Goal: Book appointment/travel/reservation

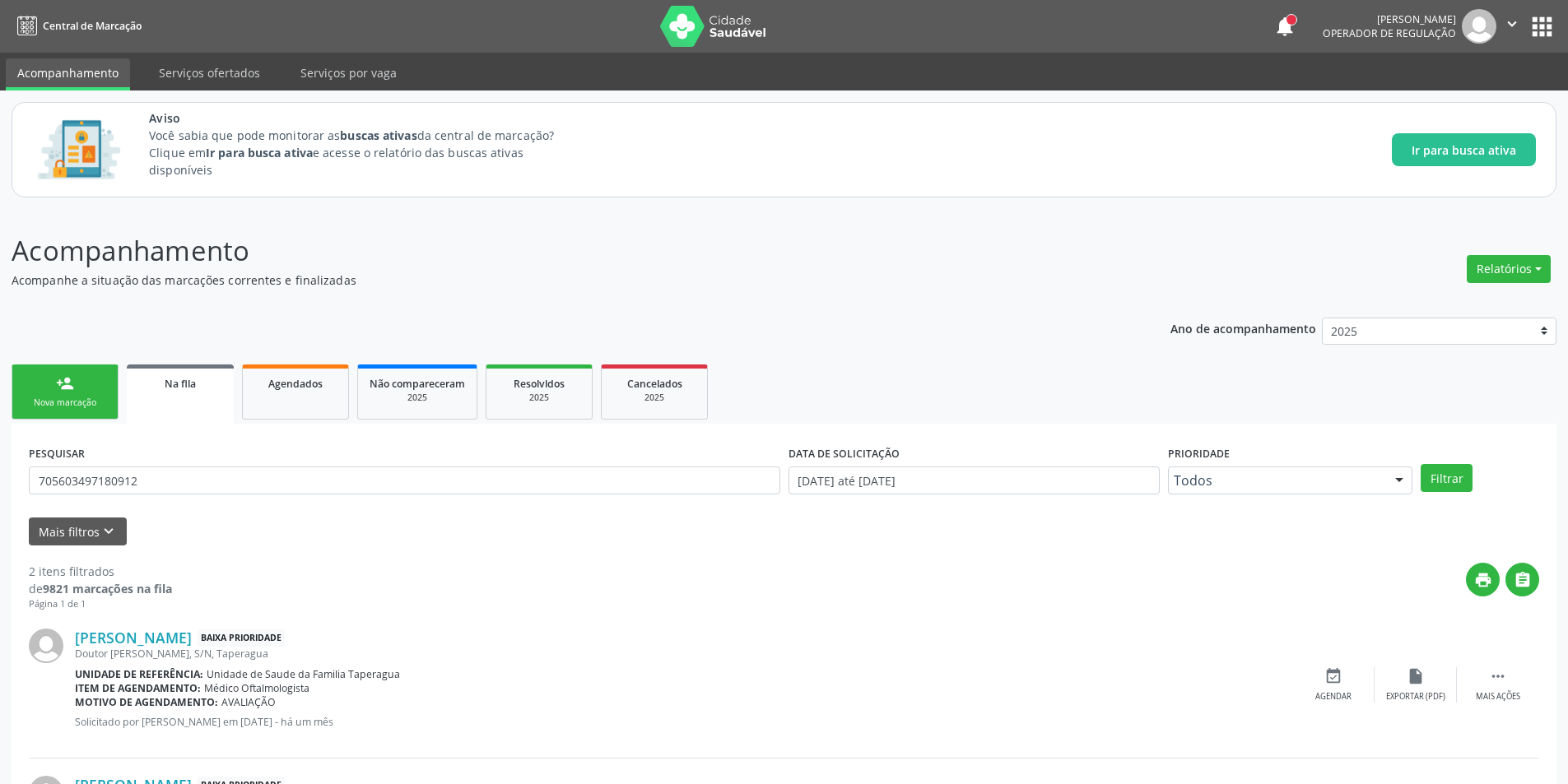
scroll to position [167, 0]
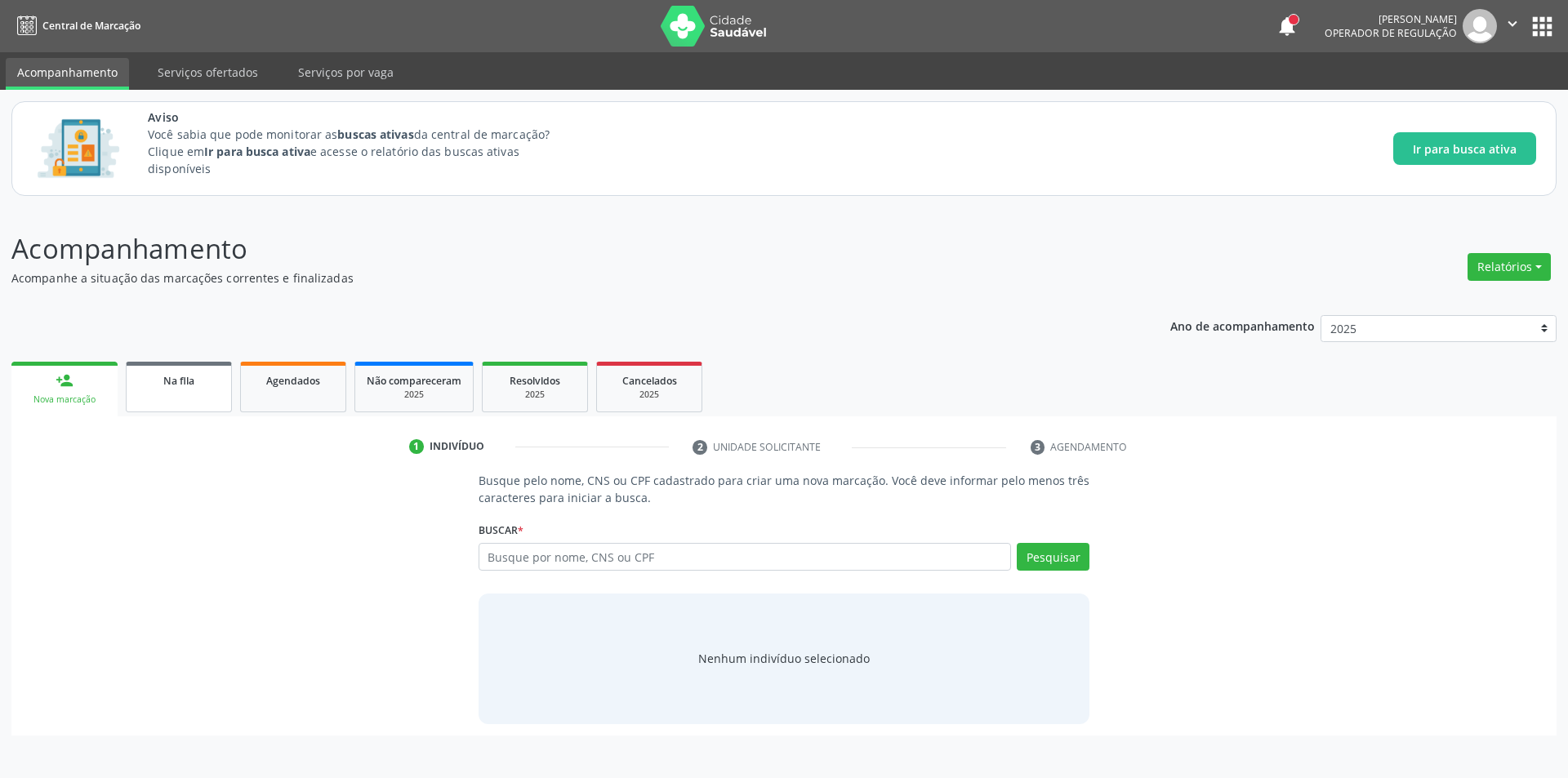
click at [169, 400] on link "Na fila" at bounding box center [178, 387] width 106 height 50
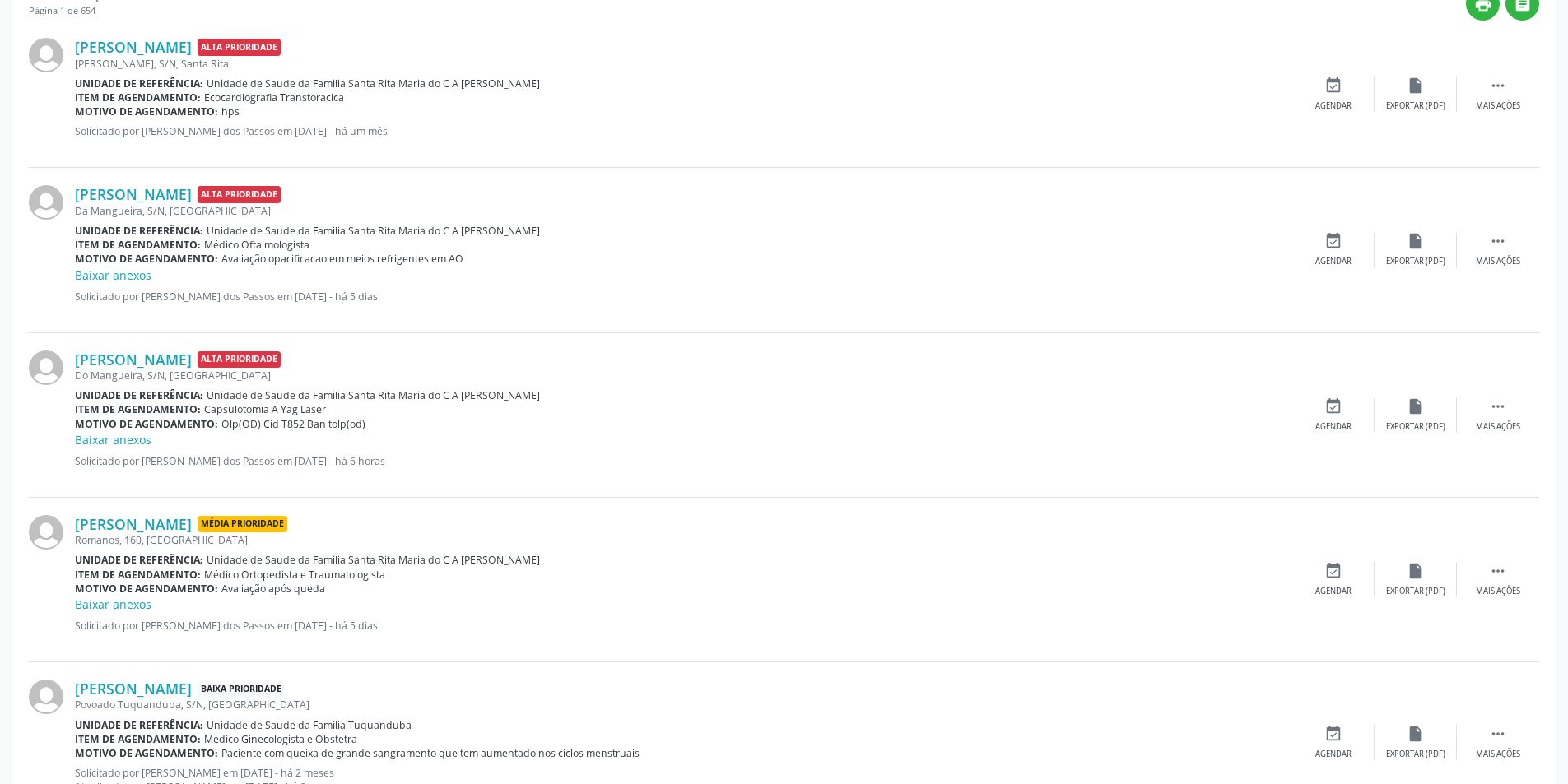
scroll to position [83, 0]
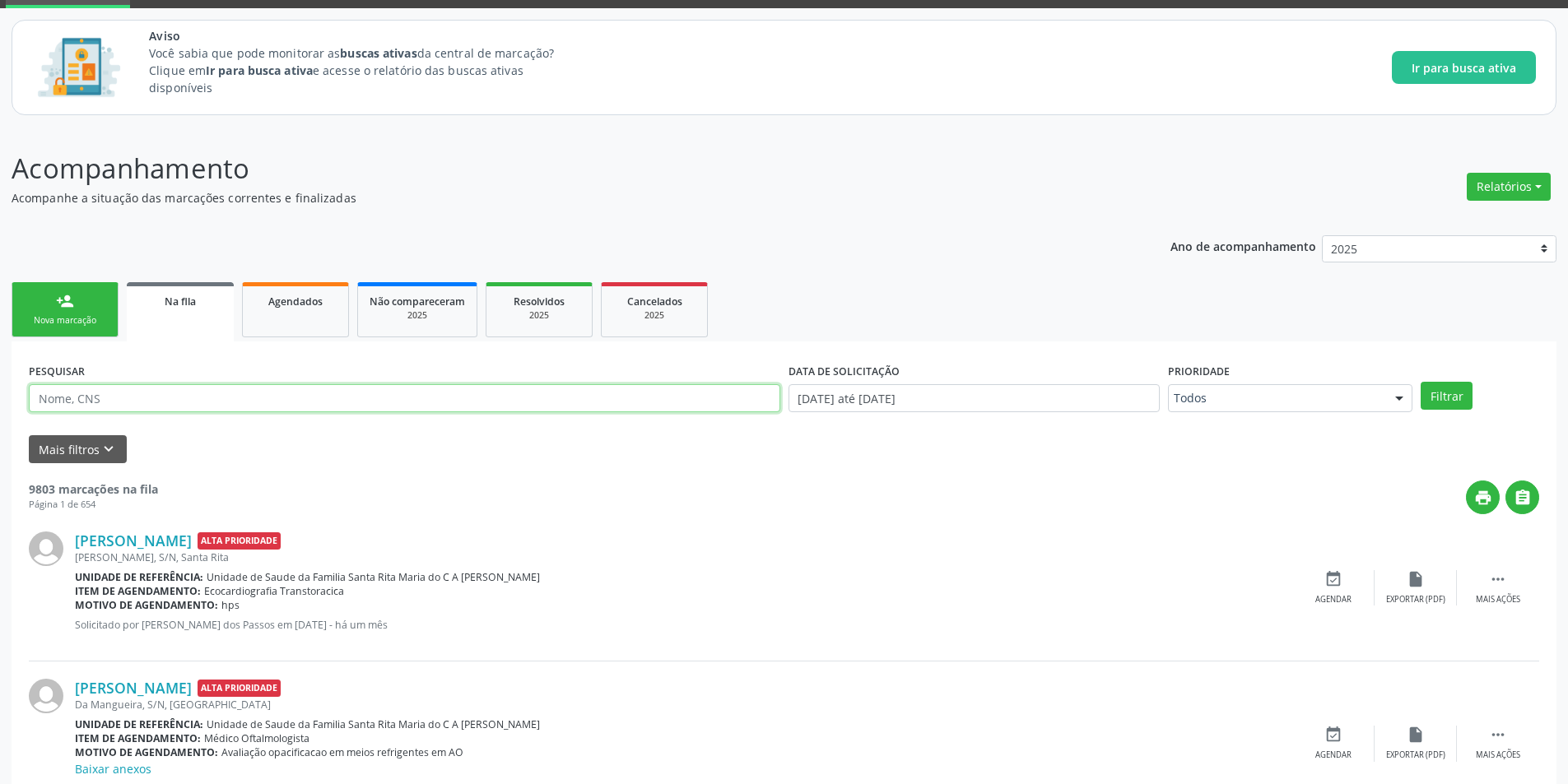
click at [126, 394] on input "text" at bounding box center [404, 398] width 751 height 28
paste input "700305997486240"
type input "700305997486240"
click at [1468, 397] on button "Filtrar" at bounding box center [1446, 395] width 52 height 28
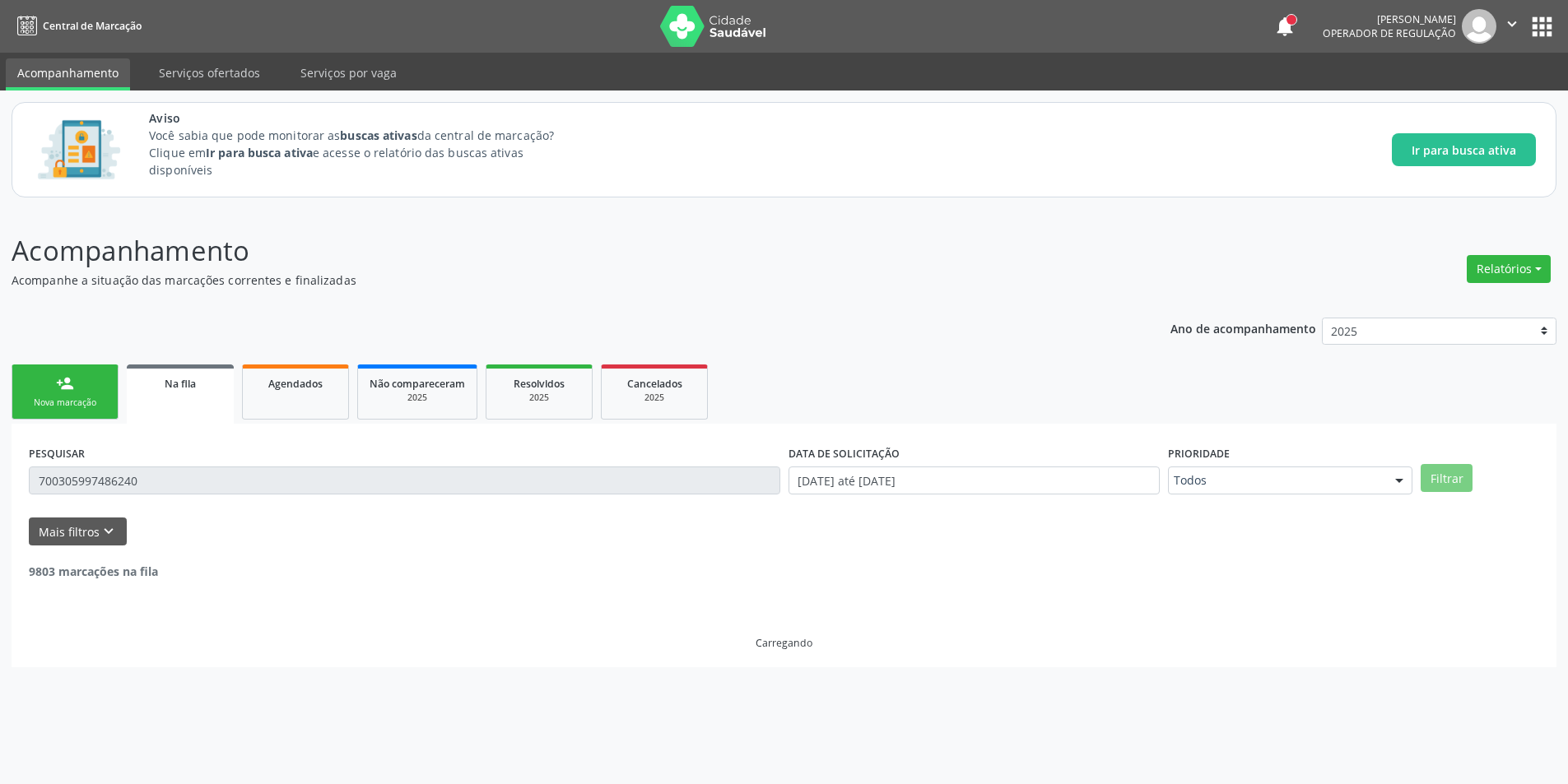
scroll to position [0, 0]
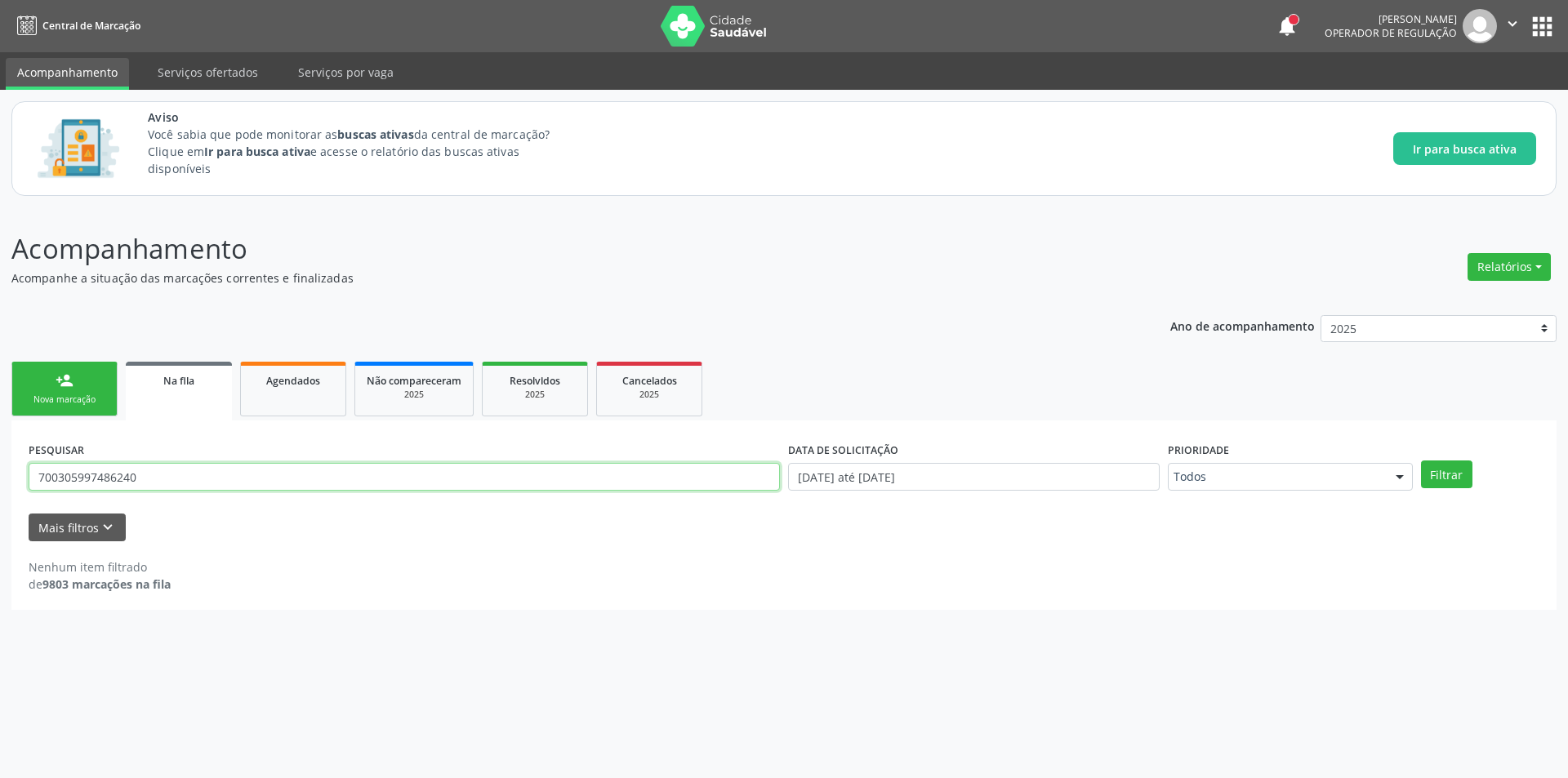
drag, startPoint x: 190, startPoint y: 483, endPoint x: 0, endPoint y: 483, distance: 190.0
click at [0, 483] on div "Acompanhamento Acompanhe a situação das marcações correntes e finalizadas Relat…" at bounding box center [784, 493] width 1568 height 571
click at [145, 485] on input "text" at bounding box center [404, 477] width 751 height 28
click at [163, 397] on link "Na fila" at bounding box center [178, 390] width 106 height 58
click at [167, 398] on link "Na fila" at bounding box center [178, 390] width 106 height 58
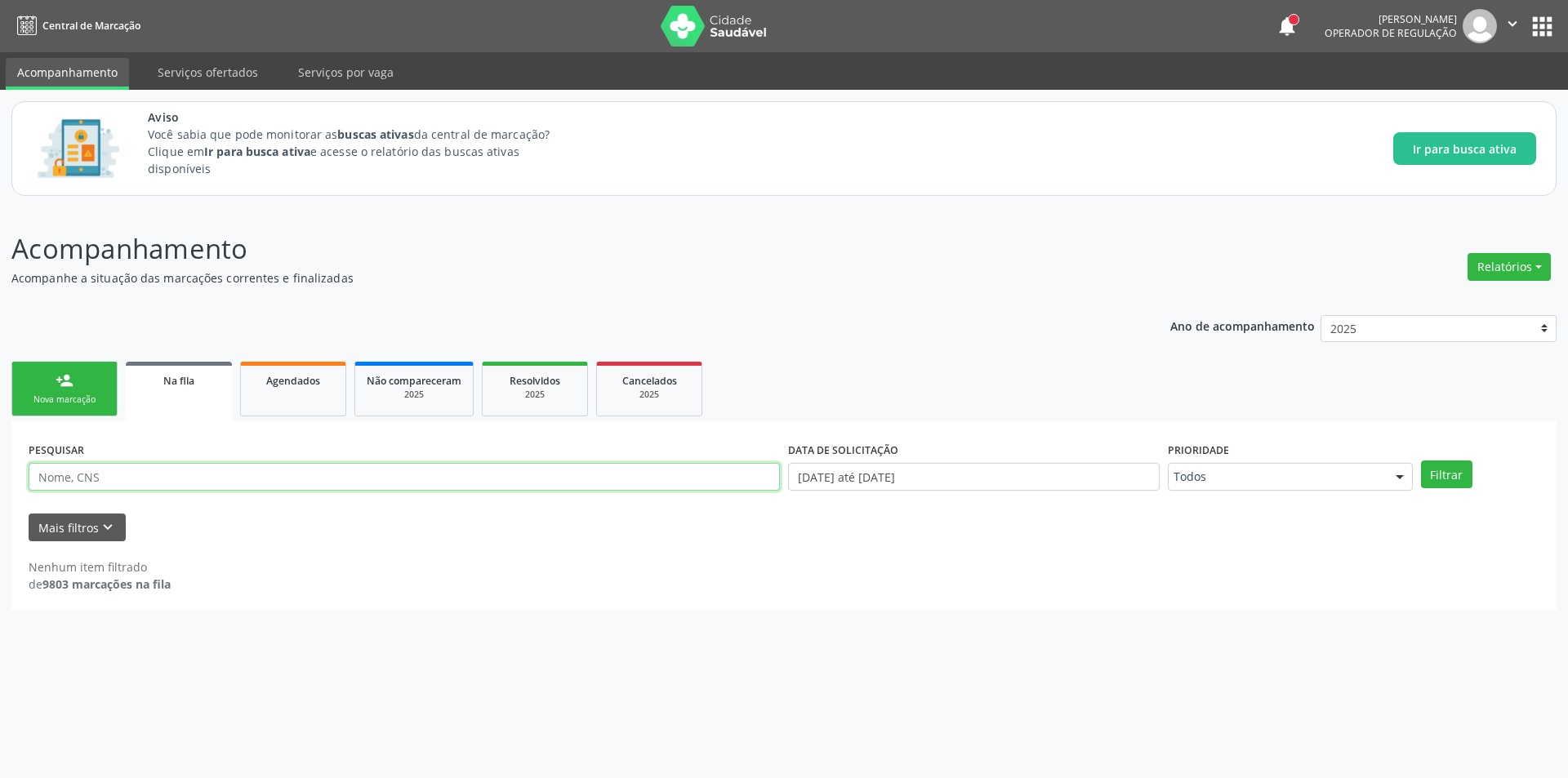
click at [178, 482] on input "text" at bounding box center [404, 477] width 751 height 28
type input "705007221255453"
click at [1446, 474] on button "Filtrar" at bounding box center [1446, 475] width 51 height 28
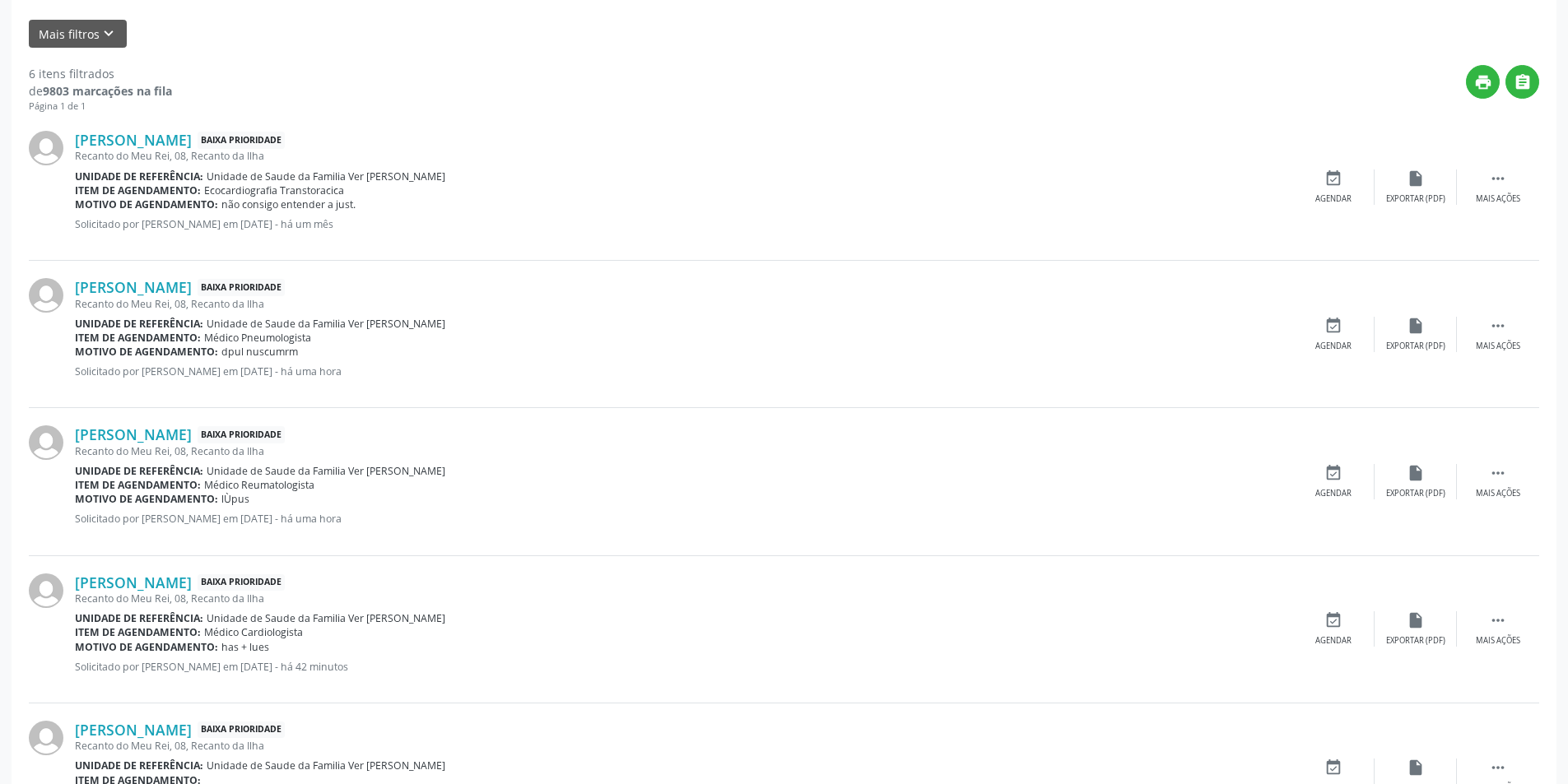
scroll to position [493, 0]
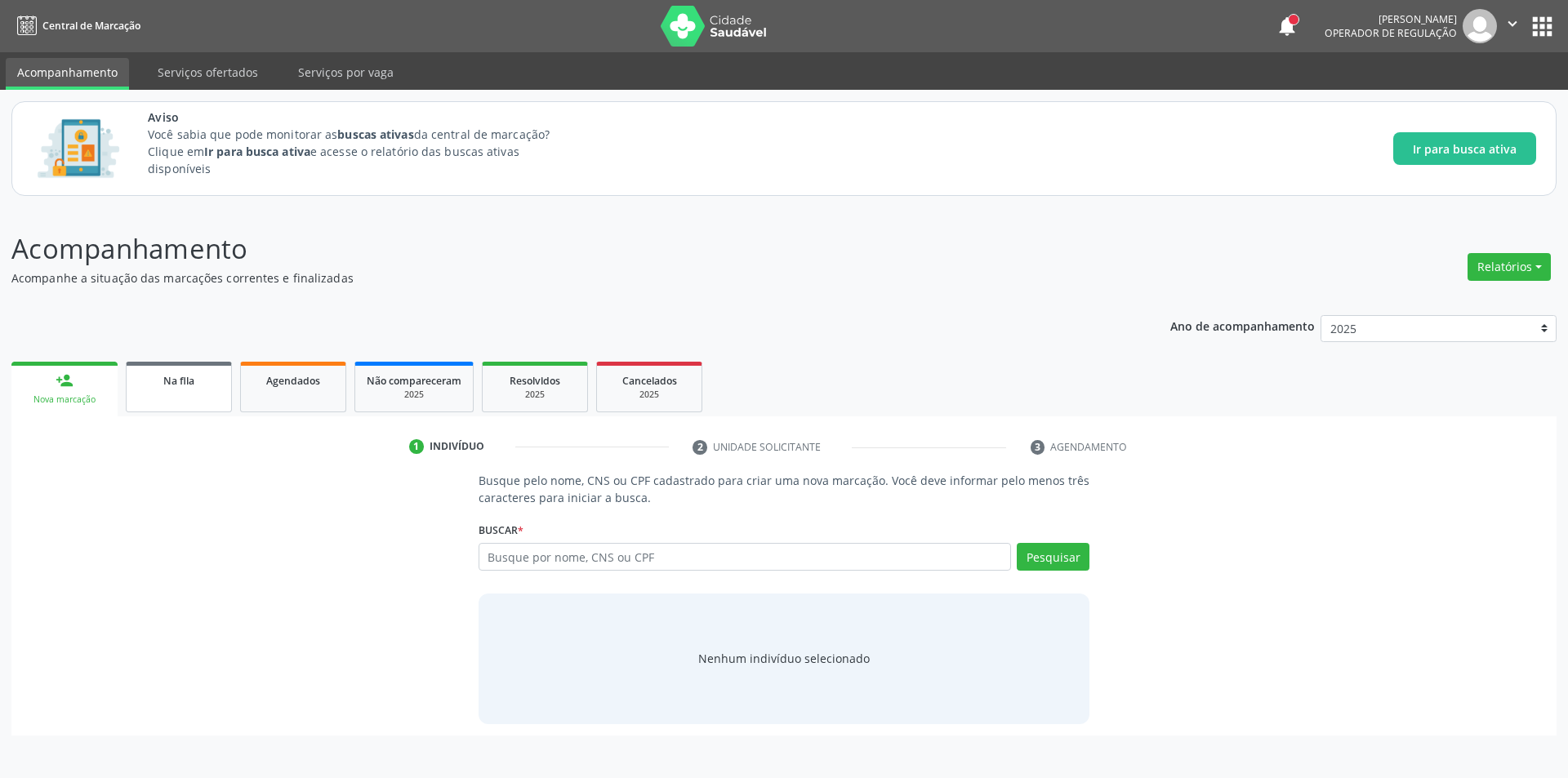
click at [170, 391] on link "Na fila" at bounding box center [178, 387] width 106 height 50
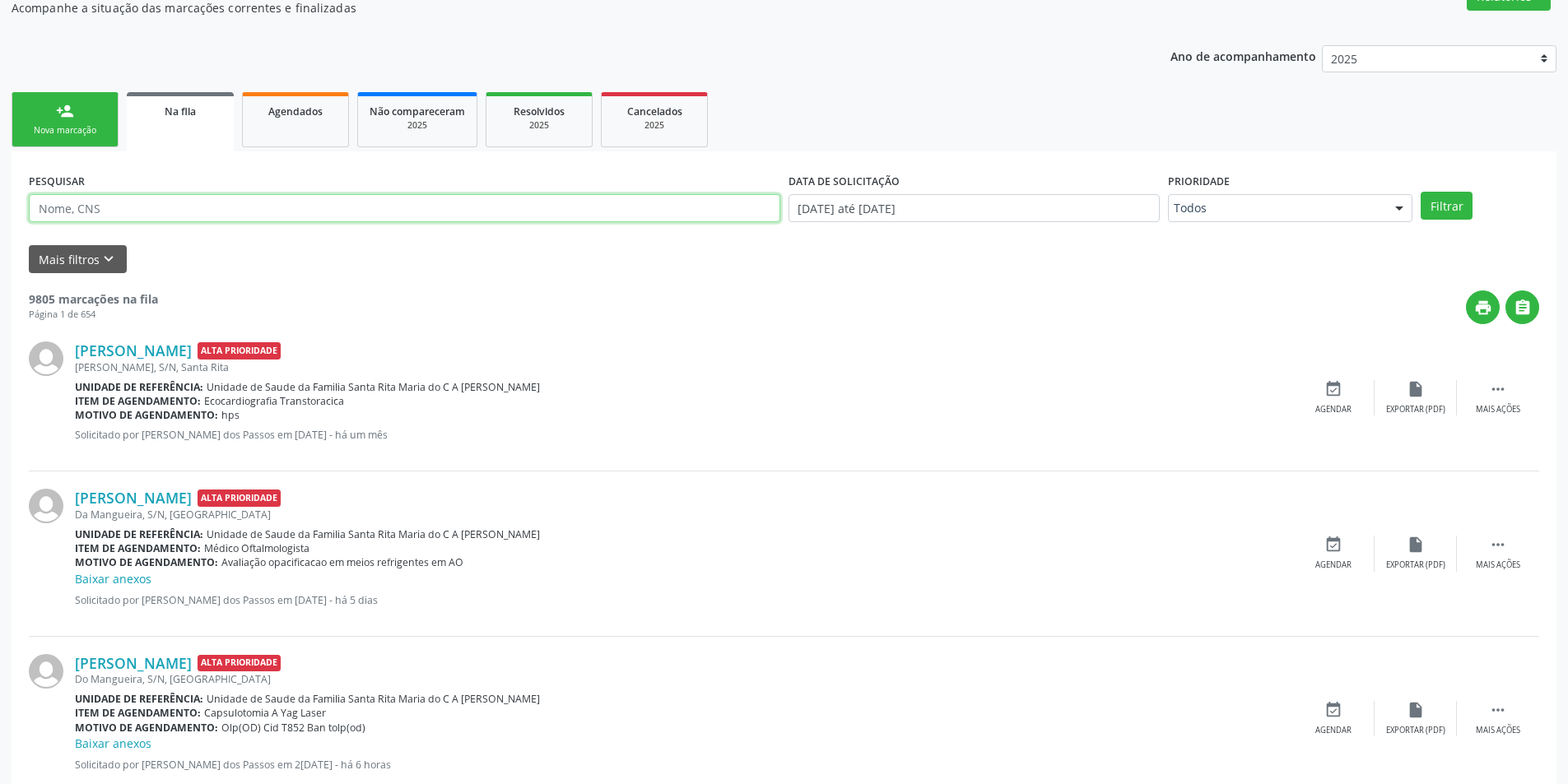
scroll to position [247, 0]
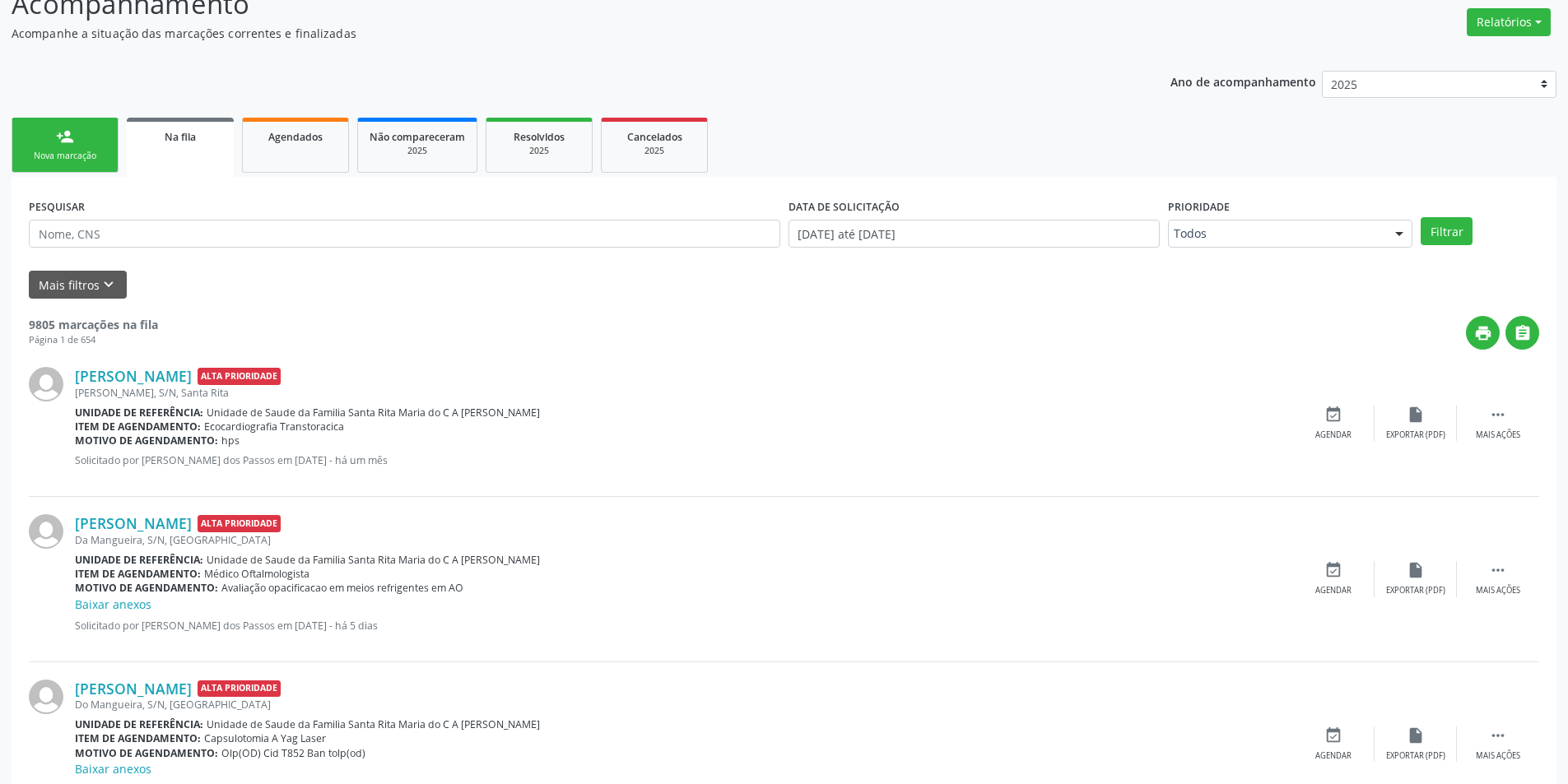
drag, startPoint x: 228, startPoint y: 151, endPoint x: 521, endPoint y: 342, distance: 349.8
drag, startPoint x: 521, startPoint y: 342, endPoint x: 173, endPoint y: 239, distance: 362.9
paste input "704100886622650"
type input "704100886622650"
click at [1467, 233] on button "Filtrar" at bounding box center [1446, 231] width 52 height 28
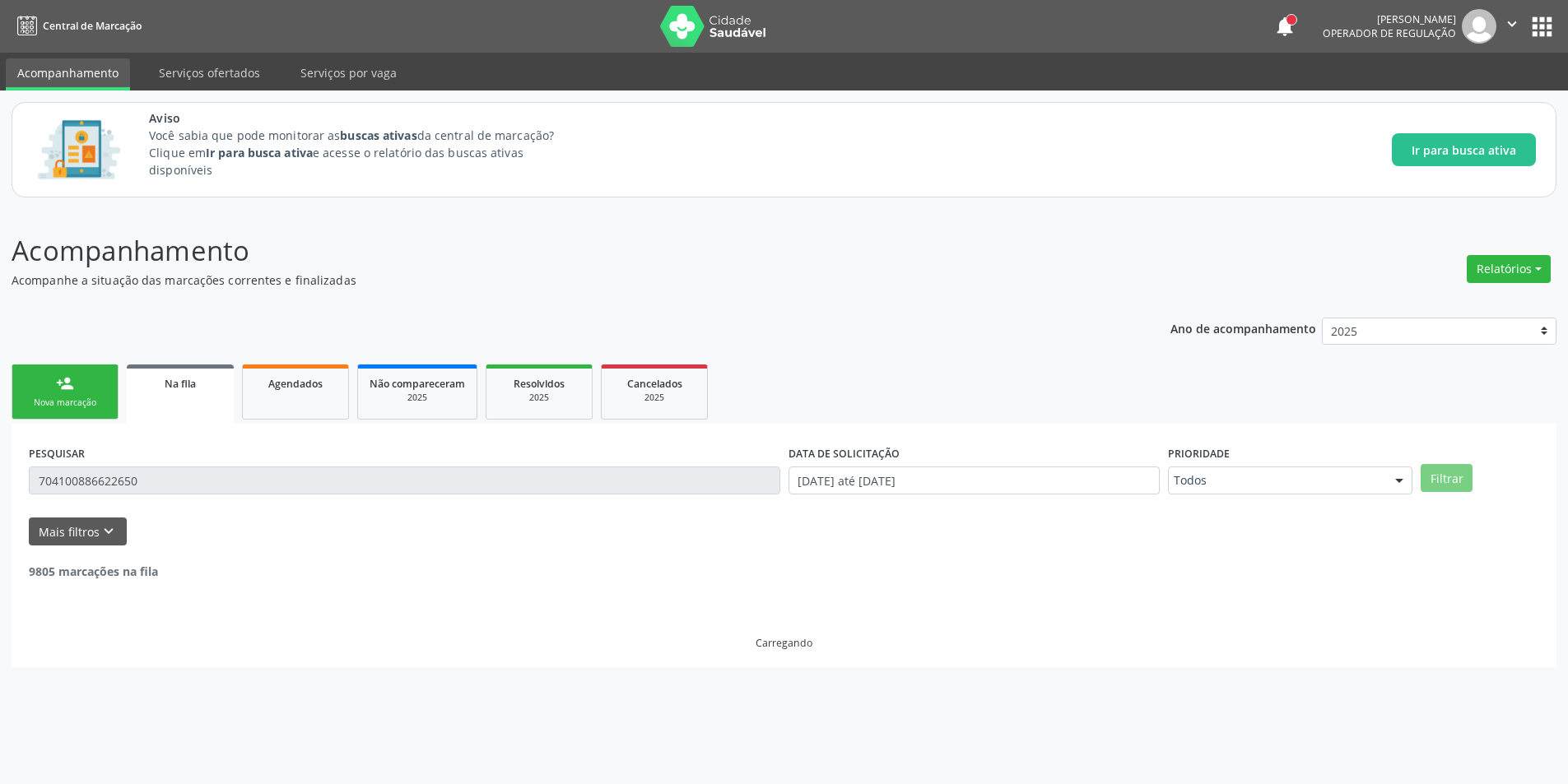
scroll to position [0, 0]
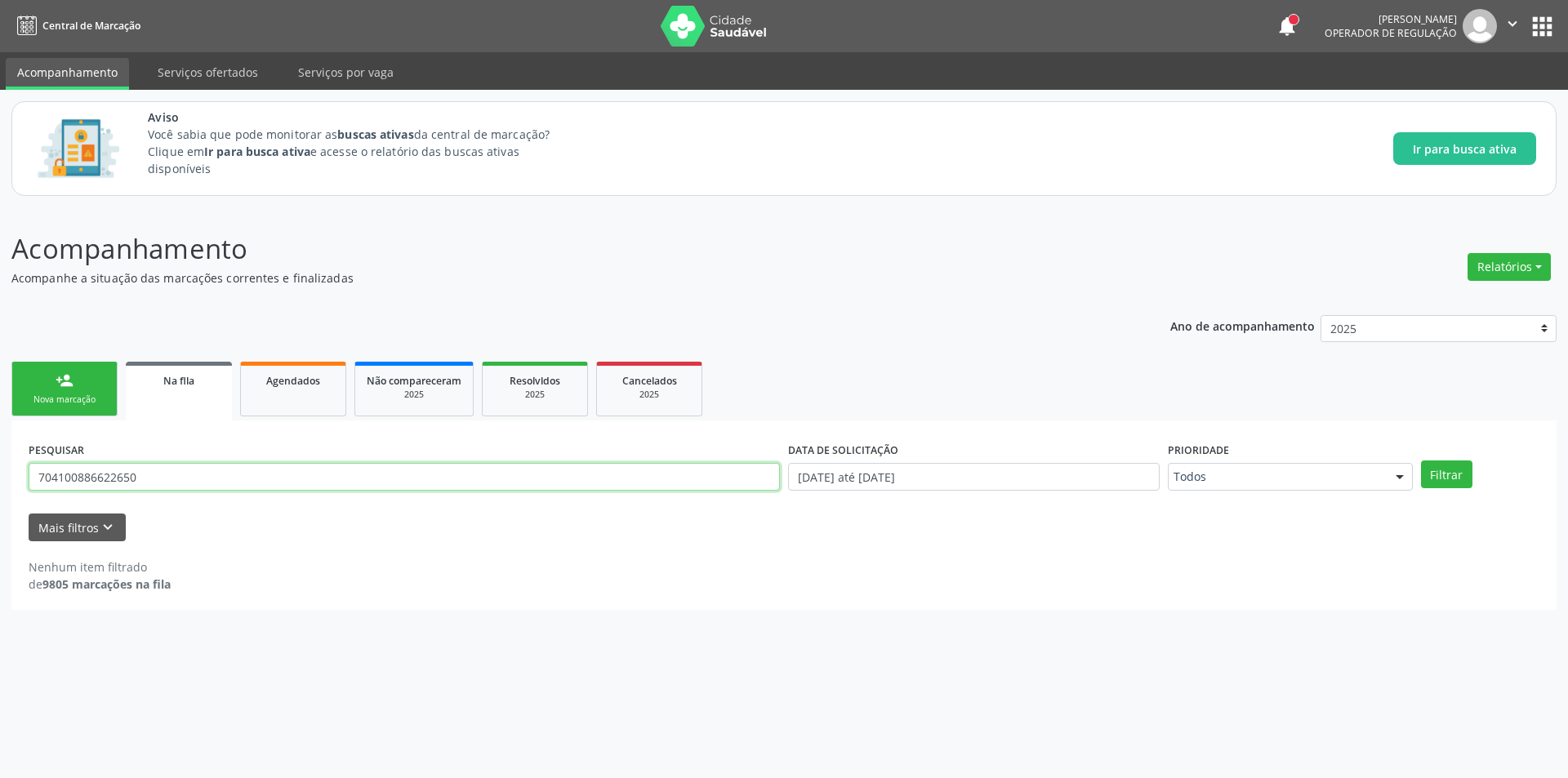
drag, startPoint x: 195, startPoint y: 472, endPoint x: 31, endPoint y: 478, distance: 164.1
click at [4, 492] on div "Acompanhamento Acompanhe a situação das marcações correntes e finalizadas Relat…" at bounding box center [784, 493] width 1568 height 571
paste input "704100886622650"
type input "704100886622650"
click at [1421, 461] on button "Filtrar" at bounding box center [1446, 475] width 51 height 28
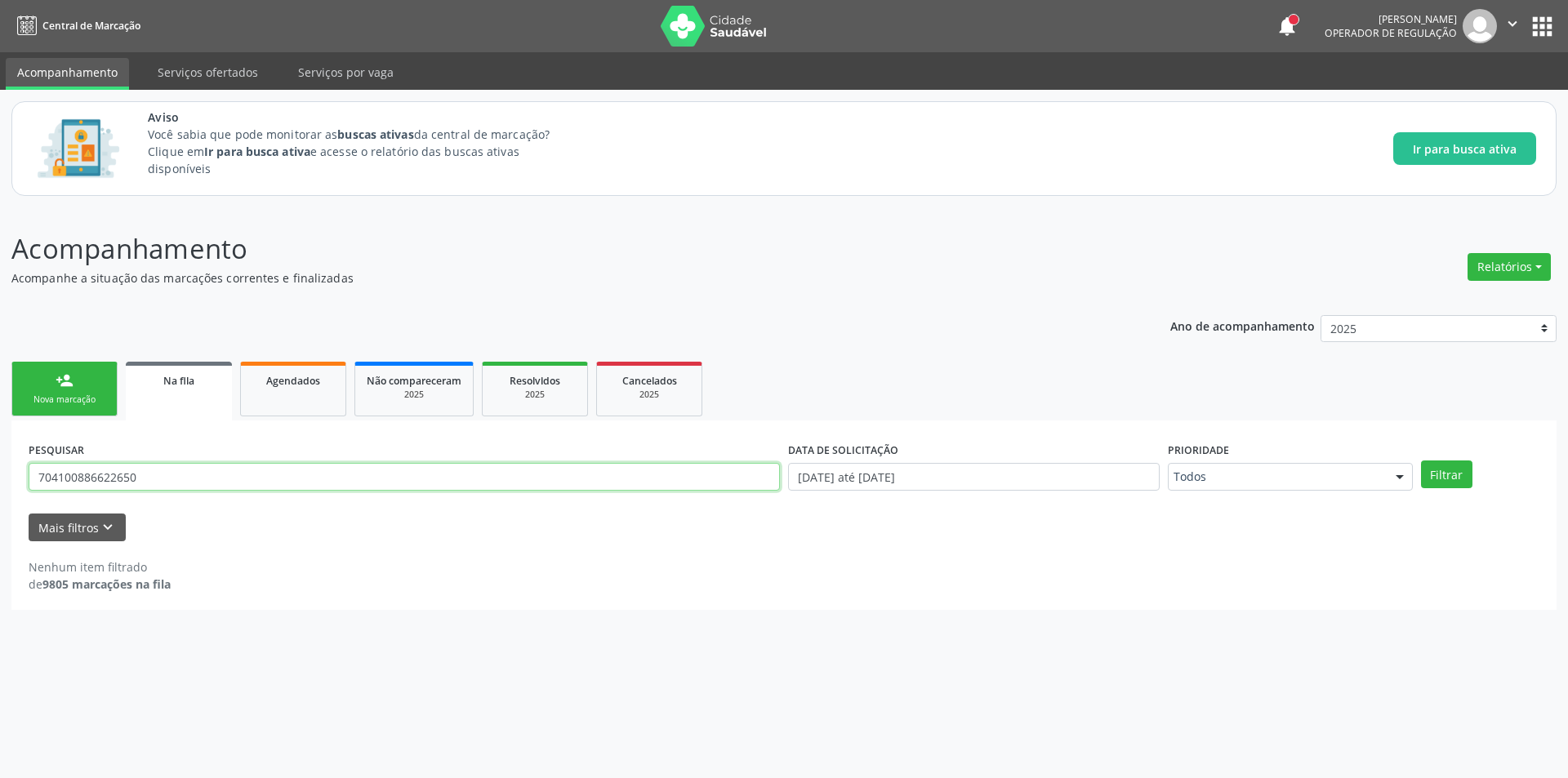
drag, startPoint x: 181, startPoint y: 490, endPoint x: 0, endPoint y: 487, distance: 181.0
click at [0, 487] on div "Acompanhamento Acompanhe a situação das marcações correntes e finalizadas Relat…" at bounding box center [784, 493] width 1568 height 571
click at [191, 388] on span "Na fila" at bounding box center [178, 381] width 31 height 14
click at [176, 476] on input "text" at bounding box center [404, 477] width 751 height 28
paste input "706006391306145"
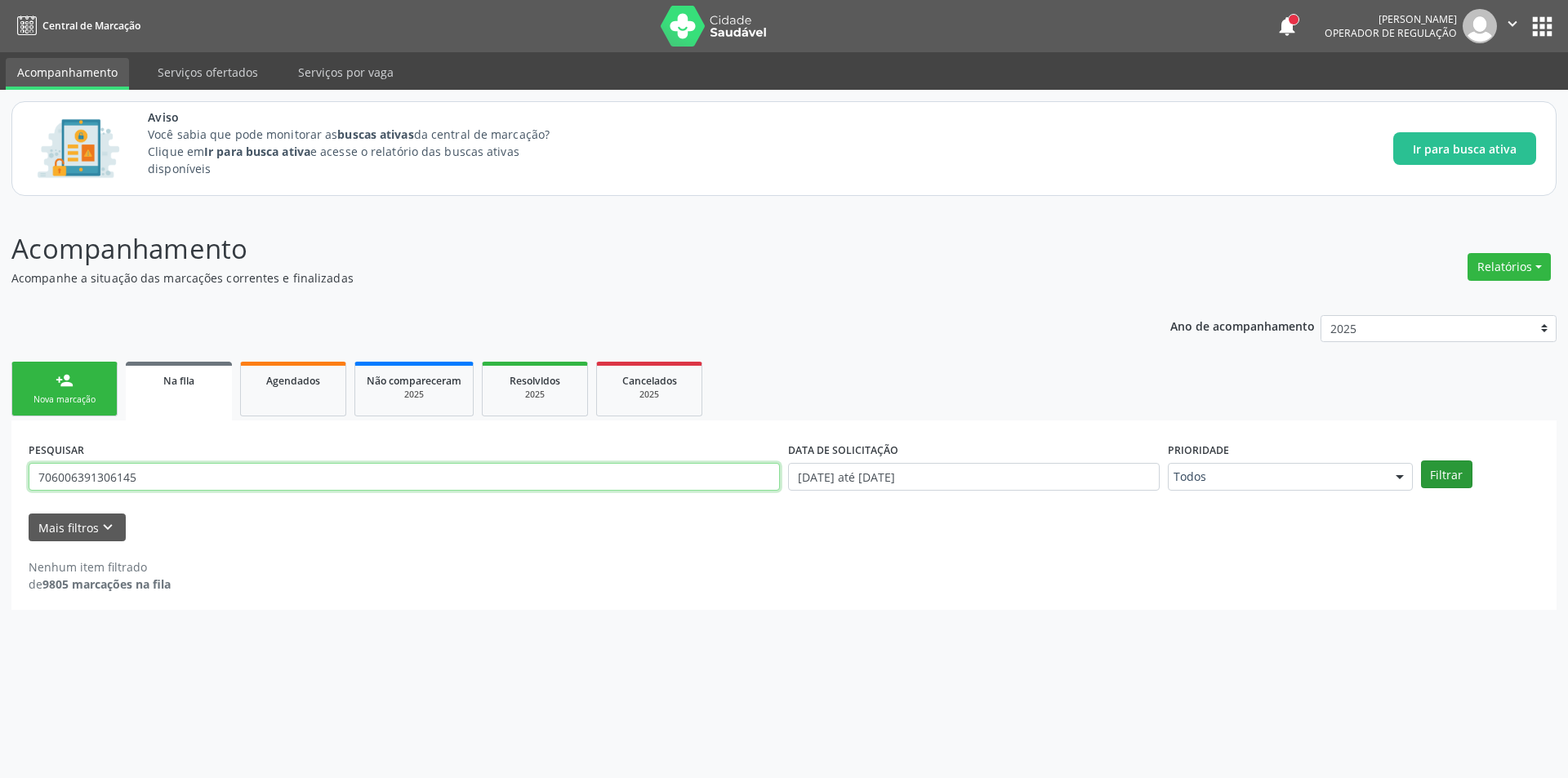
type input "706006391306145"
click at [1448, 482] on button "Filtrar" at bounding box center [1446, 475] width 51 height 28
click at [190, 472] on input "706006391306145" at bounding box center [404, 477] width 751 height 28
drag, startPoint x: 213, startPoint y: 484, endPoint x: 0, endPoint y: 478, distance: 213.1
click at [0, 478] on div "Acompanhamento Acompanhe a situação das marcações correntes e finalizadas Relat…" at bounding box center [784, 493] width 1568 height 571
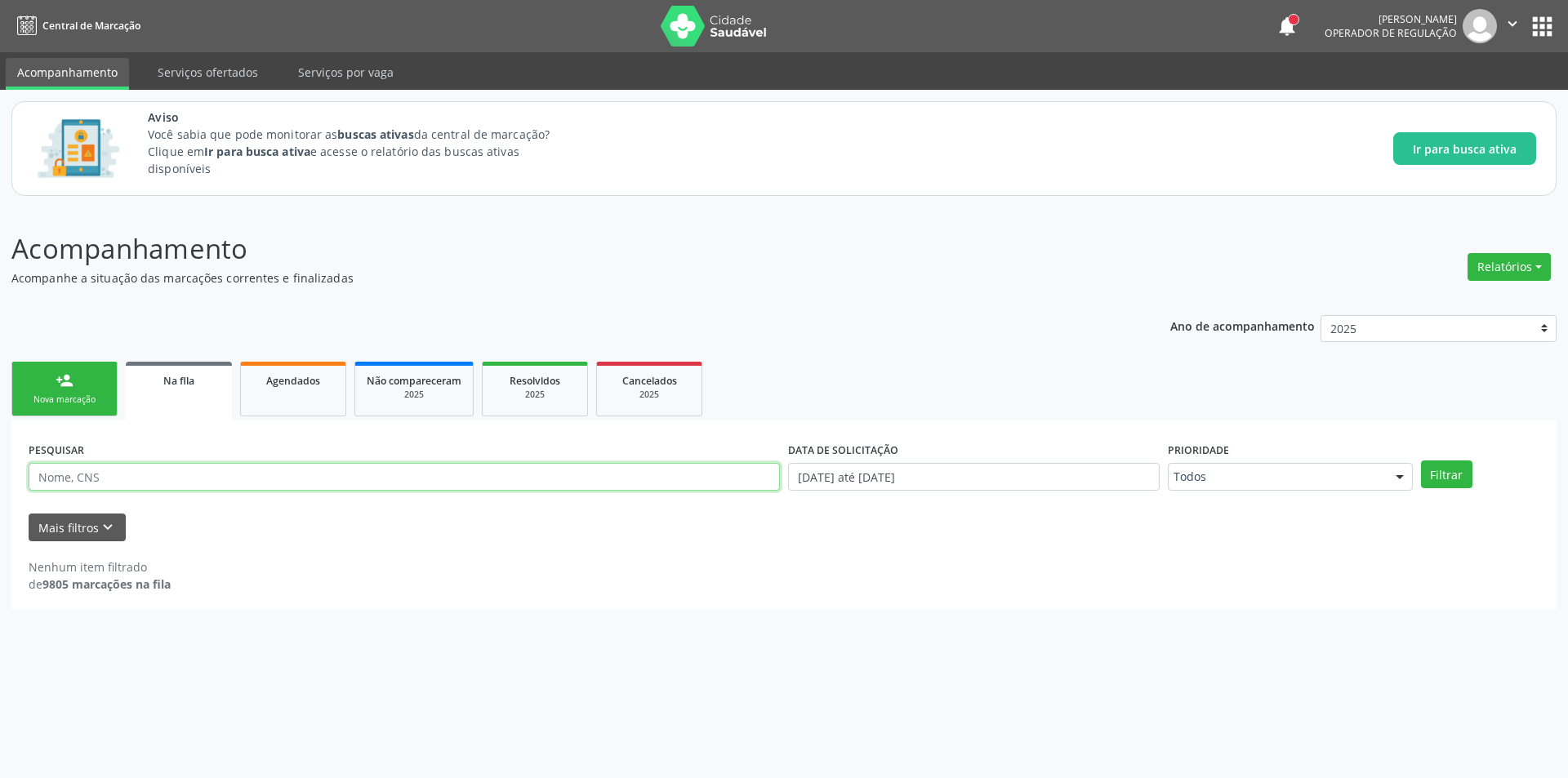
paste input "706006391306145"
type input "706006391306145"
click at [1443, 477] on button "Filtrar" at bounding box center [1446, 475] width 51 height 28
drag, startPoint x: 198, startPoint y: 478, endPoint x: 0, endPoint y: 290, distance: 273.0
click at [37, 485] on input "706006391306145" at bounding box center [404, 477] width 751 height 28
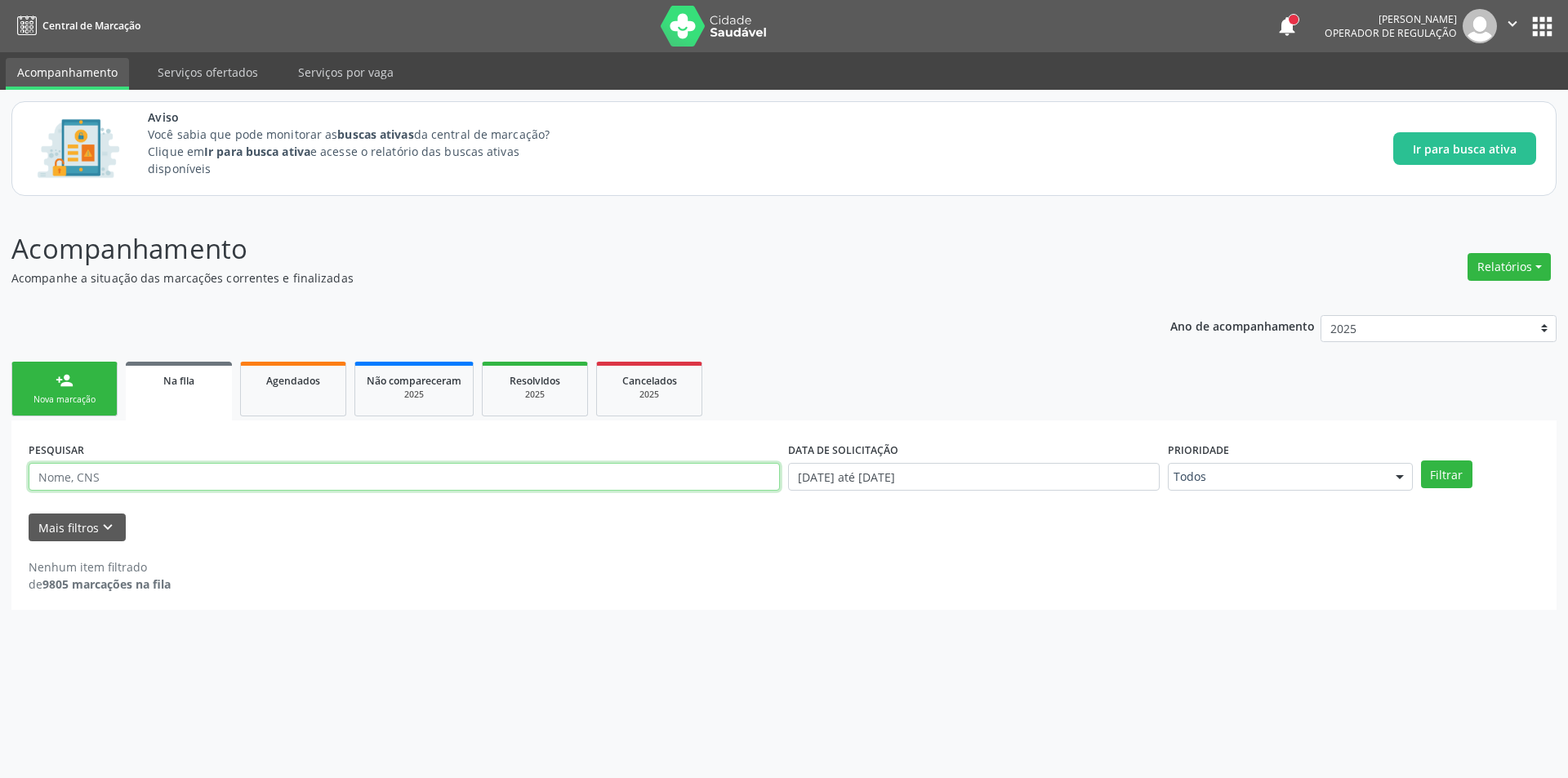
paste input "706006391306145"
type input "706006391306145"
click at [1463, 467] on button "Filtrar" at bounding box center [1446, 475] width 51 height 28
click at [149, 389] on div "Na fila" at bounding box center [179, 380] width 83 height 17
drag, startPoint x: 219, startPoint y: 473, endPoint x: 0, endPoint y: 482, distance: 219.2
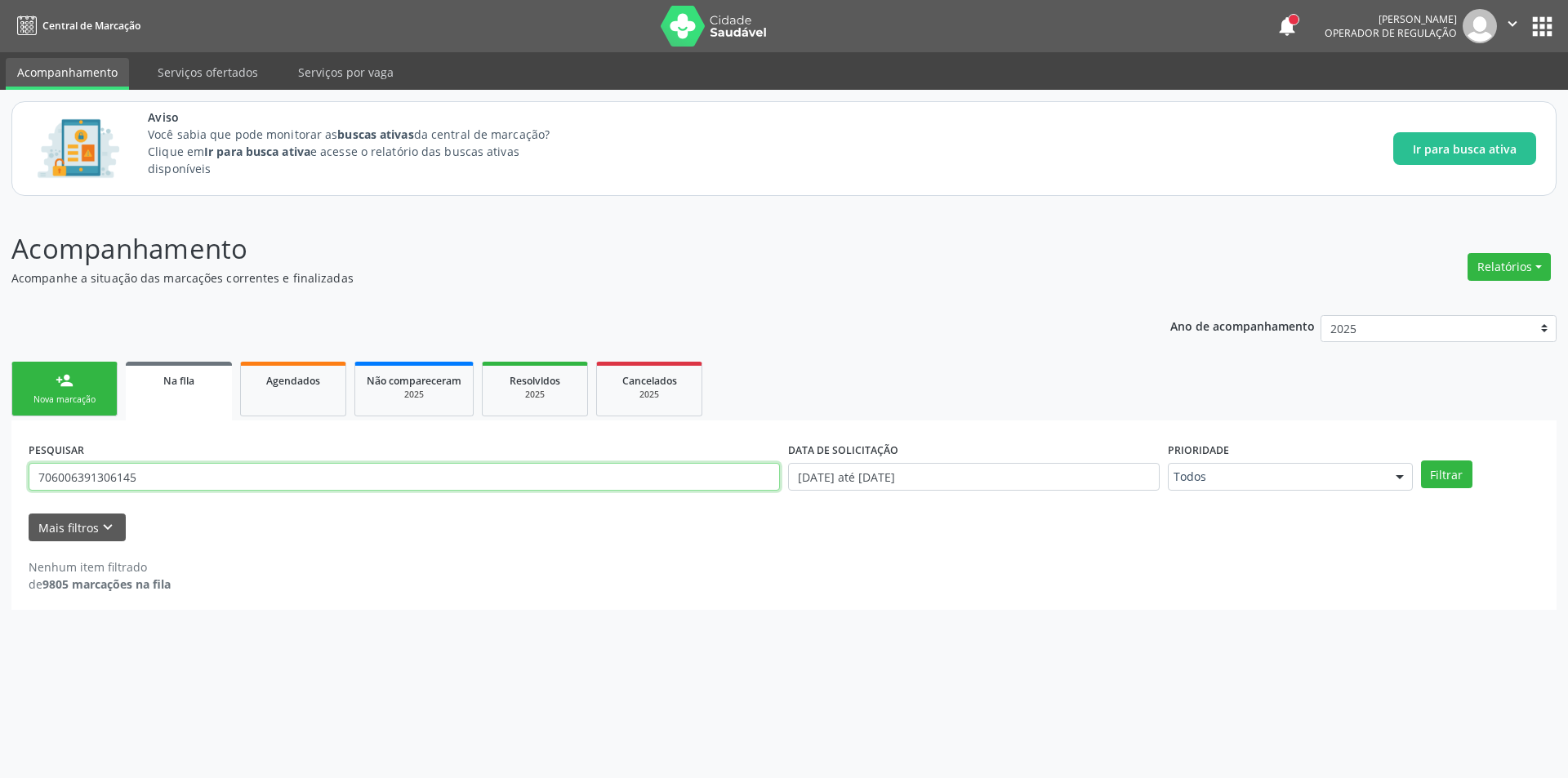
click at [0, 482] on div "Acompanhamento Acompanhe a situação das marcações correntes e finalizadas Relat…" at bounding box center [784, 493] width 1568 height 571
paste input "898002718026202"
type input "898002718026202"
click at [1455, 475] on button "Filtrar" at bounding box center [1446, 475] width 51 height 28
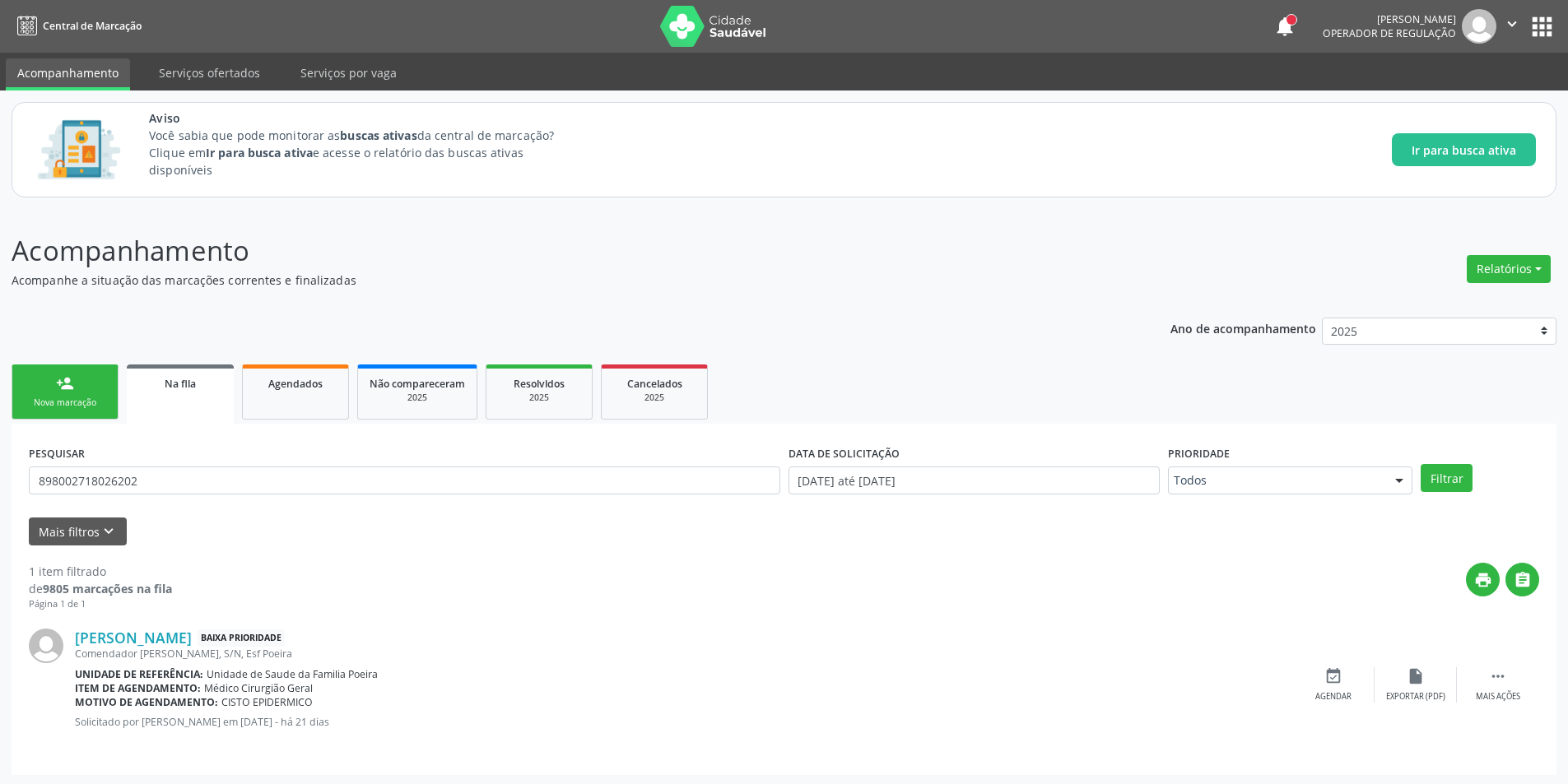
scroll to position [2, 0]
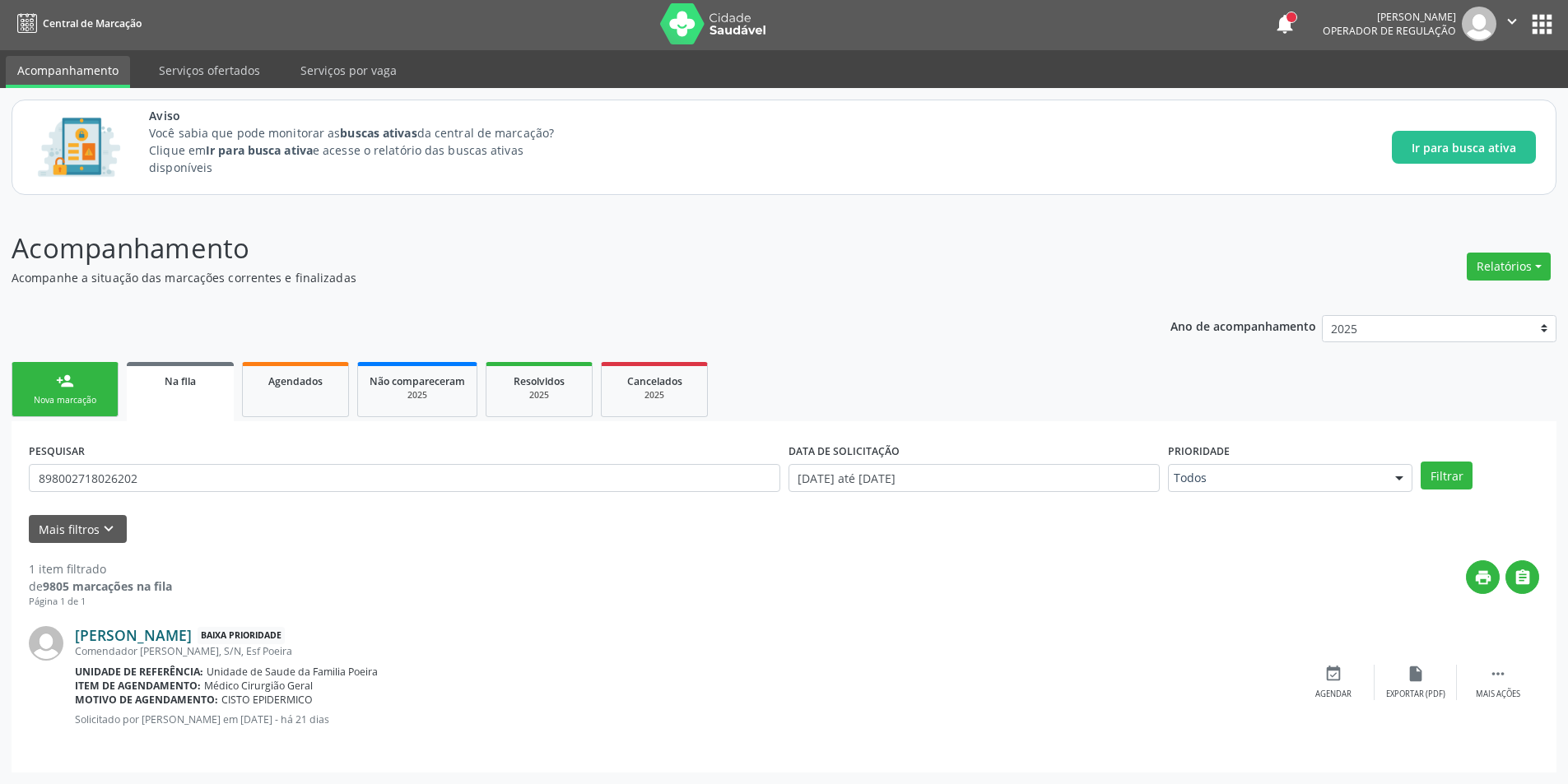
click at [192, 638] on link "[PERSON_NAME]" at bounding box center [132, 636] width 117 height 18
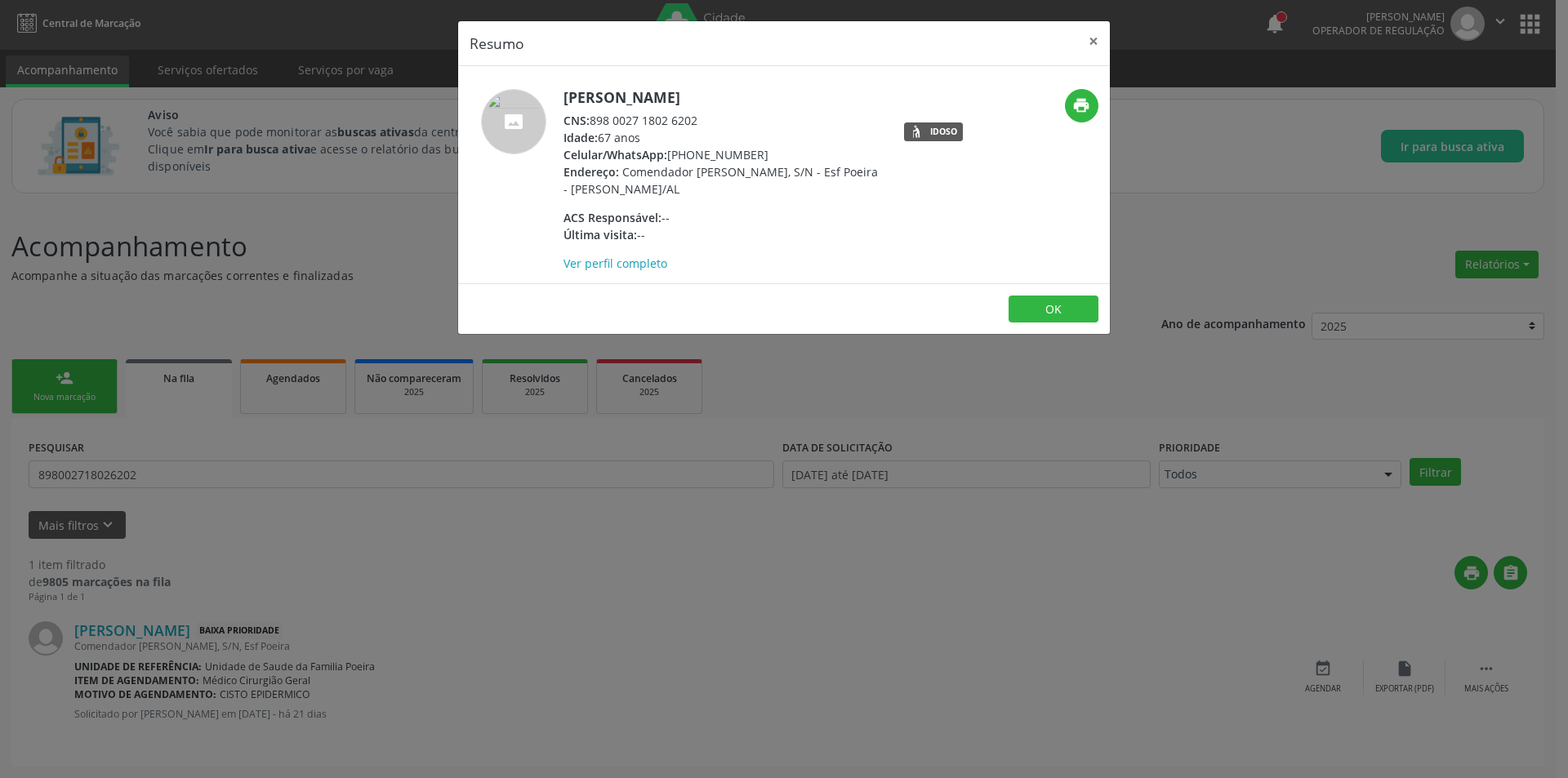
drag, startPoint x: 592, startPoint y: 117, endPoint x: 717, endPoint y: 117, distance: 125.0
click at [717, 117] on div "CNS: 898 0027 1802 6202" at bounding box center [721, 120] width 317 height 17
copy div "898 0027 1802 6202"
click at [1054, 303] on button "OK" at bounding box center [1053, 309] width 90 height 28
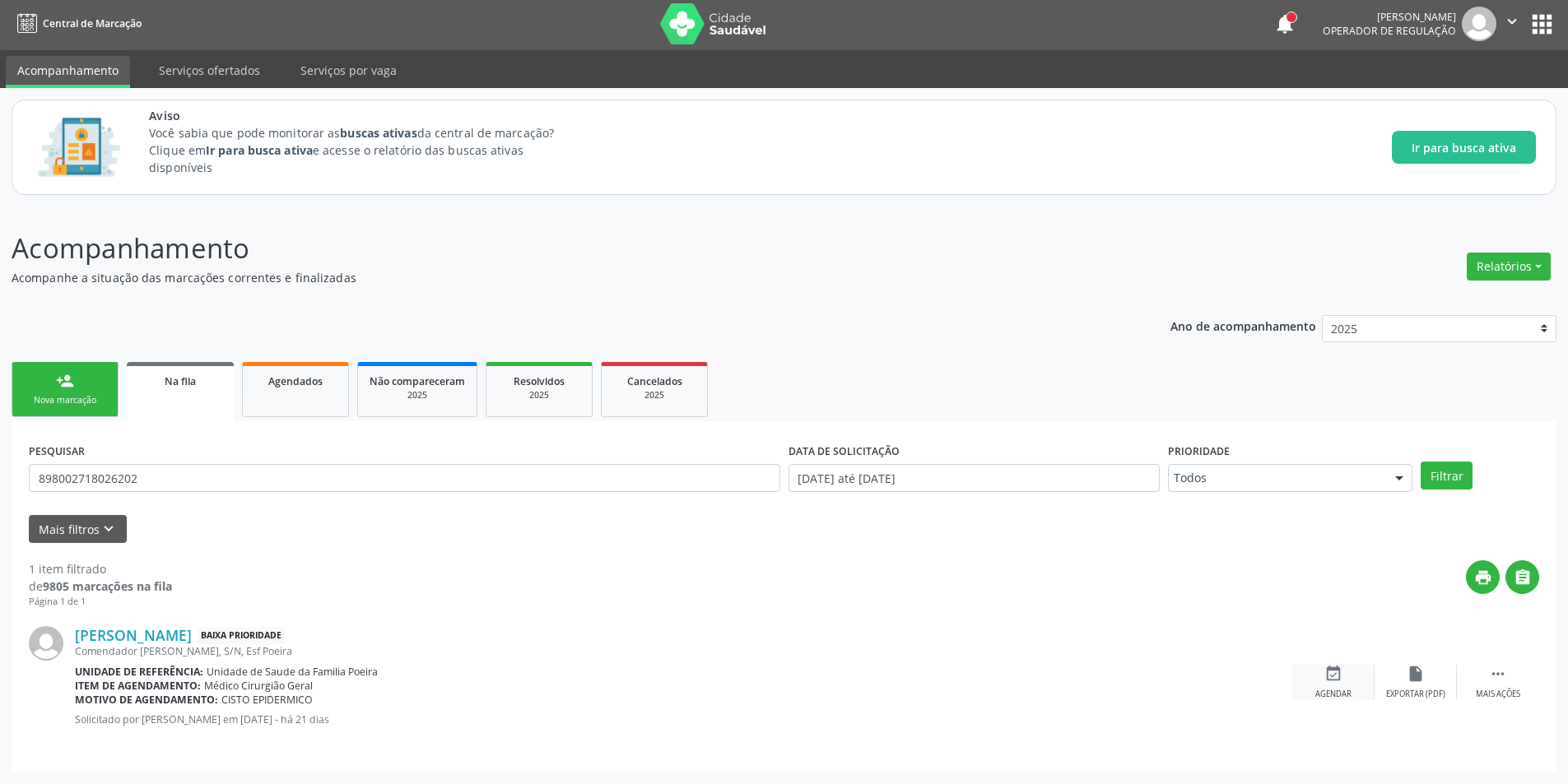
click at [1336, 684] on div "event_available Agendar" at bounding box center [1333, 683] width 83 height 36
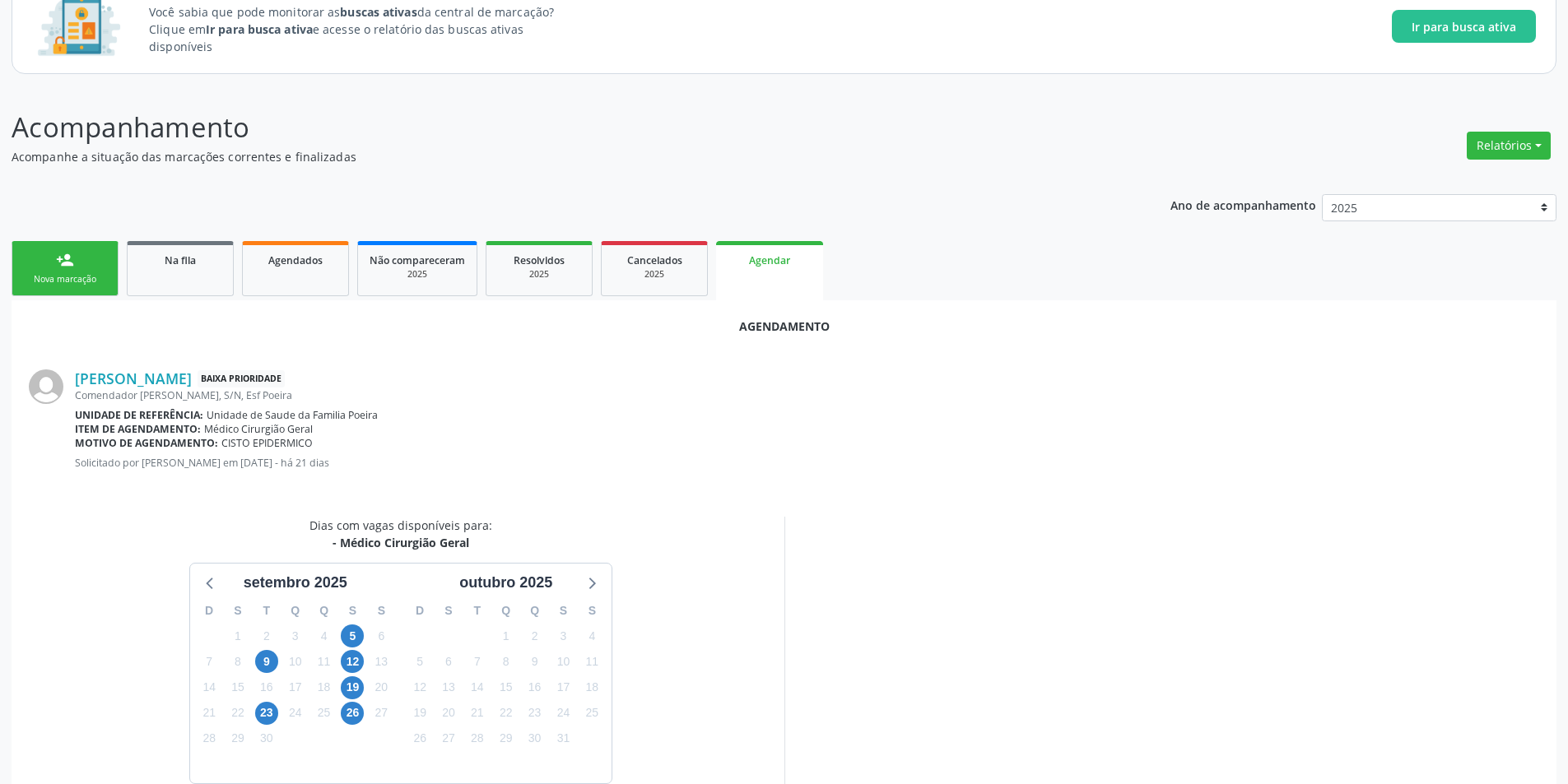
scroll to position [152, 0]
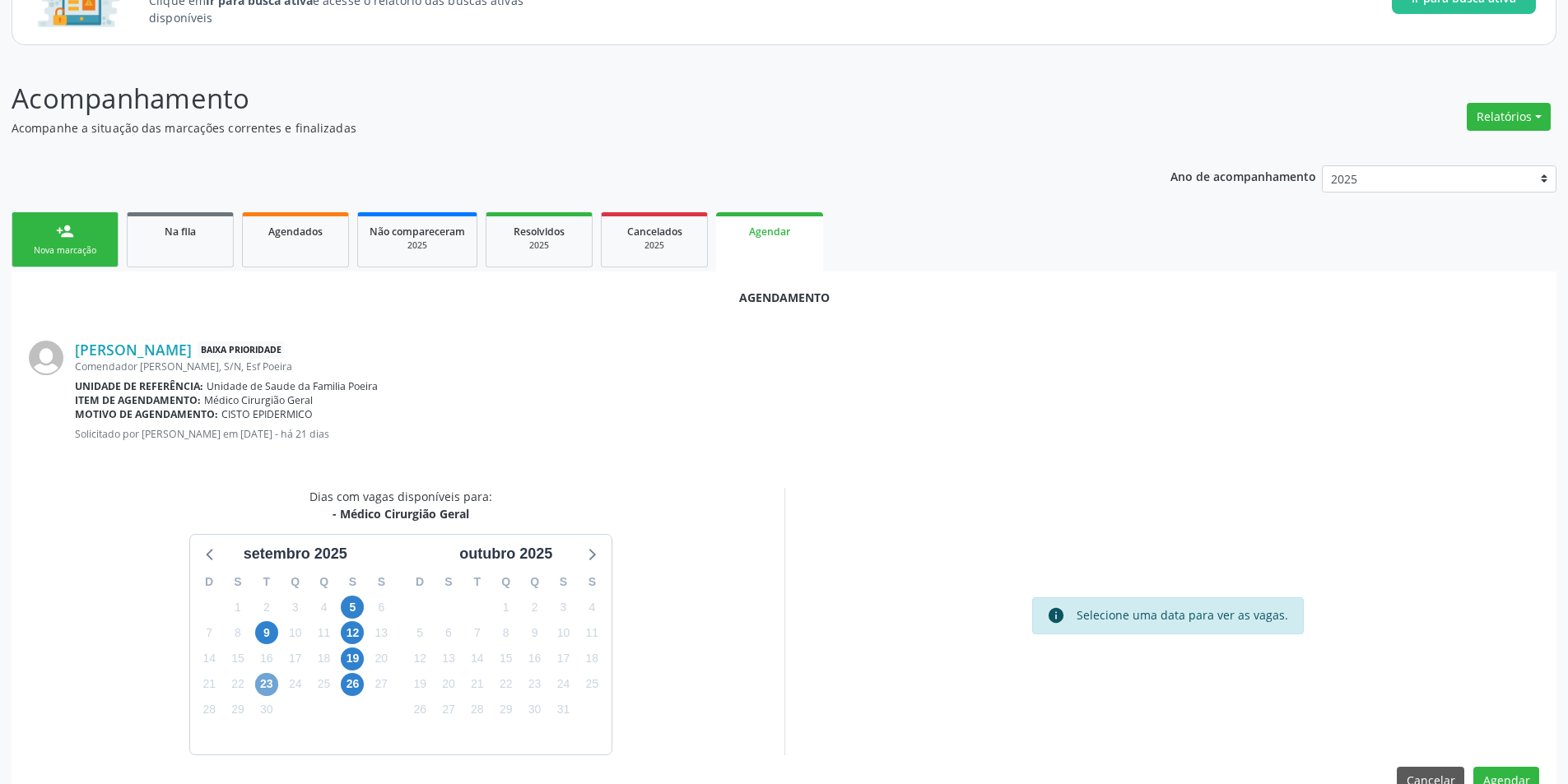
click at [268, 688] on span "23" at bounding box center [266, 684] width 23 height 23
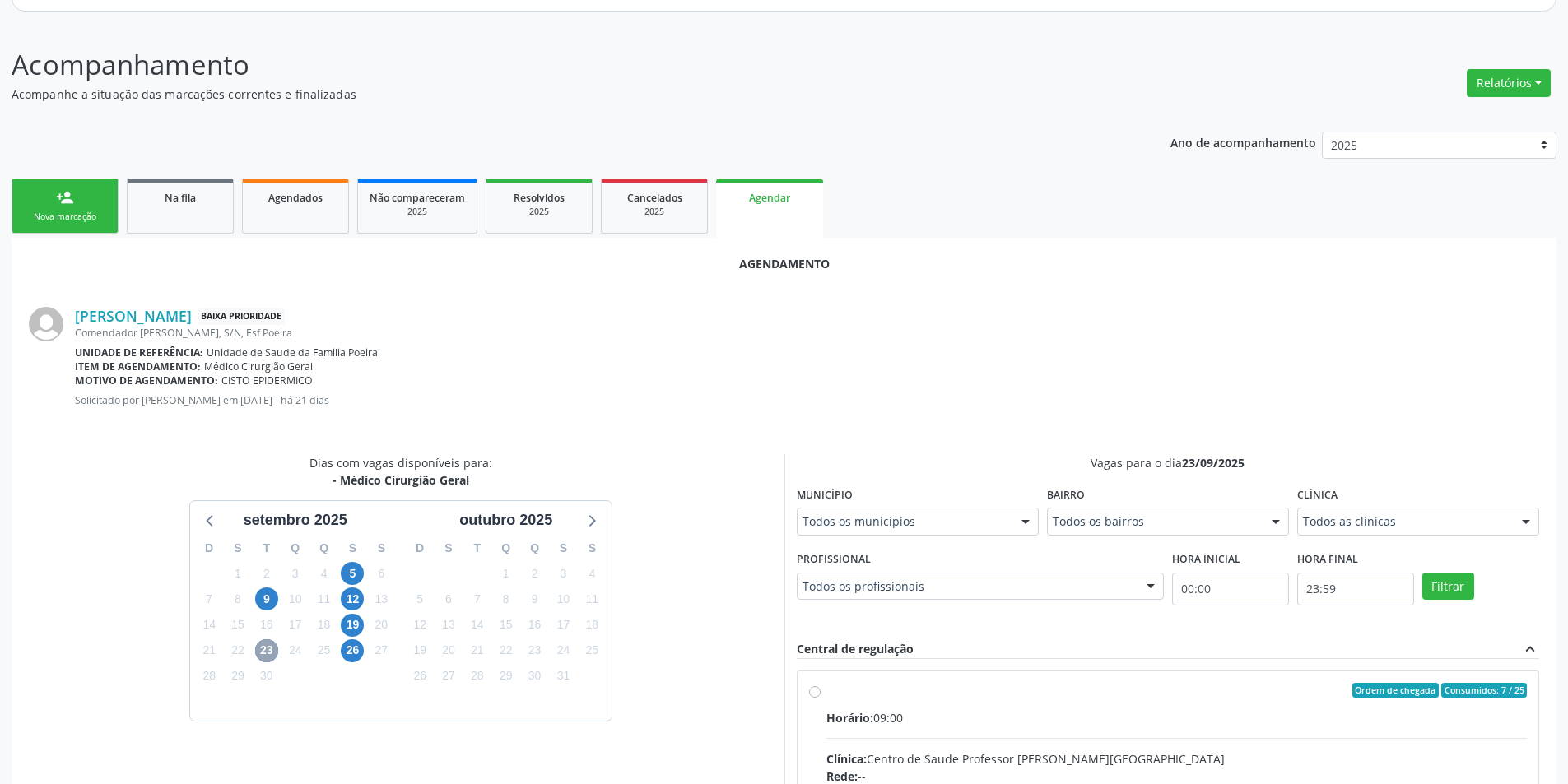
scroll to position [429, 0]
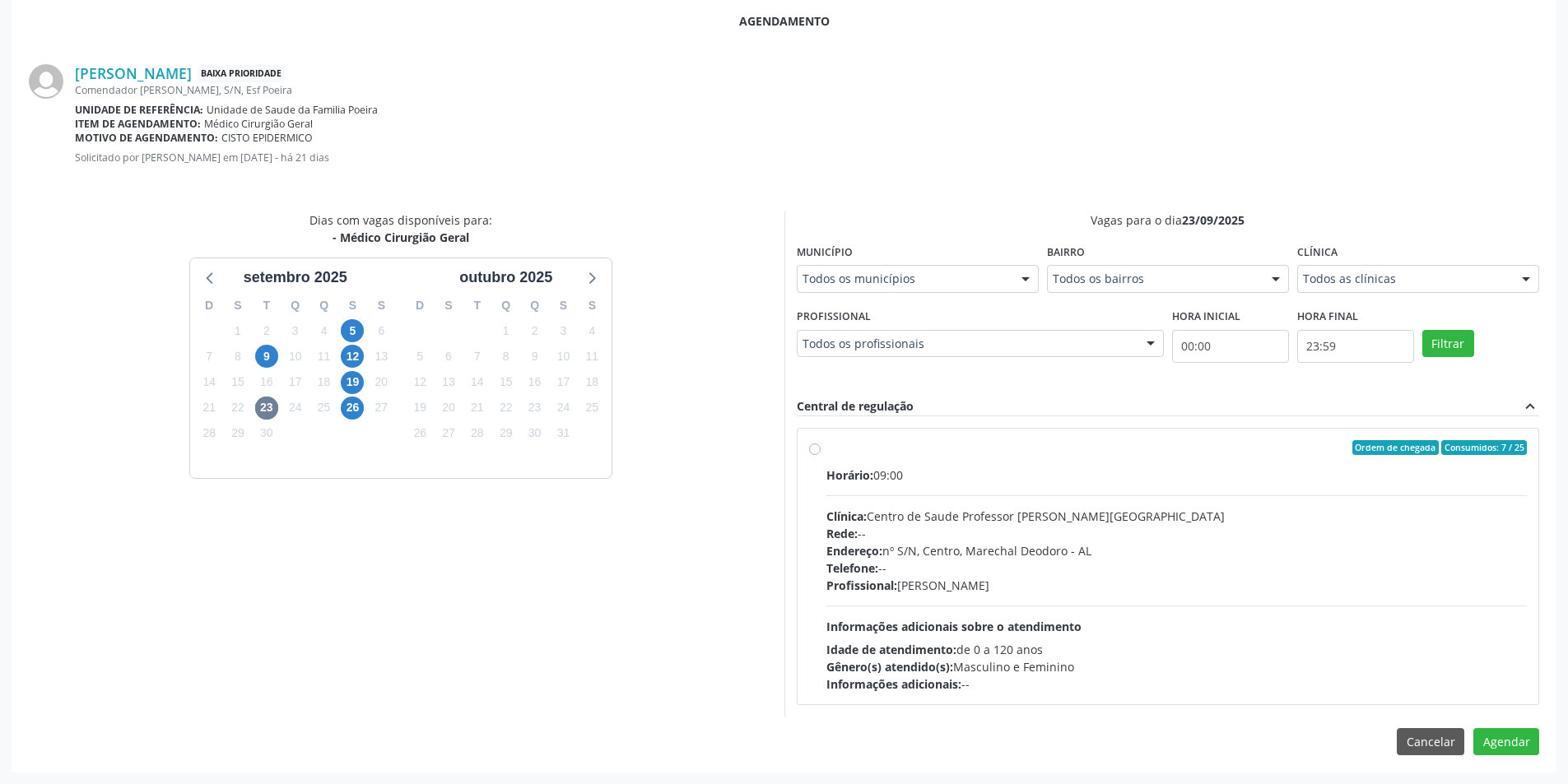
click at [827, 449] on label "Ordem de chegada Consumidos: 7 / 25 Horário: 09:00 Clínica: Centro de Saude Pro…" at bounding box center [1177, 567] width 701 height 253
click at [815, 449] on input "Ordem de chegada Consumidos: 7 / 25 Horário: 09:00 Clínica: Centro de Saude Pro…" at bounding box center [815, 447] width 12 height 15
radio input "true"
click at [1501, 770] on button "Agendar" at bounding box center [1506, 771] width 66 height 28
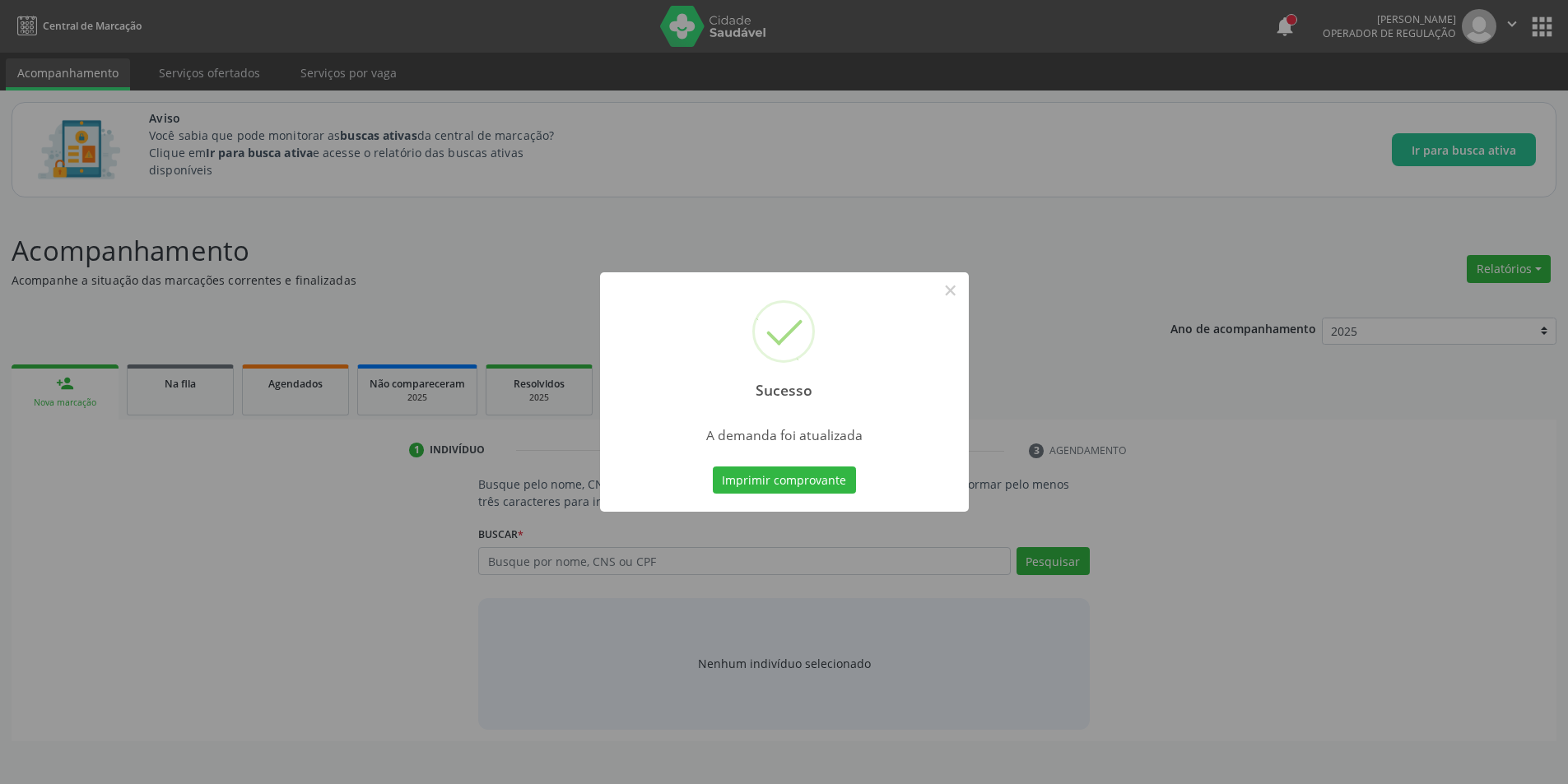
scroll to position [0, 0]
click at [956, 292] on button "×" at bounding box center [956, 291] width 28 height 28
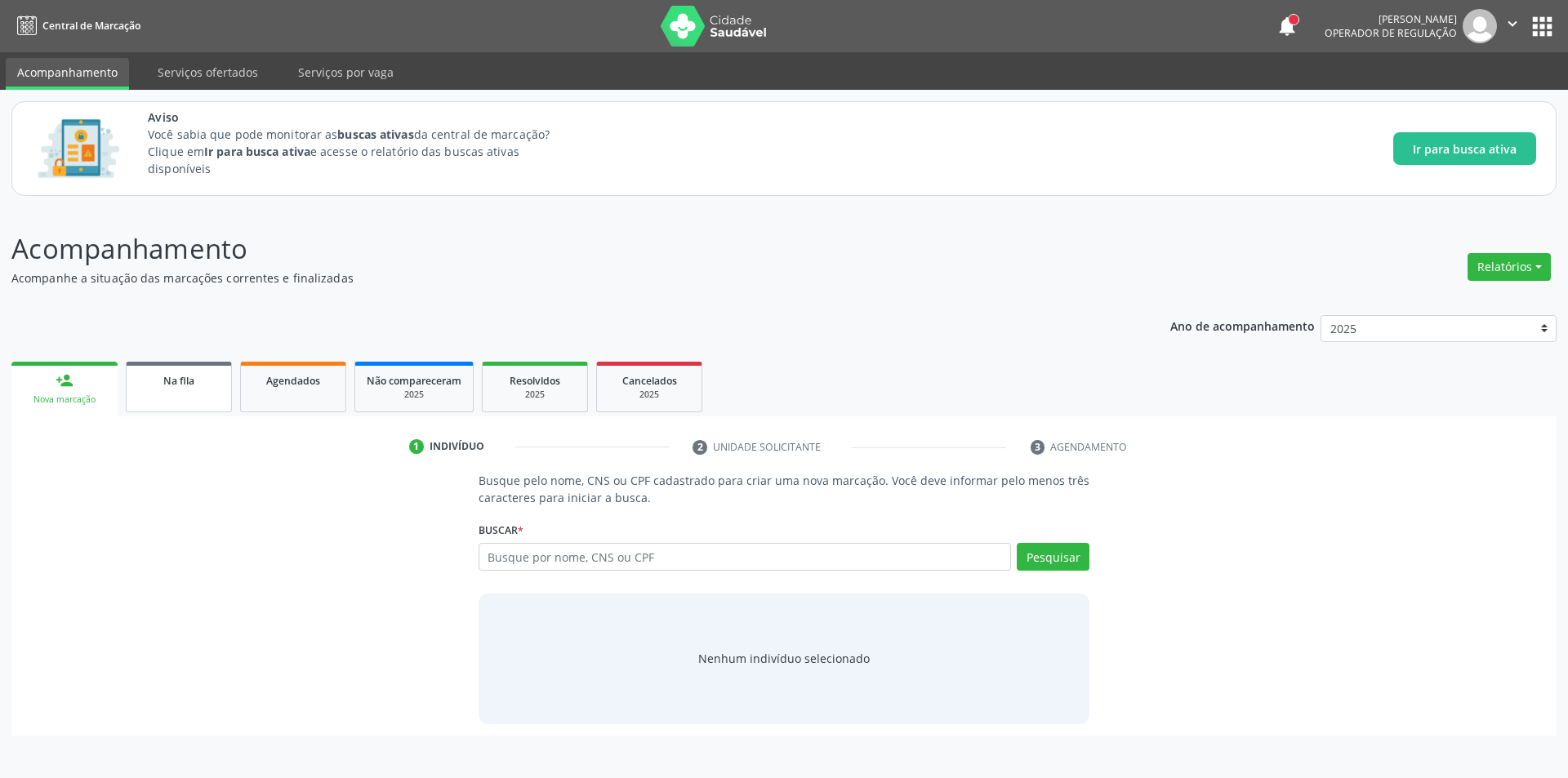
click at [197, 379] on div "Na fila" at bounding box center [179, 380] width 82 height 17
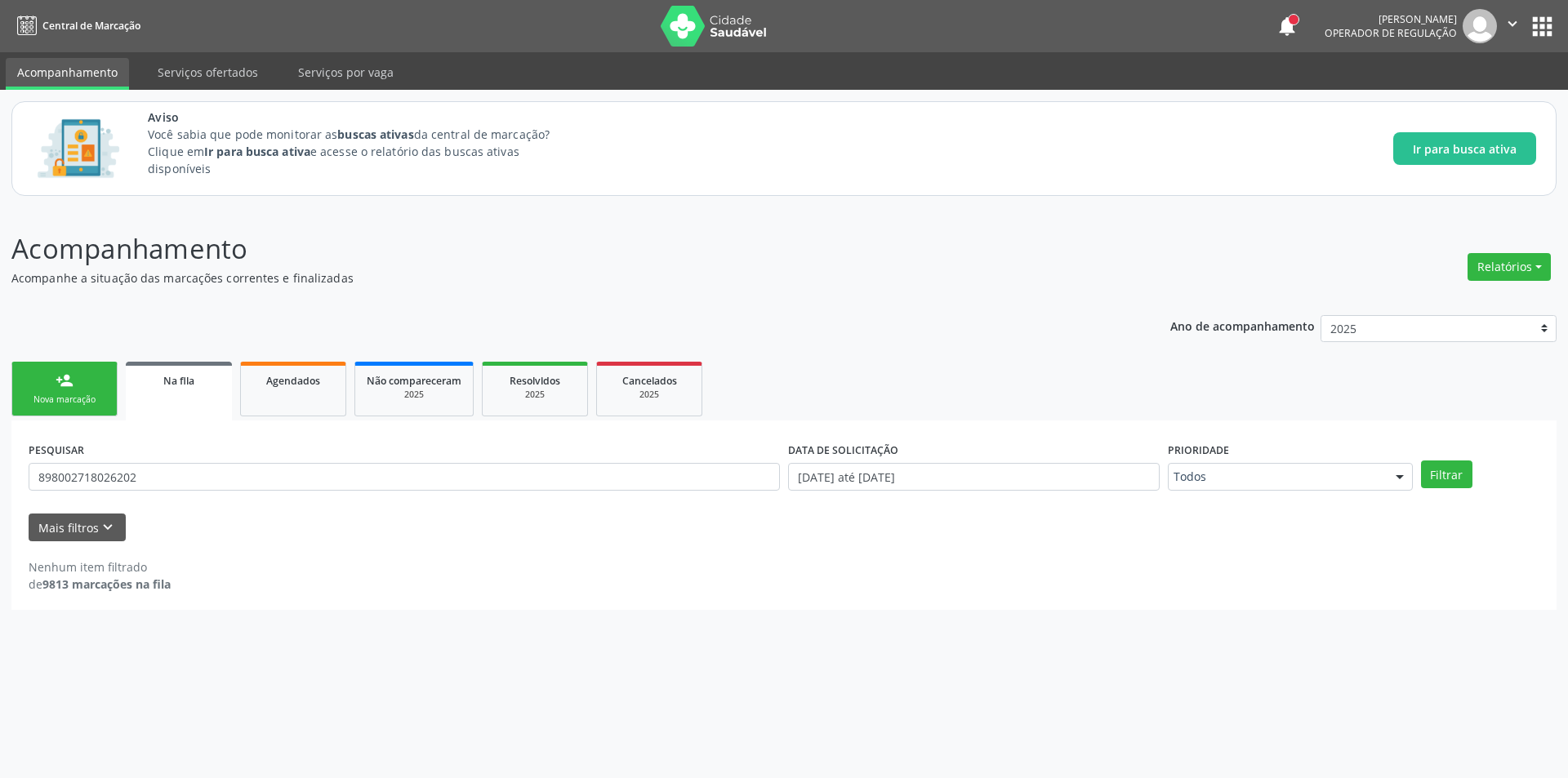
click at [167, 374] on div "Na fila" at bounding box center [179, 380] width 83 height 17
drag, startPoint x: 188, startPoint y: 473, endPoint x: 0, endPoint y: 482, distance: 188.2
click at [0, 482] on div "Acompanhamento Acompanhe a situação das marcações correntes e finalizadas Relat…" at bounding box center [784, 493] width 1568 height 571
click at [106, 525] on icon "keyboard_arrow_down" at bounding box center [108, 528] width 18 height 18
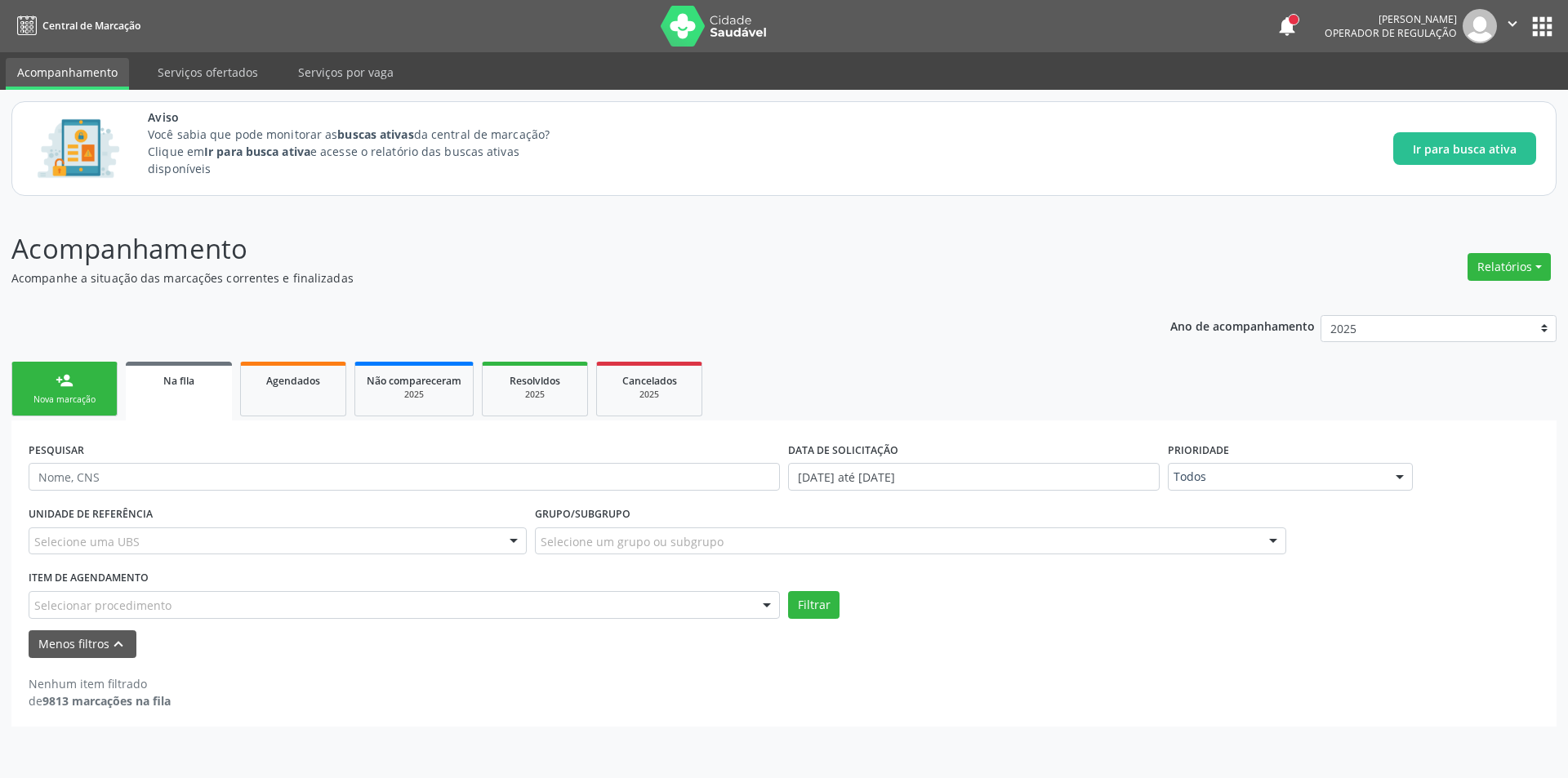
click at [210, 612] on div "Selecionar procedimento" at bounding box center [404, 605] width 751 height 28
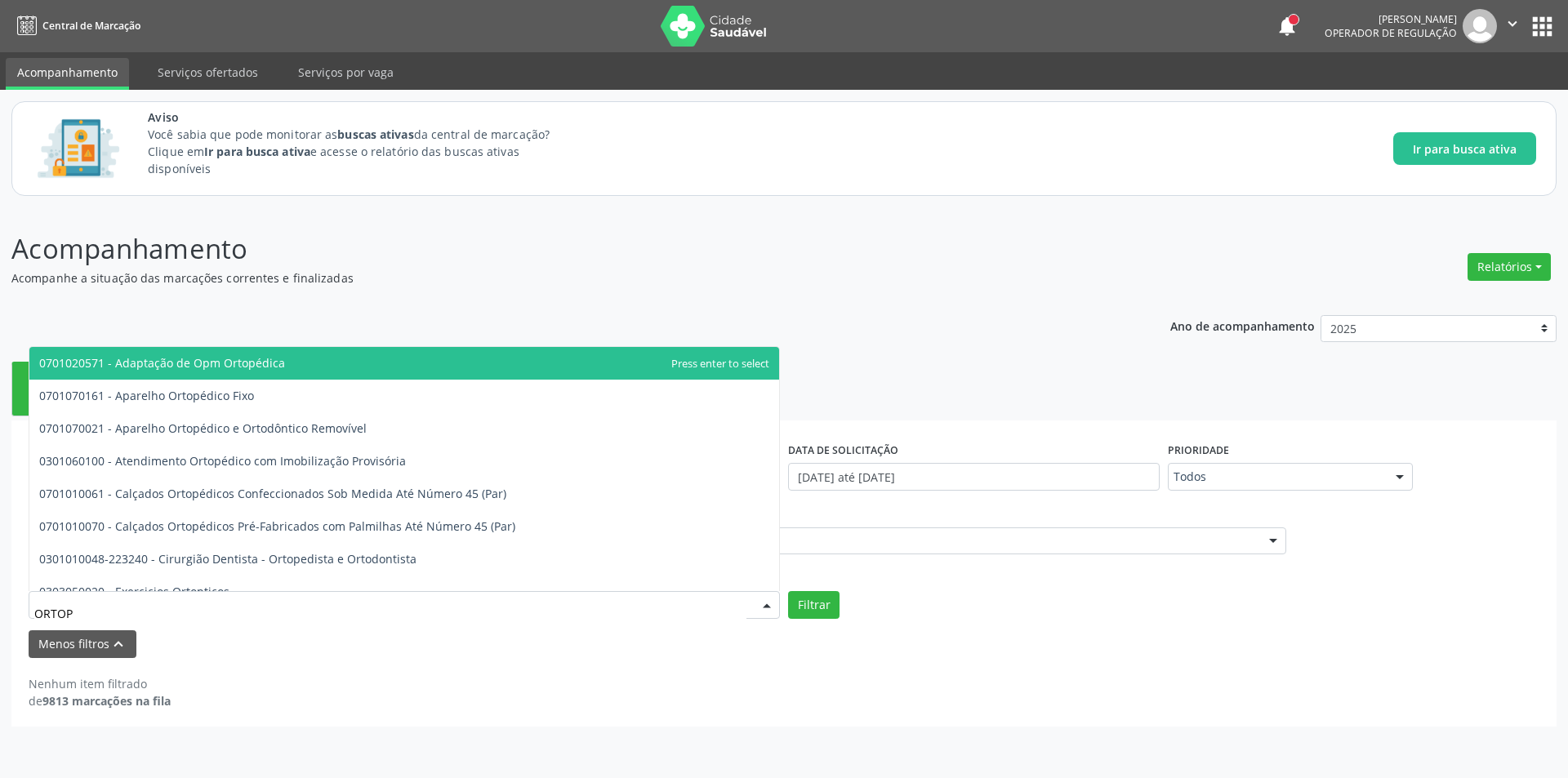
type input "ORTOPE"
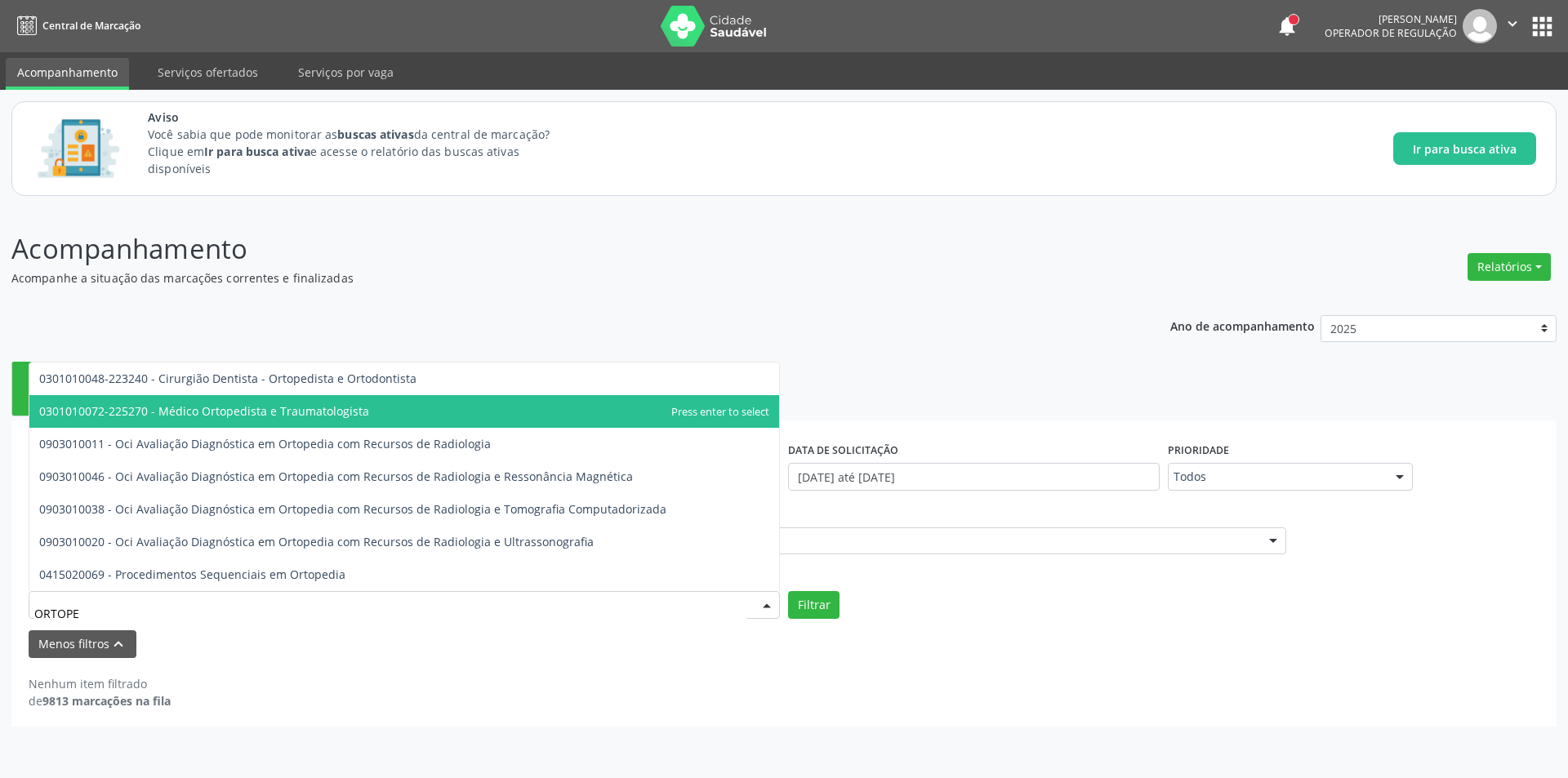
click at [241, 410] on span "0301010072-225270 - Médico Ortopedista e Traumatologista" at bounding box center [205, 411] width 330 height 16
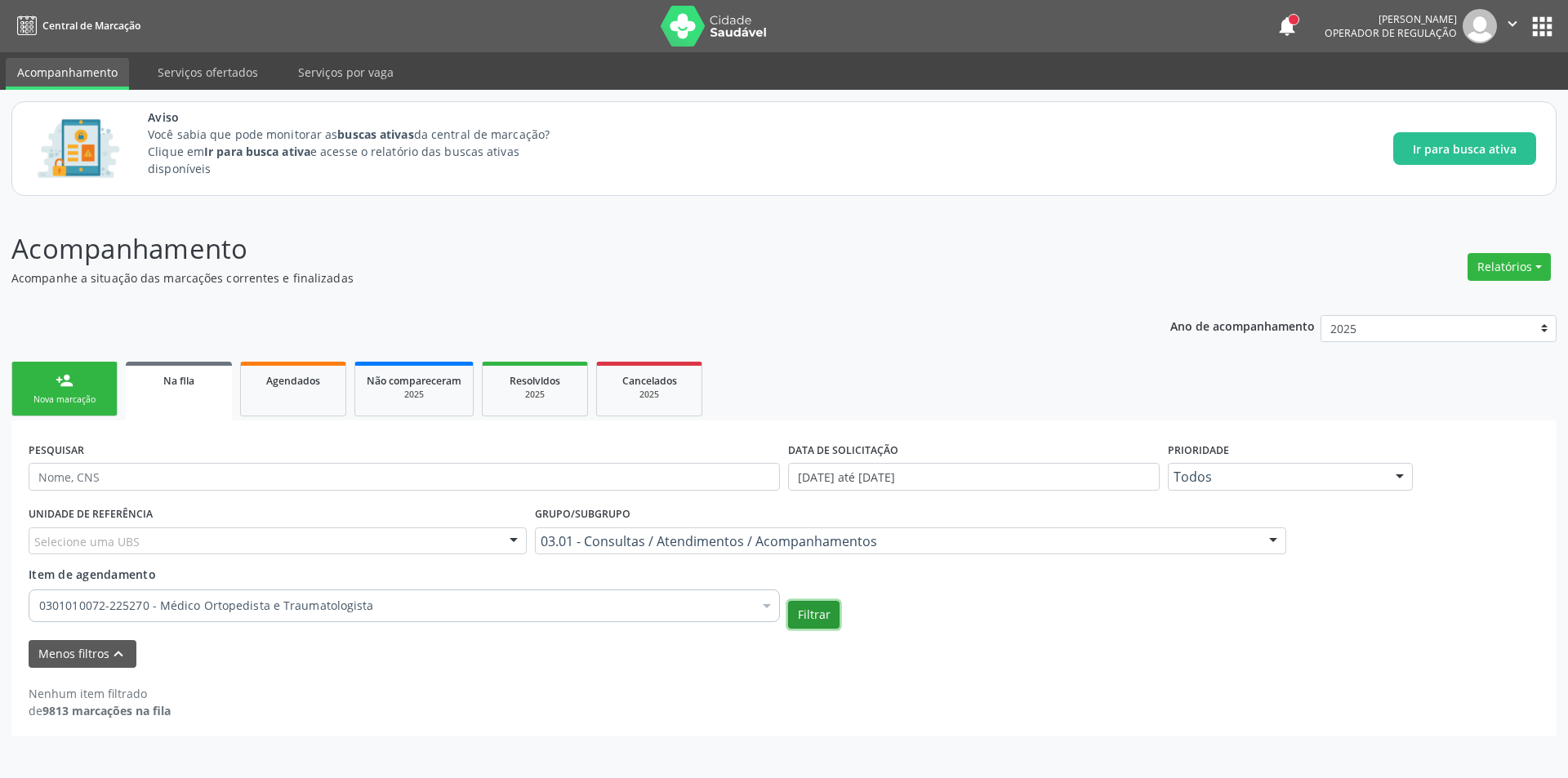
click at [811, 618] on button "Filtrar" at bounding box center [813, 615] width 51 height 28
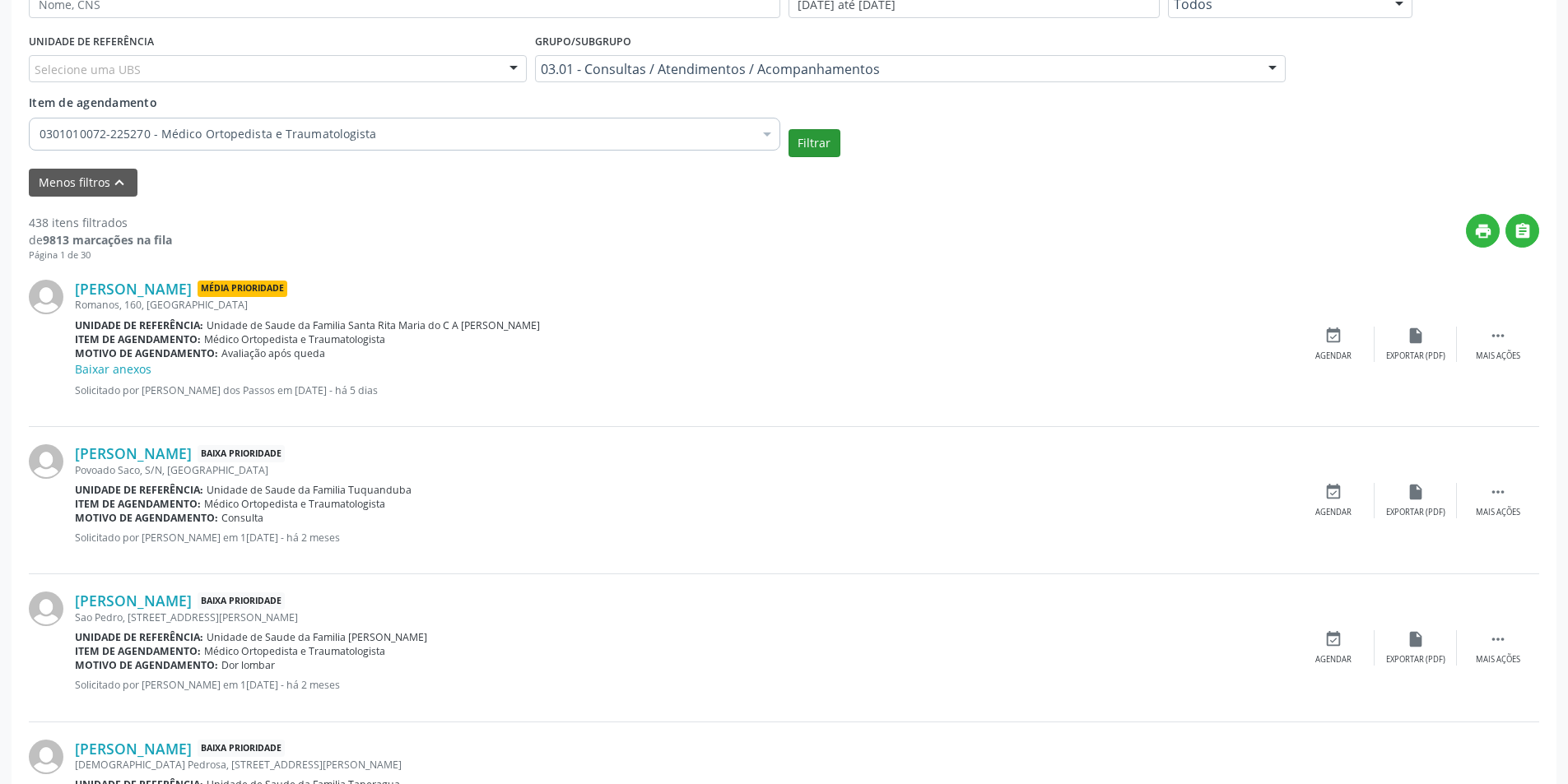
scroll to position [494, 0]
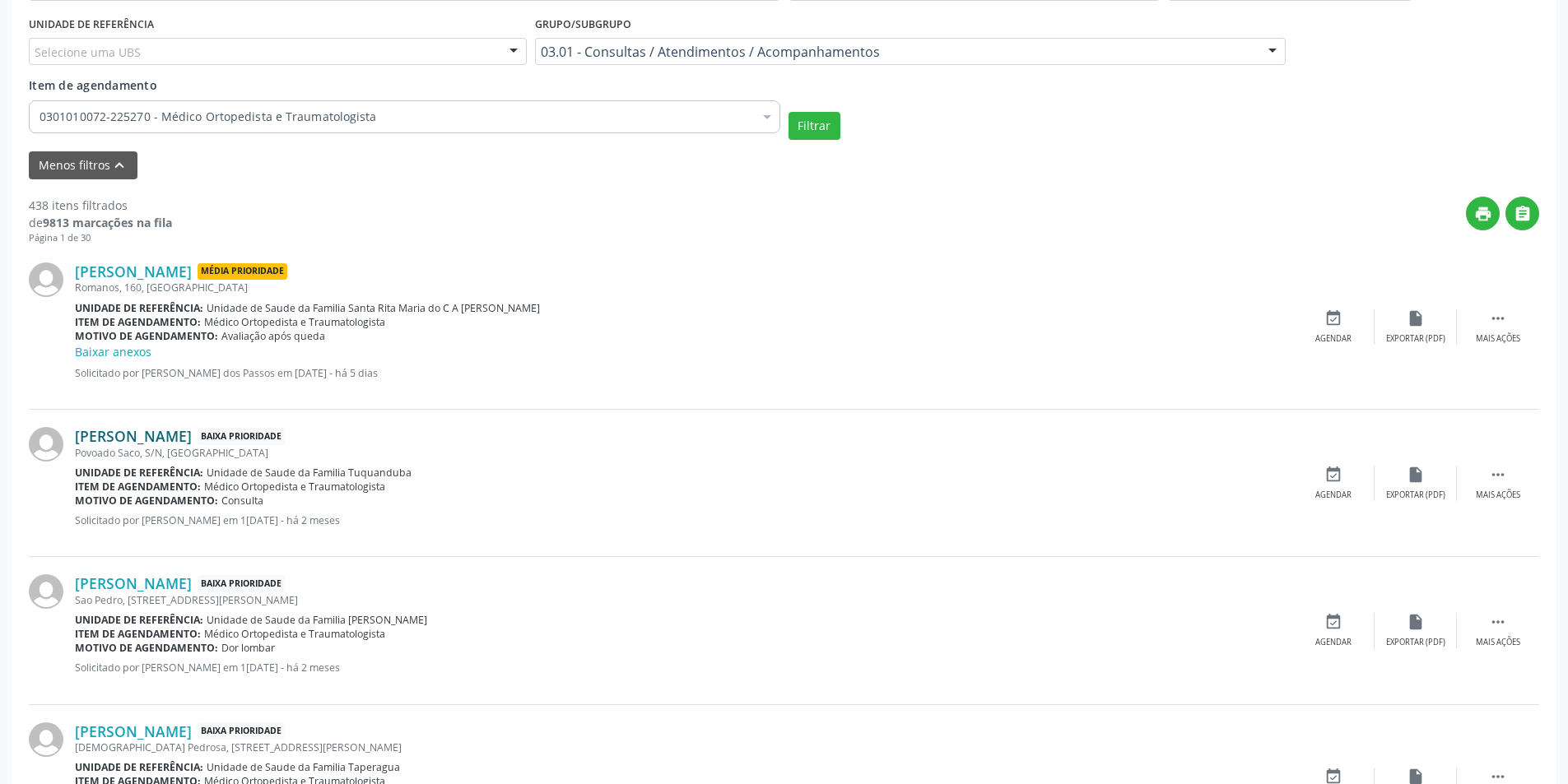
click at [180, 436] on link "[PERSON_NAME]" at bounding box center [132, 436] width 117 height 18
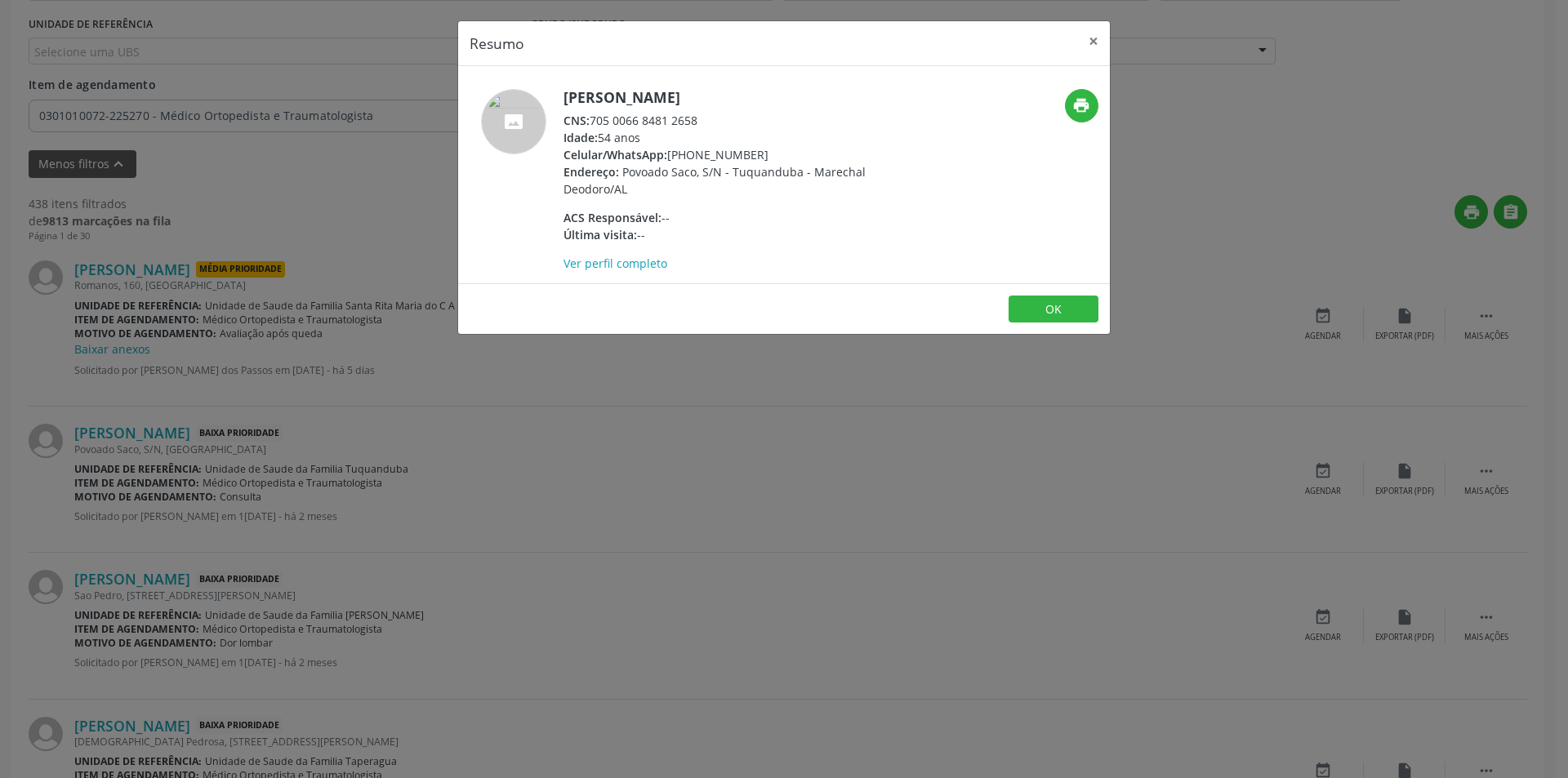
drag, startPoint x: 591, startPoint y: 124, endPoint x: 782, endPoint y: 125, distance: 191.0
click at [782, 125] on div "CNS: 705 0066 8481 2658" at bounding box center [721, 120] width 317 height 17
copy div "705 0066 8481 2658"
click at [1057, 308] on button "OK" at bounding box center [1053, 309] width 90 height 28
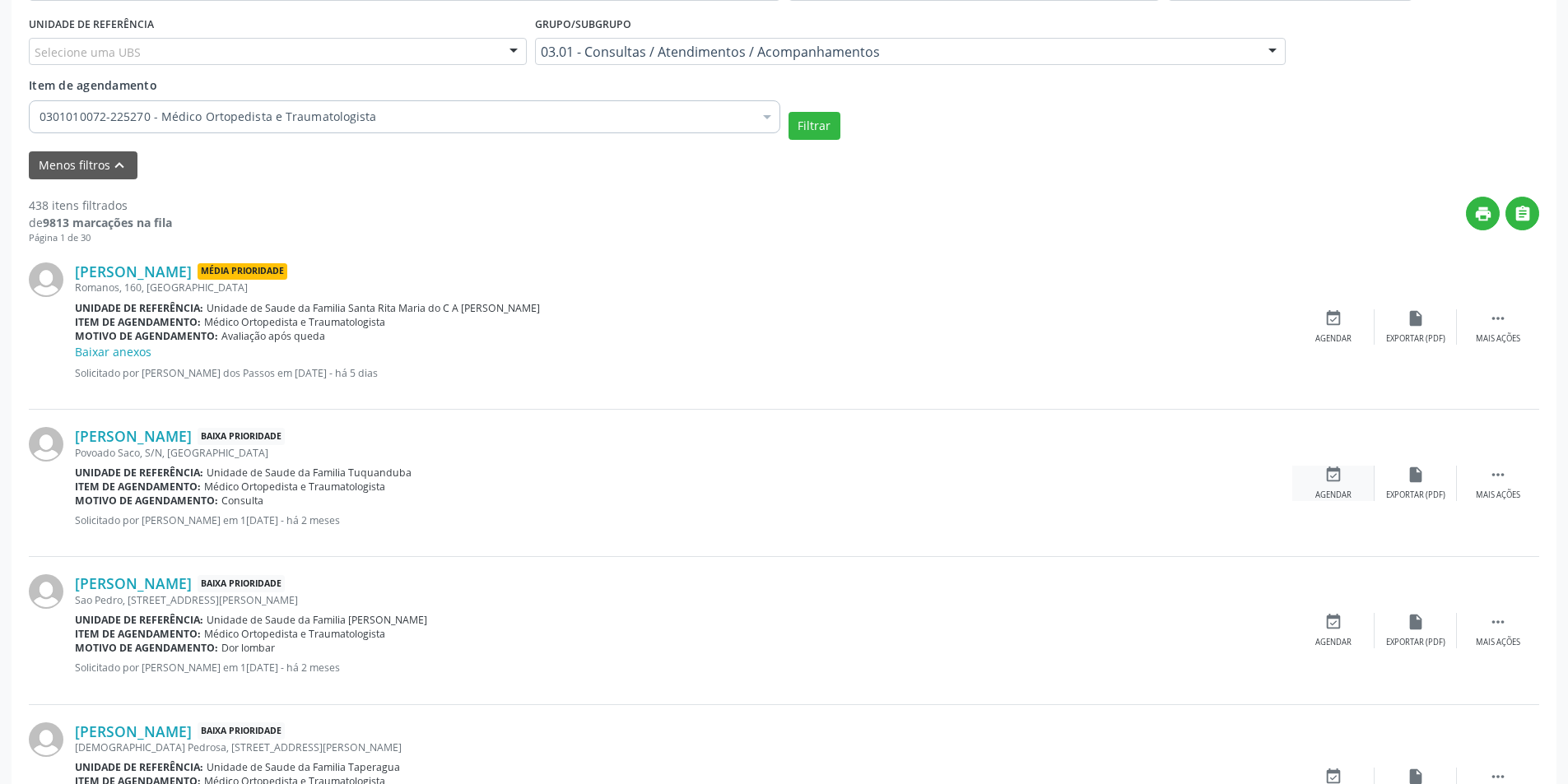
click at [1316, 480] on div "event_available Agendar" at bounding box center [1333, 484] width 83 height 36
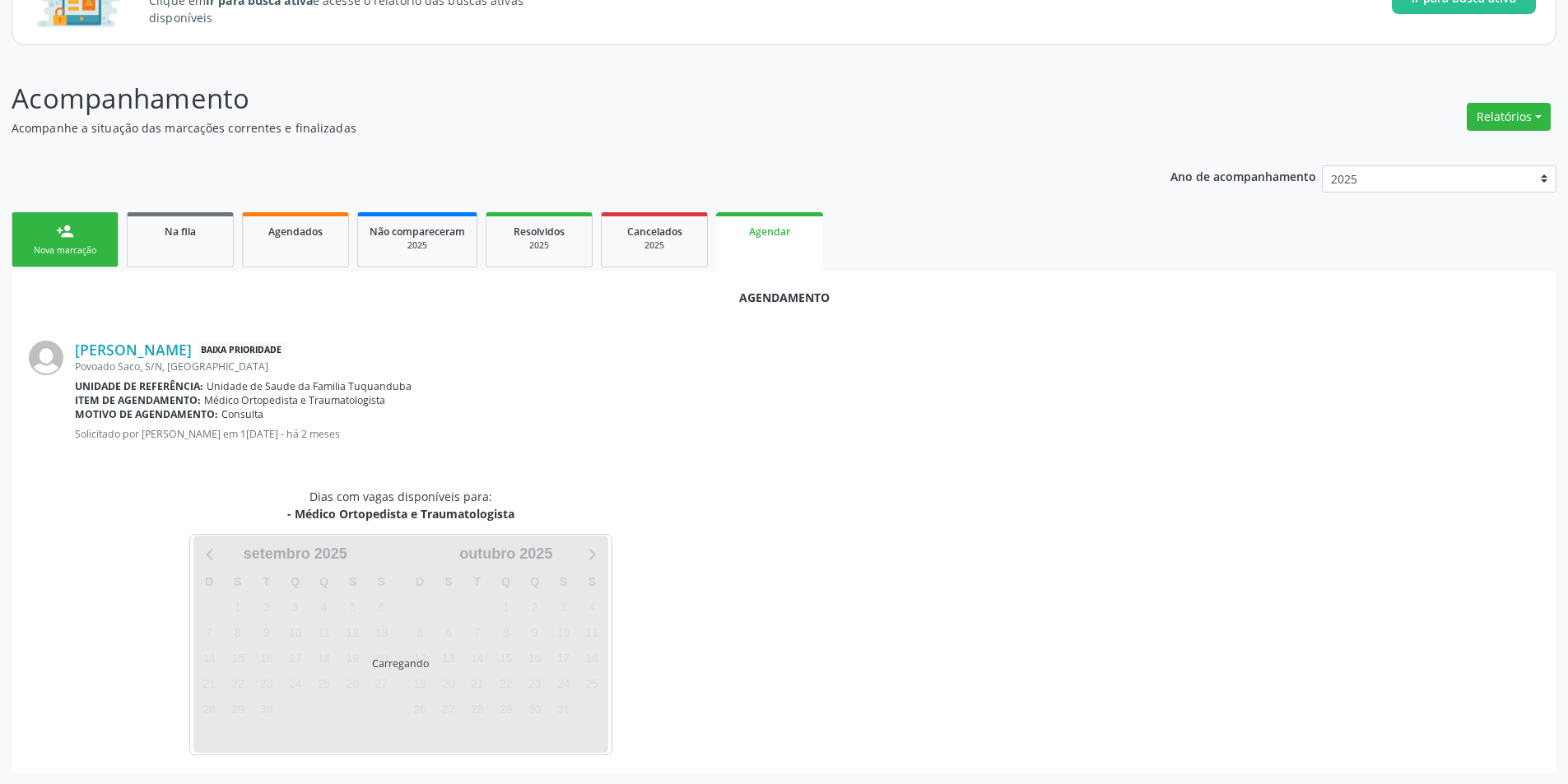
scroll to position [191, 0]
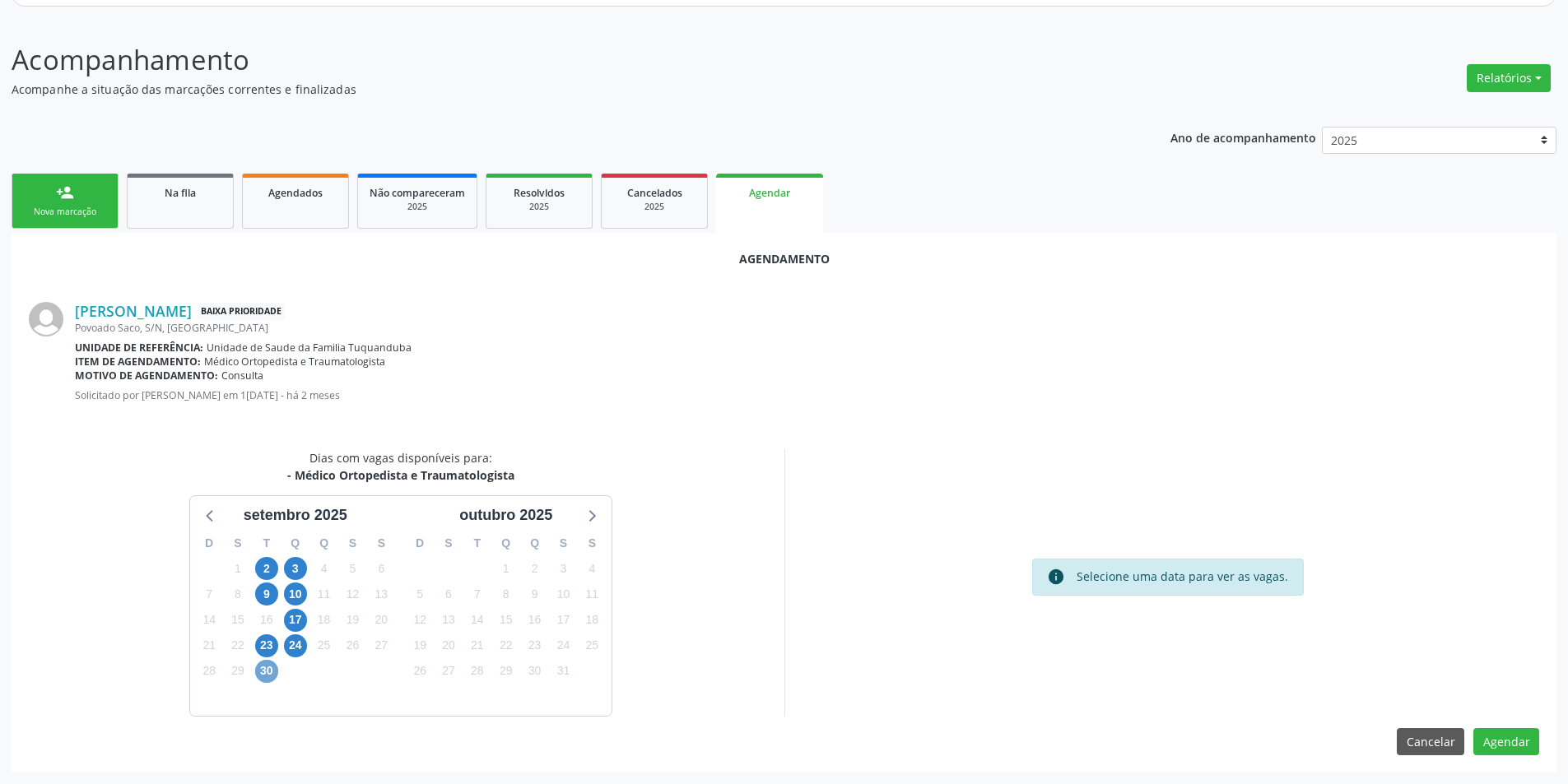
click at [272, 670] on span "30" at bounding box center [266, 671] width 23 height 23
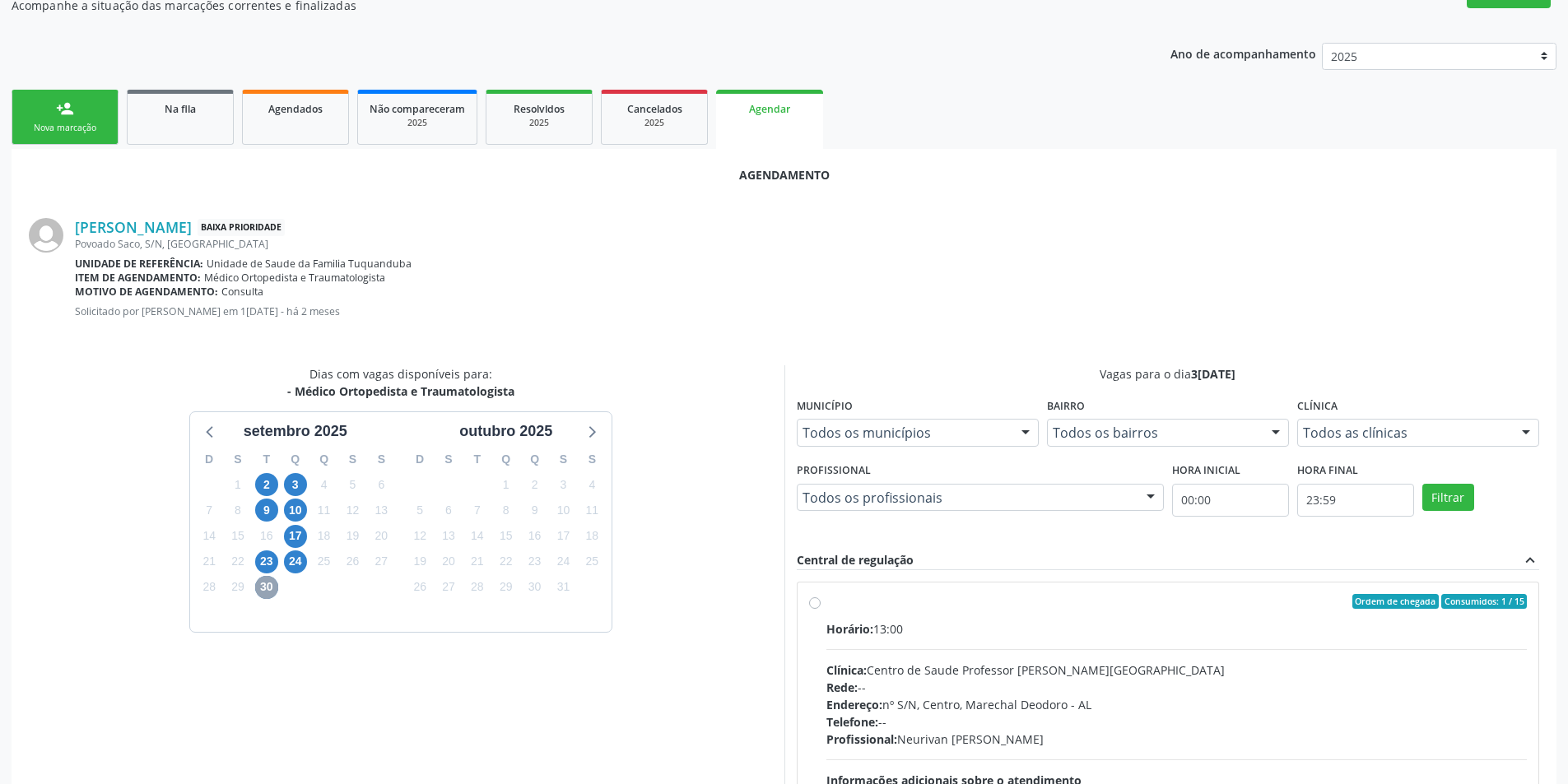
scroll to position [356, 0]
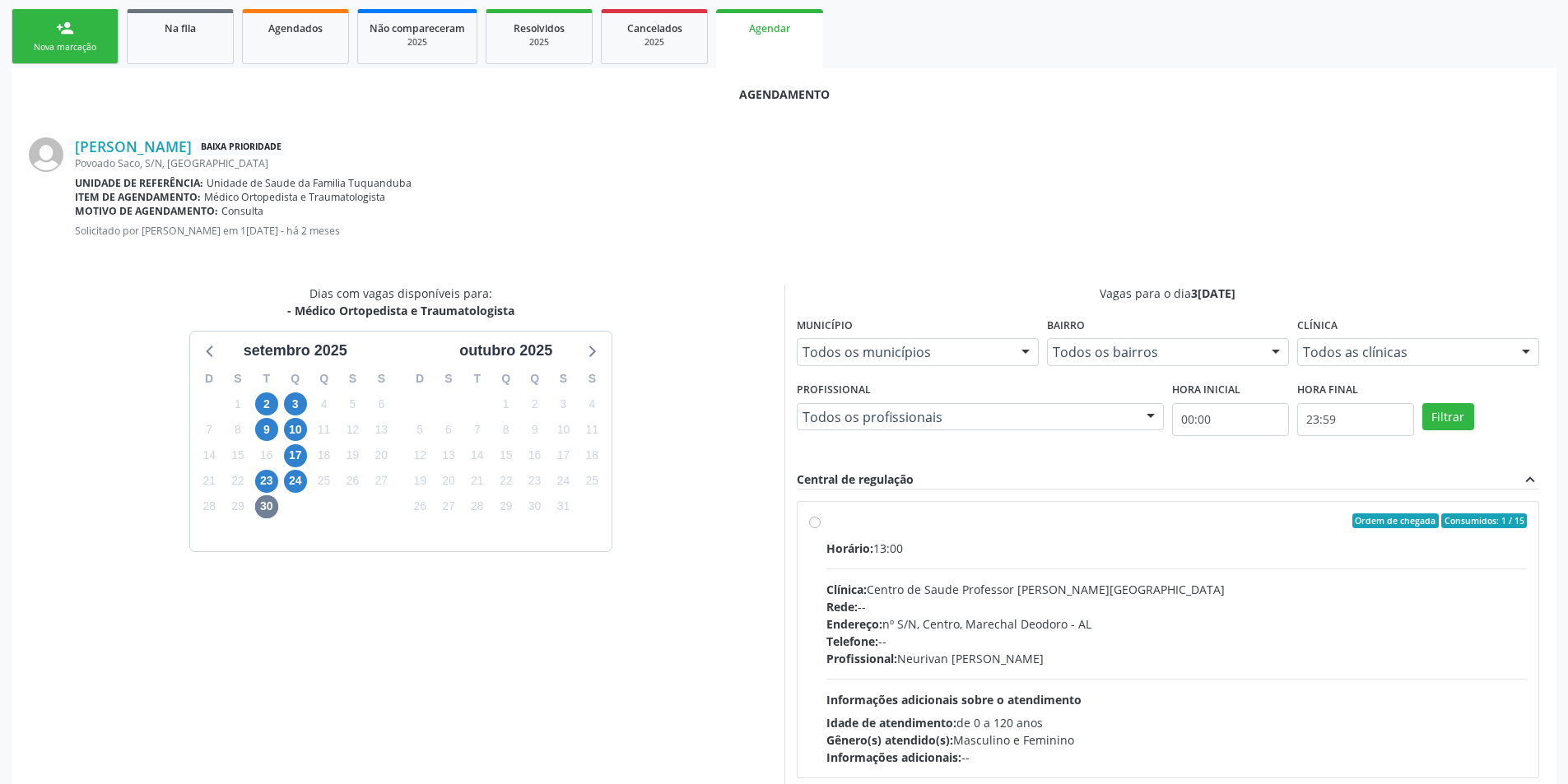
click at [827, 519] on label "Ordem de chegada Consumidos: 1 / 15 Horário: 13:00 Clínica: Centro de Saude Pro…" at bounding box center [1177, 641] width 701 height 253
click at [813, 519] on input "Ordem de chegada Consumidos: 1 / 15 Horário: 13:00 Clínica: Centro de Saude Pro…" at bounding box center [815, 521] width 12 height 15
radio input "true"
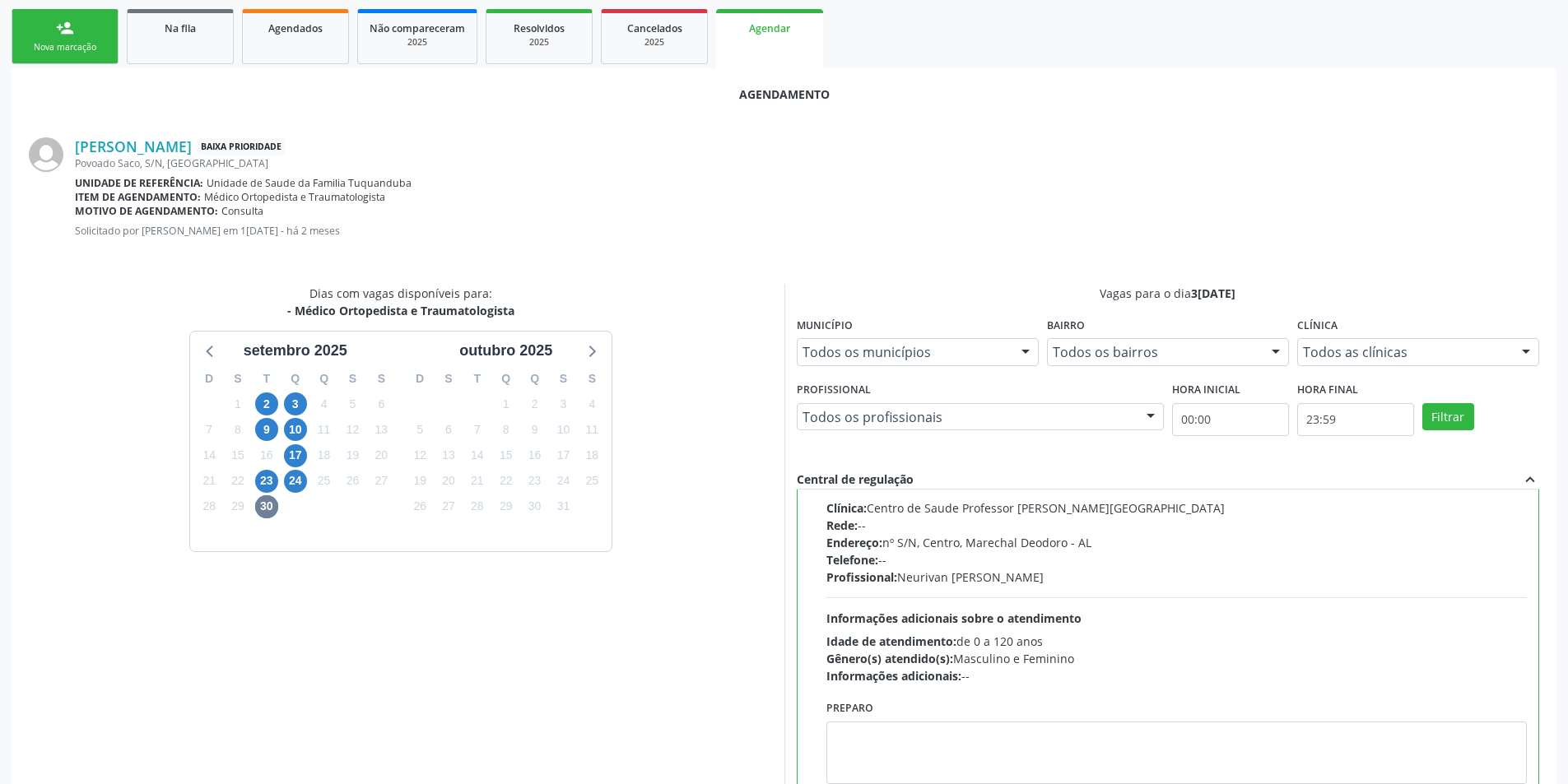
scroll to position [458, 0]
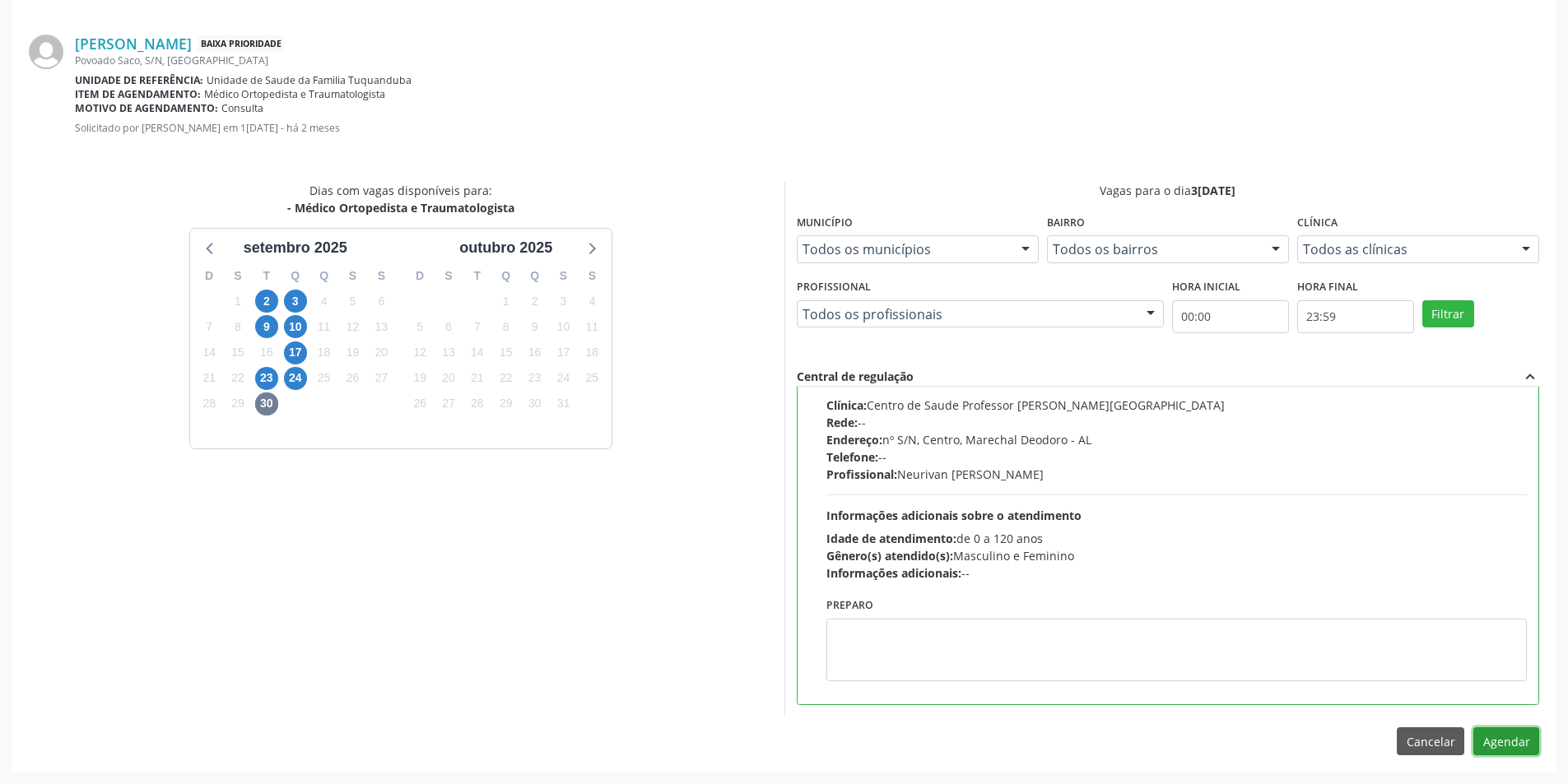
click at [1521, 748] on button "Agendar" at bounding box center [1506, 741] width 66 height 28
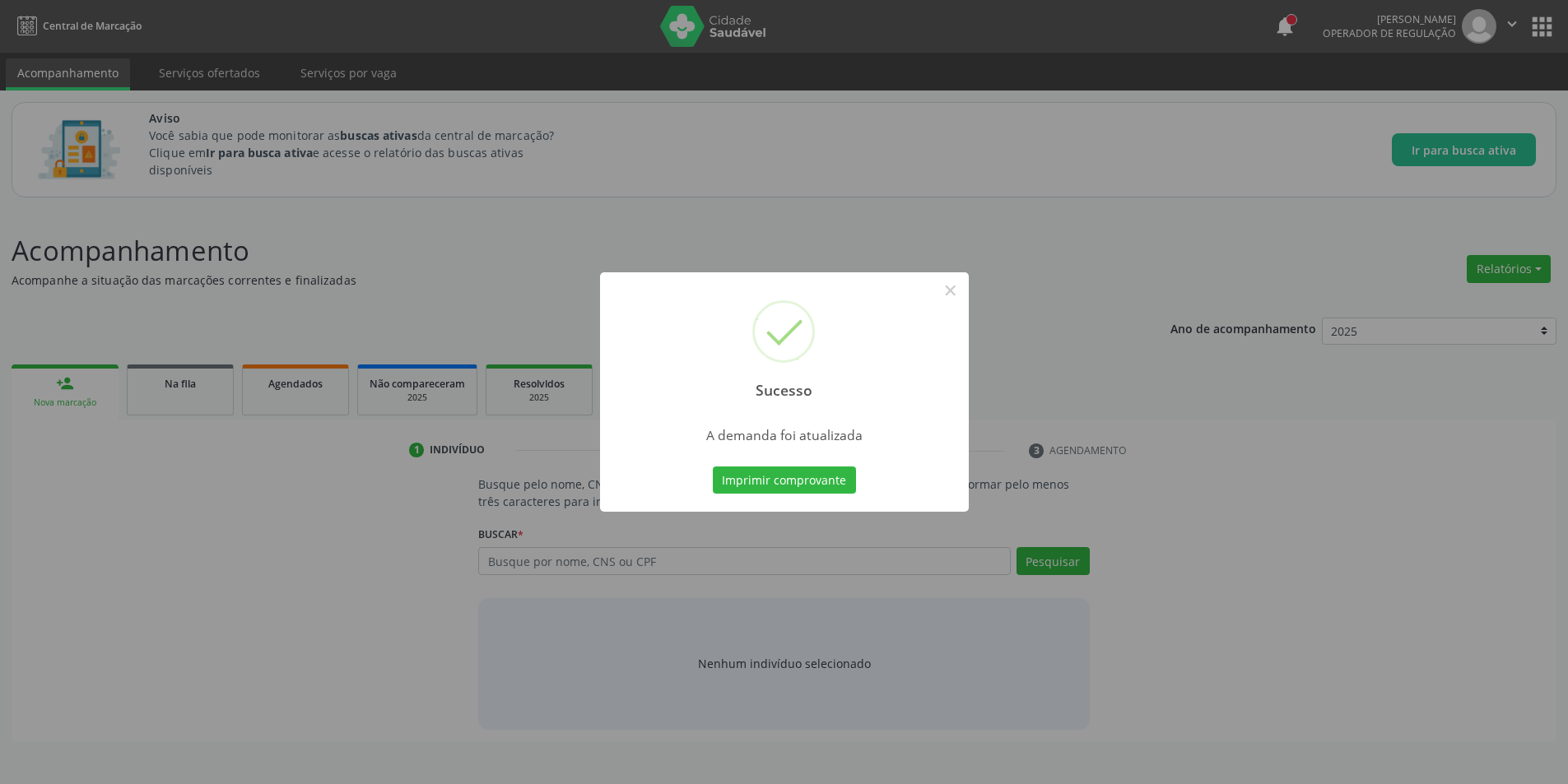
scroll to position [0, 0]
click at [965, 294] on button "×" at bounding box center [956, 291] width 28 height 28
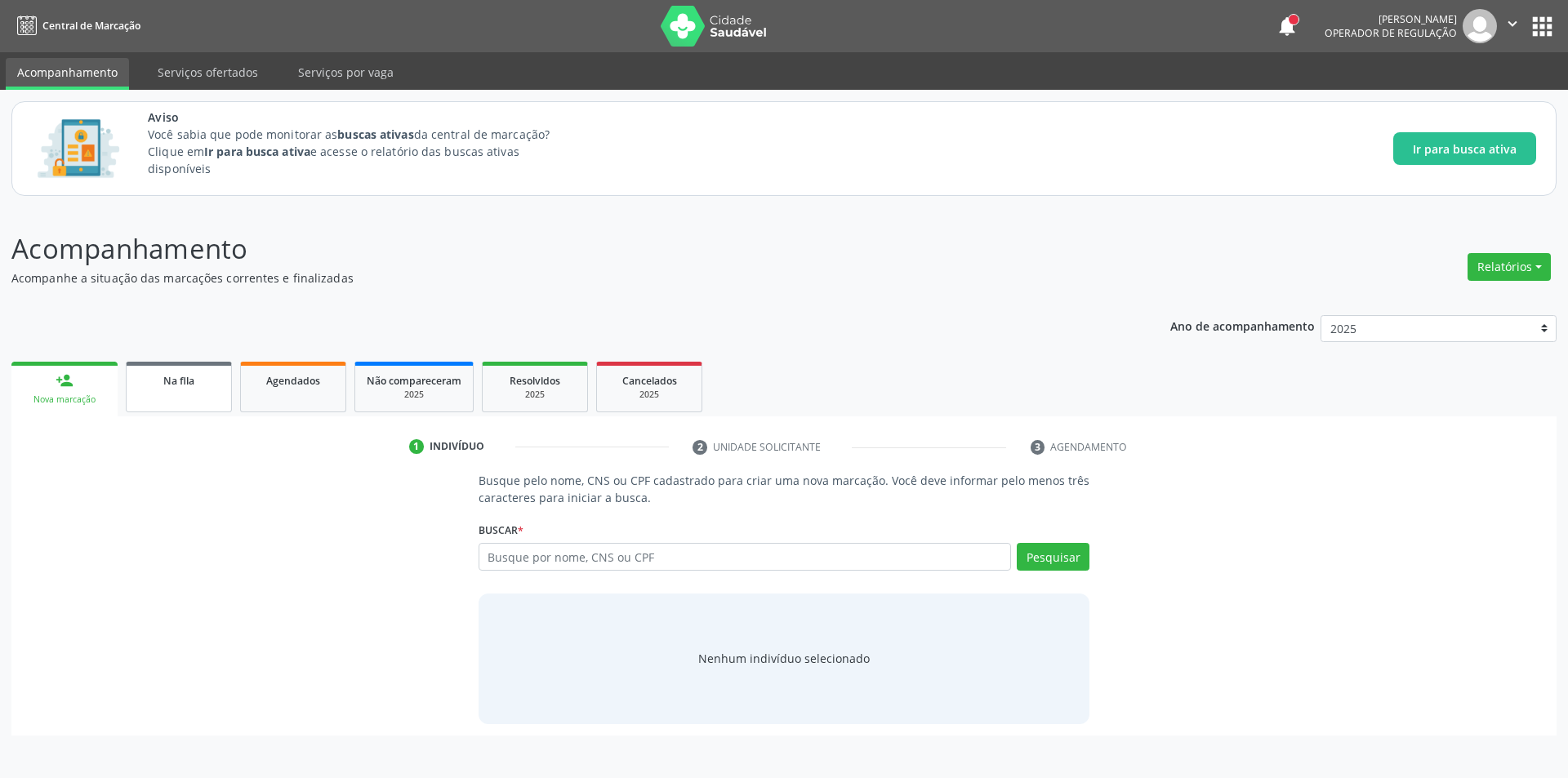
click at [214, 394] on link "Na fila" at bounding box center [178, 387] width 106 height 50
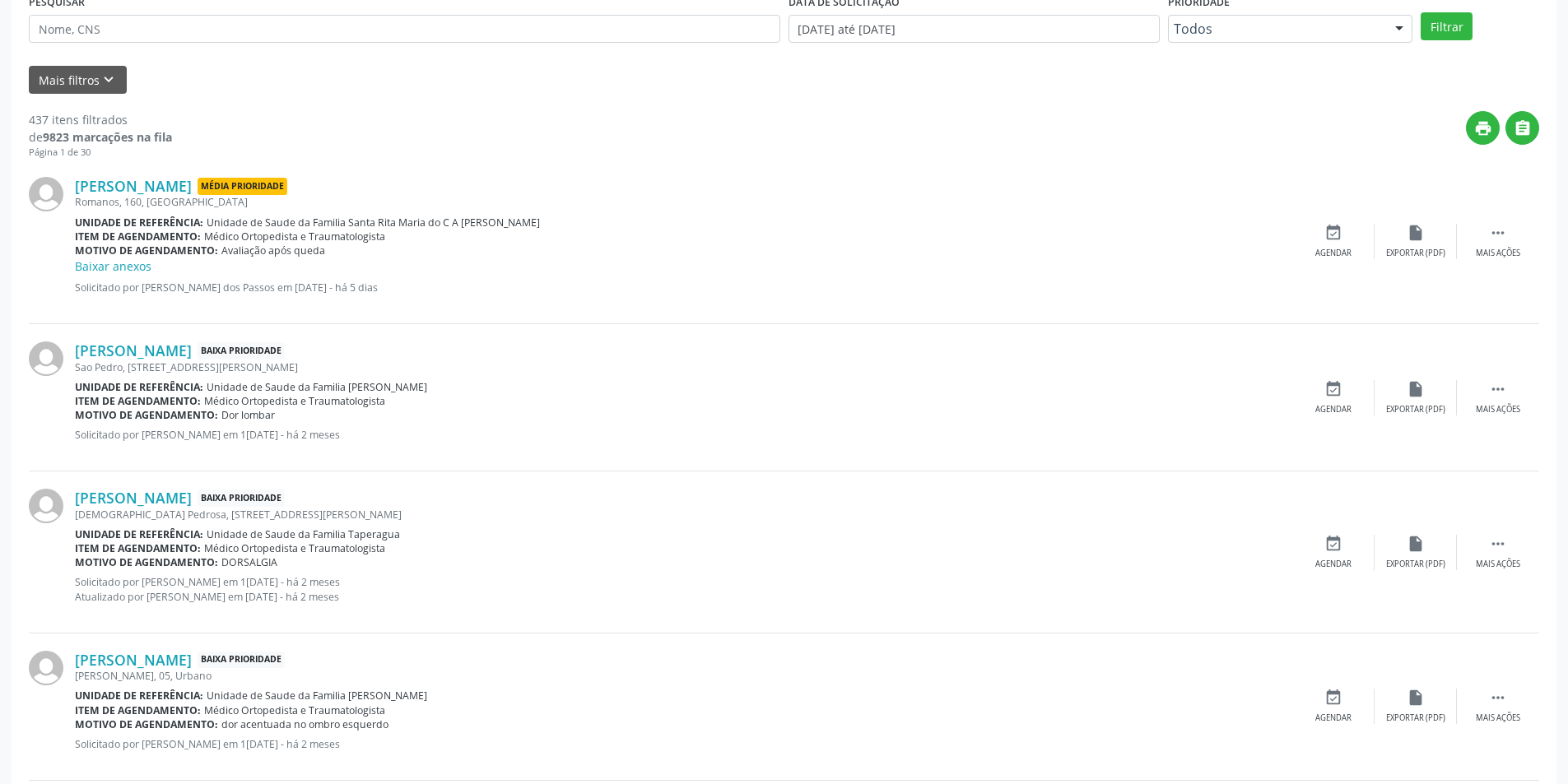
scroll to position [494, 0]
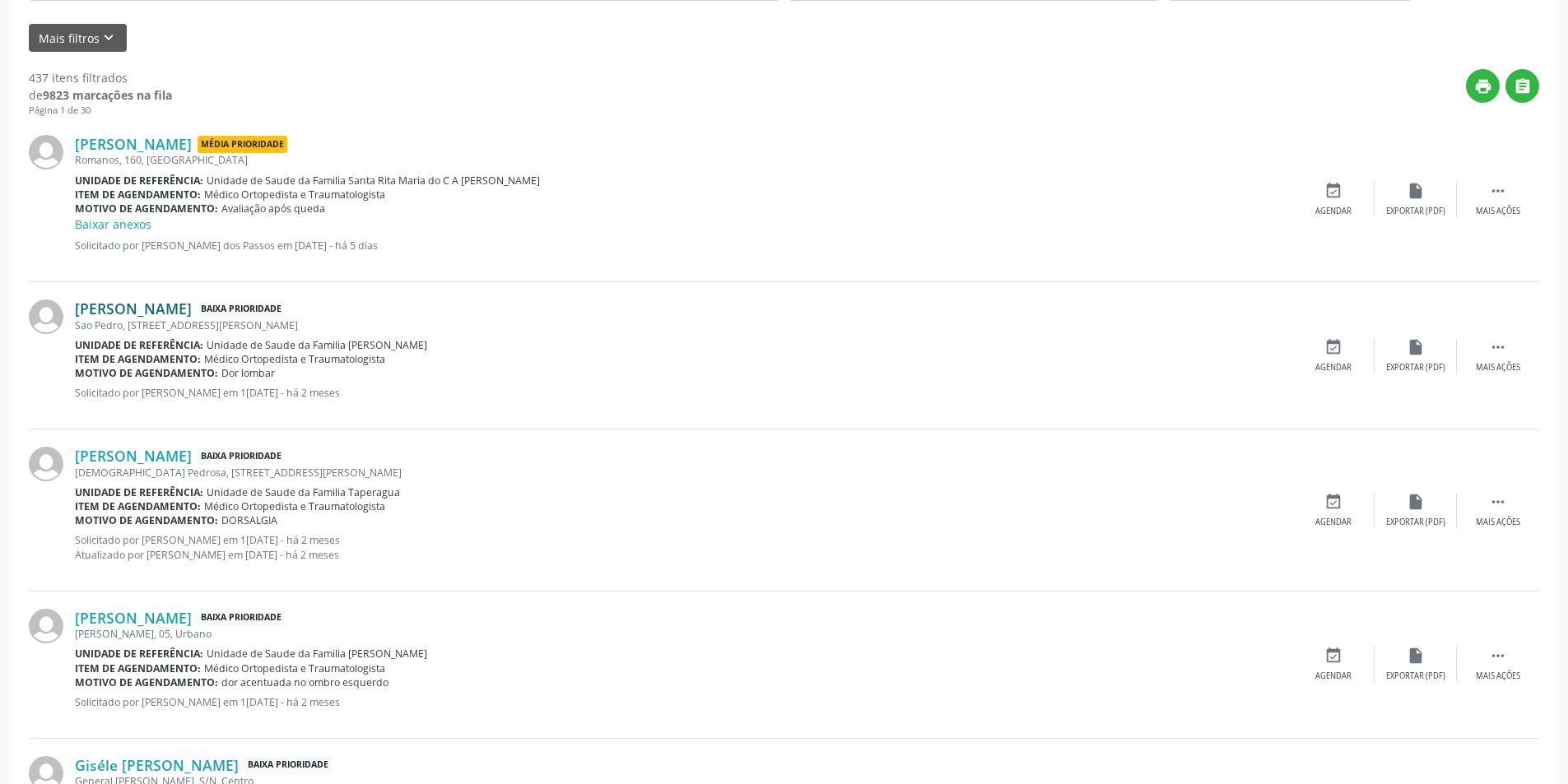
click at [192, 311] on link "[PERSON_NAME]" at bounding box center [132, 309] width 117 height 18
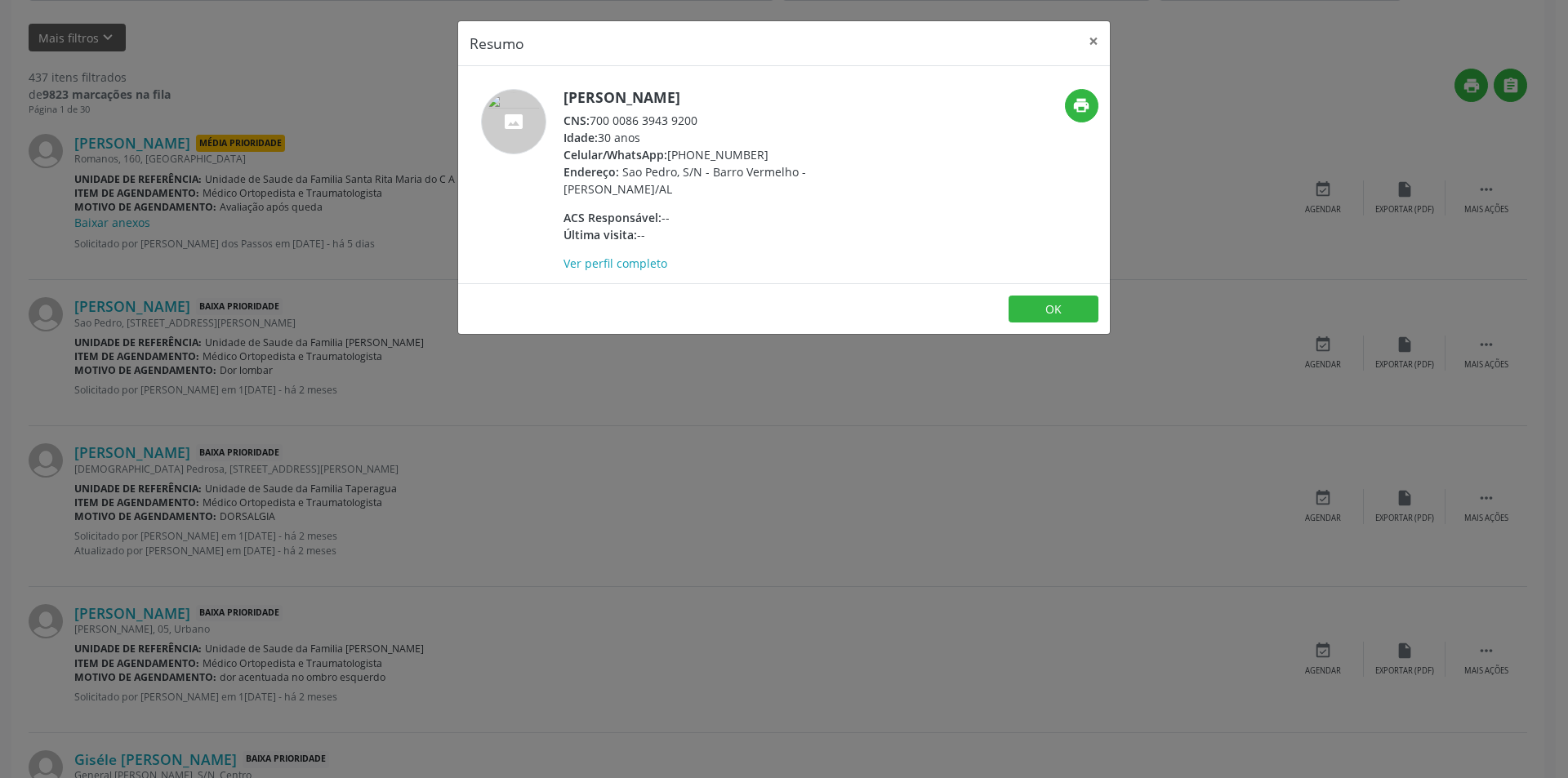
drag, startPoint x: 595, startPoint y: 120, endPoint x: 714, endPoint y: 120, distance: 119.0
click at [714, 120] on div "CNS: 700 0086 3943 9200" at bounding box center [721, 120] width 317 height 17
copy div "700 0086 3943 9200"
click at [1061, 317] on button "OK" at bounding box center [1053, 309] width 90 height 28
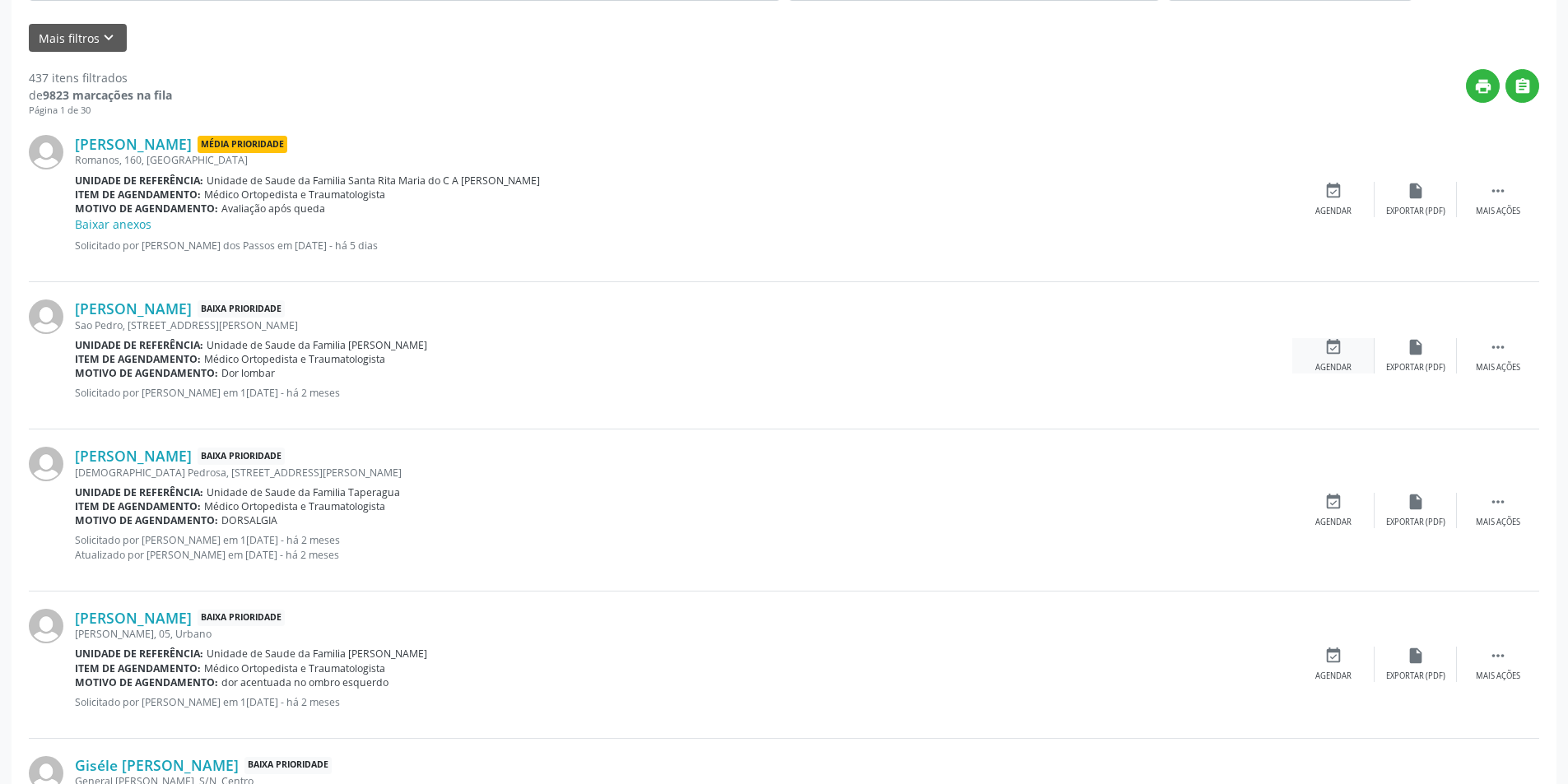
click at [1344, 349] on div "event_available Agendar" at bounding box center [1333, 357] width 83 height 36
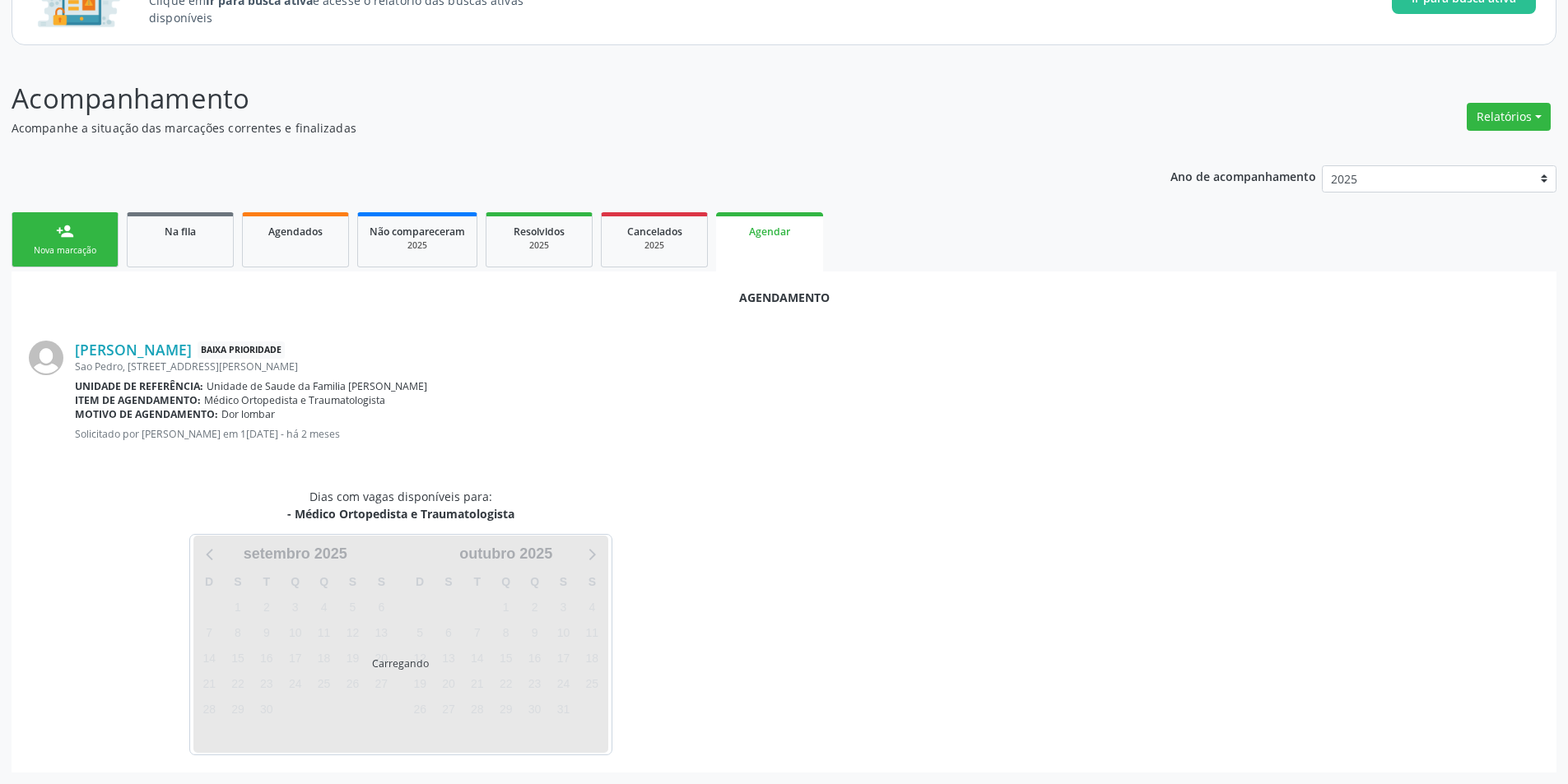
scroll to position [191, 0]
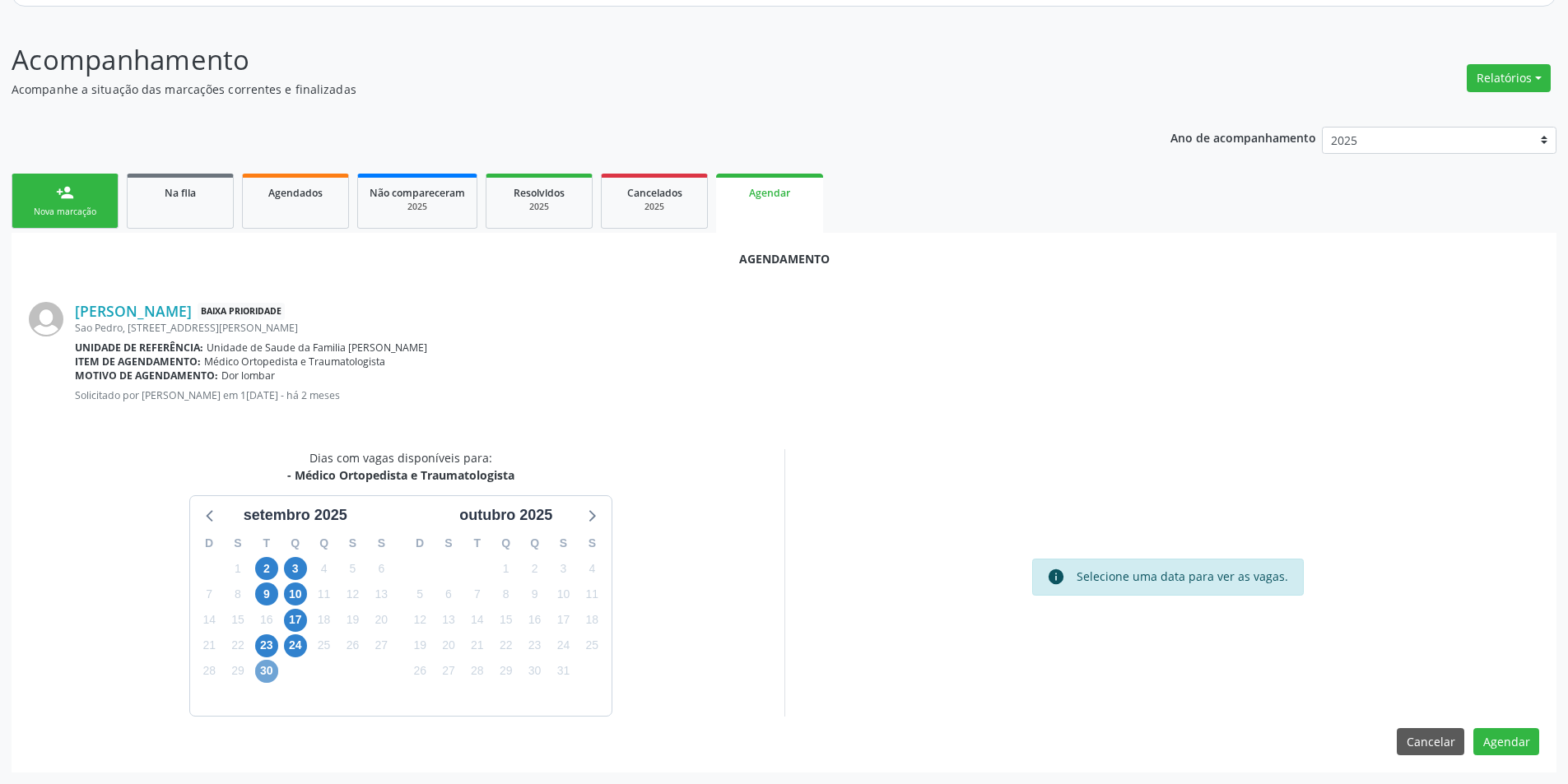
click at [262, 673] on span "30" at bounding box center [266, 671] width 23 height 23
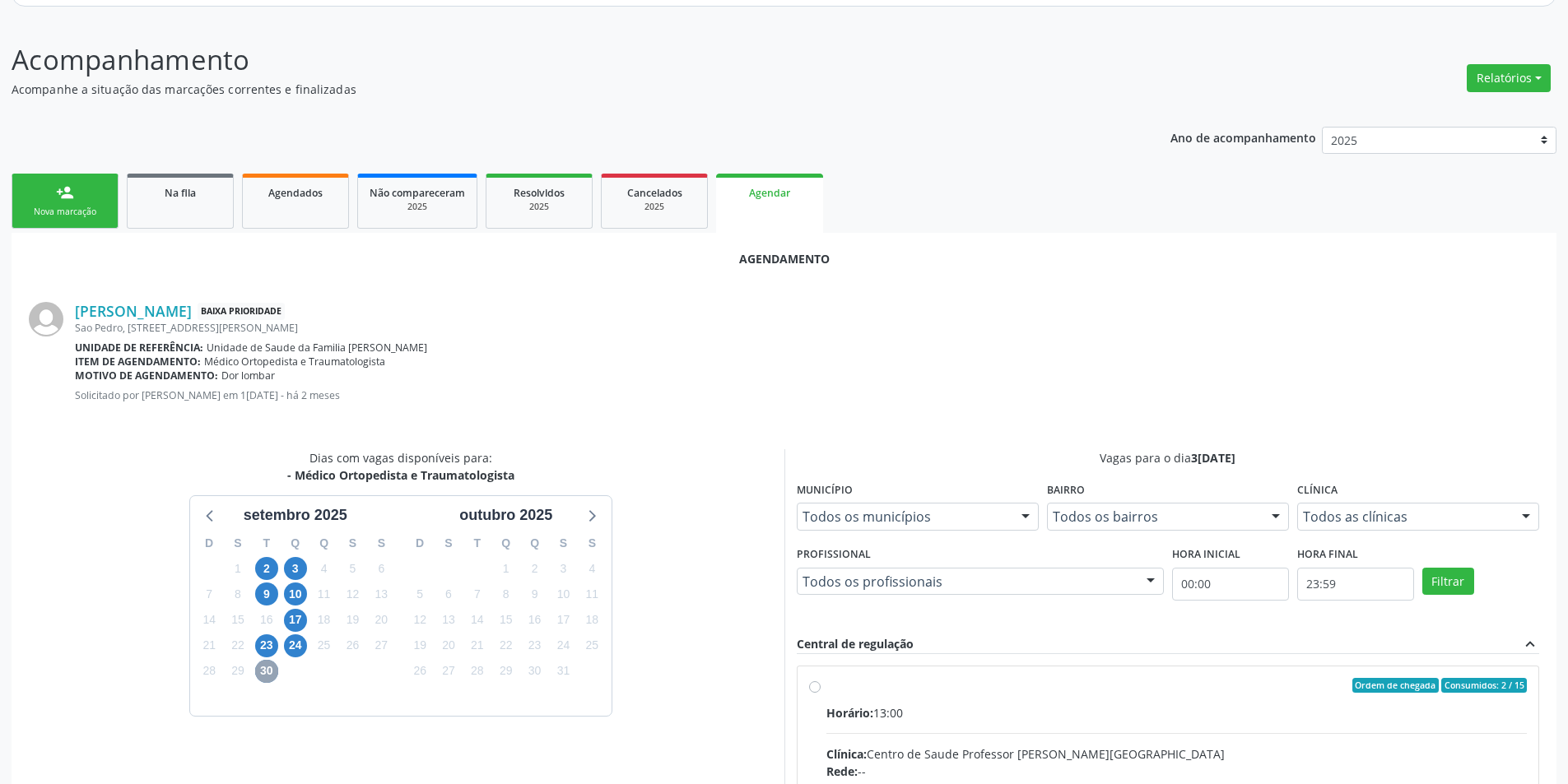
scroll to position [429, 0]
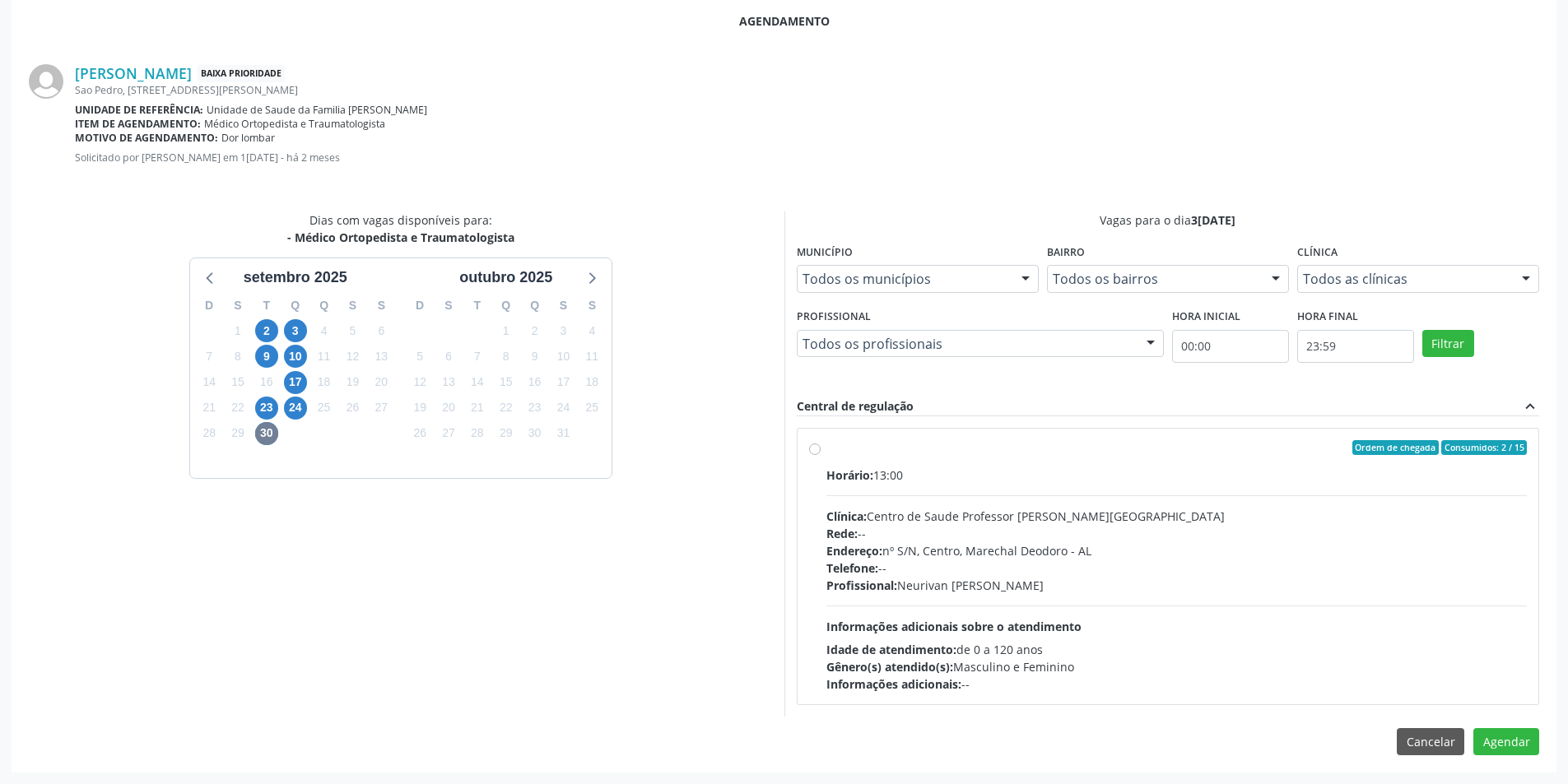
click at [827, 451] on label "Ordem de chegada Consumidos: 2 / 15 Horário: 13:00 Clínica: Centro de Saude Pro…" at bounding box center [1177, 567] width 701 height 253
click at [815, 451] on input "Ordem de chegada Consumidos: 2 / 15 Horário: 13:00 Clínica: Centro de Saude Pro…" at bounding box center [815, 447] width 12 height 15
radio input "true"
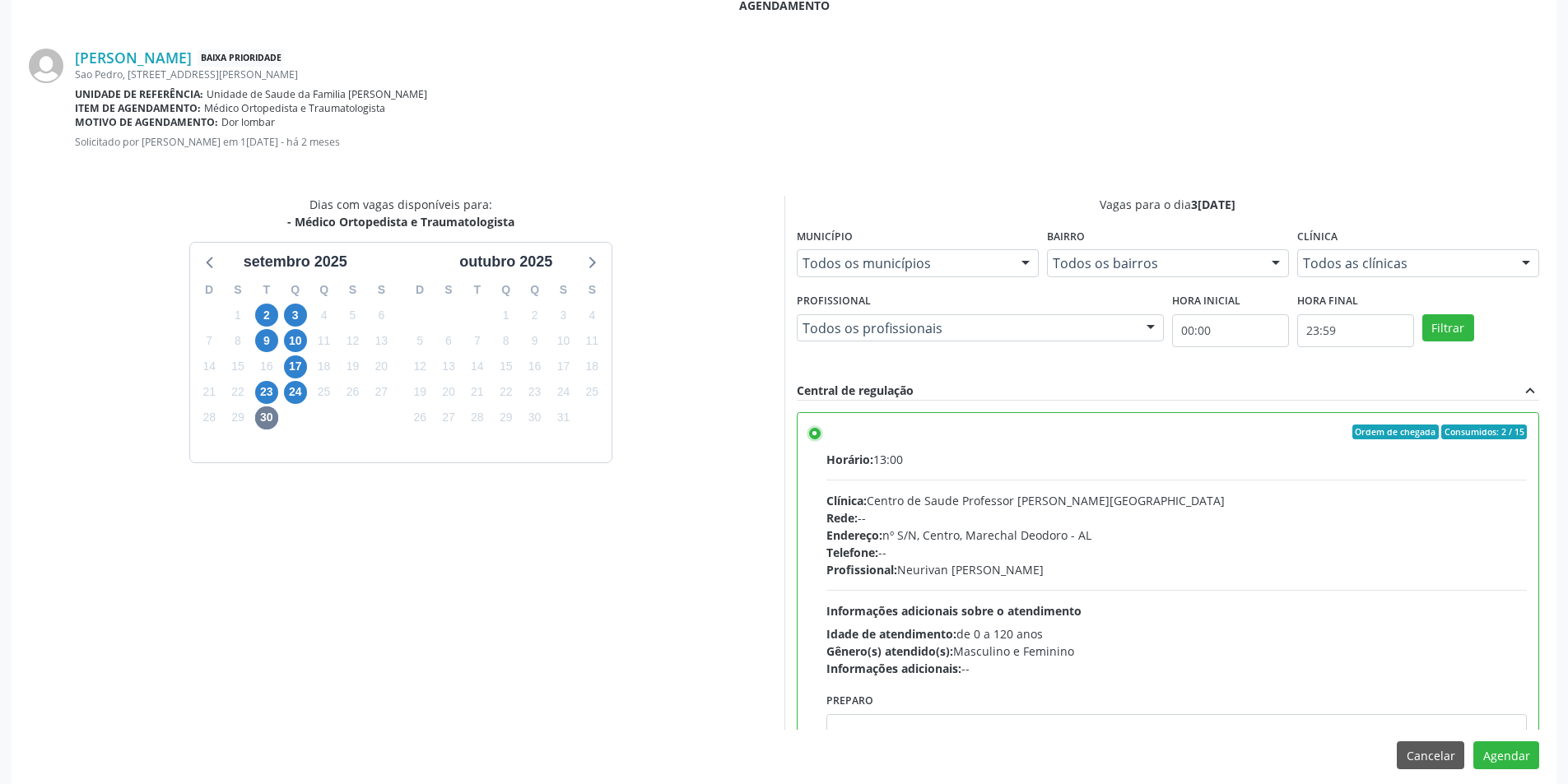
scroll to position [458, 0]
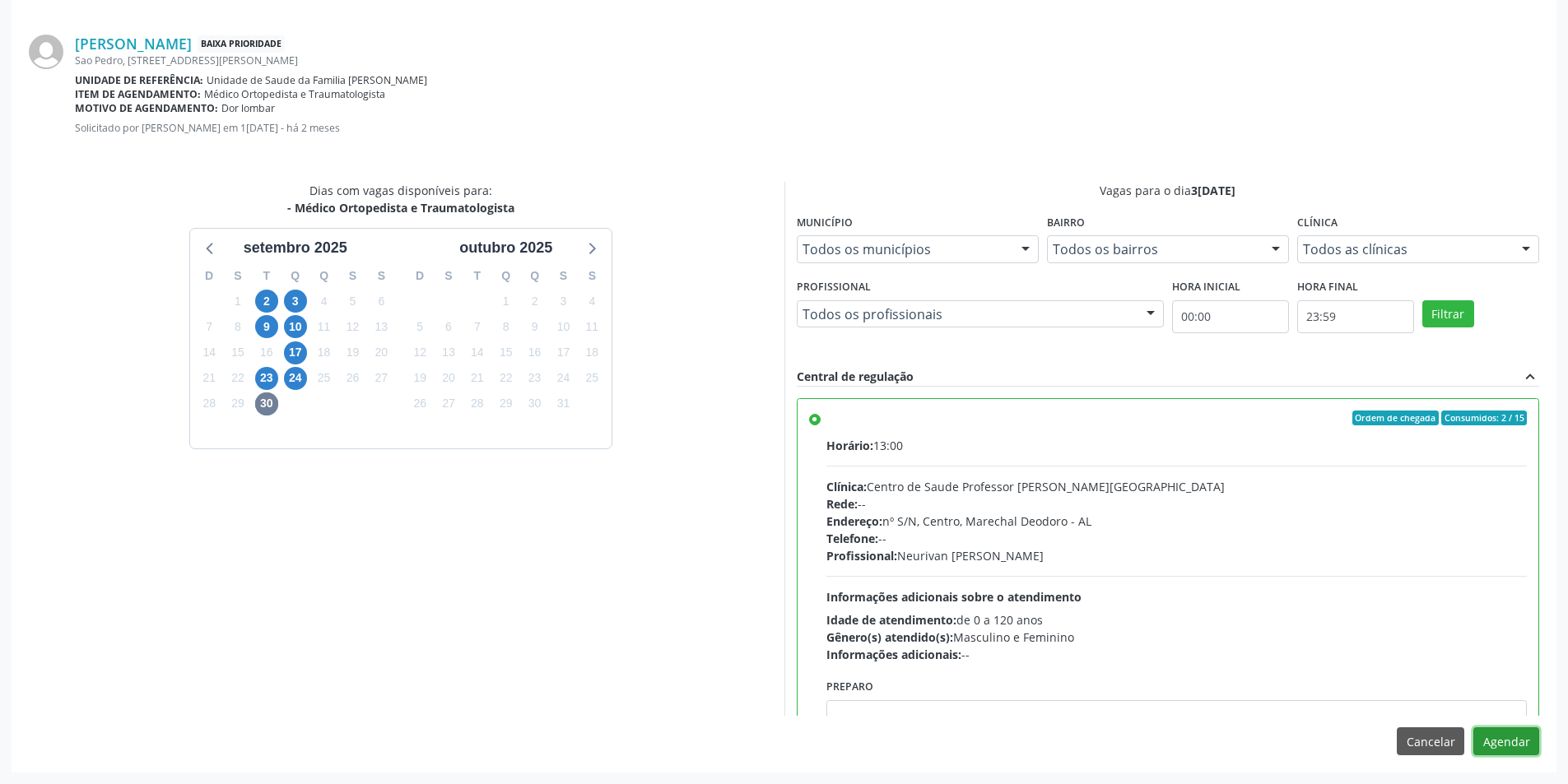
click at [1505, 732] on button "Agendar" at bounding box center [1506, 741] width 66 height 28
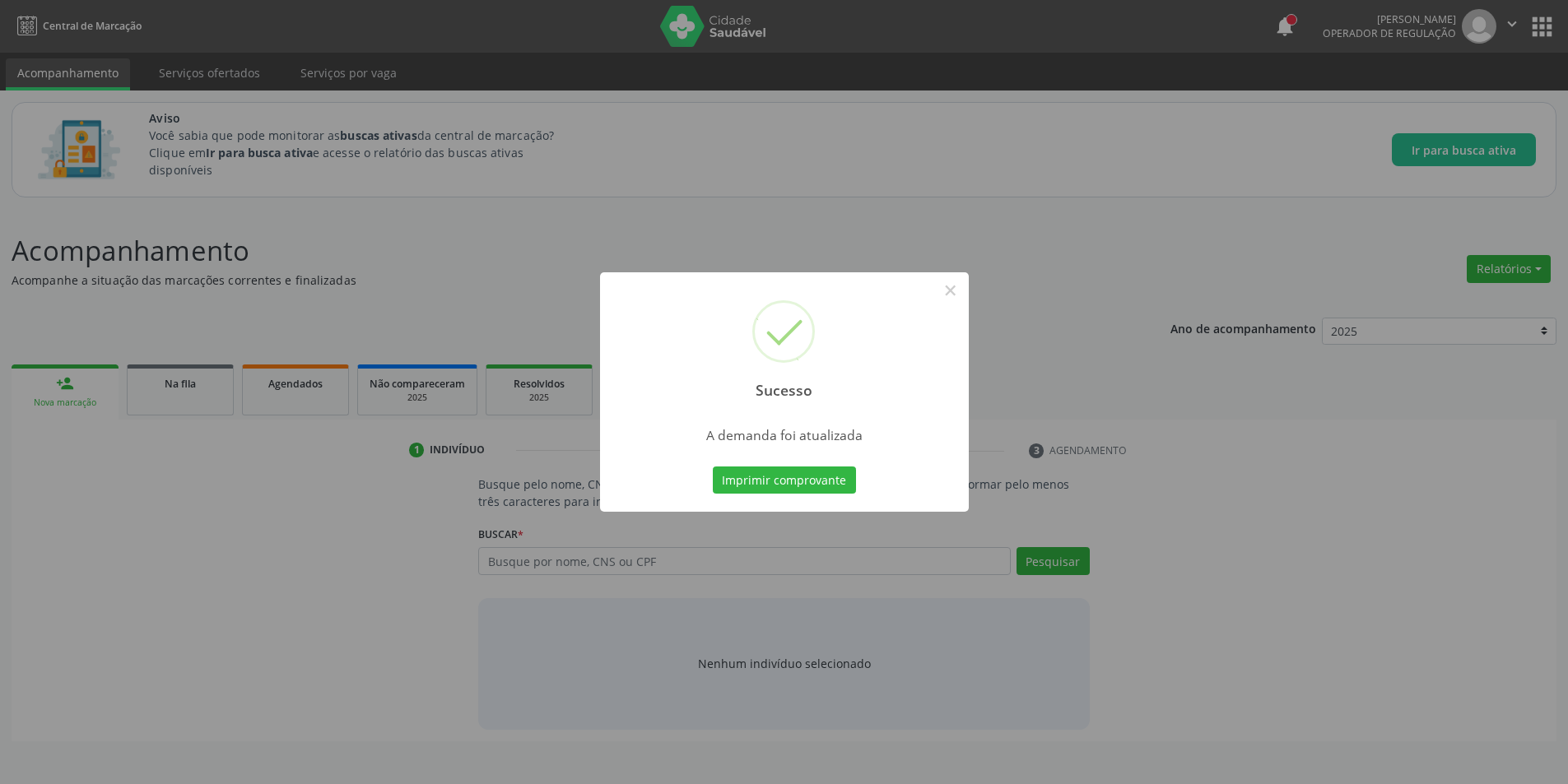
scroll to position [0, 0]
click at [952, 291] on button "×" at bounding box center [956, 291] width 28 height 28
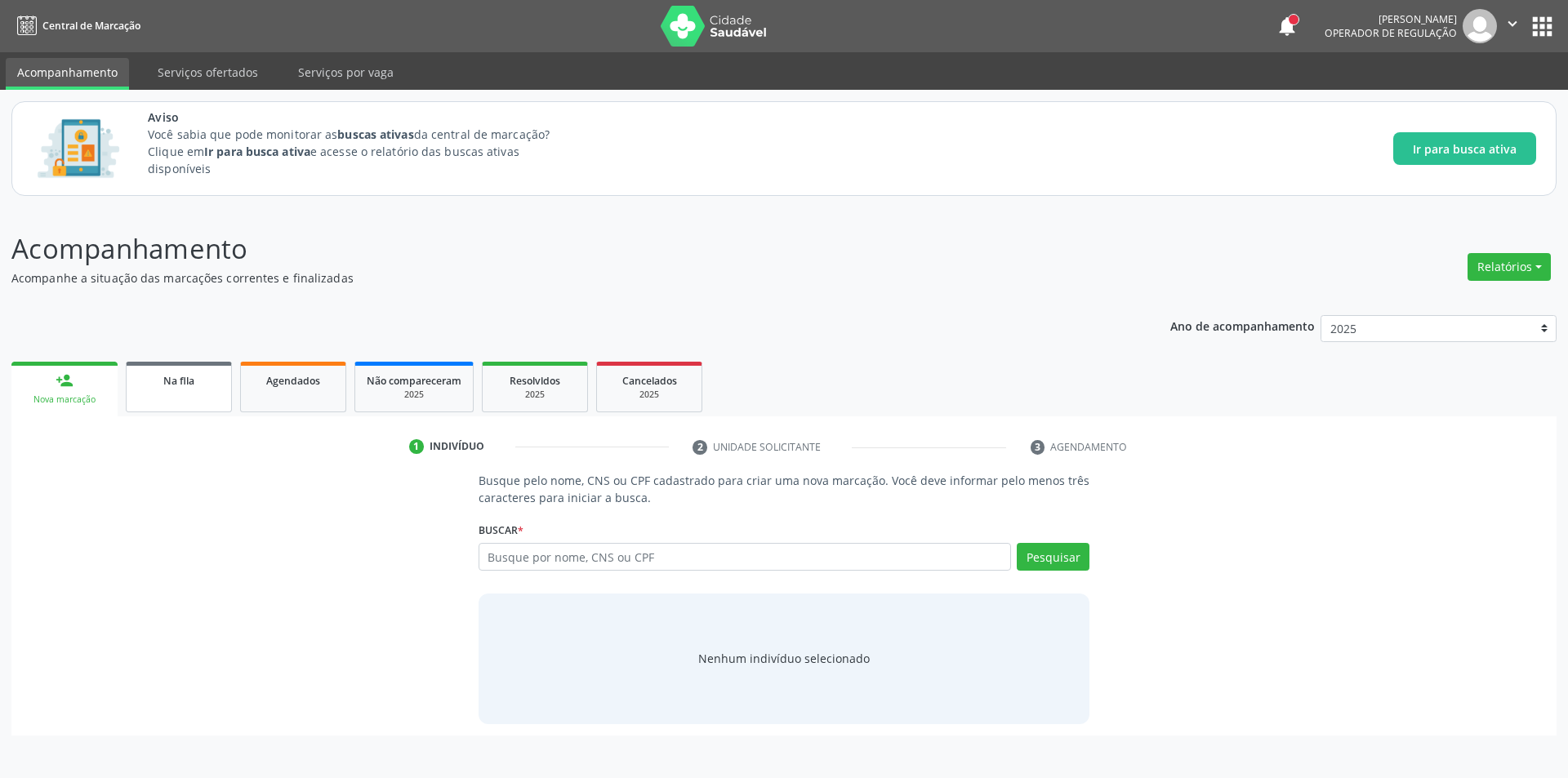
click at [178, 395] on link "Na fila" at bounding box center [178, 387] width 106 height 50
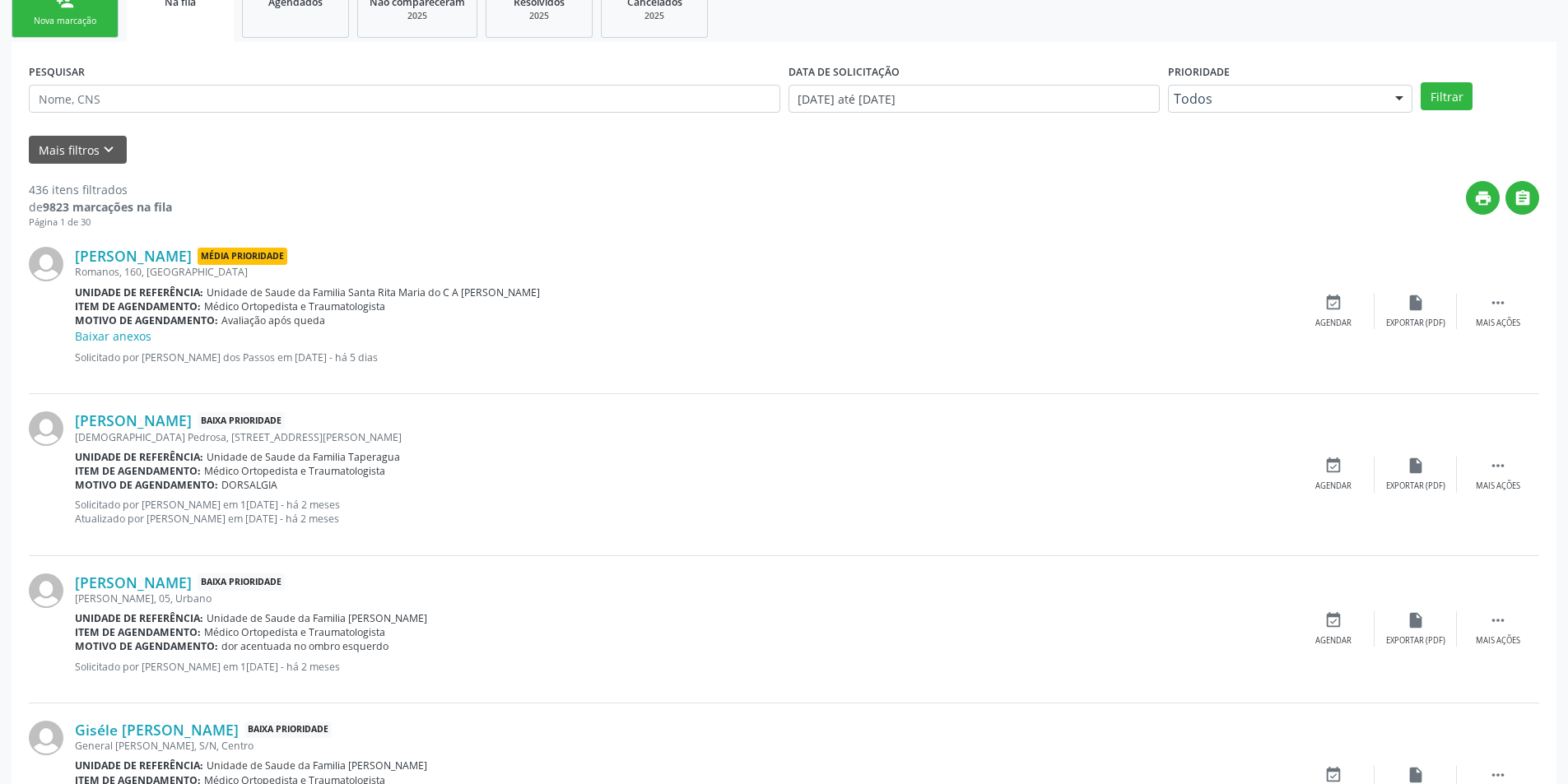
scroll to position [411, 0]
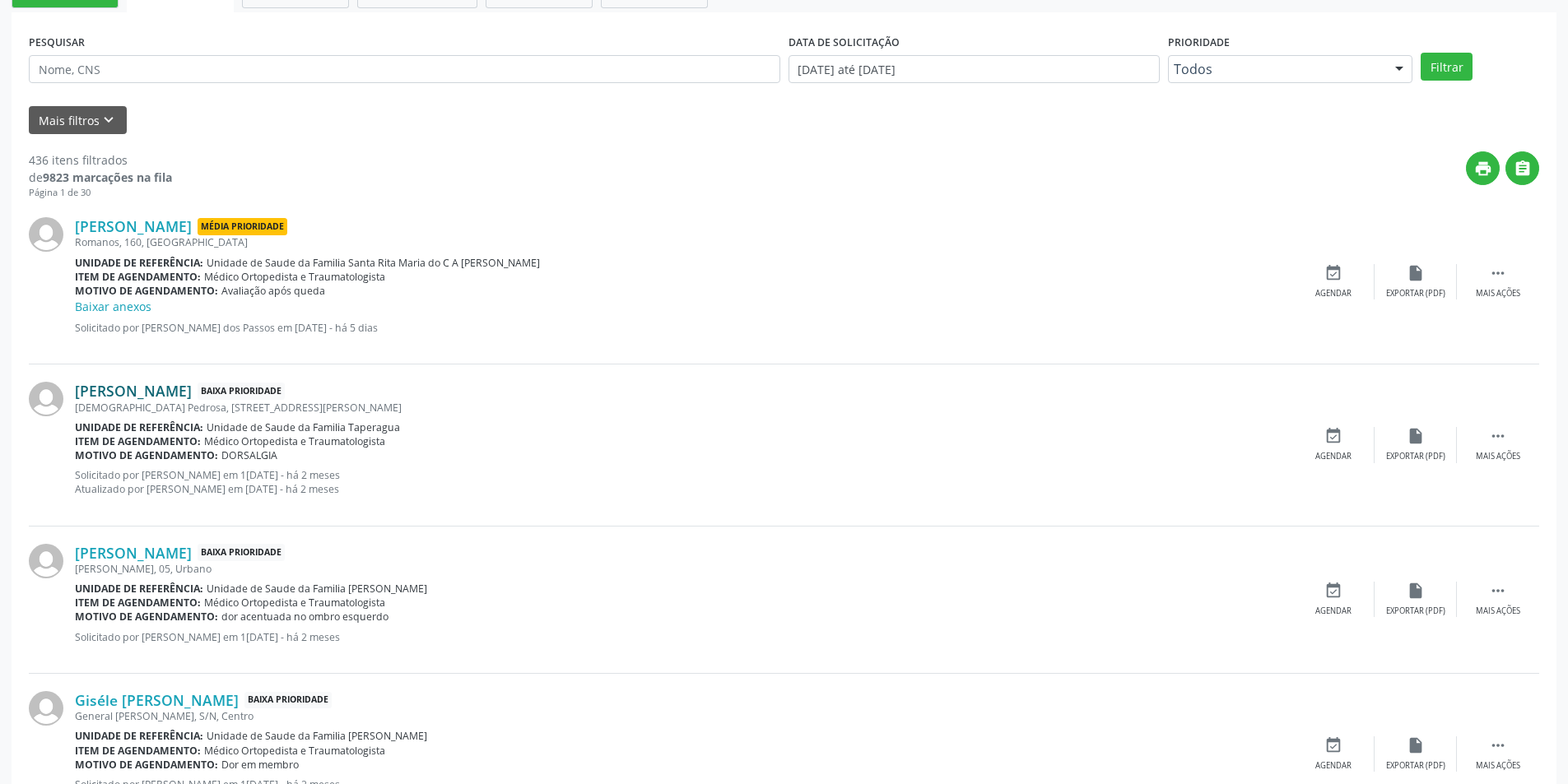
click at [192, 397] on link "[PERSON_NAME]" at bounding box center [132, 391] width 117 height 18
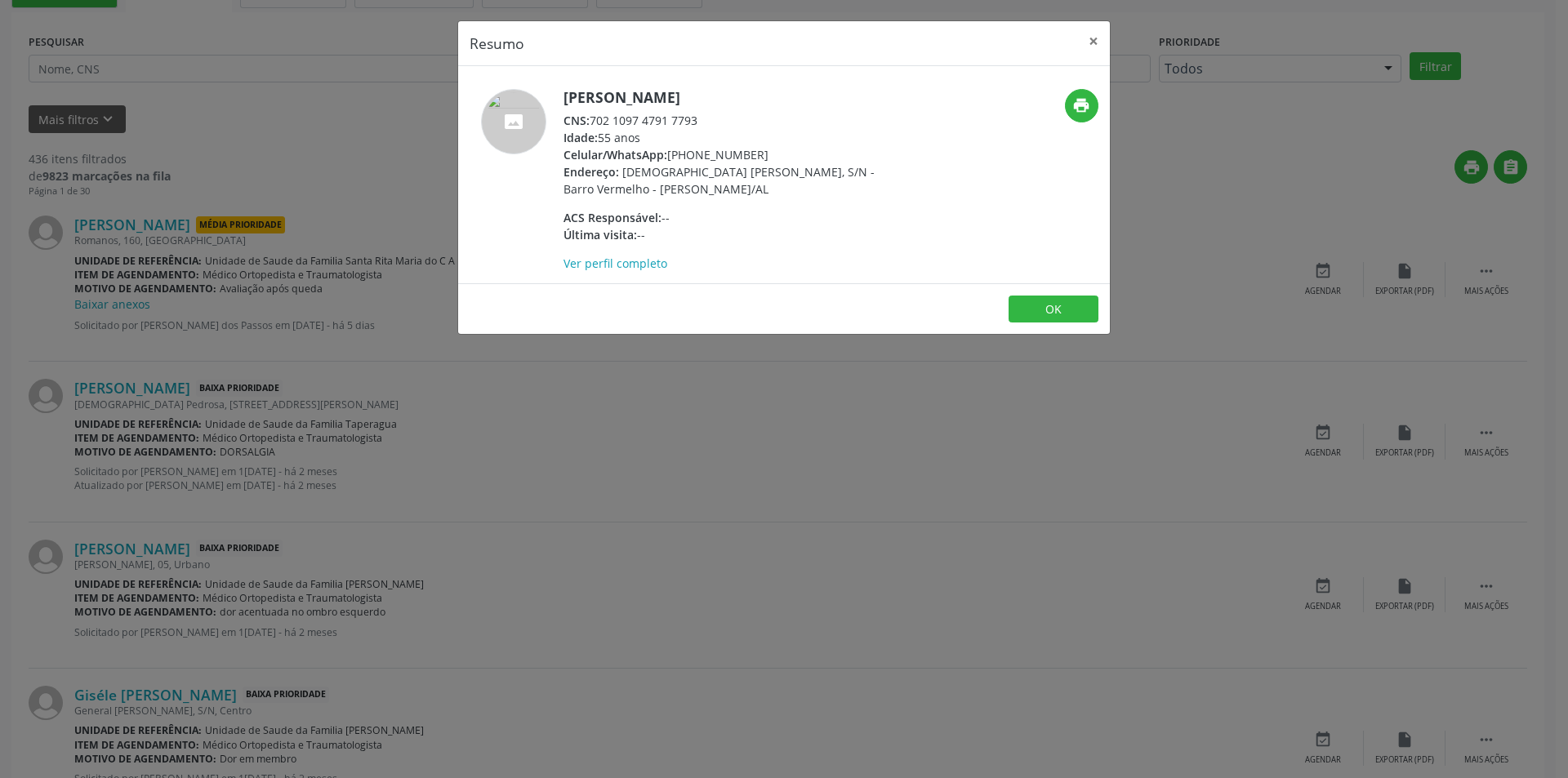
drag, startPoint x: 593, startPoint y: 112, endPoint x: 709, endPoint y: 125, distance: 116.7
click at [709, 125] on div "CNS: 702 1097 4791 7793" at bounding box center [721, 120] width 317 height 17
copy div "702 1097 4791 7793"
click at [1059, 310] on button "OK" at bounding box center [1053, 309] width 90 height 28
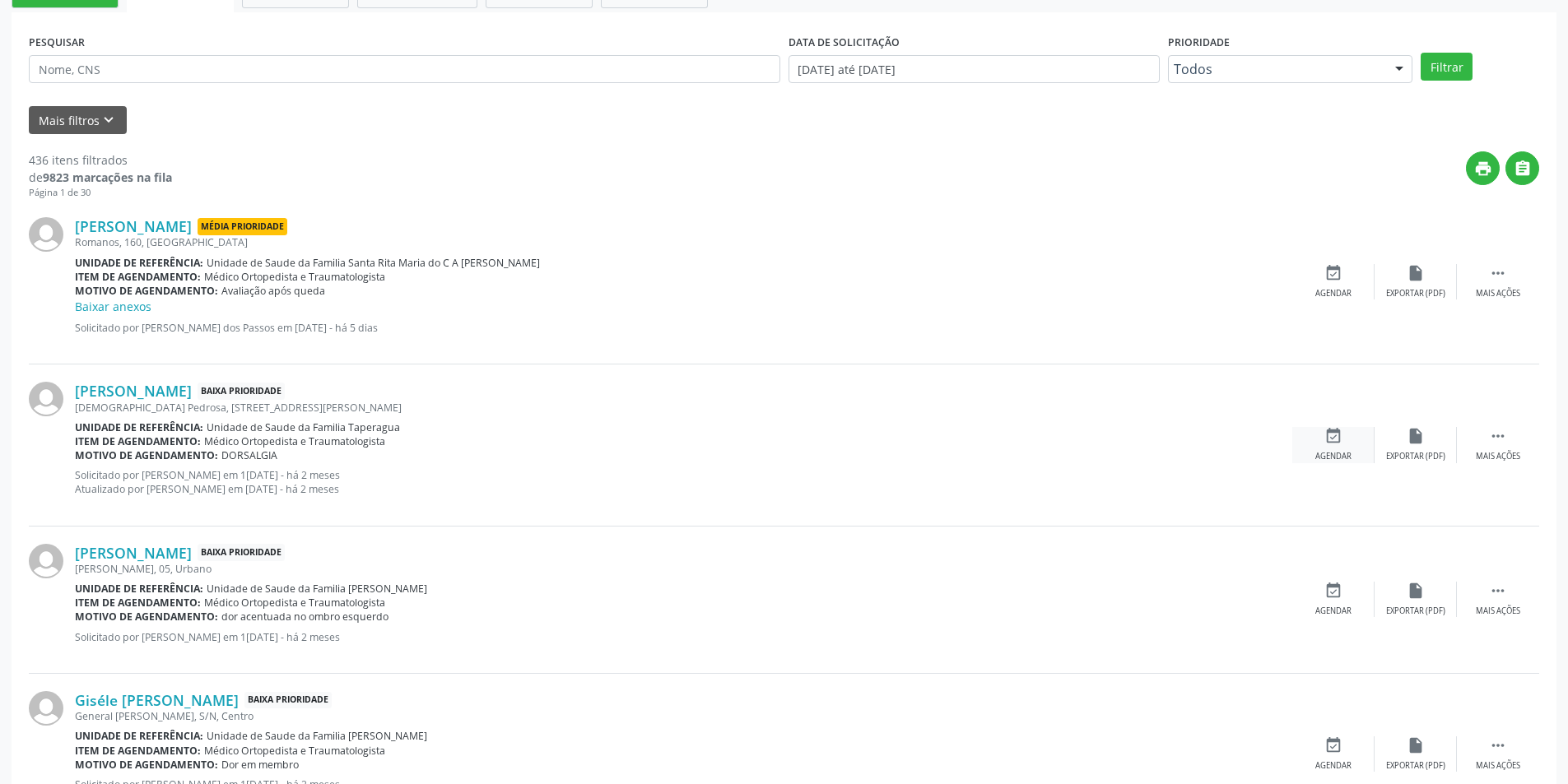
click at [1327, 431] on icon "event_available" at bounding box center [1334, 436] width 18 height 18
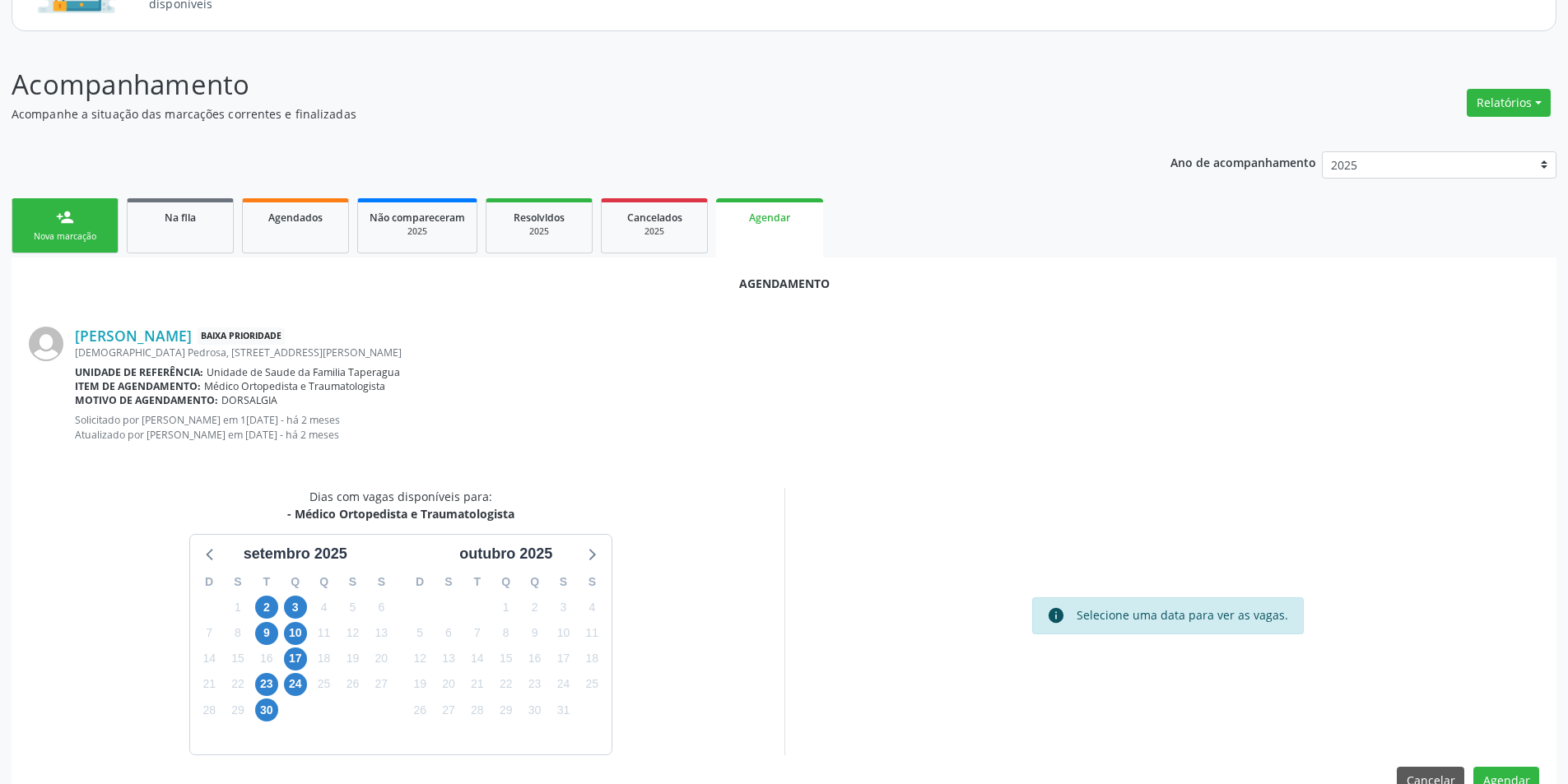
scroll to position [205, 0]
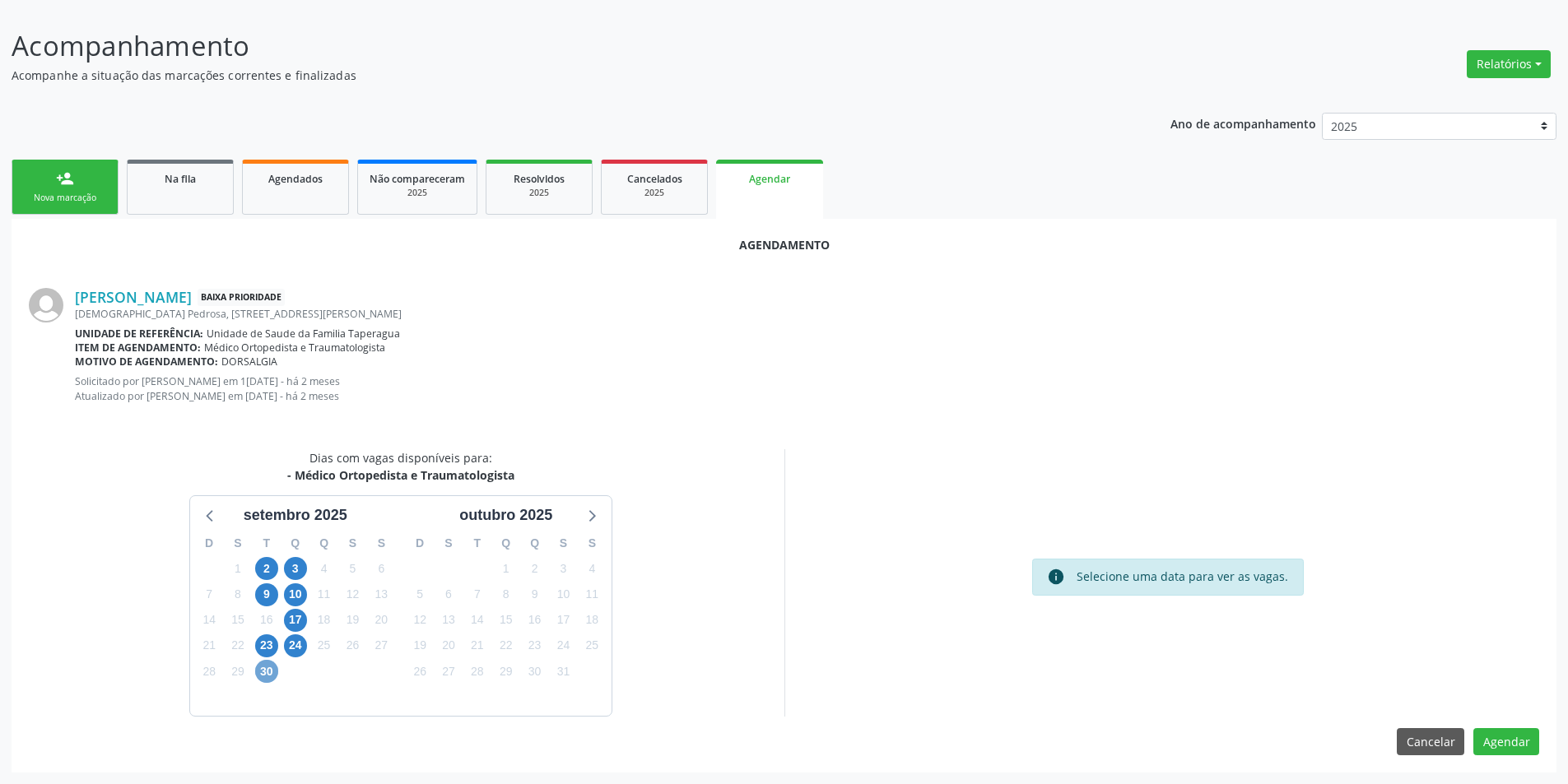
click at [270, 666] on span "30" at bounding box center [266, 671] width 23 height 23
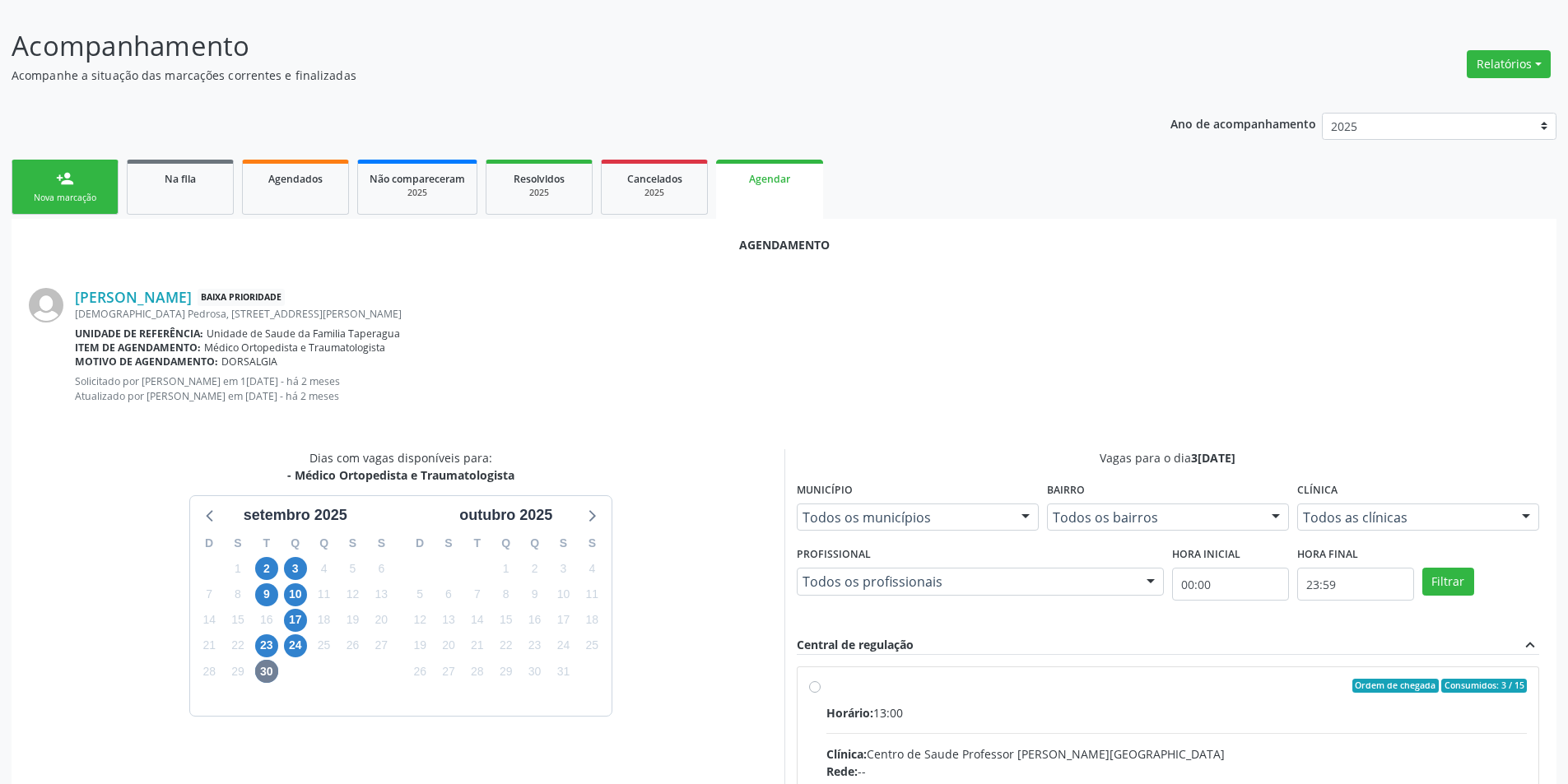
click at [809, 685] on input "Ordem de chegada Consumidos: 3 / 15 Horário: 13:00 Clínica: Centro de Saude Pro…" at bounding box center [815, 686] width 12 height 15
radio input "true"
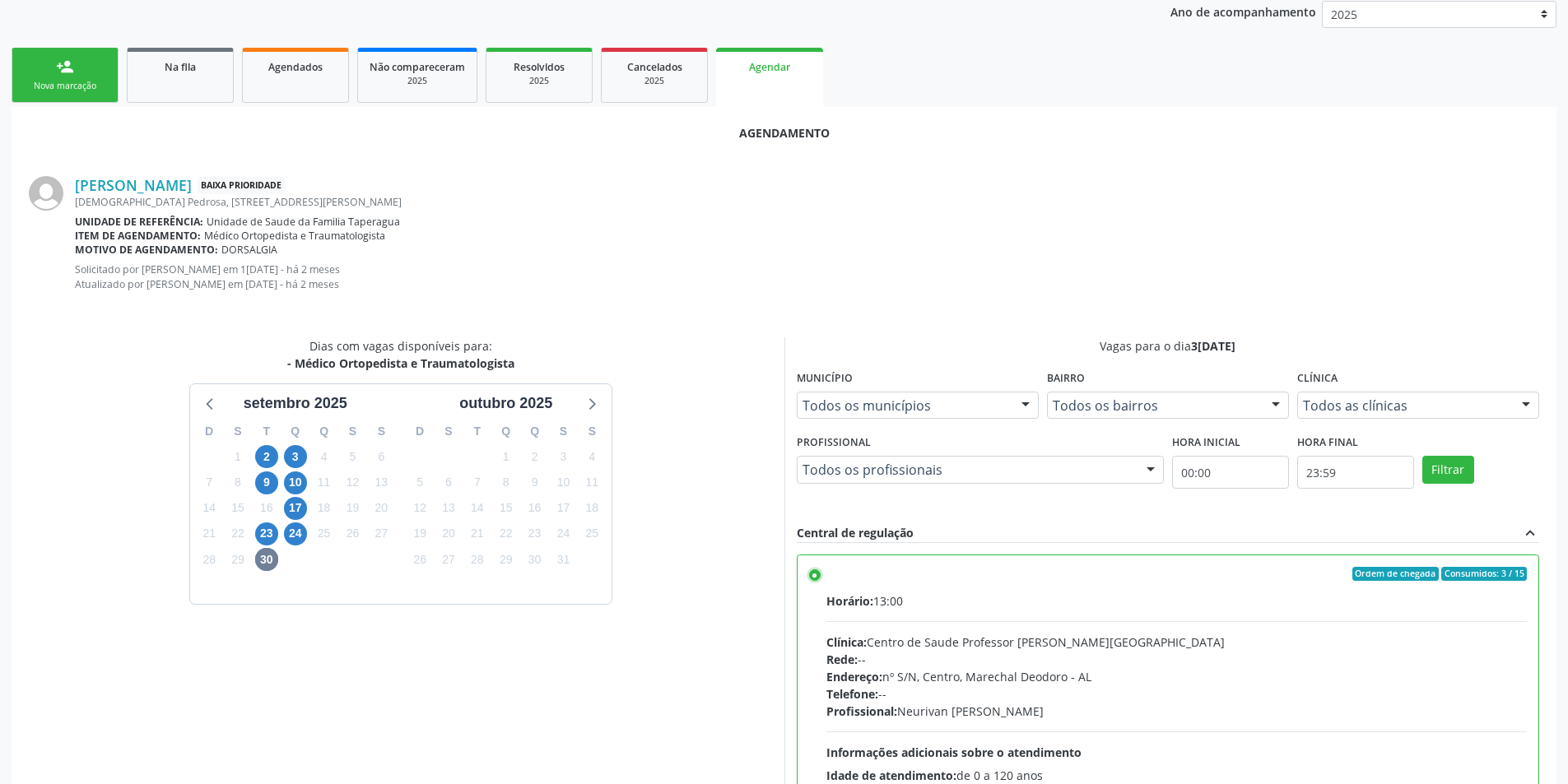
scroll to position [472, 0]
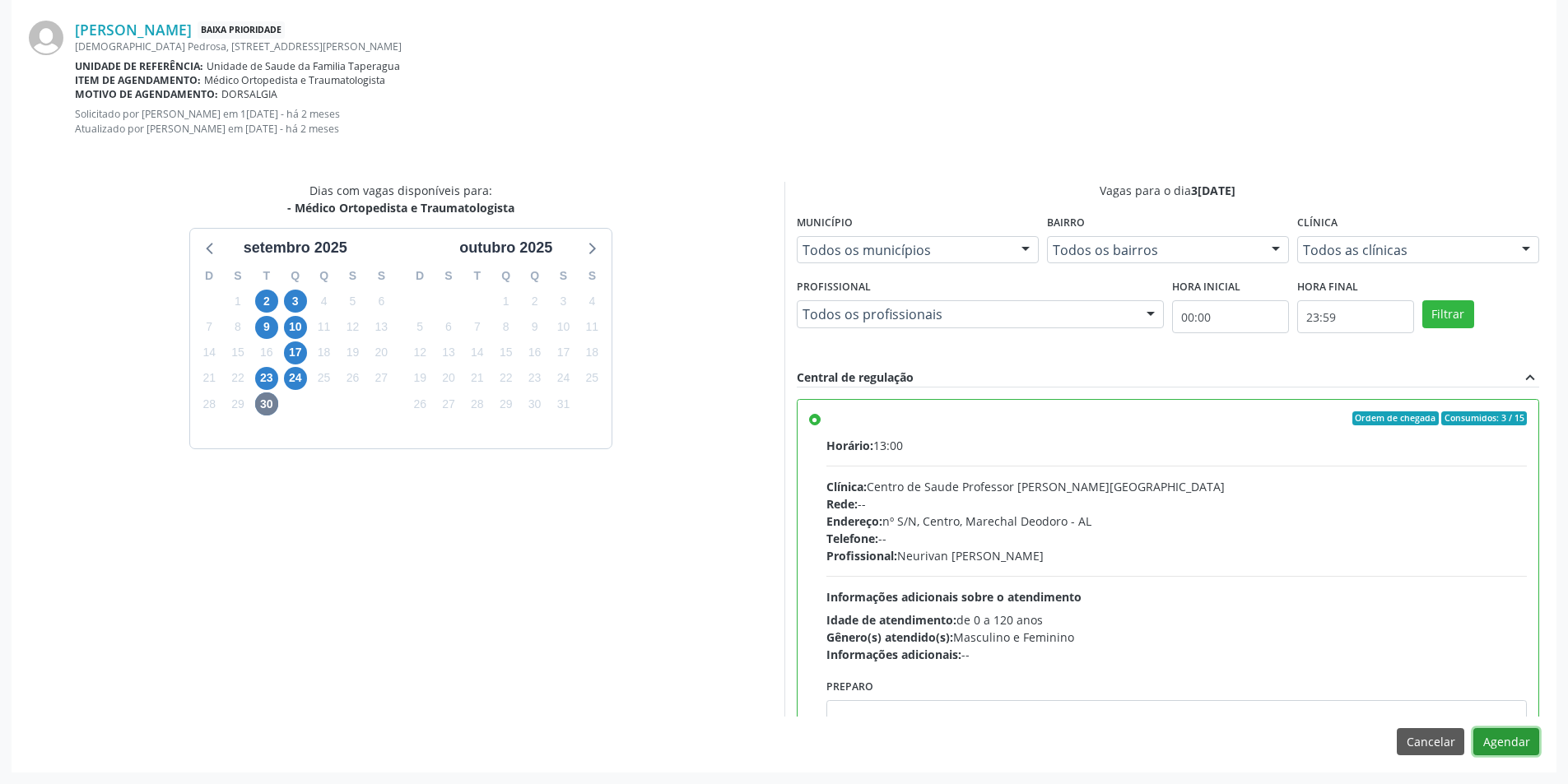
click at [1505, 739] on button "Agendar" at bounding box center [1506, 742] width 66 height 28
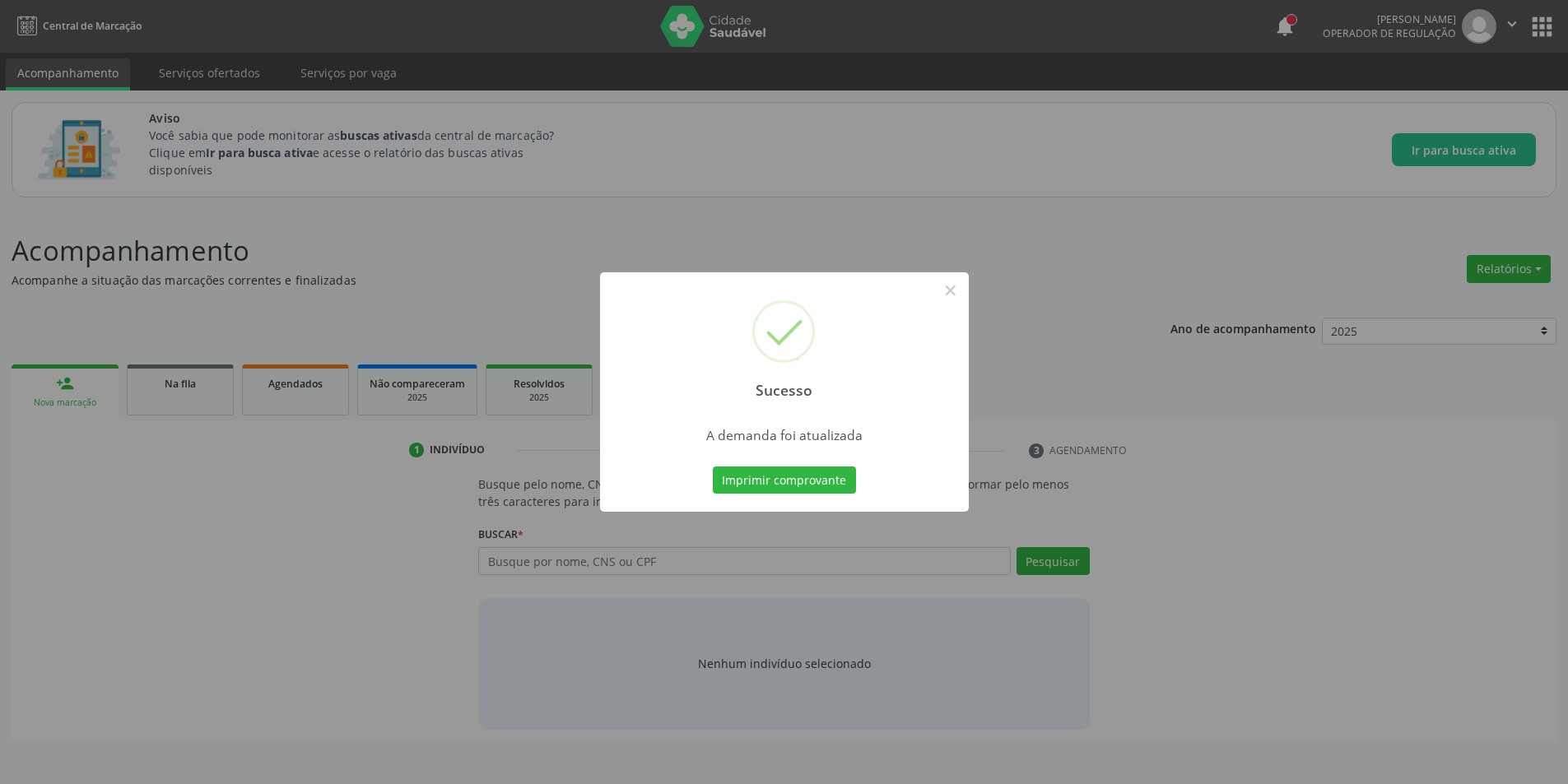
scroll to position [0, 0]
click at [963, 292] on button "×" at bounding box center [956, 291] width 28 height 28
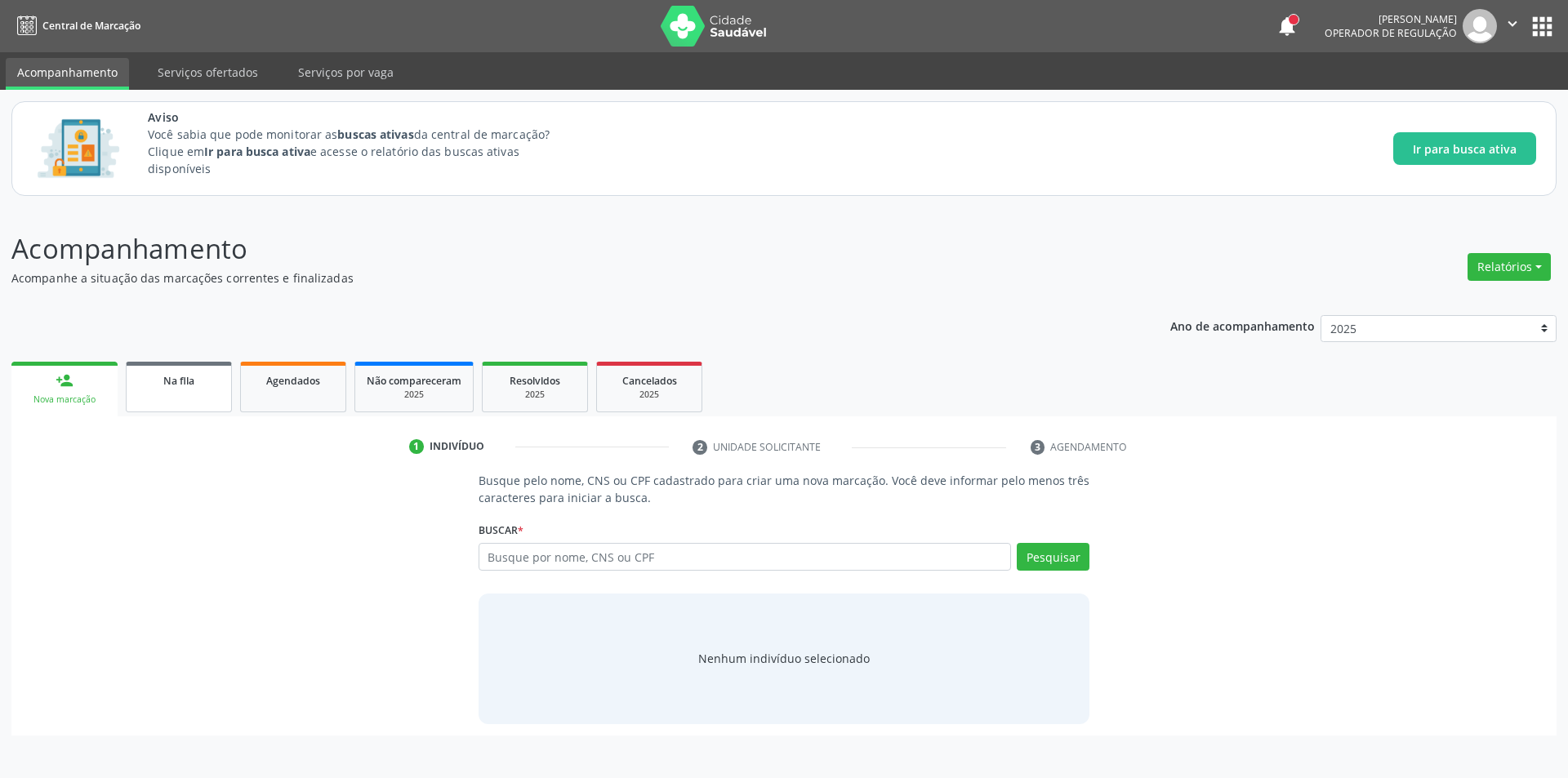
click at [186, 397] on link "Na fila" at bounding box center [178, 387] width 106 height 50
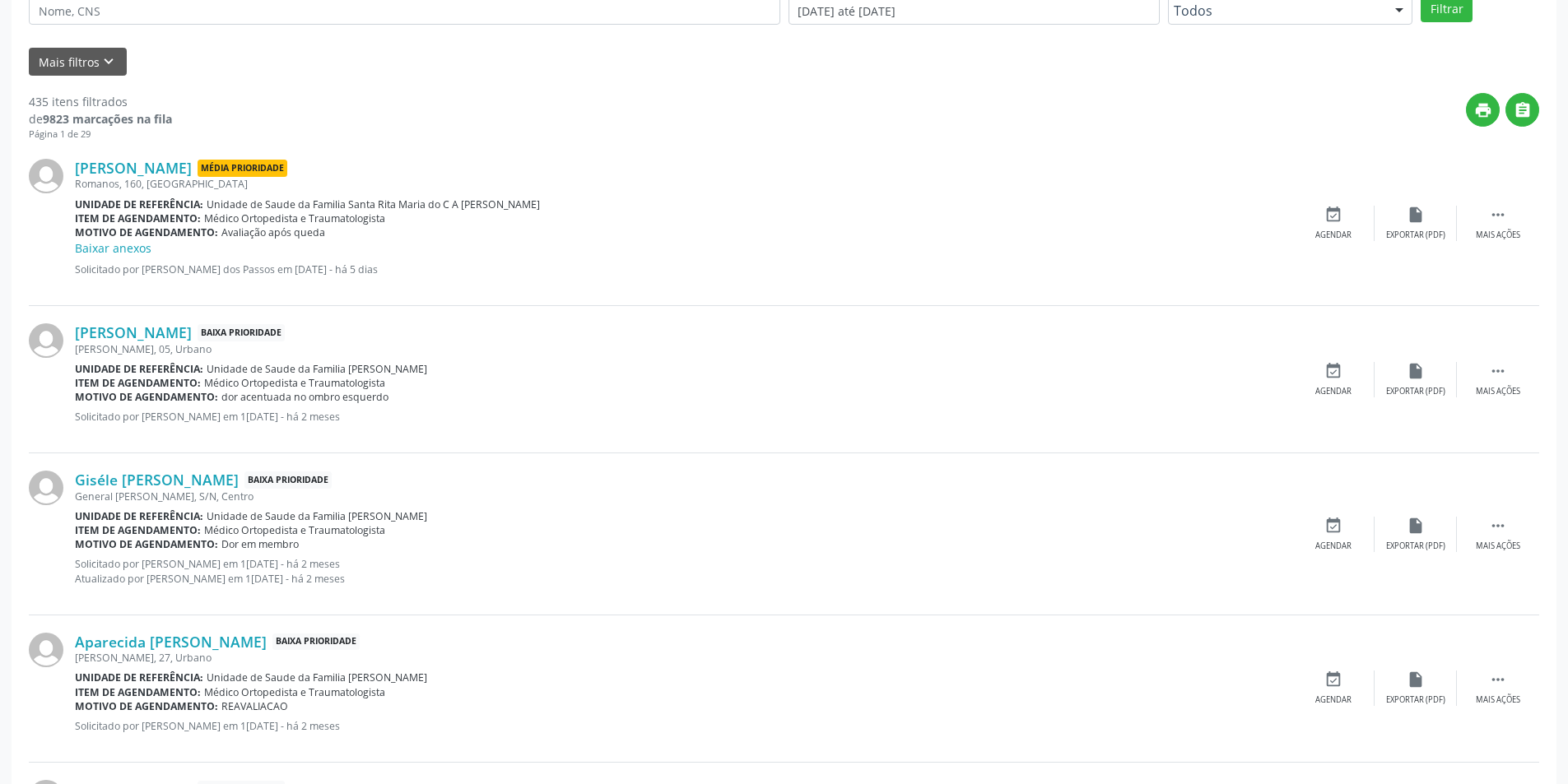
scroll to position [494, 0]
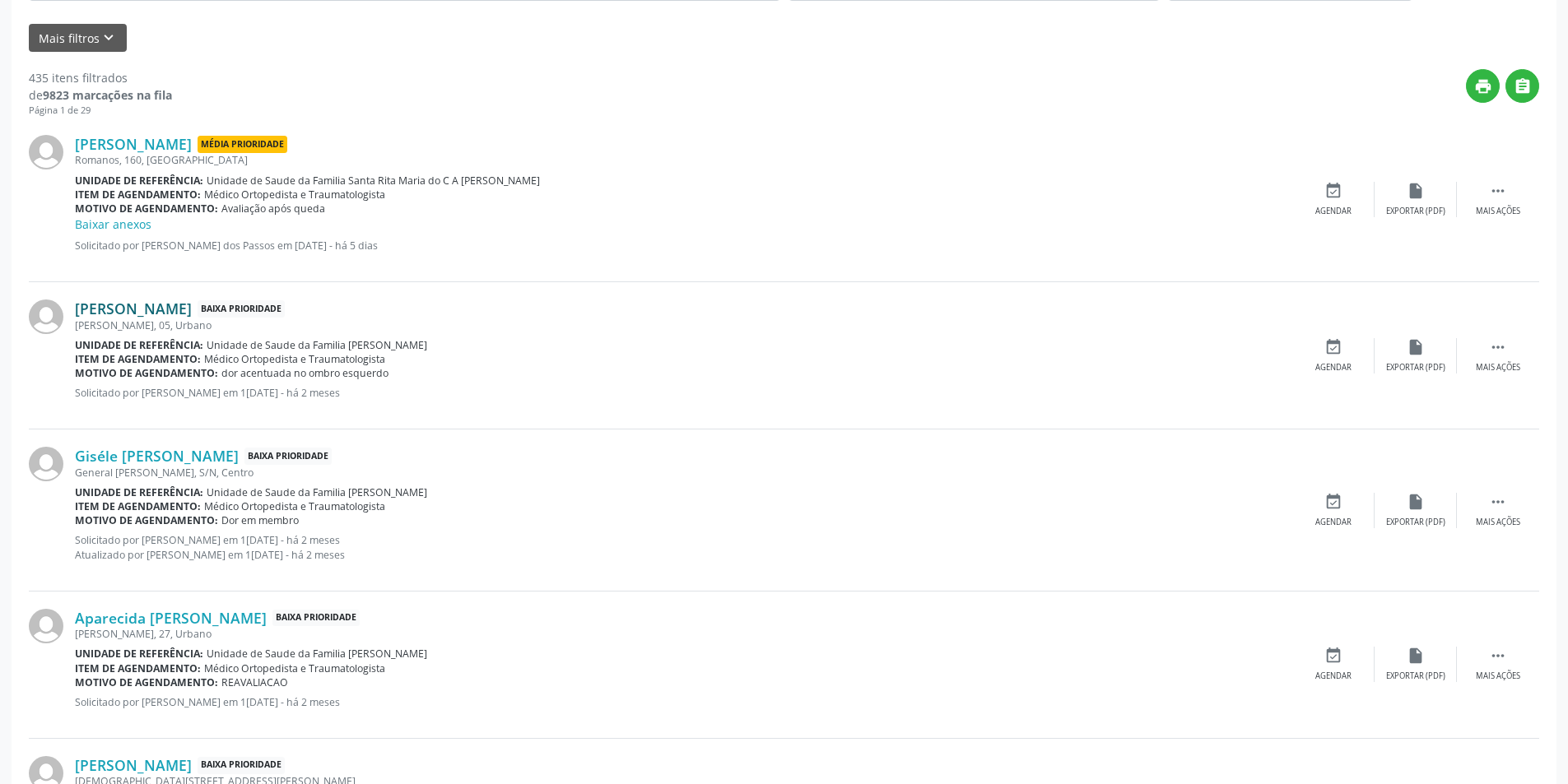
click at [192, 314] on link "[PERSON_NAME]" at bounding box center [132, 309] width 117 height 18
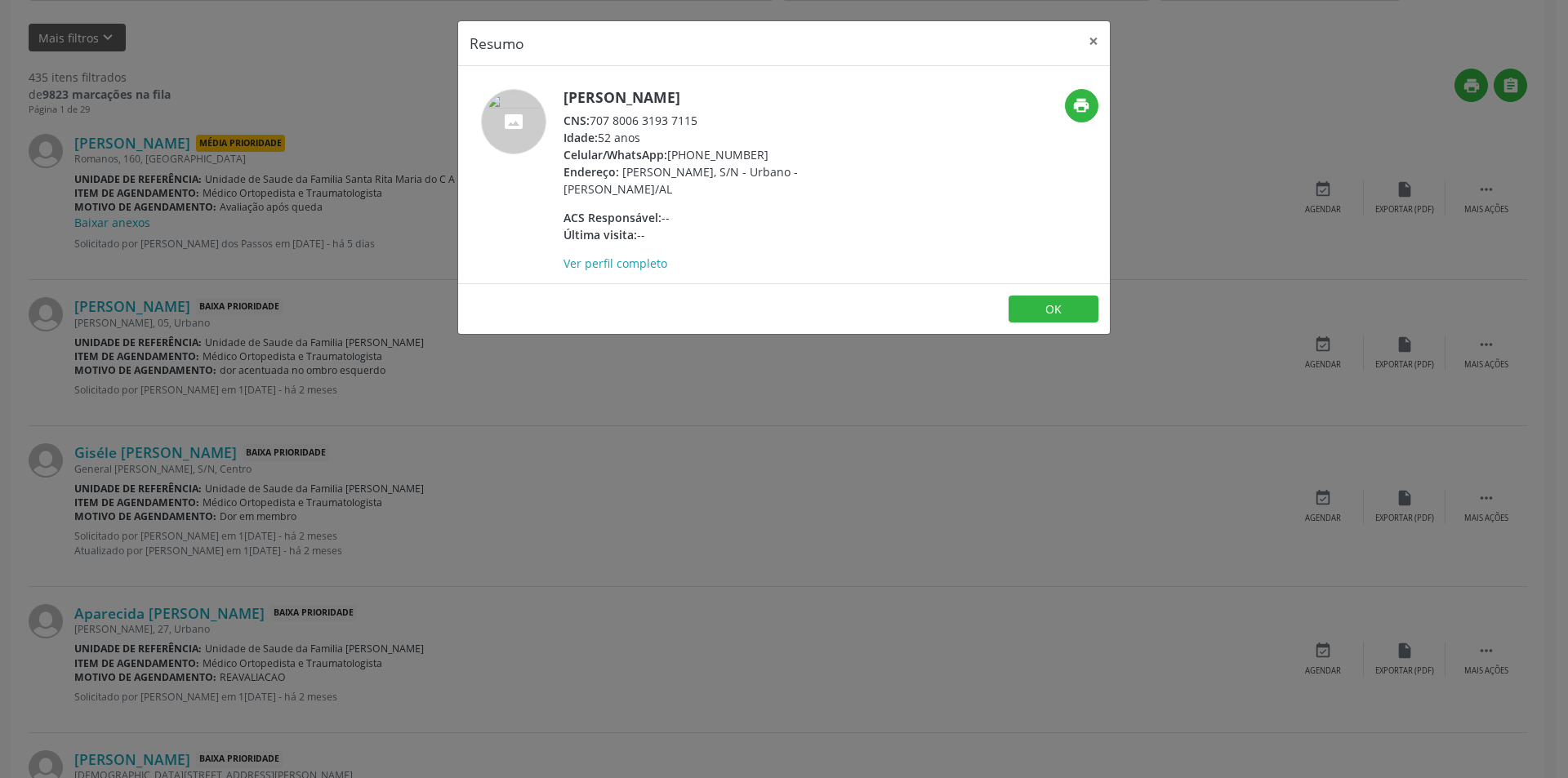
drag, startPoint x: 591, startPoint y: 118, endPoint x: 720, endPoint y: 126, distance: 129.2
click at [720, 126] on div "CNS: 707 8006 3193 7115" at bounding box center [721, 120] width 317 height 17
copy div "707 8006 3193 7115"
click at [1055, 302] on button "OK" at bounding box center [1053, 309] width 90 height 28
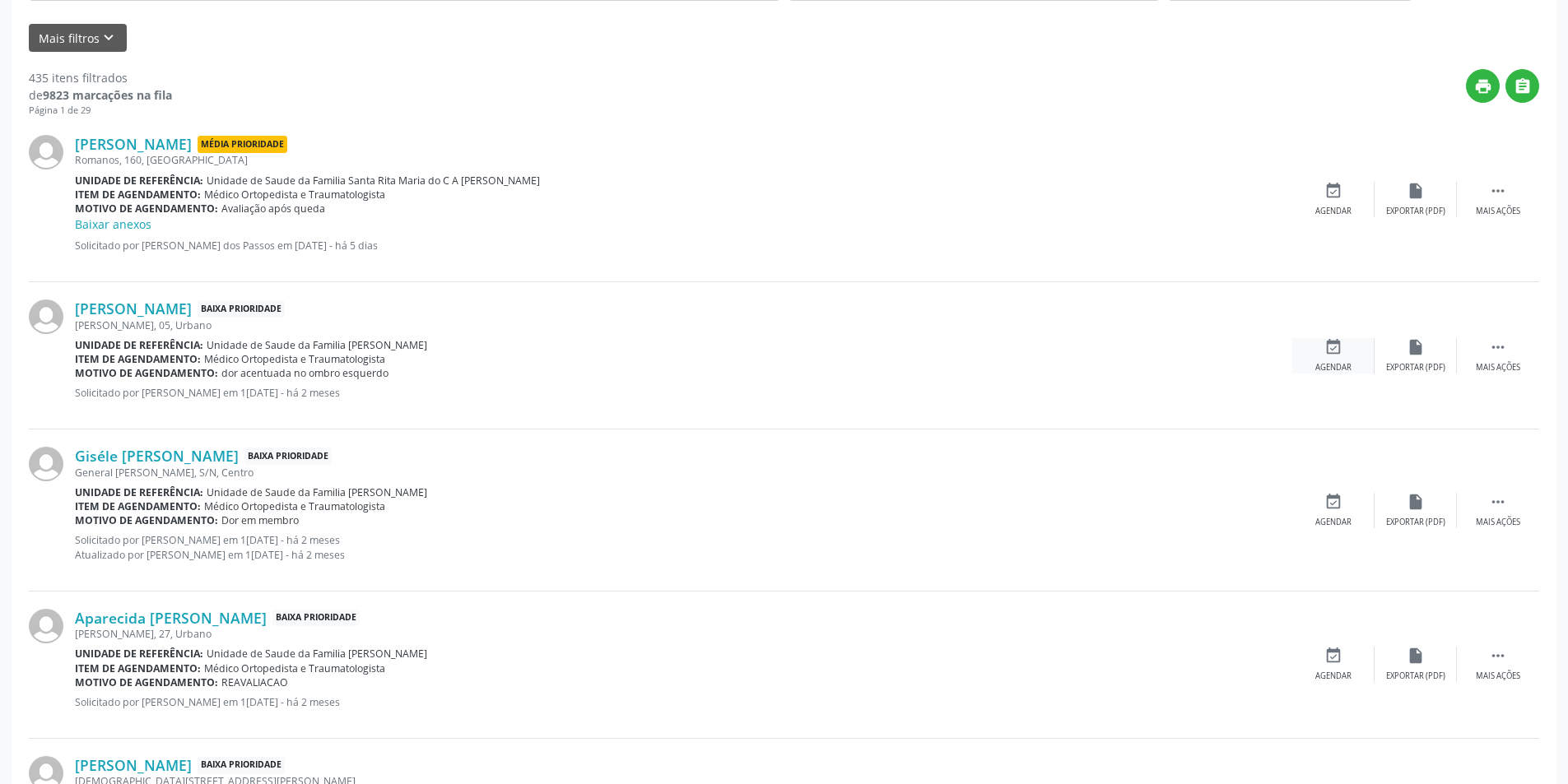
click at [1322, 349] on div "event_available Agendar" at bounding box center [1333, 357] width 83 height 36
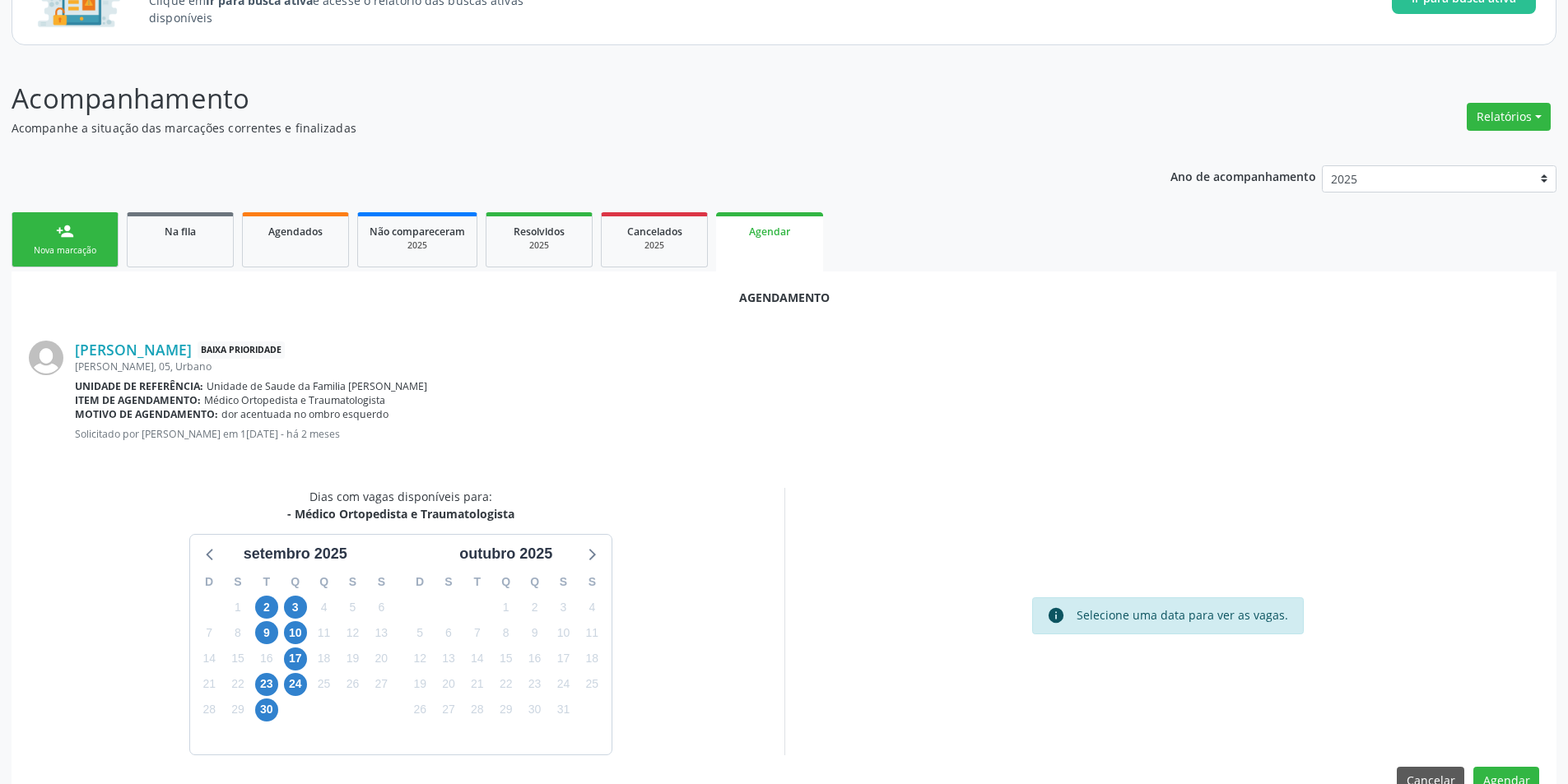
scroll to position [191, 0]
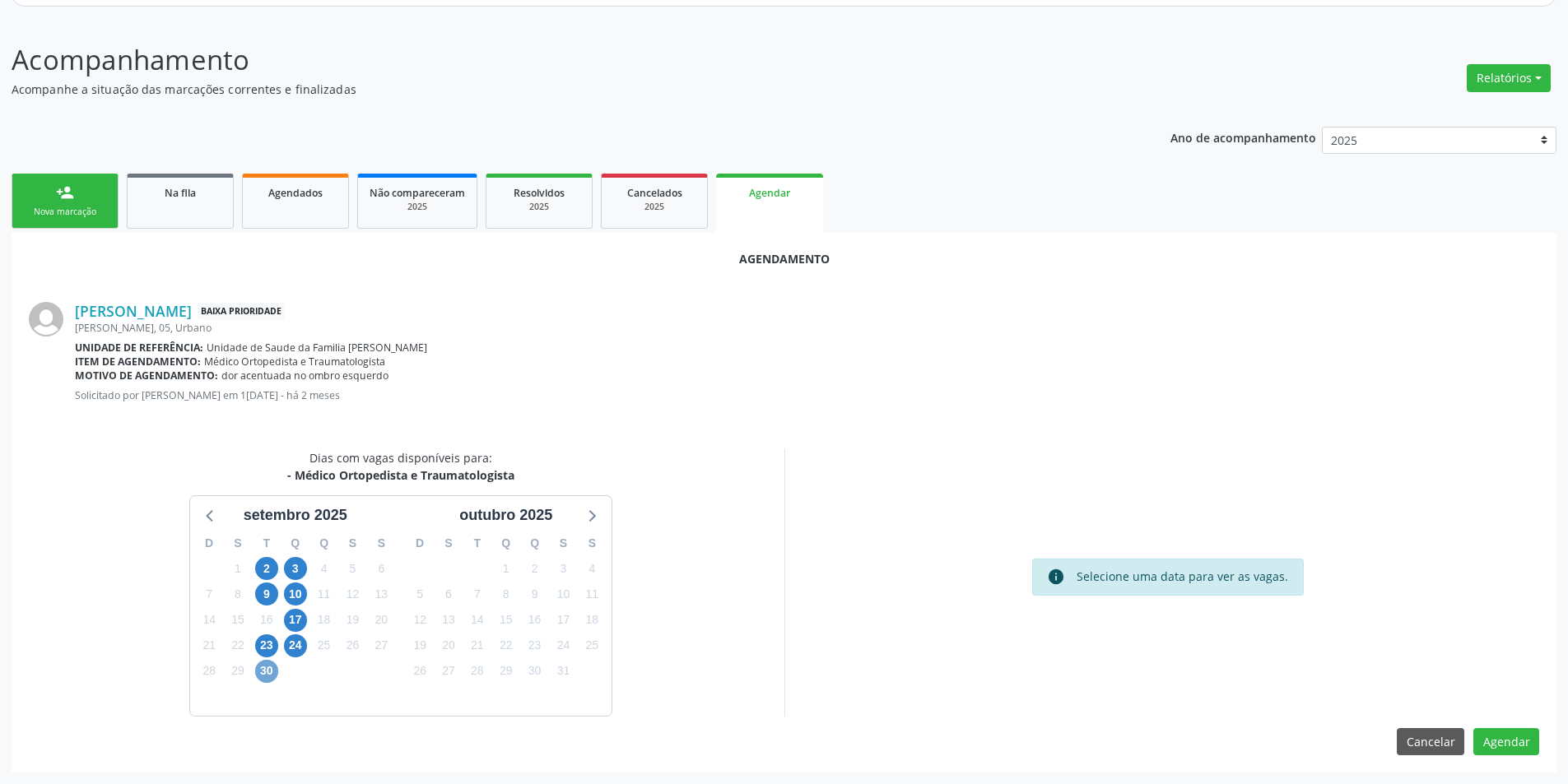
click at [266, 674] on span "30" at bounding box center [266, 671] width 23 height 23
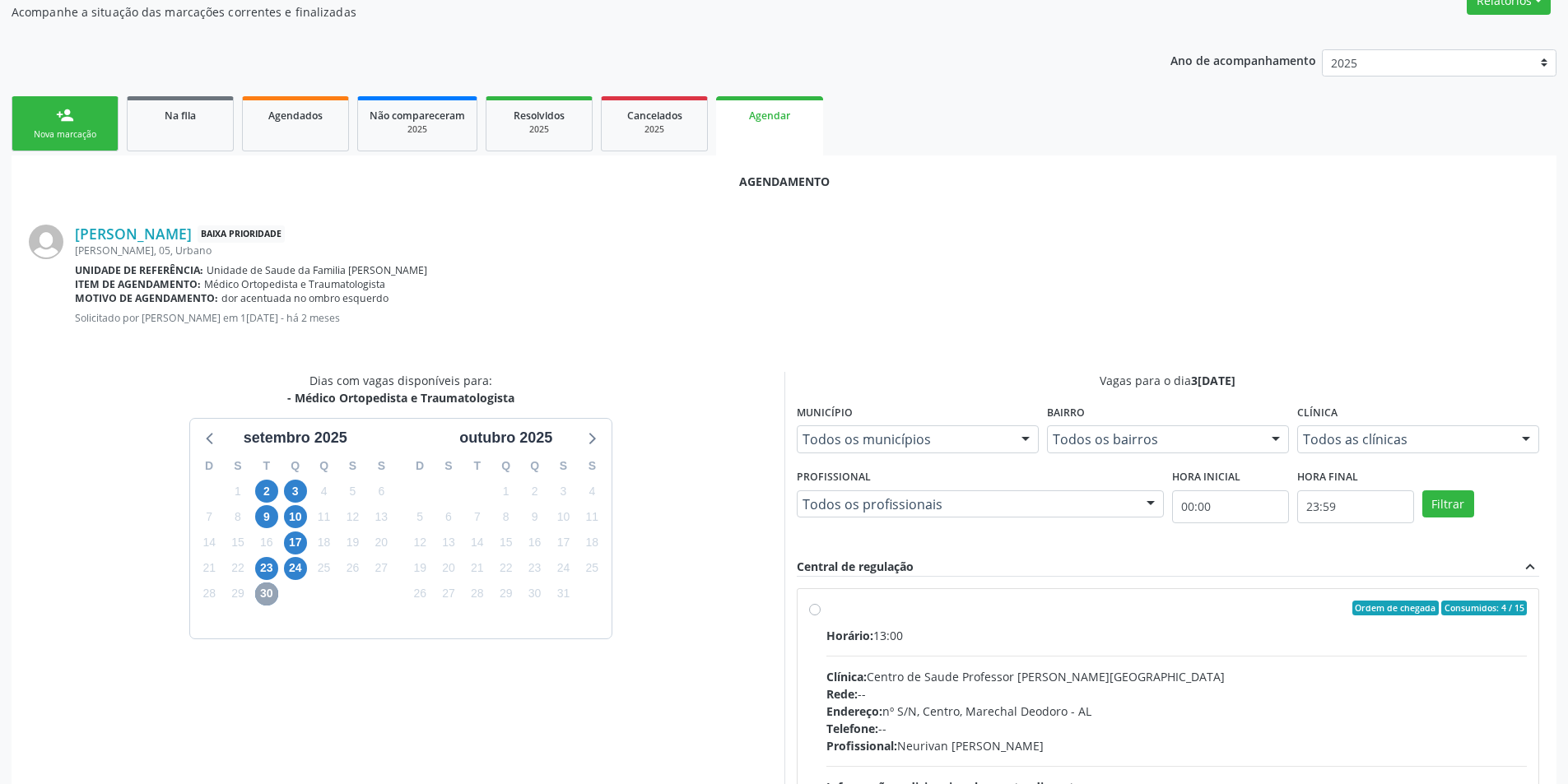
scroll to position [429, 0]
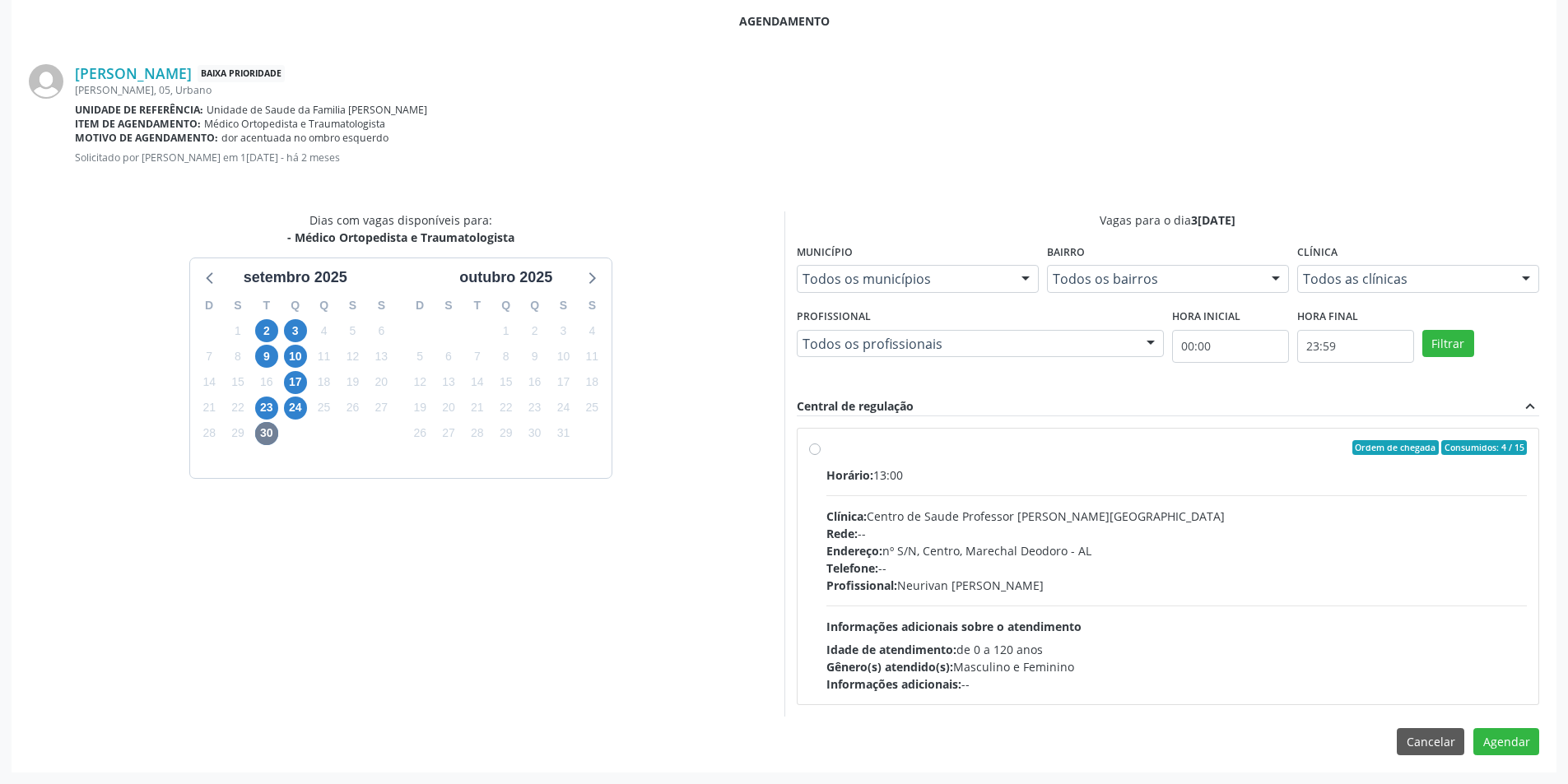
click at [827, 452] on label "Ordem de chegada Consumidos: 4 / 15 Horário: 13:00 Clínica: Centro de Saude Pro…" at bounding box center [1177, 567] width 701 height 253
click at [811, 452] on input "Ordem de chegada Consumidos: 4 / 15 Horário: 13:00 Clínica: Centro de Saude Pro…" at bounding box center [815, 447] width 12 height 15
radio input "true"
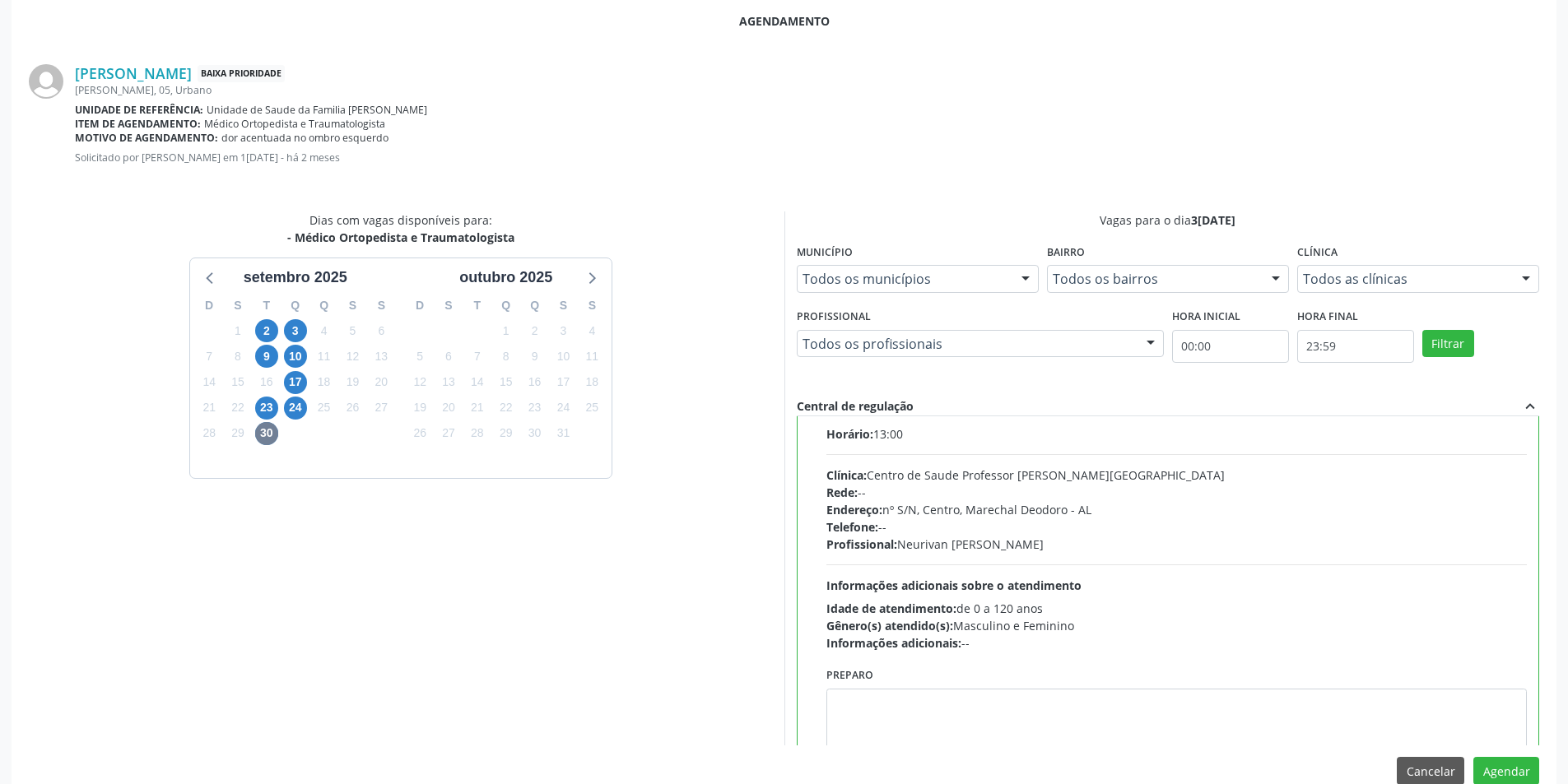
scroll to position [82, 0]
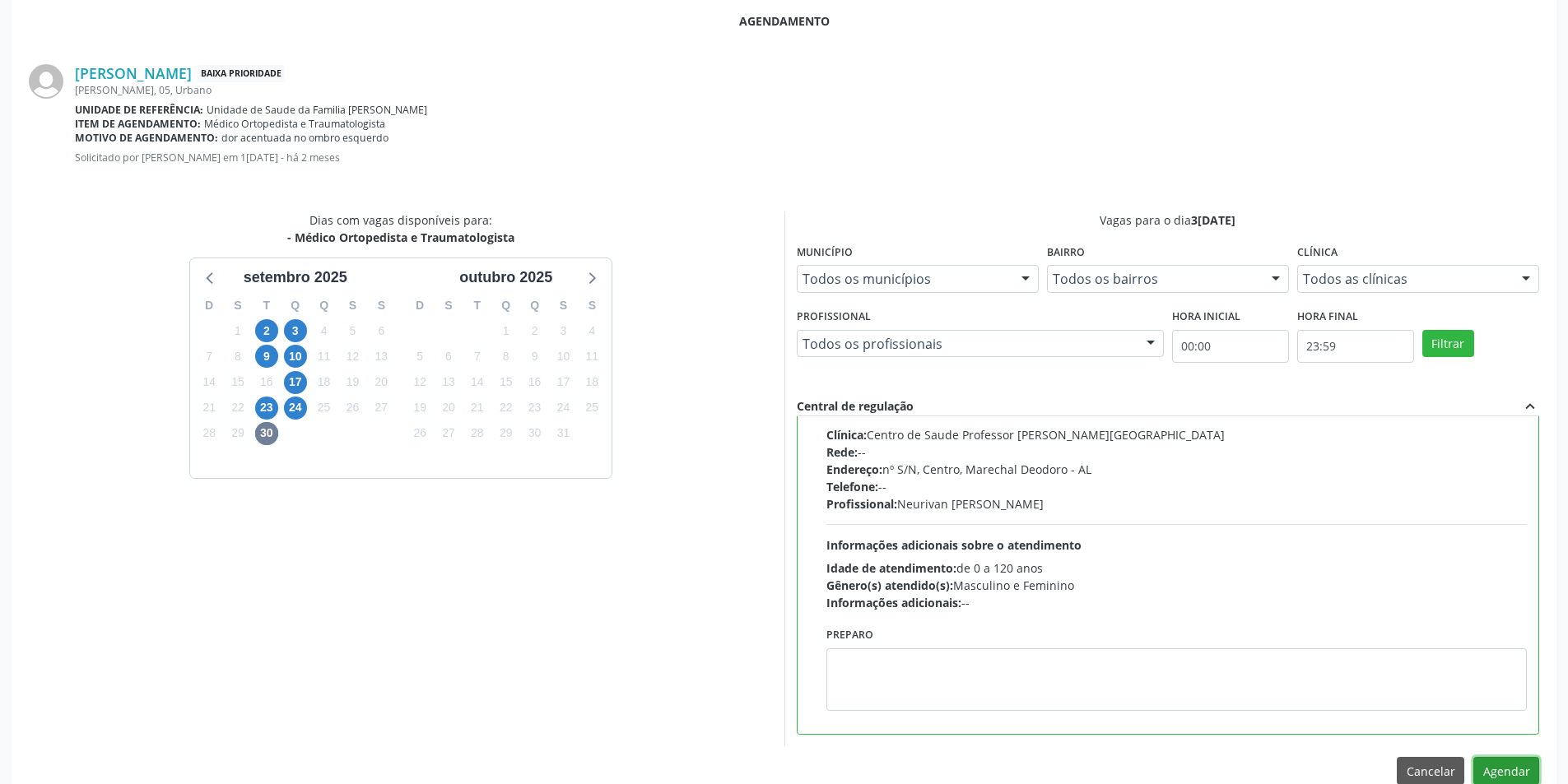
click at [1514, 765] on button "Agendar" at bounding box center [1506, 771] width 66 height 28
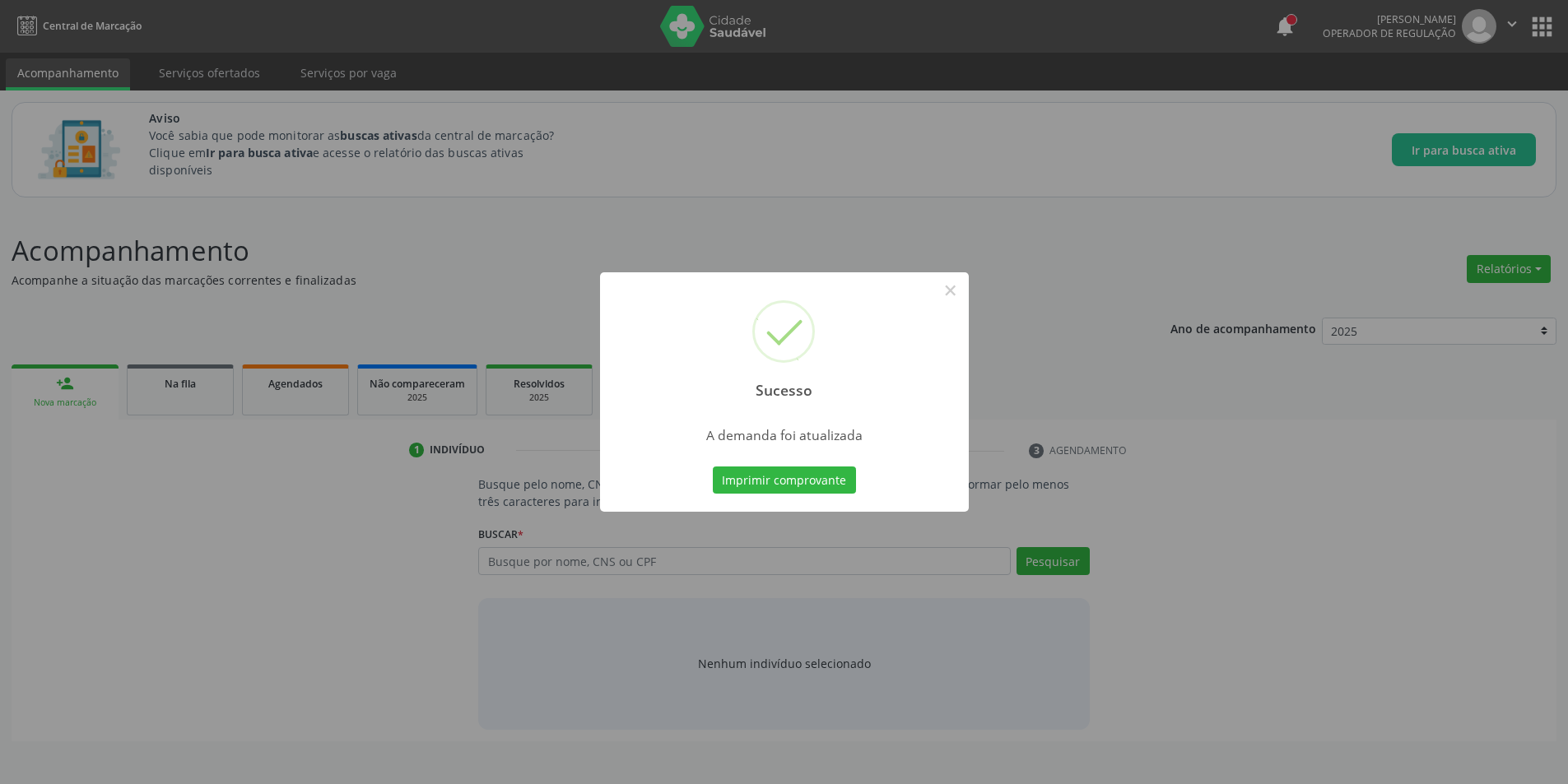
scroll to position [0, 0]
click at [962, 288] on button "×" at bounding box center [956, 291] width 28 height 28
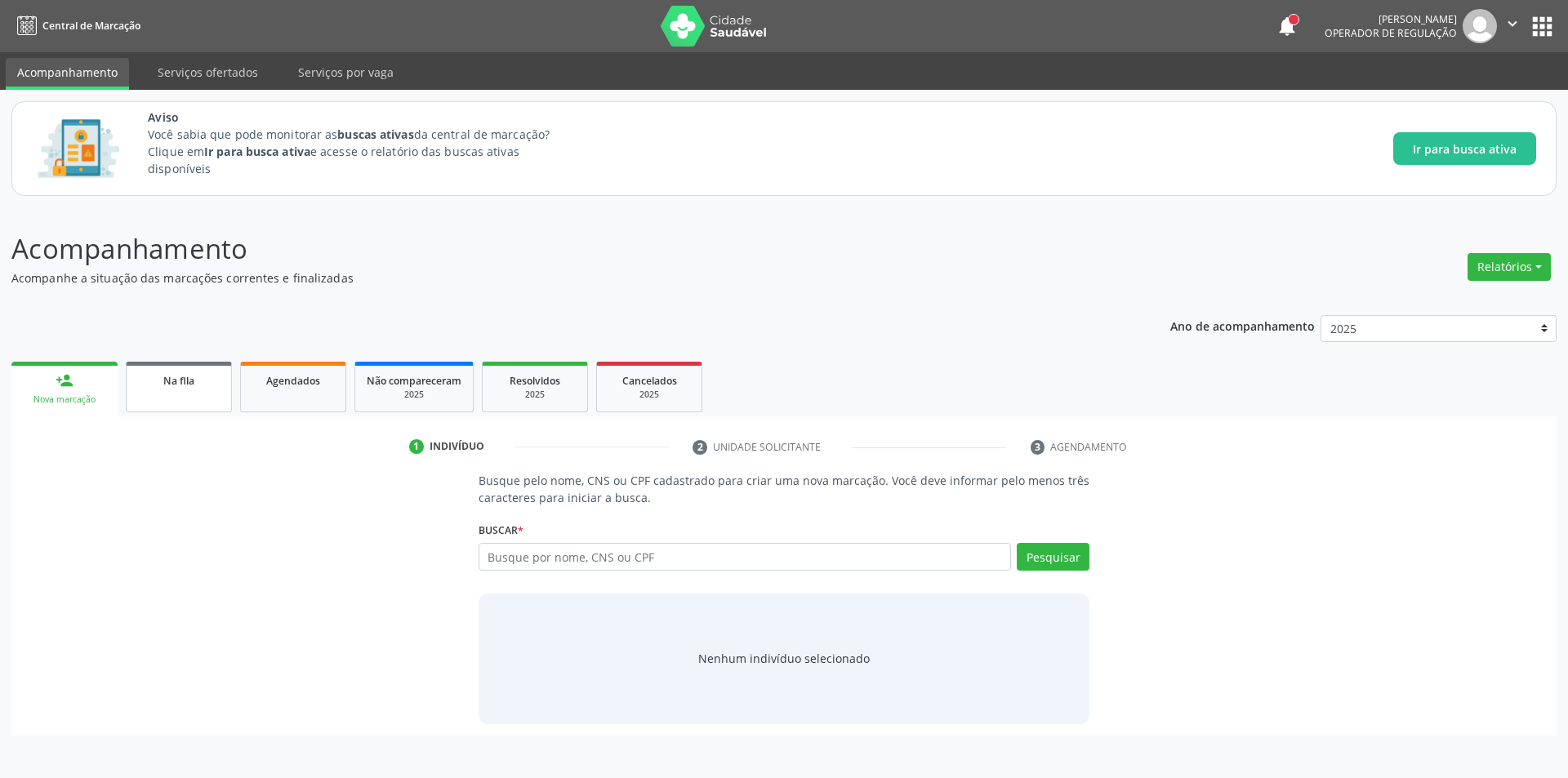
click at [153, 389] on link "Na fila" at bounding box center [178, 387] width 106 height 50
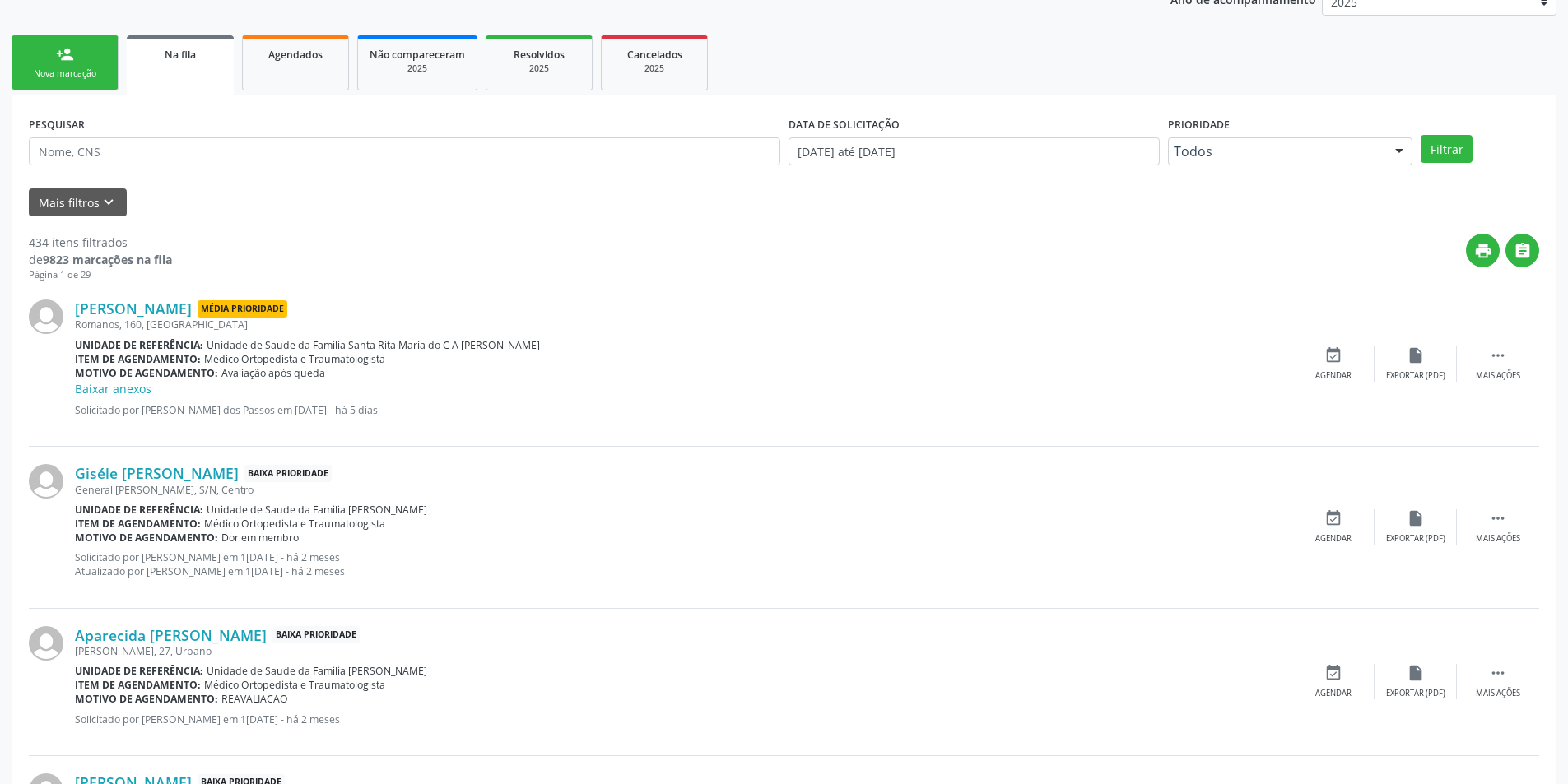
scroll to position [494, 0]
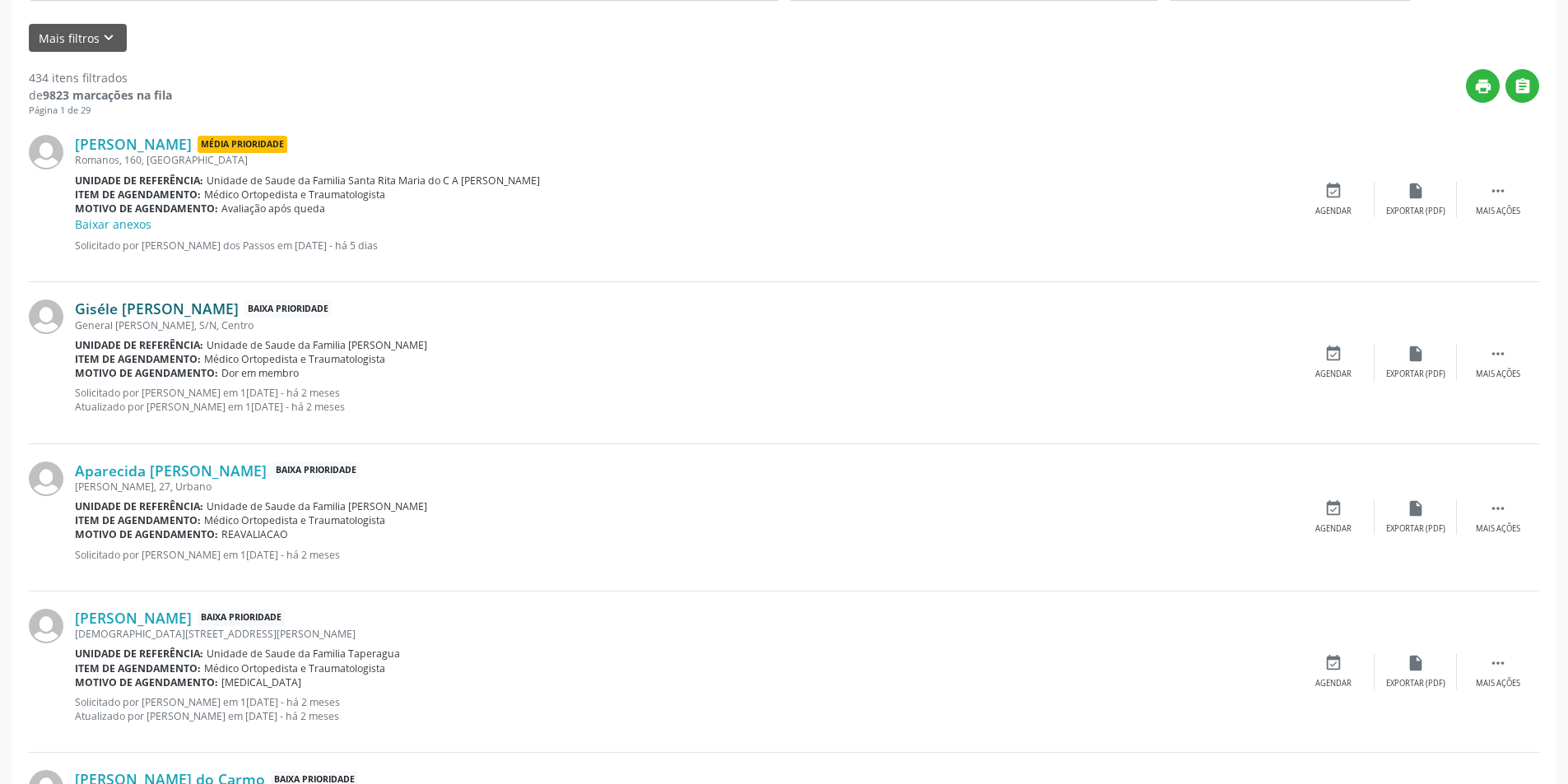
click at [177, 309] on link "Giséle [PERSON_NAME]" at bounding box center [156, 309] width 163 height 18
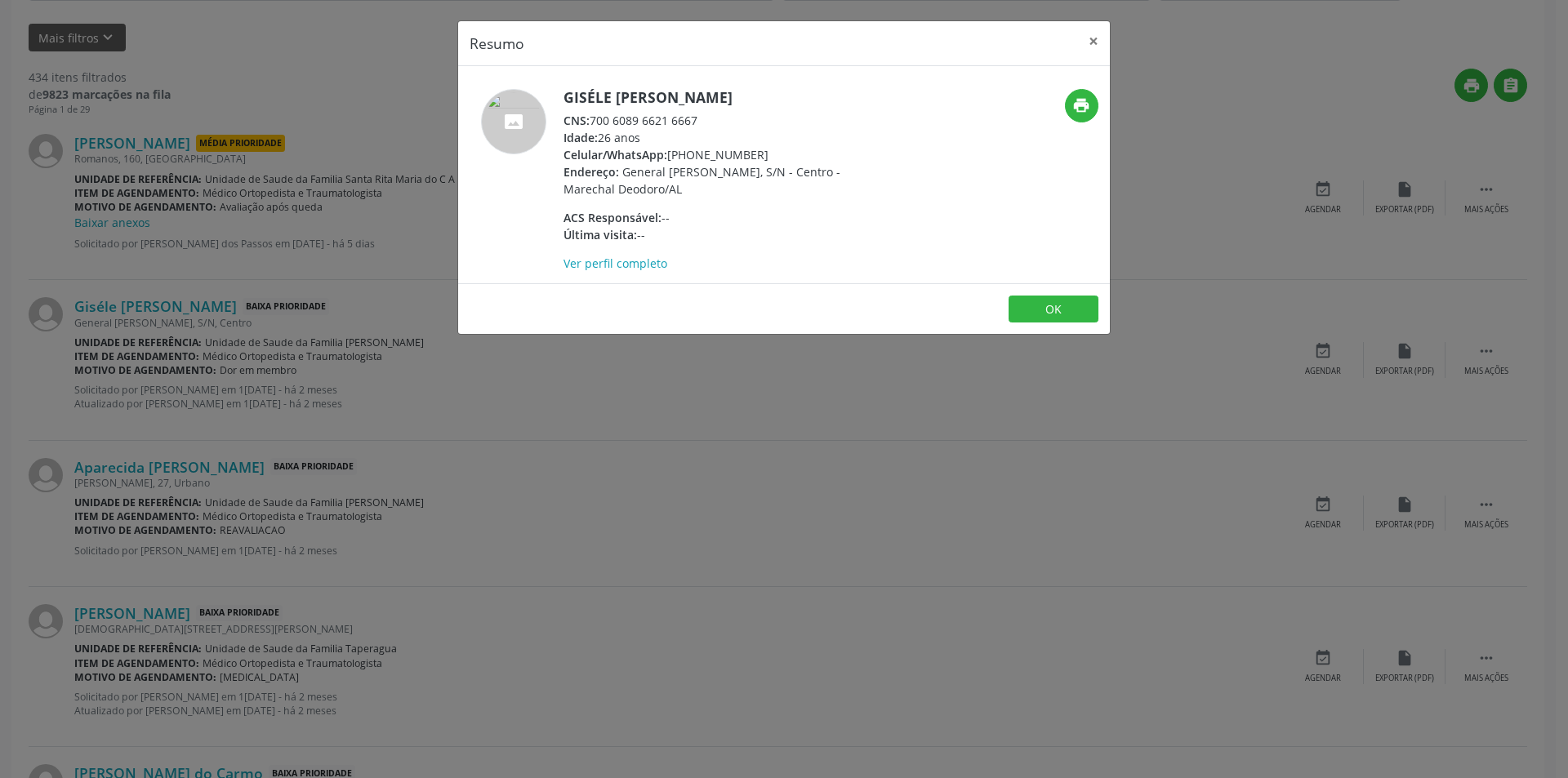
drag, startPoint x: 593, startPoint y: 117, endPoint x: 707, endPoint y: 123, distance: 114.2
click at [707, 123] on div "CNS: 700 6089 6621 6667" at bounding box center [721, 120] width 317 height 17
copy div "700 6089 6621 6667"
click at [1052, 311] on button "OK" at bounding box center [1053, 309] width 90 height 28
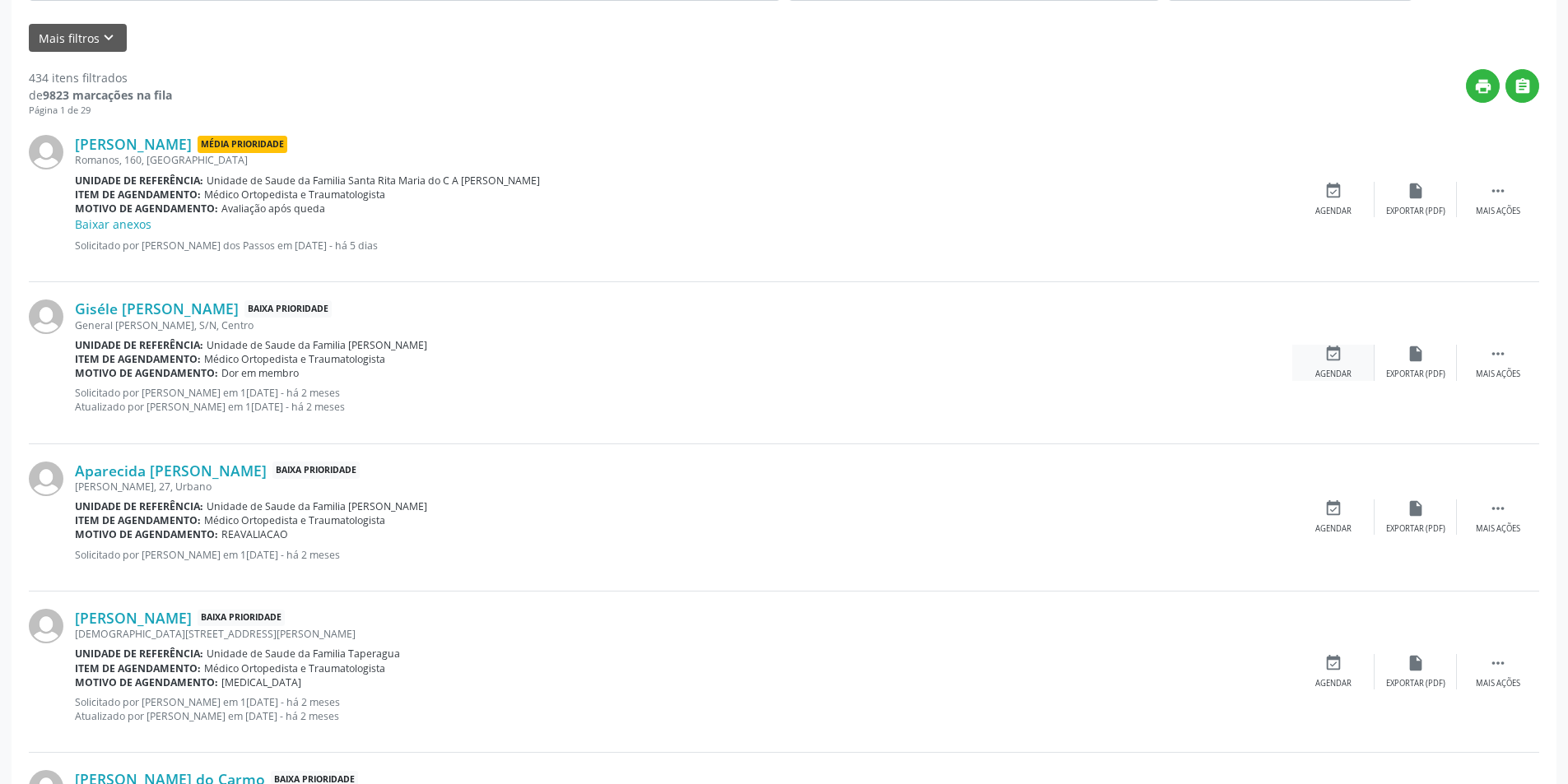
click at [1336, 357] on icon "event_available" at bounding box center [1334, 354] width 18 height 18
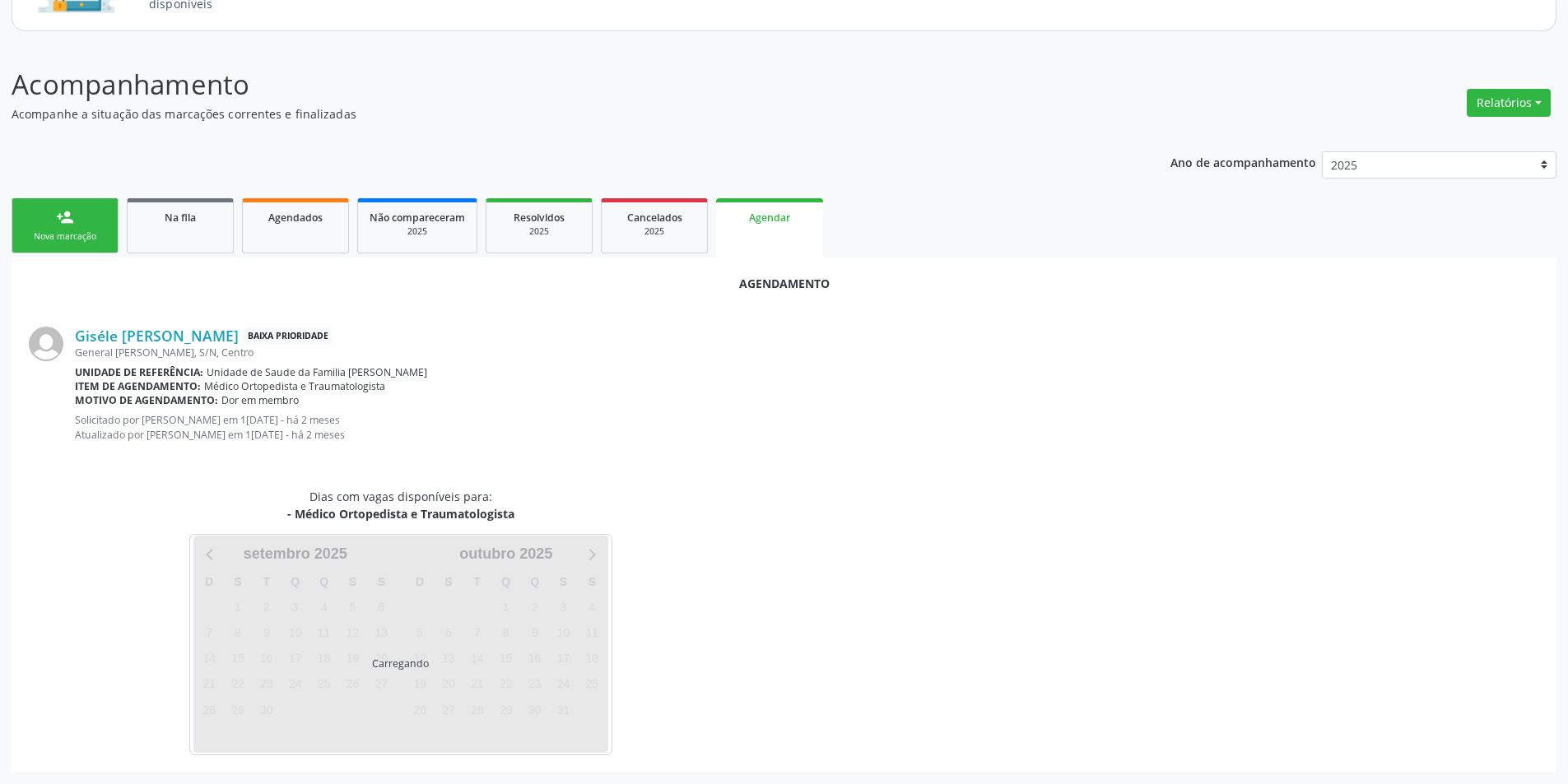
scroll to position [205, 0]
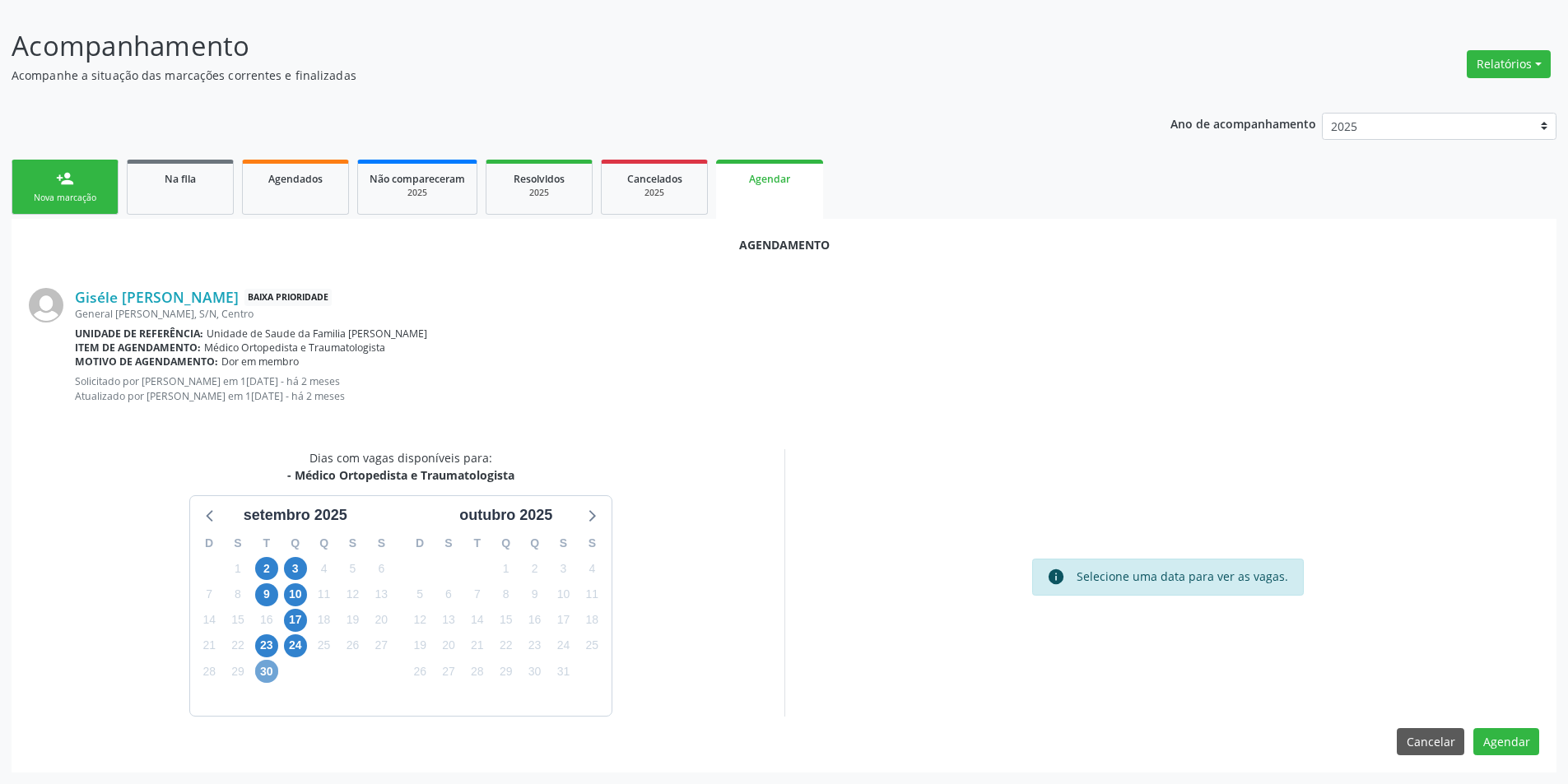
click at [263, 666] on span "30" at bounding box center [266, 671] width 23 height 23
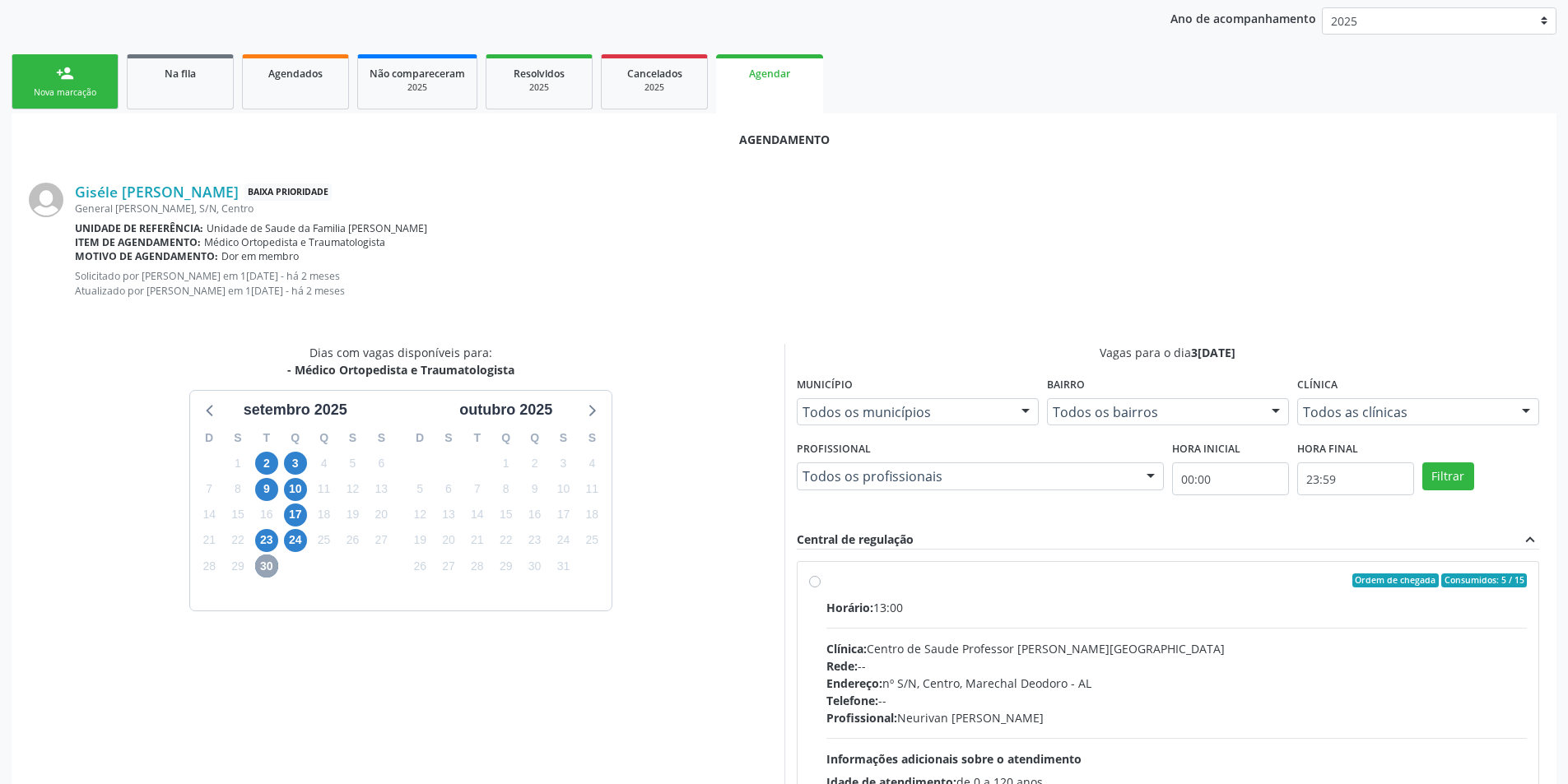
scroll to position [443, 0]
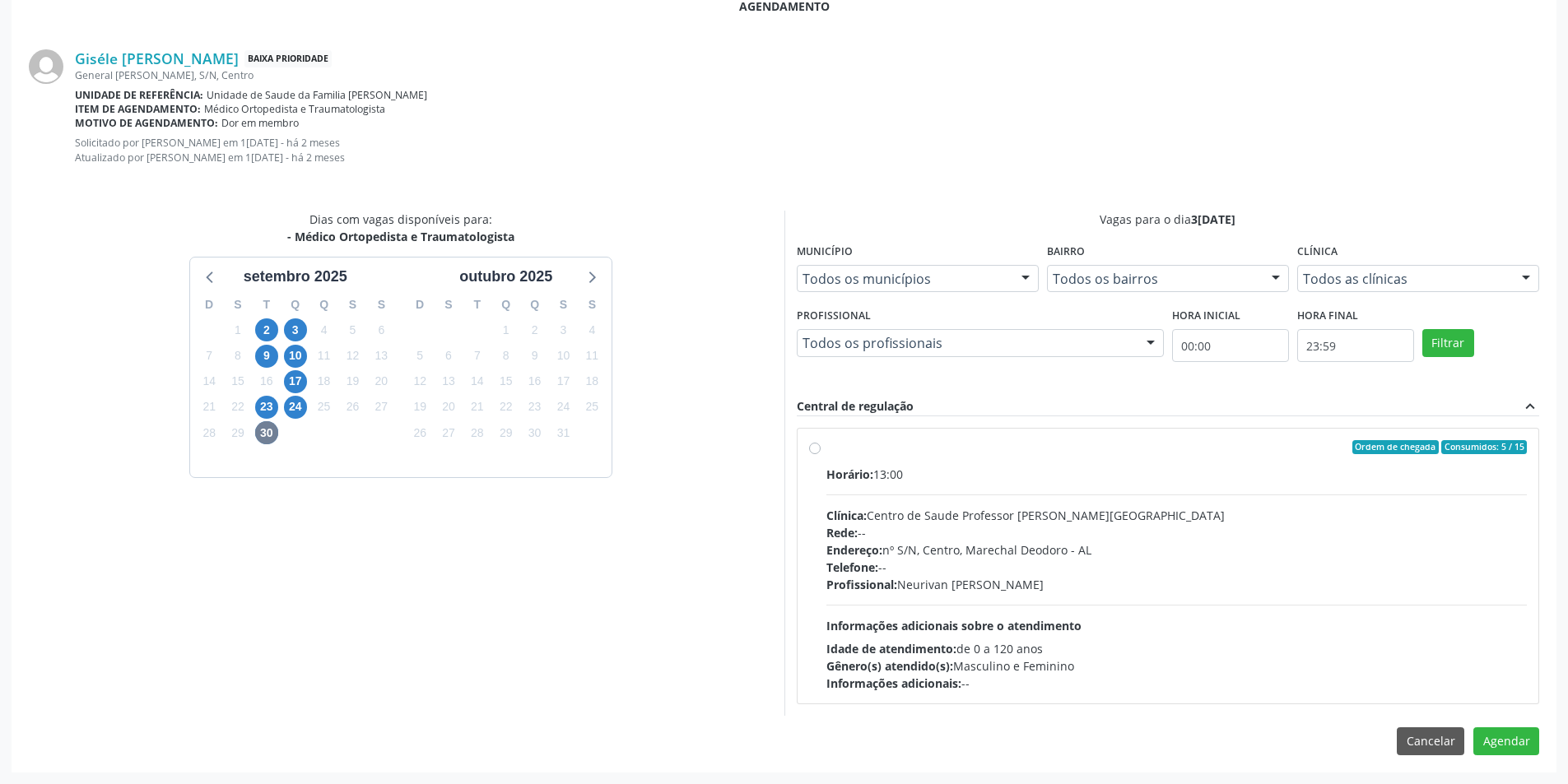
click at [827, 449] on label "Ordem de chegada Consumidos: 5 / 15 Horário: 13:00 Clínica: Centro de Saude Pro…" at bounding box center [1177, 567] width 701 height 253
click at [818, 449] on input "Ordem de chegada Consumidos: 5 / 15 Horário: 13:00 Clínica: Centro de Saude Pro…" at bounding box center [815, 447] width 12 height 15
radio input "true"
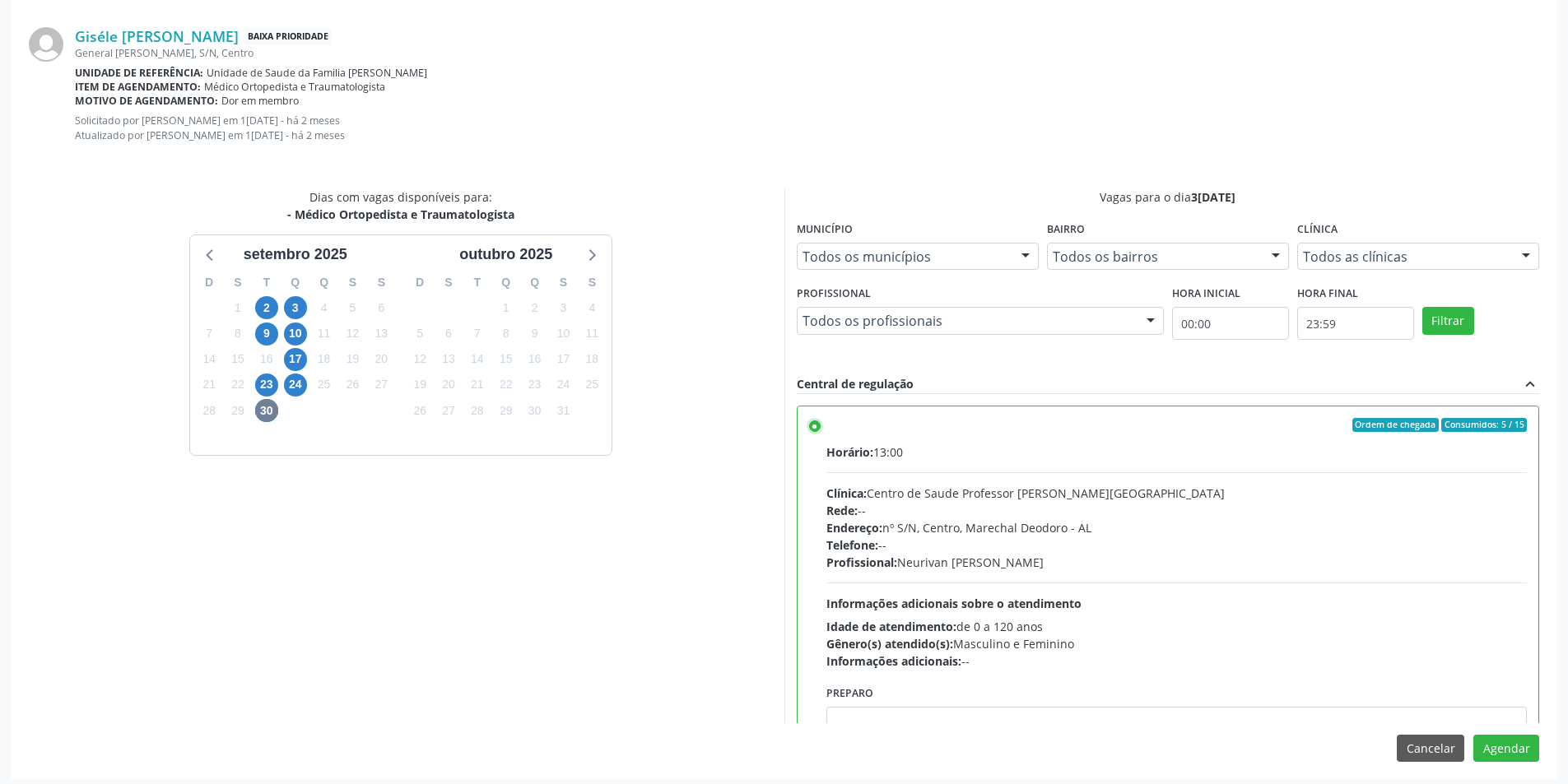
scroll to position [472, 0]
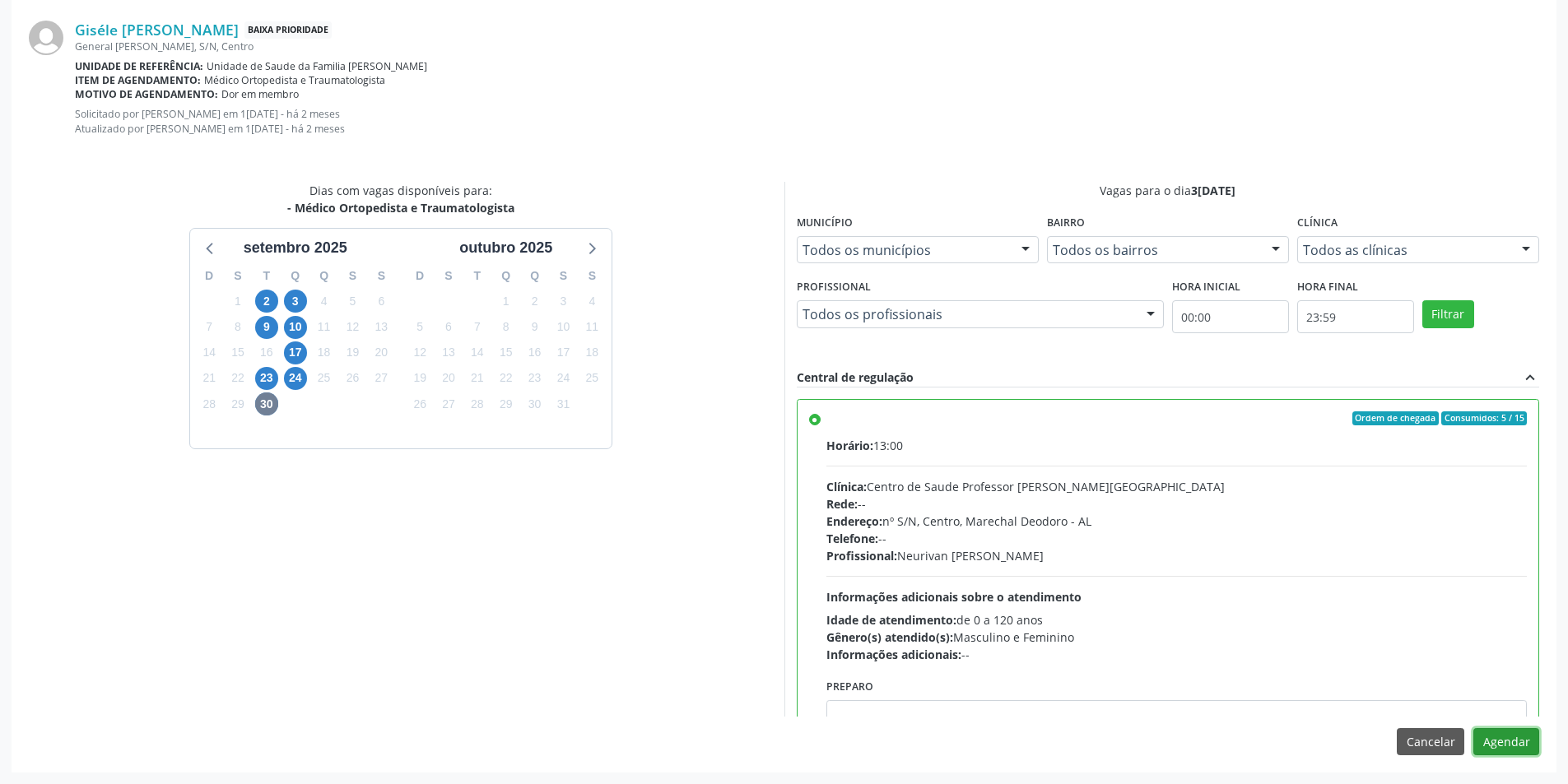
click at [1511, 748] on button "Agendar" at bounding box center [1506, 742] width 66 height 28
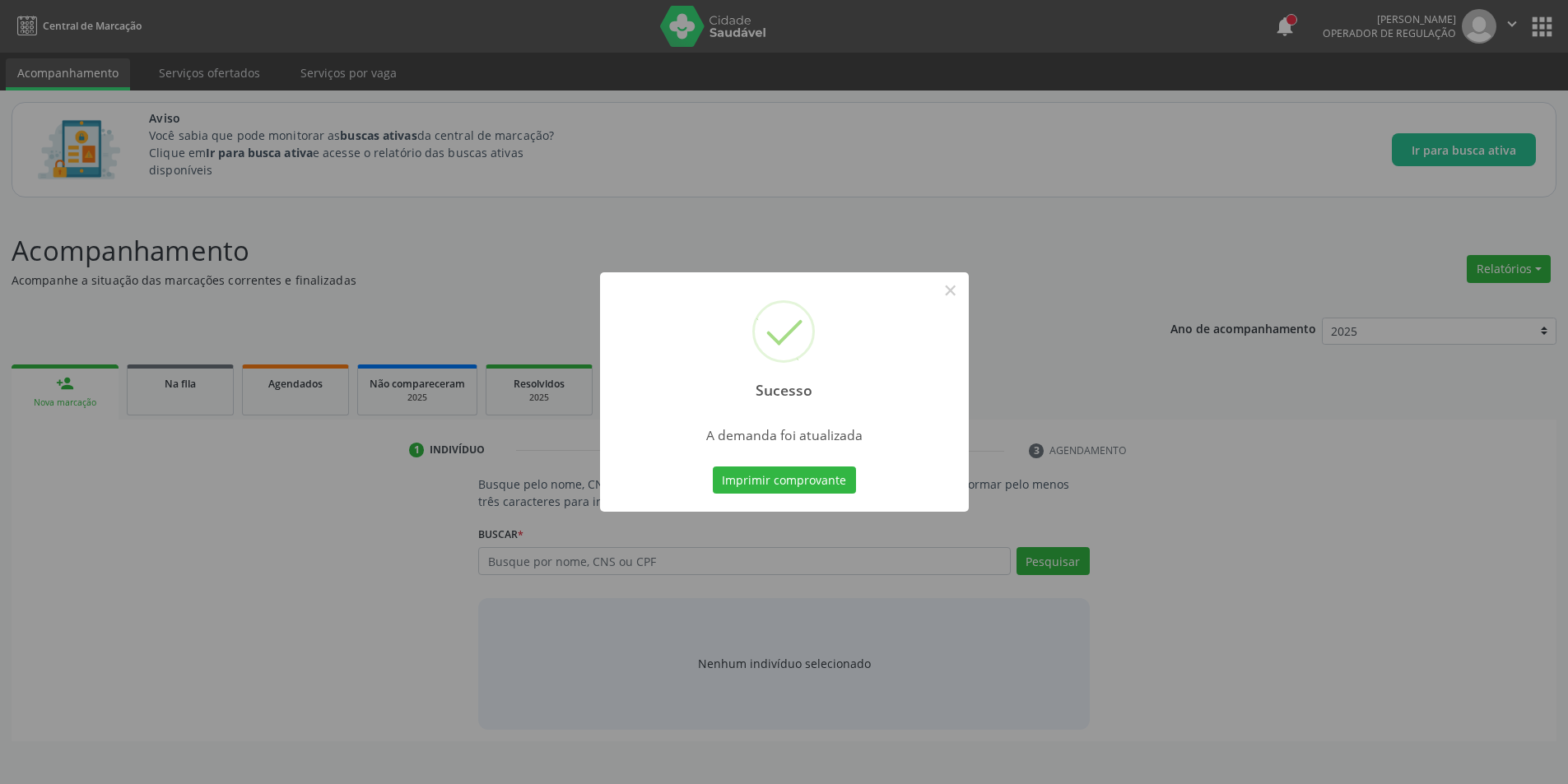
scroll to position [0, 0]
click at [959, 294] on button "×" at bounding box center [956, 291] width 28 height 28
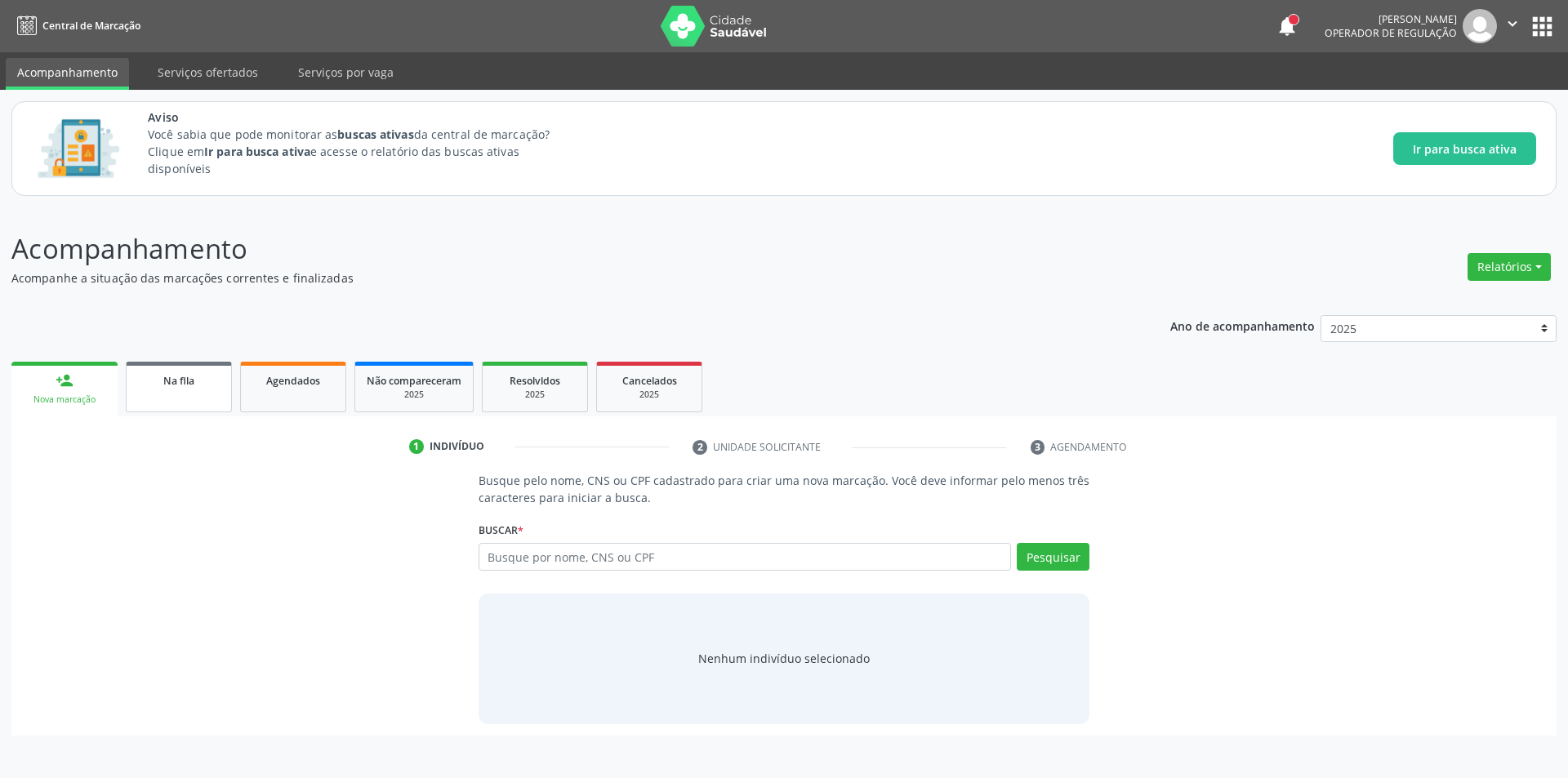
click at [170, 398] on link "Na fila" at bounding box center [178, 387] width 106 height 50
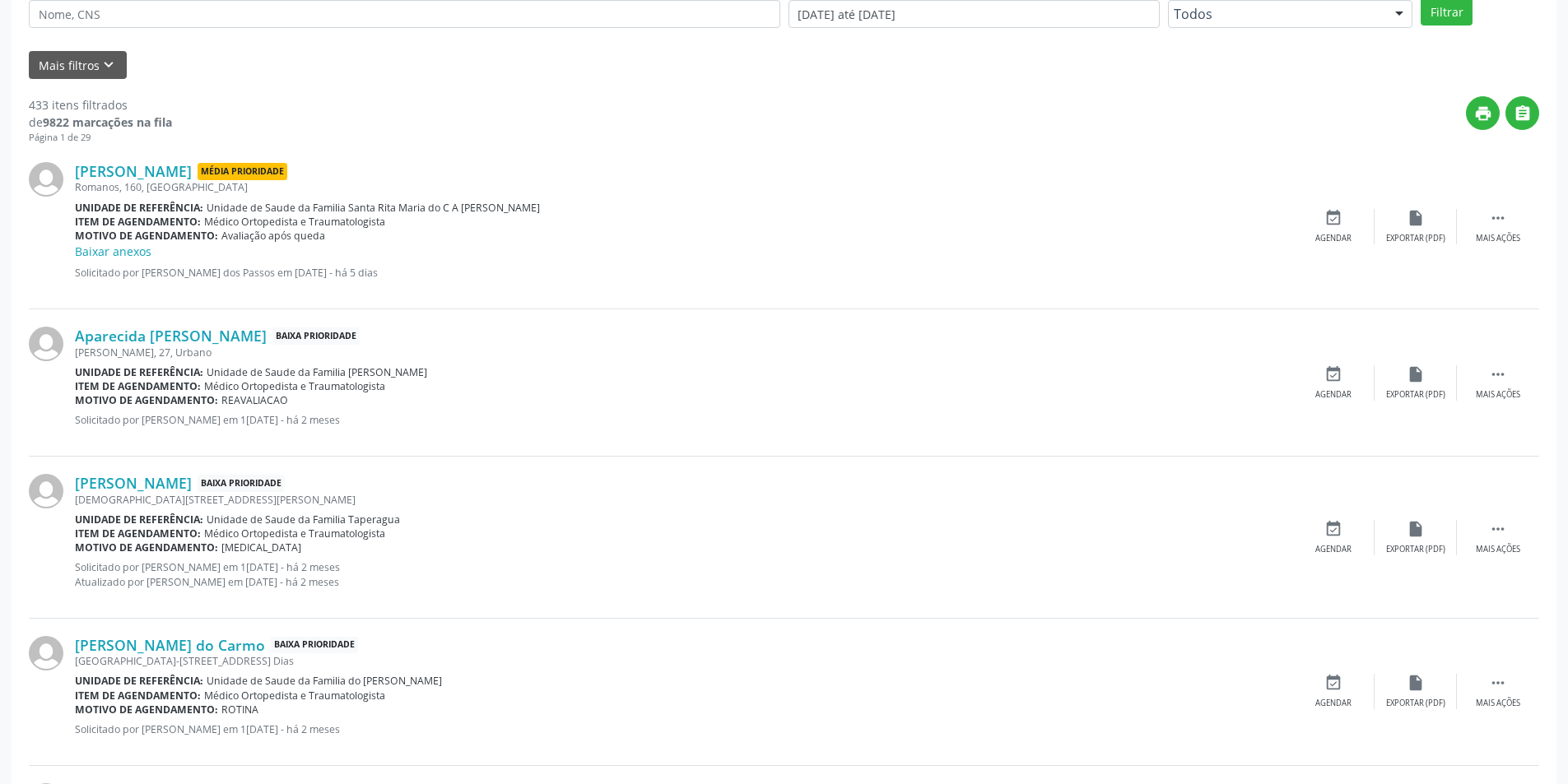
scroll to position [494, 0]
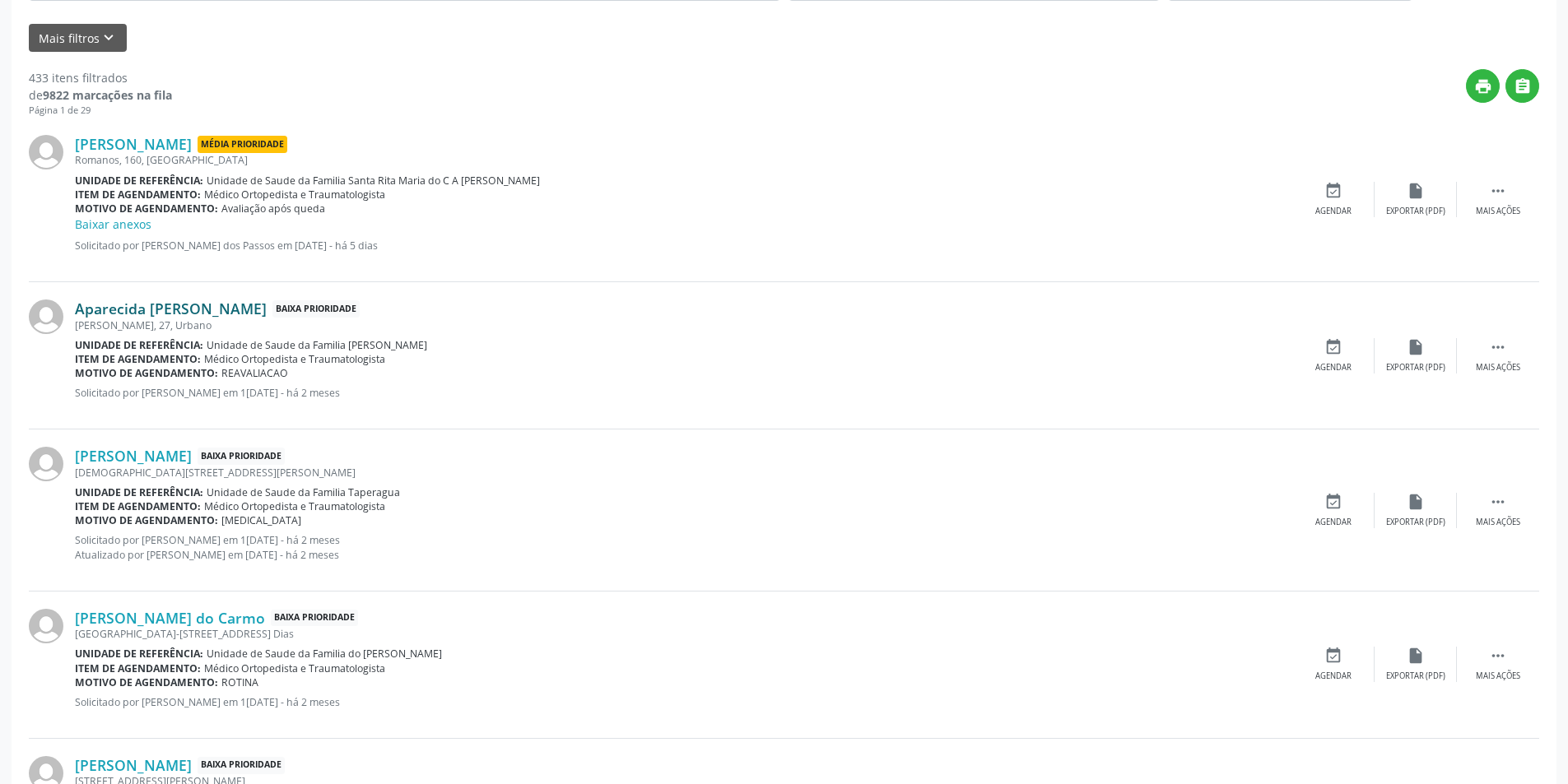
click at [177, 312] on link "Aparecida [PERSON_NAME]" at bounding box center [170, 309] width 192 height 18
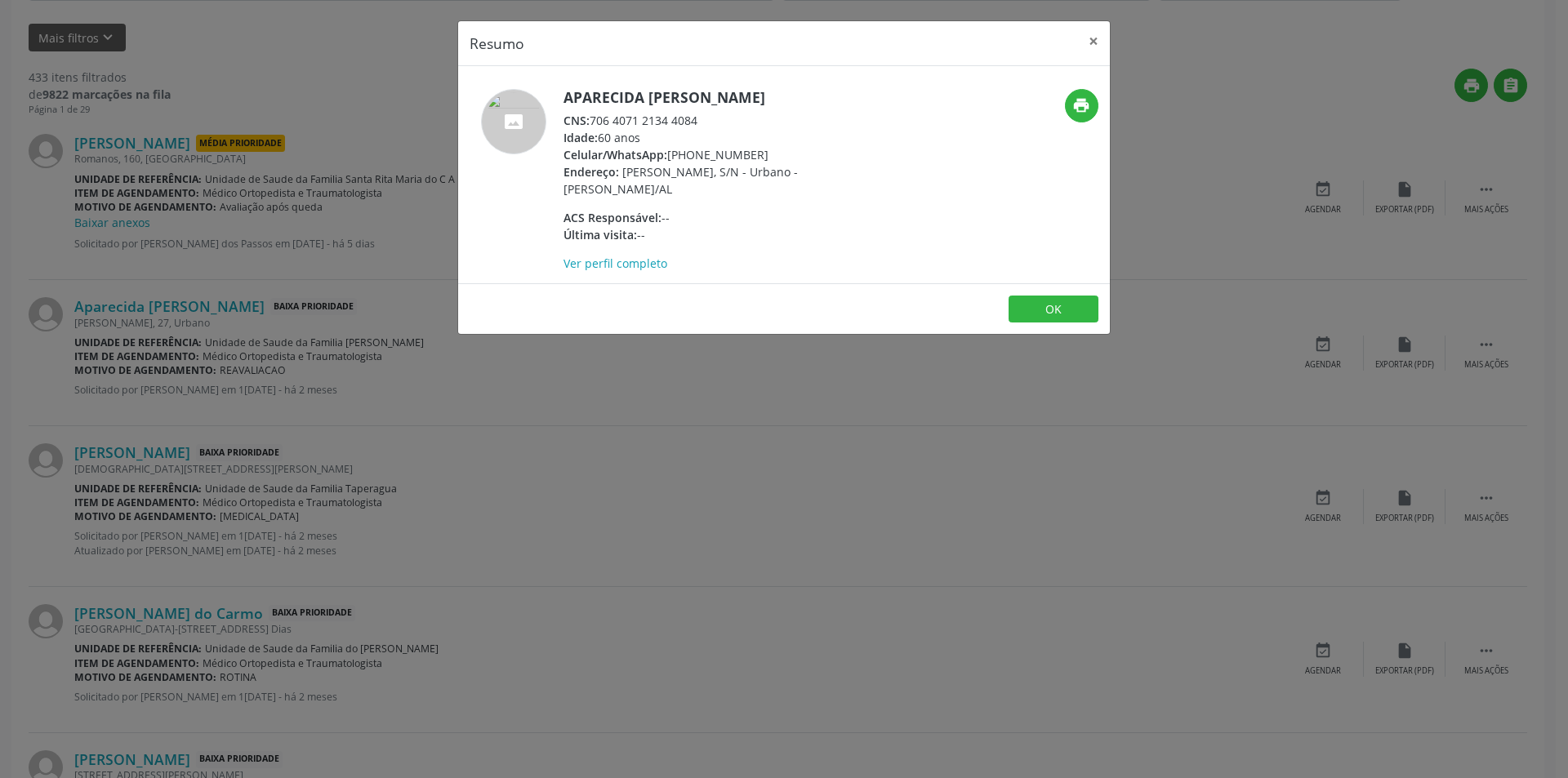
drag, startPoint x: 595, startPoint y: 121, endPoint x: 729, endPoint y: 122, distance: 134.0
click at [729, 122] on div "CNS: 706 4071 2134 4084" at bounding box center [721, 120] width 317 height 17
copy div "706 4071 2134 4084"
click at [1057, 306] on button "OK" at bounding box center [1053, 309] width 90 height 28
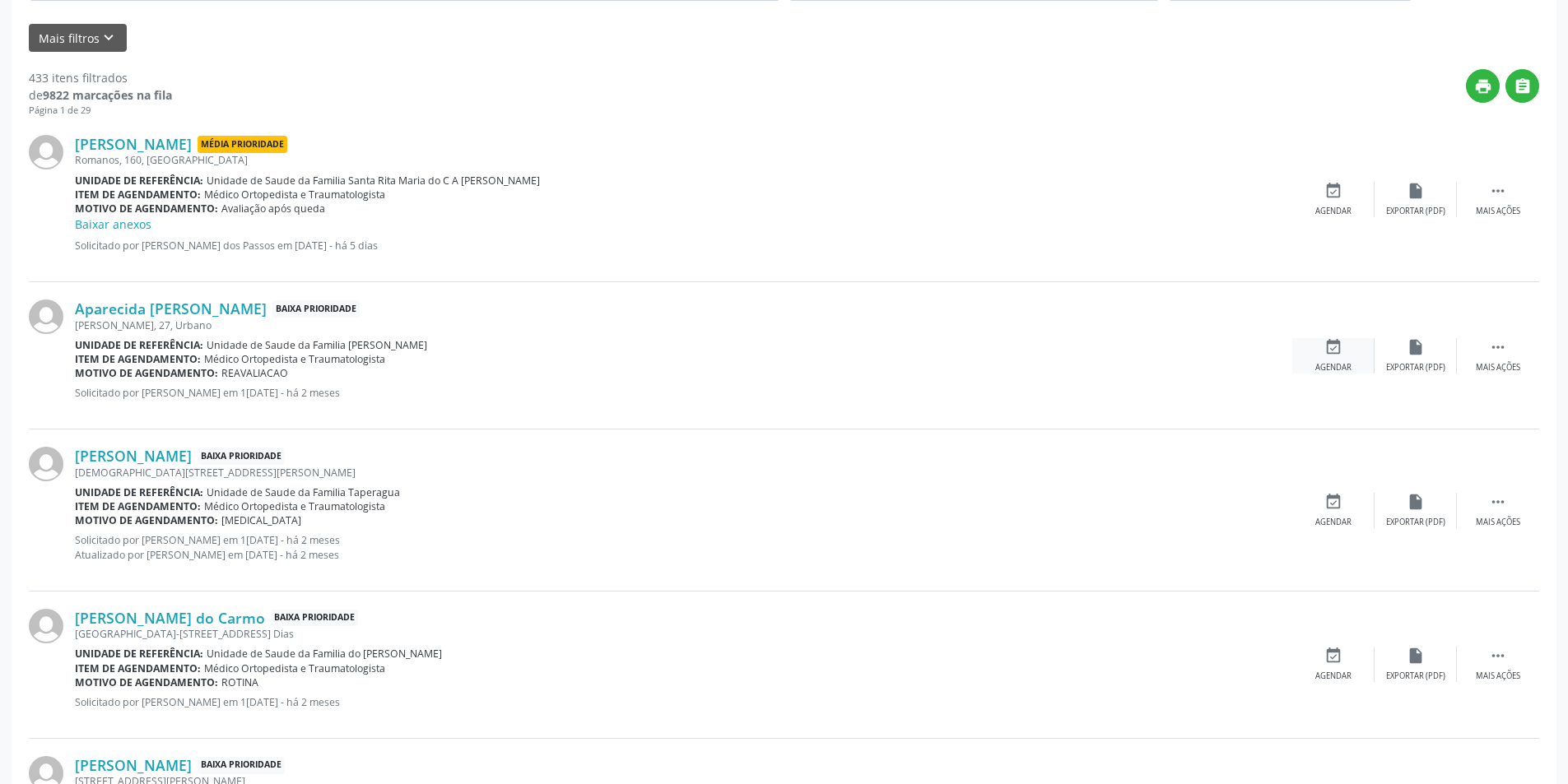
click at [1341, 349] on icon "event_available" at bounding box center [1334, 348] width 18 height 18
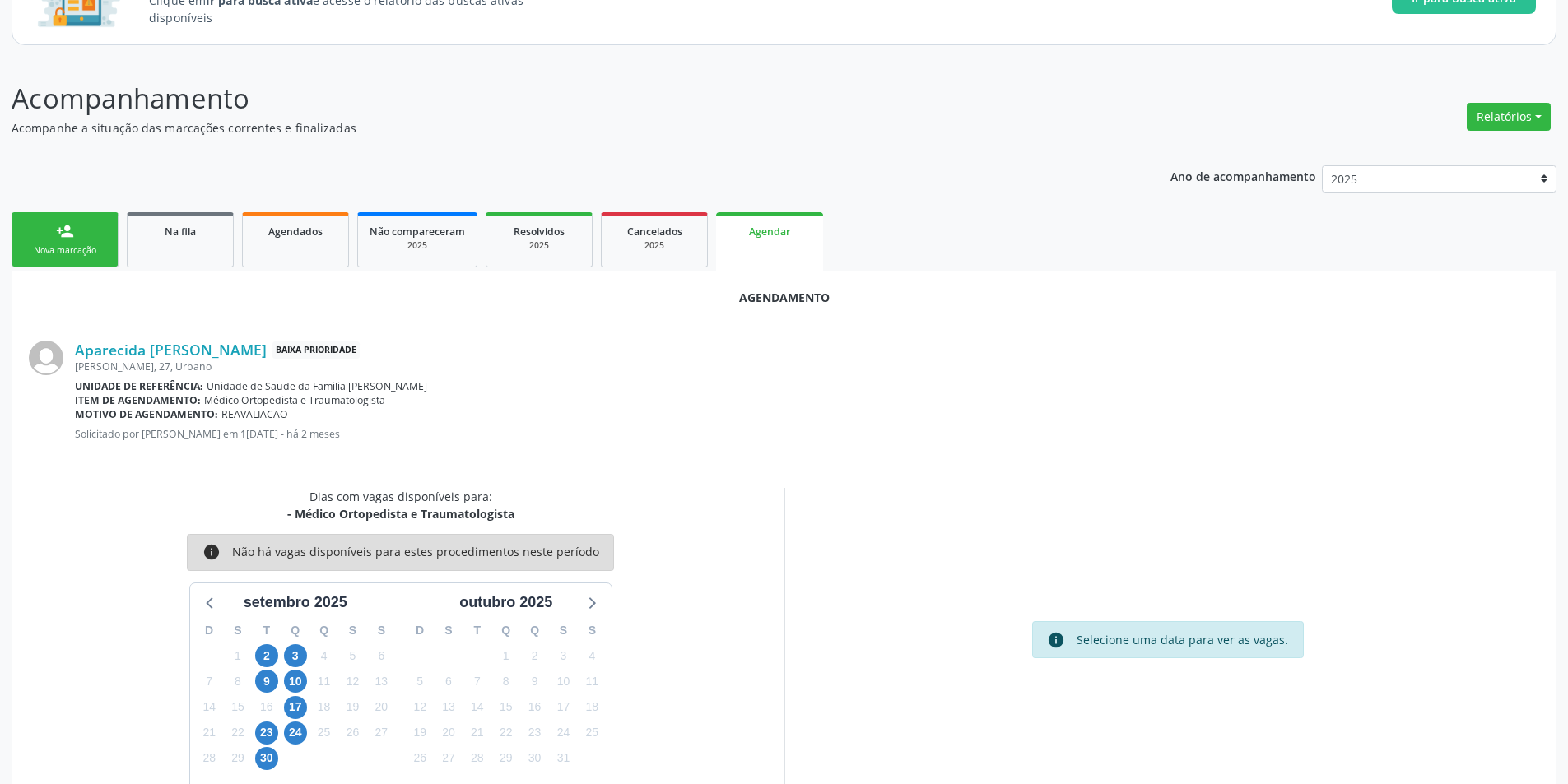
scroll to position [191, 0]
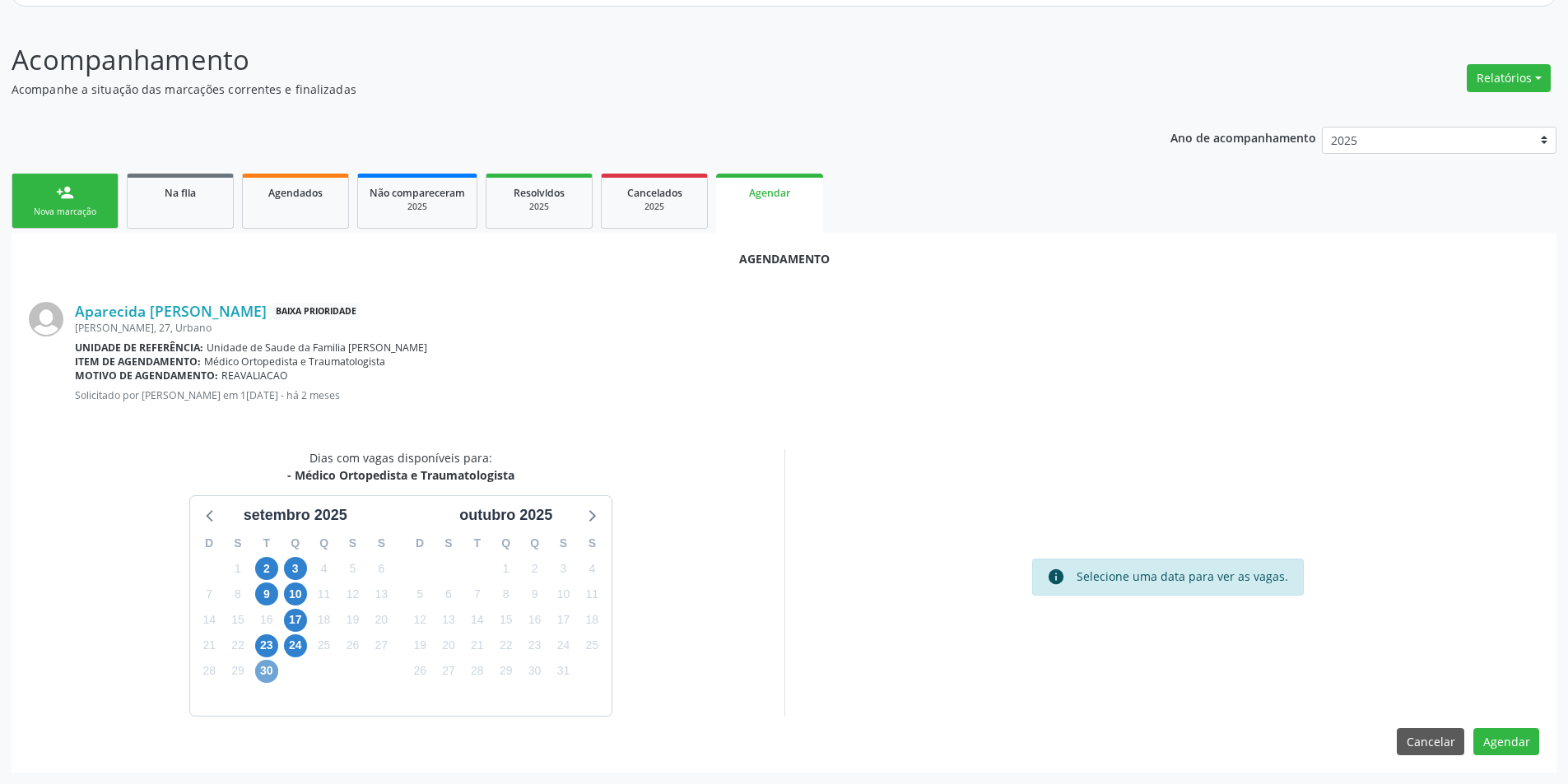
click at [272, 670] on span "30" at bounding box center [266, 671] width 23 height 23
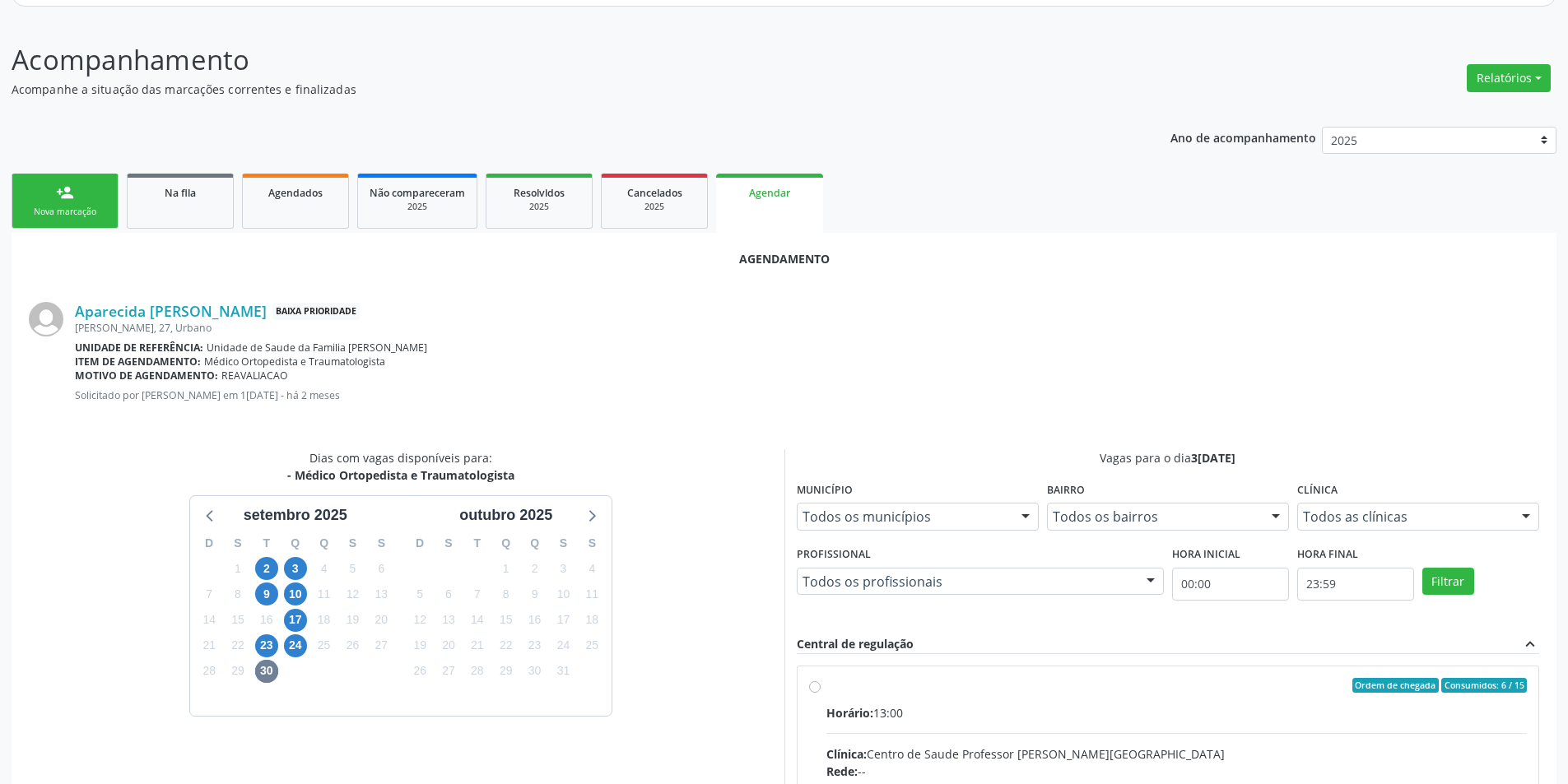
click at [817, 685] on input "Ordem de chegada Consumidos: 6 / 15 Horário: 13:00 Clínica: Centro de Saude Pro…" at bounding box center [815, 685] width 12 height 15
radio input "true"
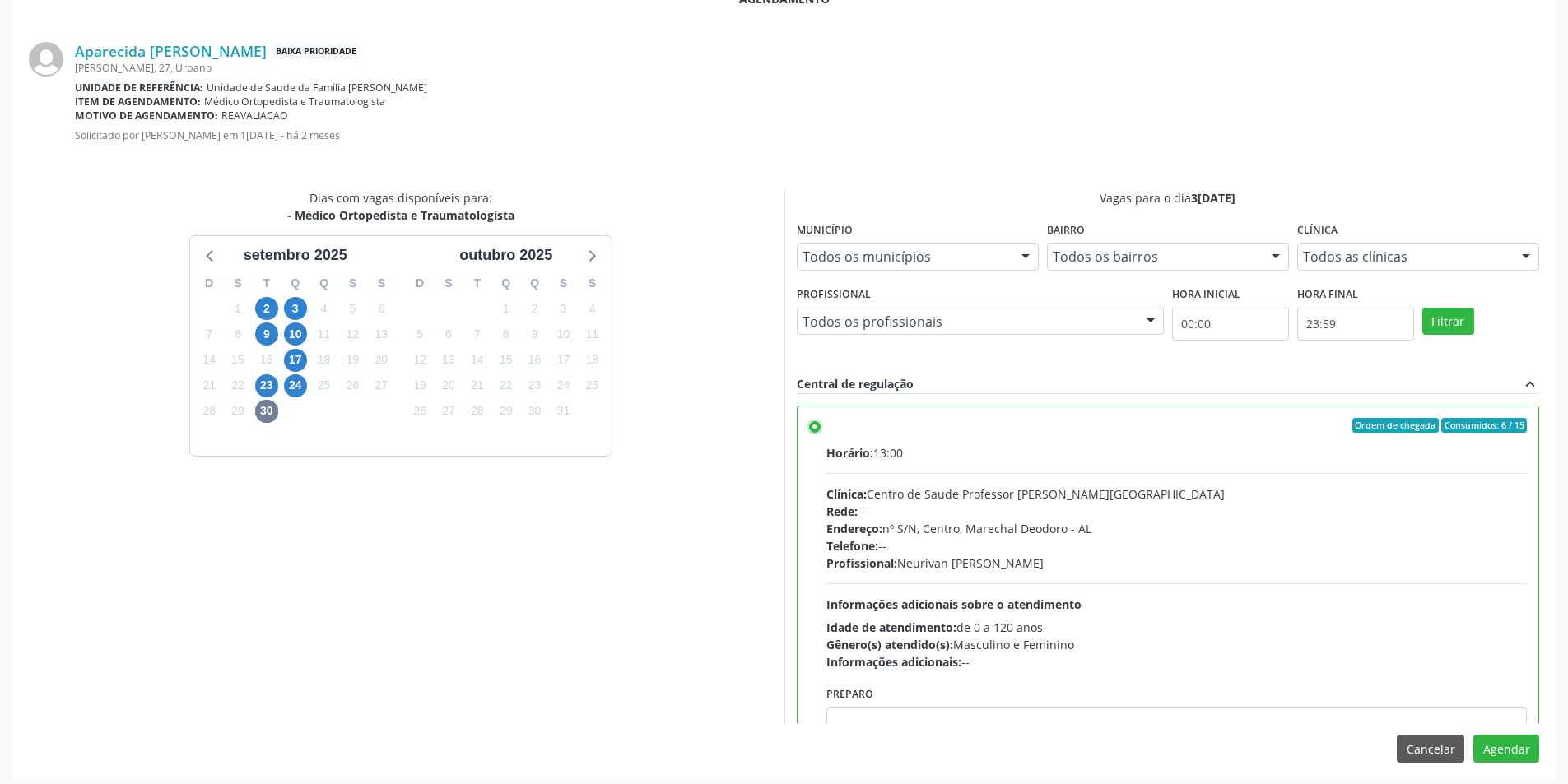
scroll to position [458, 0]
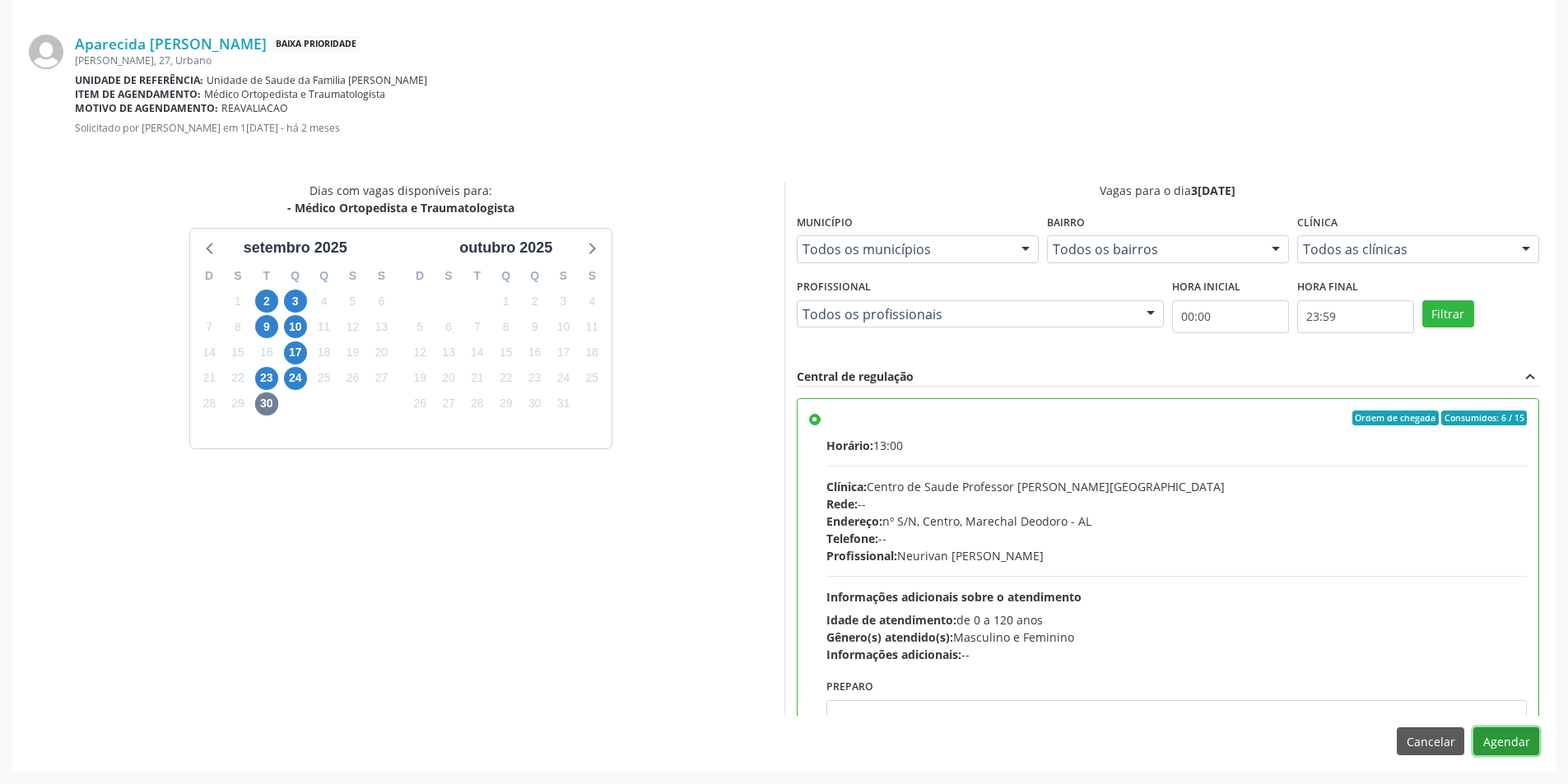
click at [1512, 742] on button "Agendar" at bounding box center [1506, 741] width 66 height 28
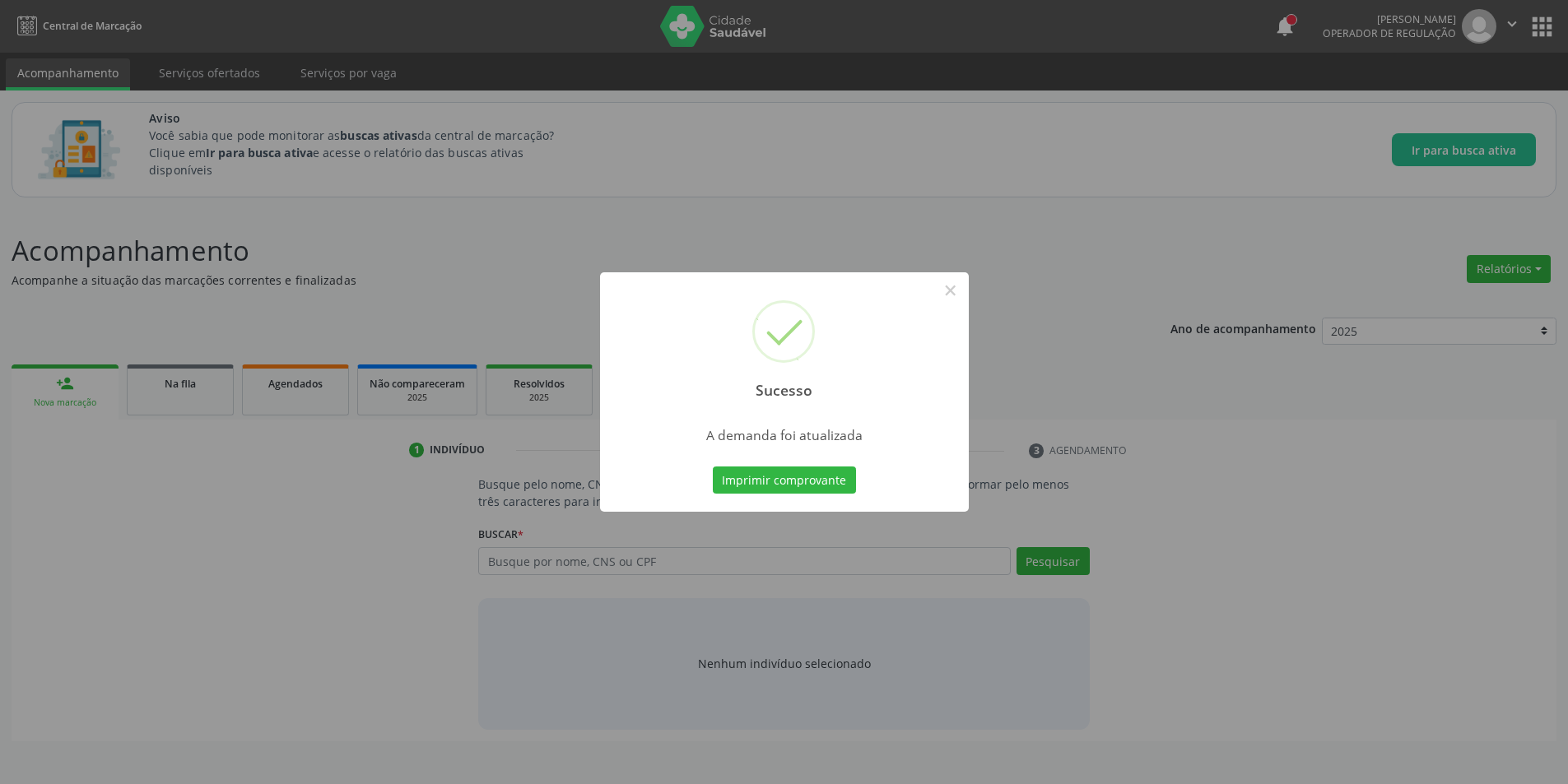
scroll to position [0, 0]
click at [950, 294] on button "×" at bounding box center [956, 291] width 28 height 28
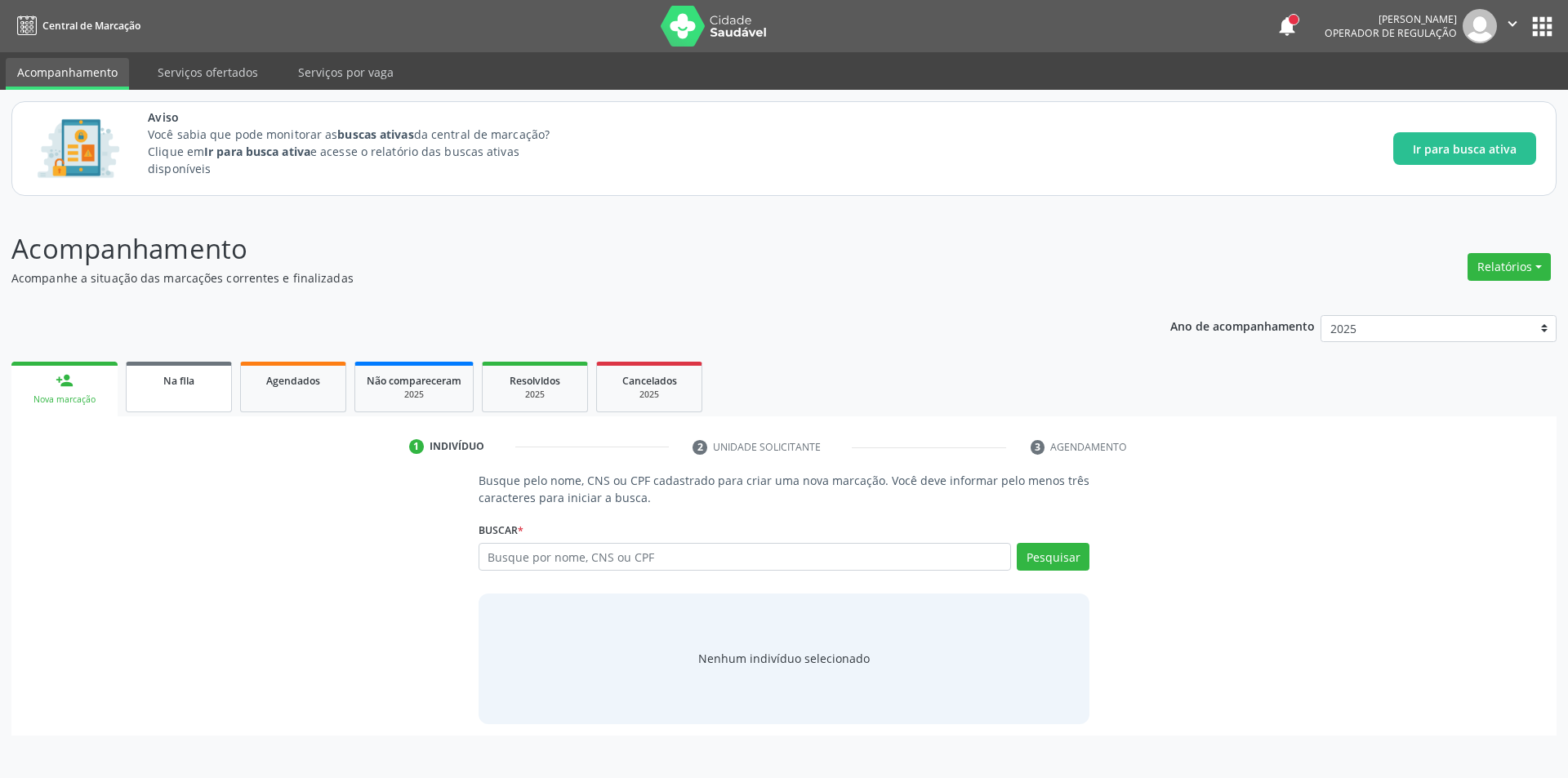
click at [184, 394] on link "Na fila" at bounding box center [178, 387] width 106 height 50
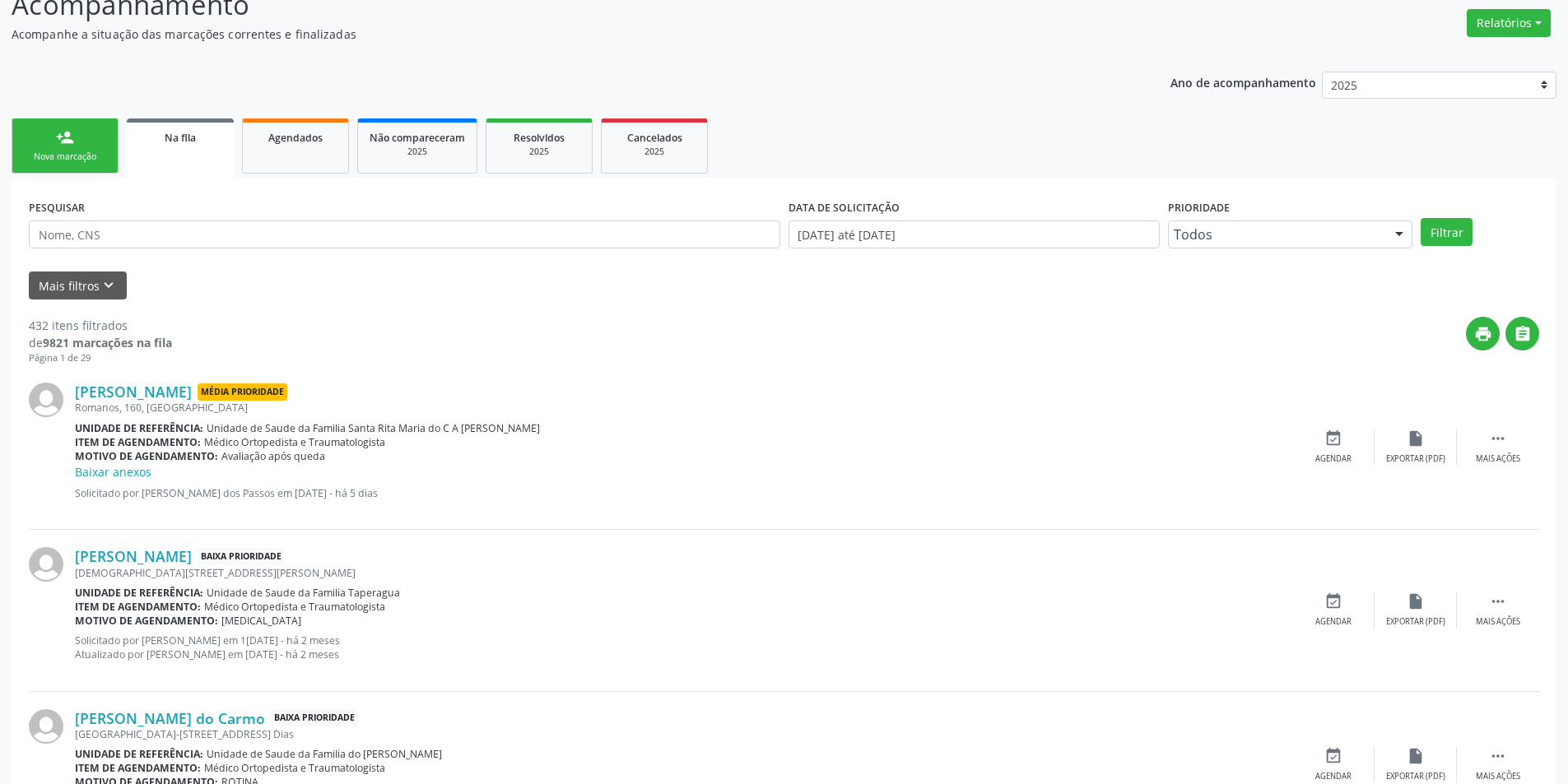
scroll to position [494, 0]
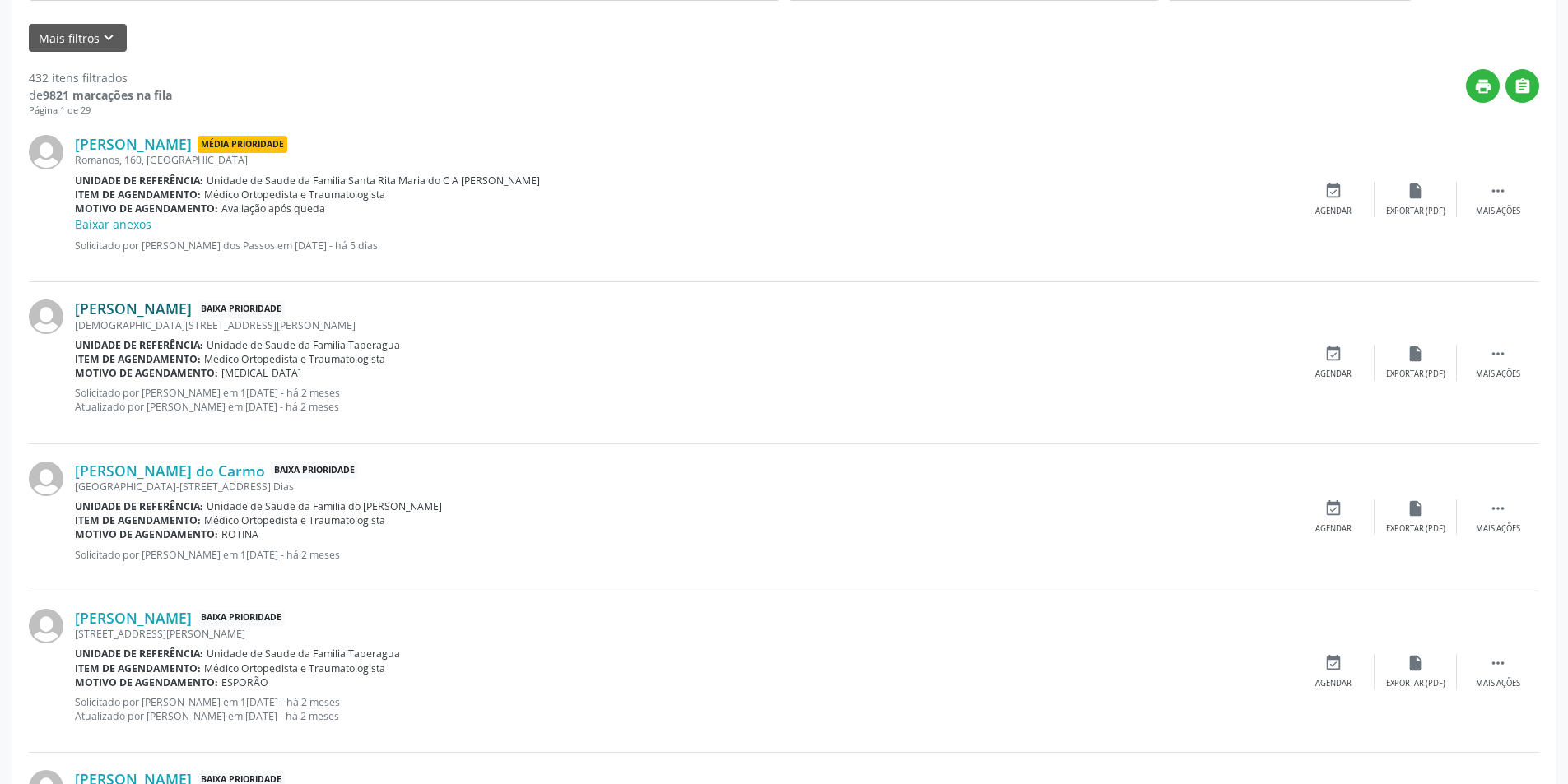
click at [186, 311] on link "[PERSON_NAME]" at bounding box center [132, 309] width 117 height 18
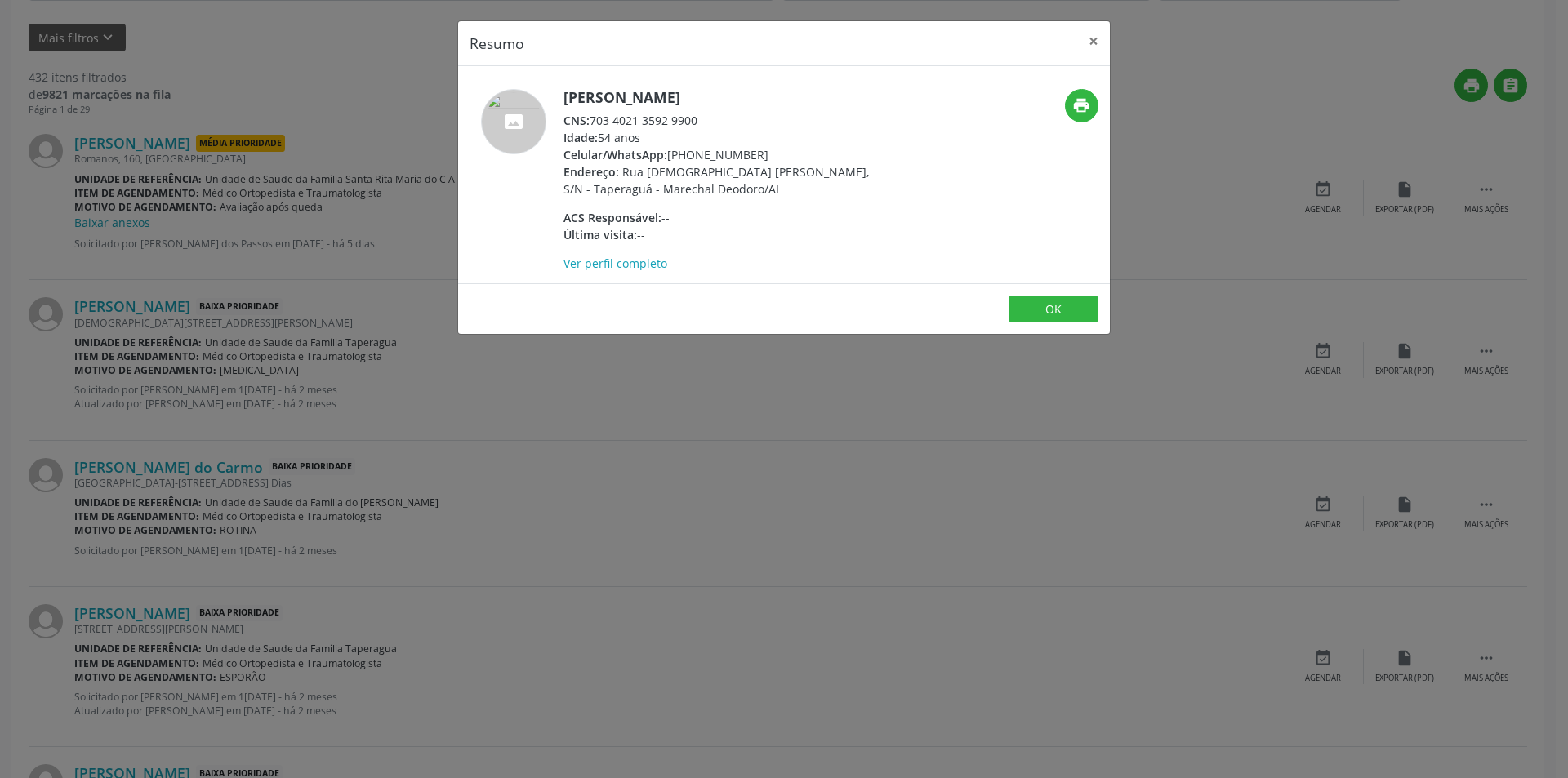
drag, startPoint x: 595, startPoint y: 117, endPoint x: 731, endPoint y: 120, distance: 136.0
click at [731, 120] on div "CNS: 703 4021 3592 9900" at bounding box center [721, 120] width 317 height 17
copy div "703 4021 3592 9900"
click at [1065, 315] on button "OK" at bounding box center [1053, 309] width 90 height 28
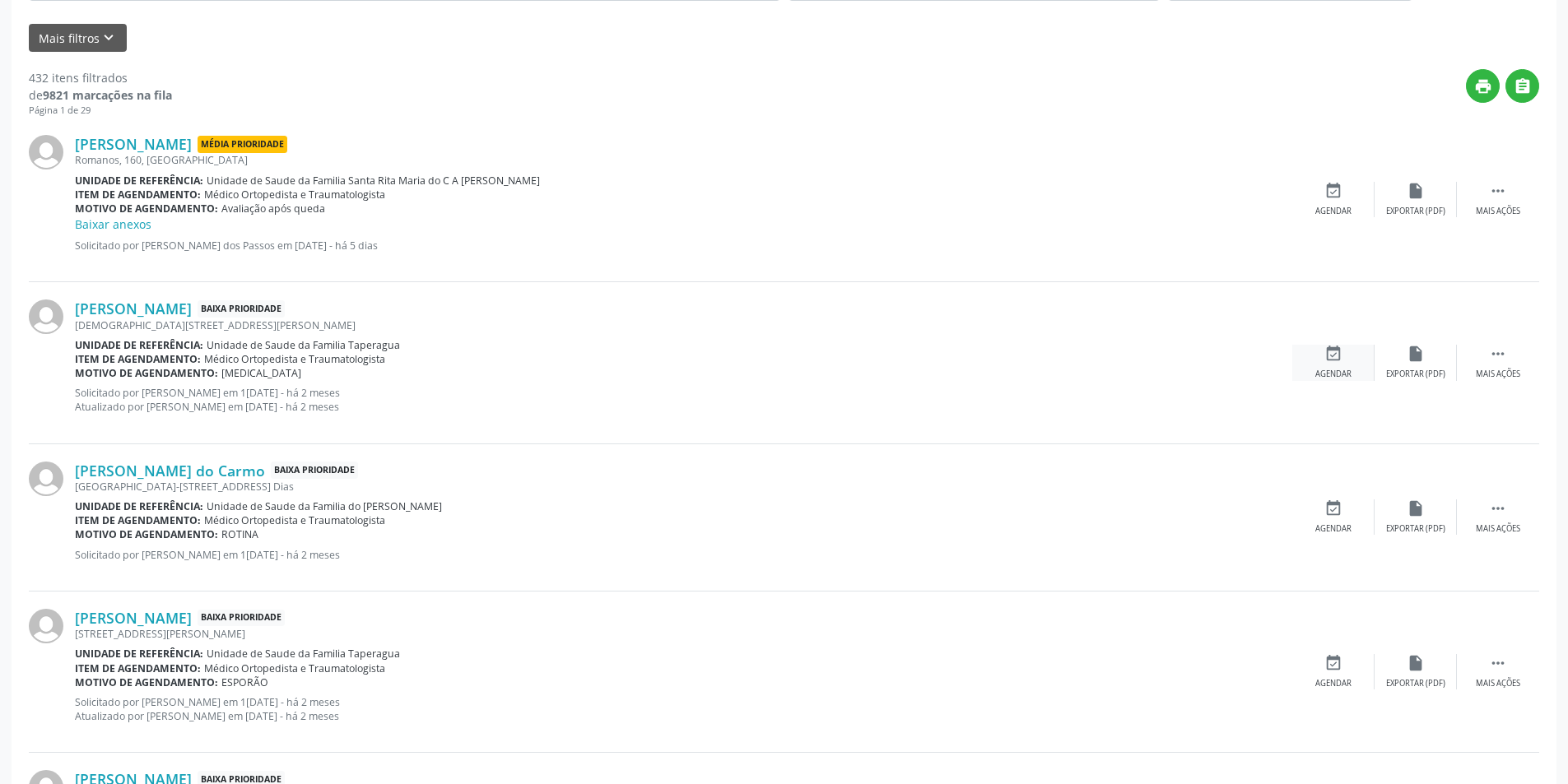
click at [1327, 365] on div "event_available Agendar" at bounding box center [1333, 363] width 83 height 36
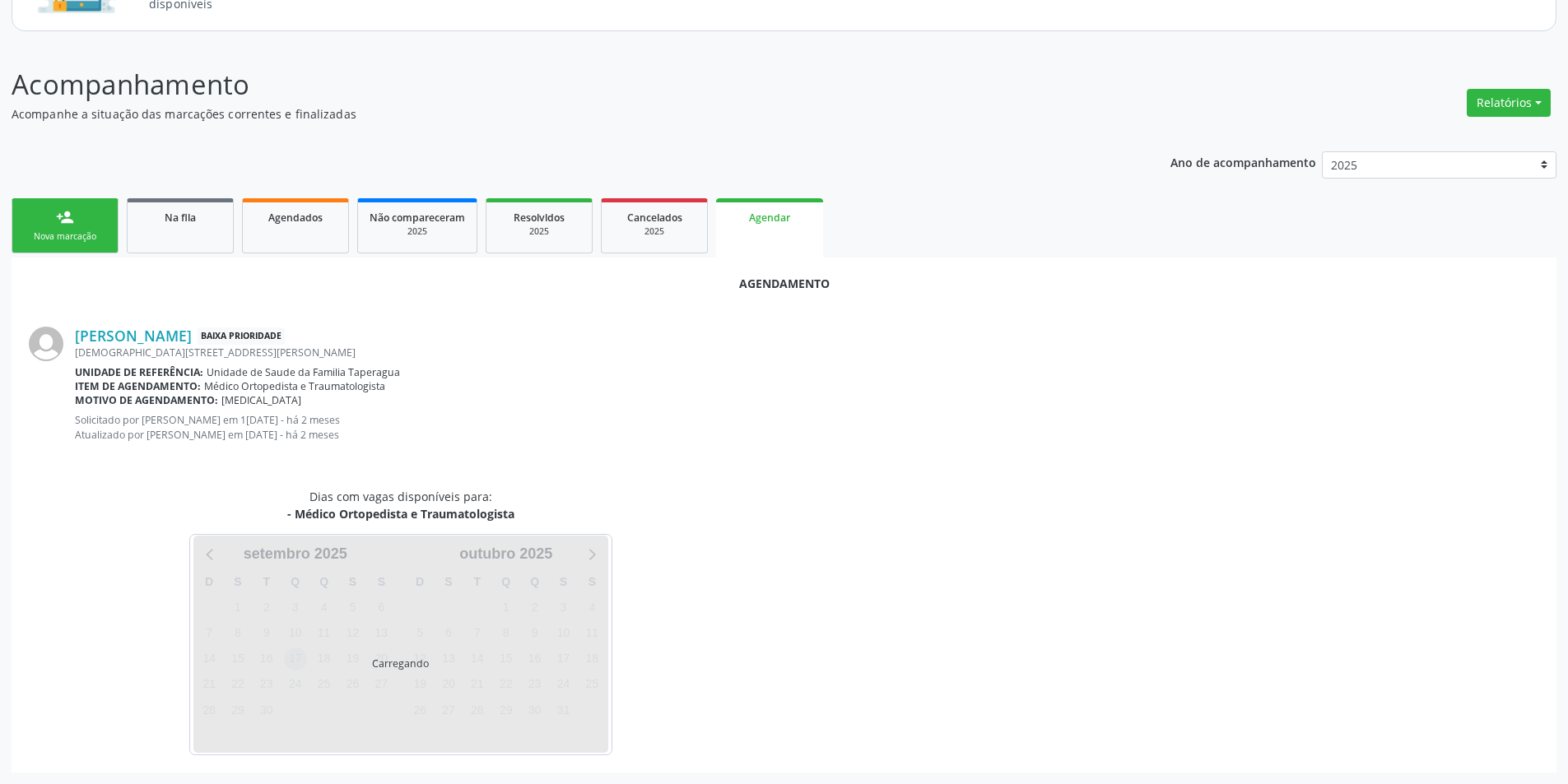
scroll to position [205, 0]
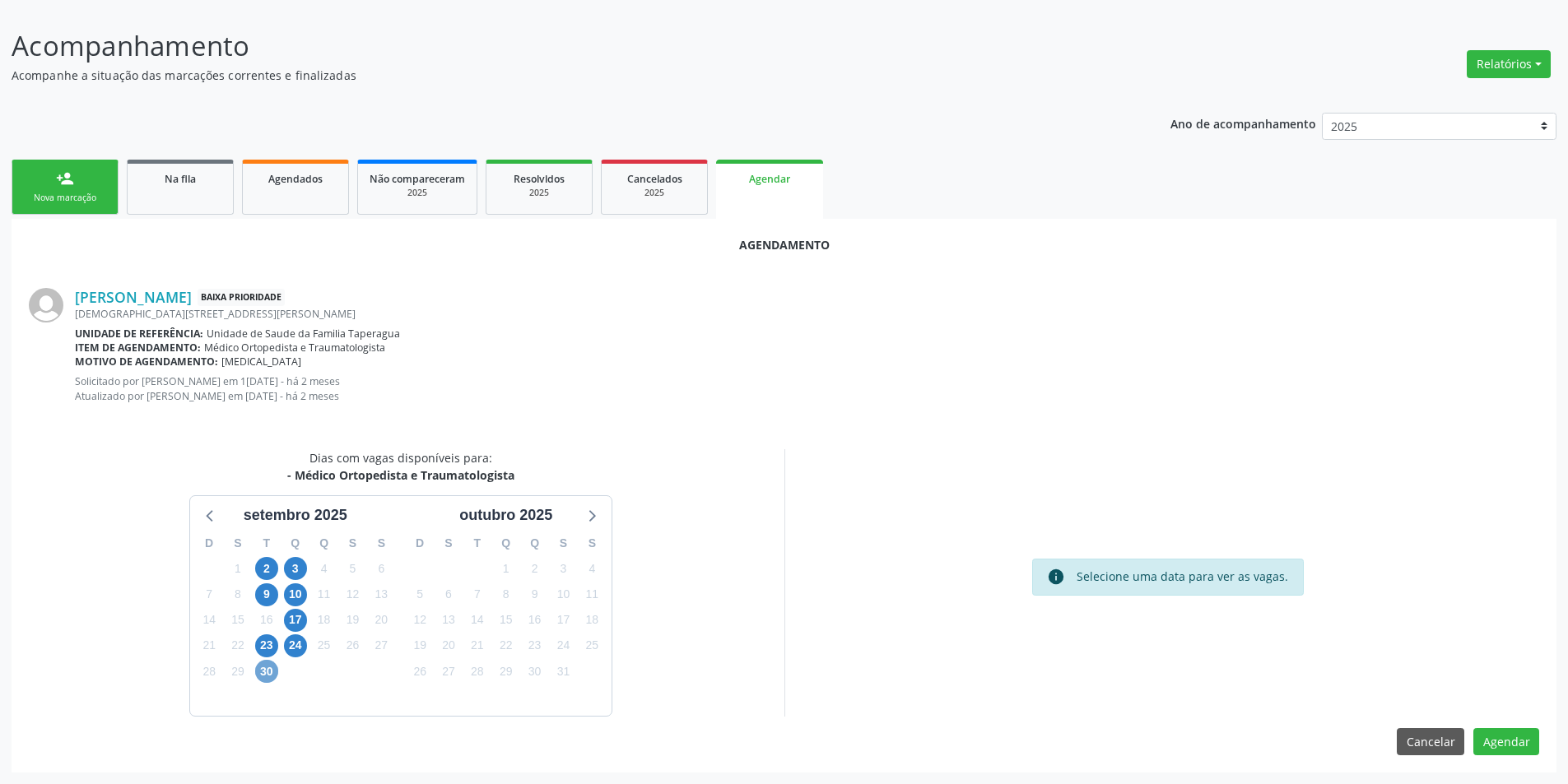
click at [259, 674] on span "30" at bounding box center [266, 671] width 23 height 23
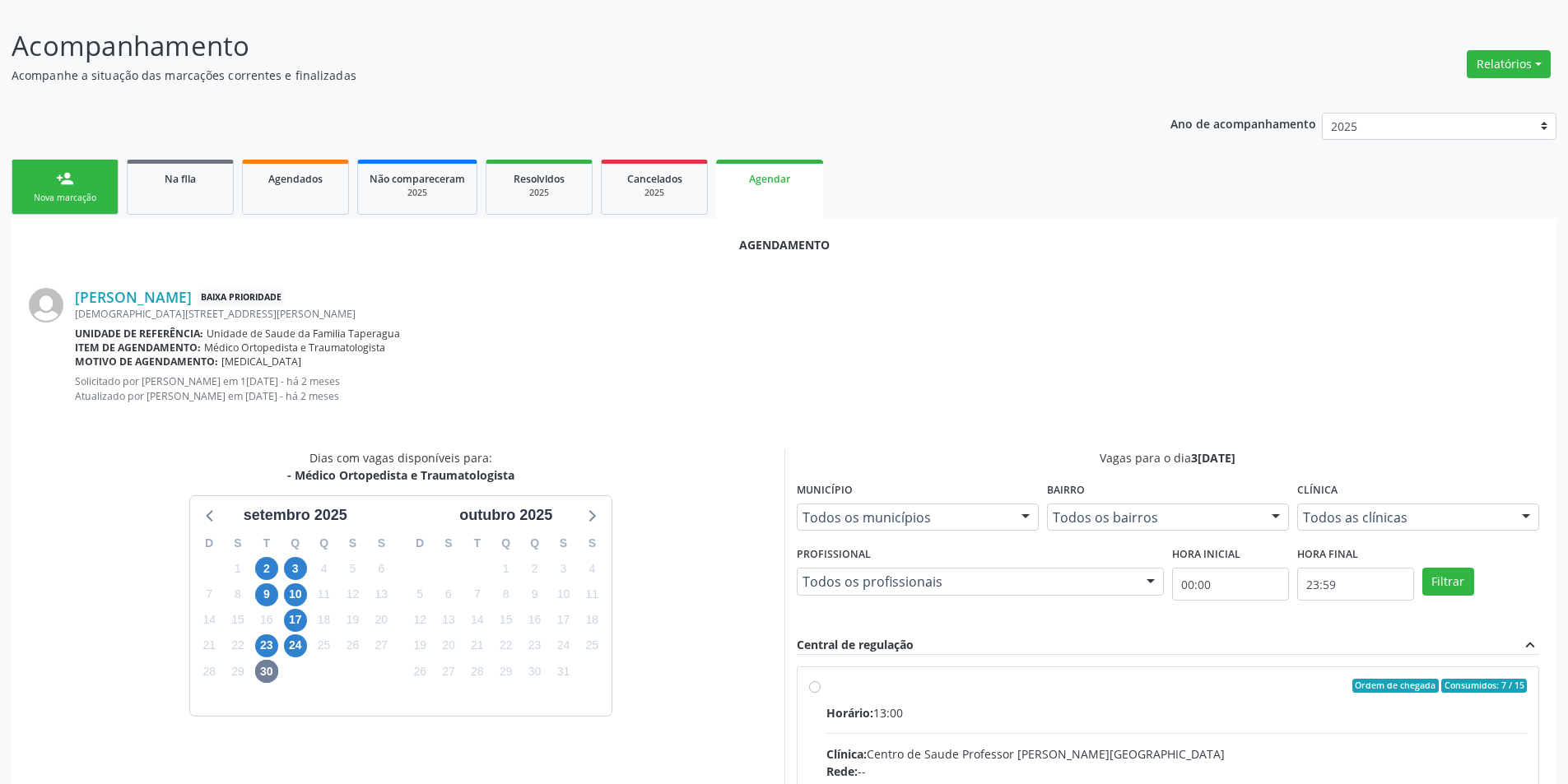
click at [814, 688] on input "Ordem de chegada Consumidos: 7 / 15 Horário: 13:00 Clínica: Centro de Saude Pro…" at bounding box center [815, 686] width 12 height 15
radio input "true"
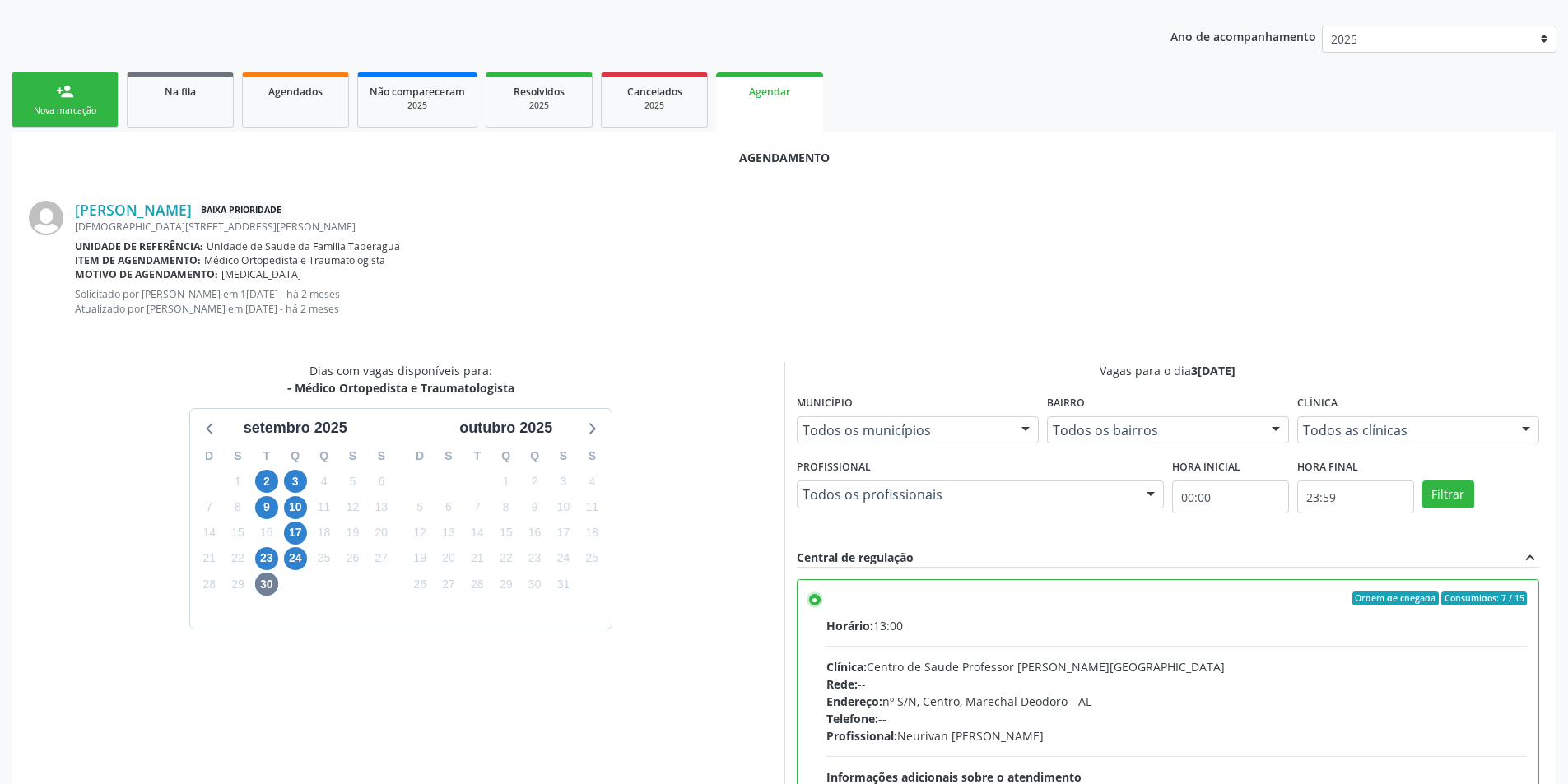
scroll to position [472, 0]
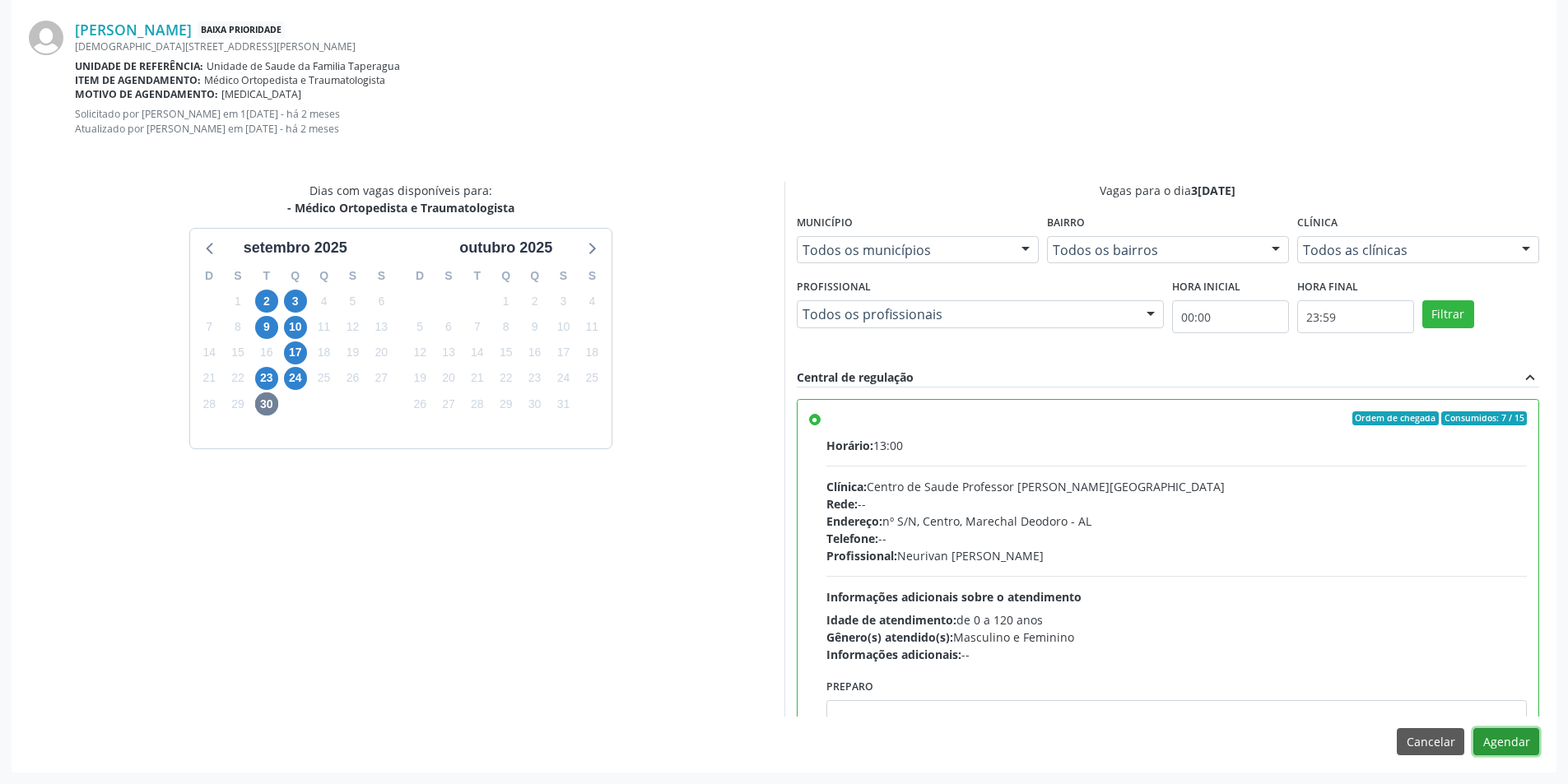
click at [1515, 751] on button "Agendar" at bounding box center [1506, 742] width 66 height 28
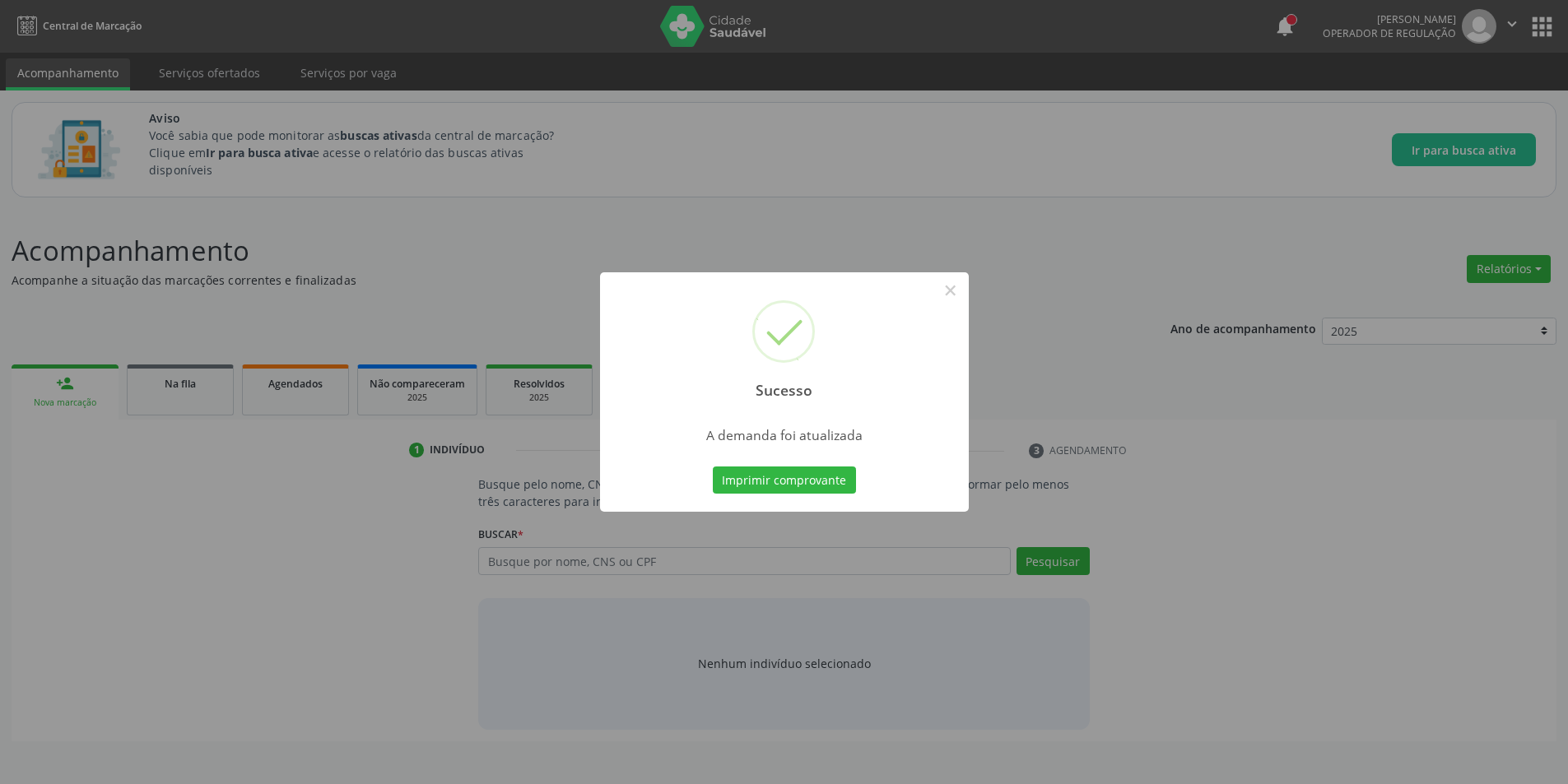
scroll to position [0, 0]
click at [957, 295] on button "×" at bounding box center [956, 291] width 28 height 28
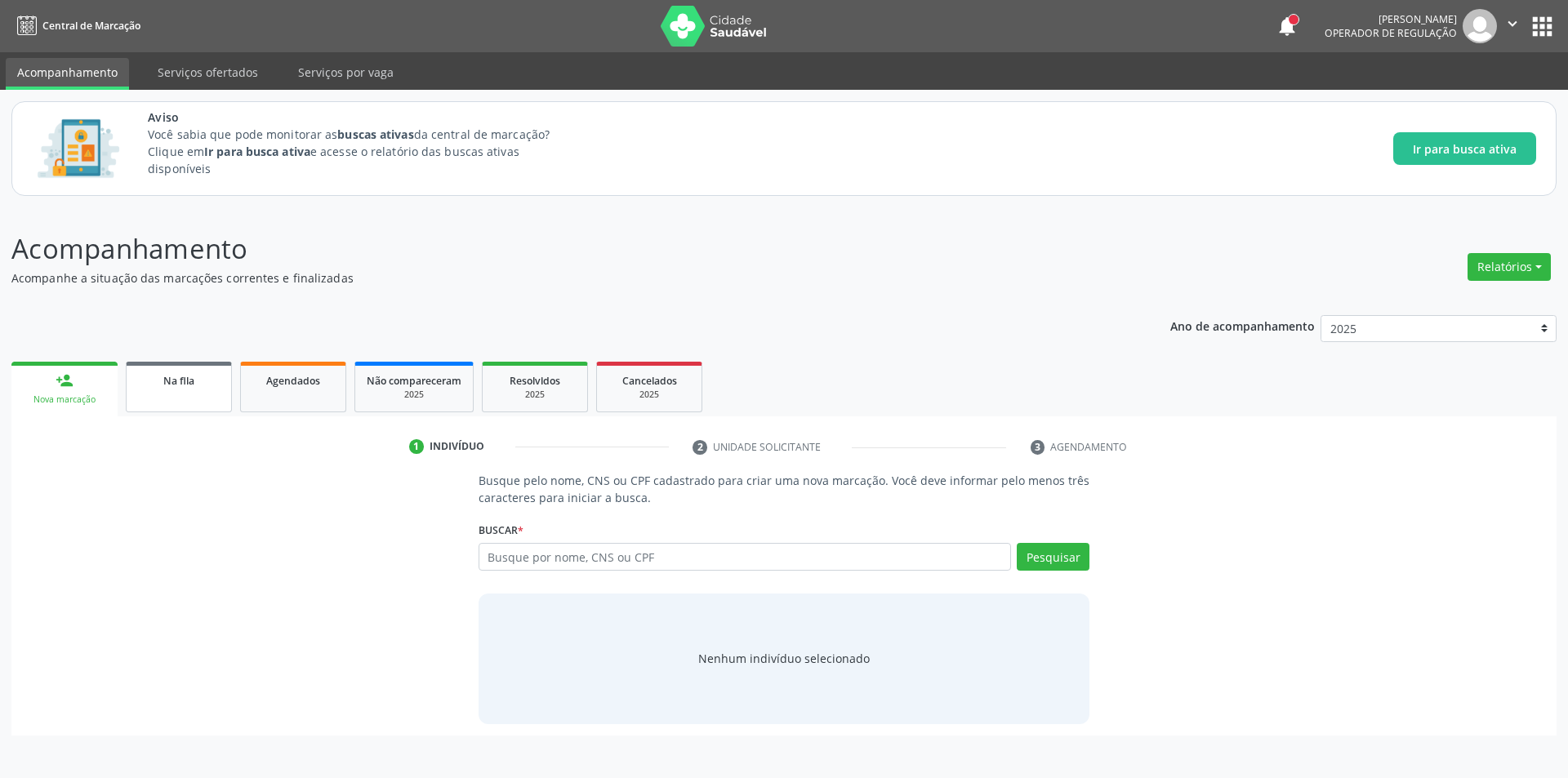
click at [195, 378] on span "Na fila" at bounding box center [178, 381] width 31 height 14
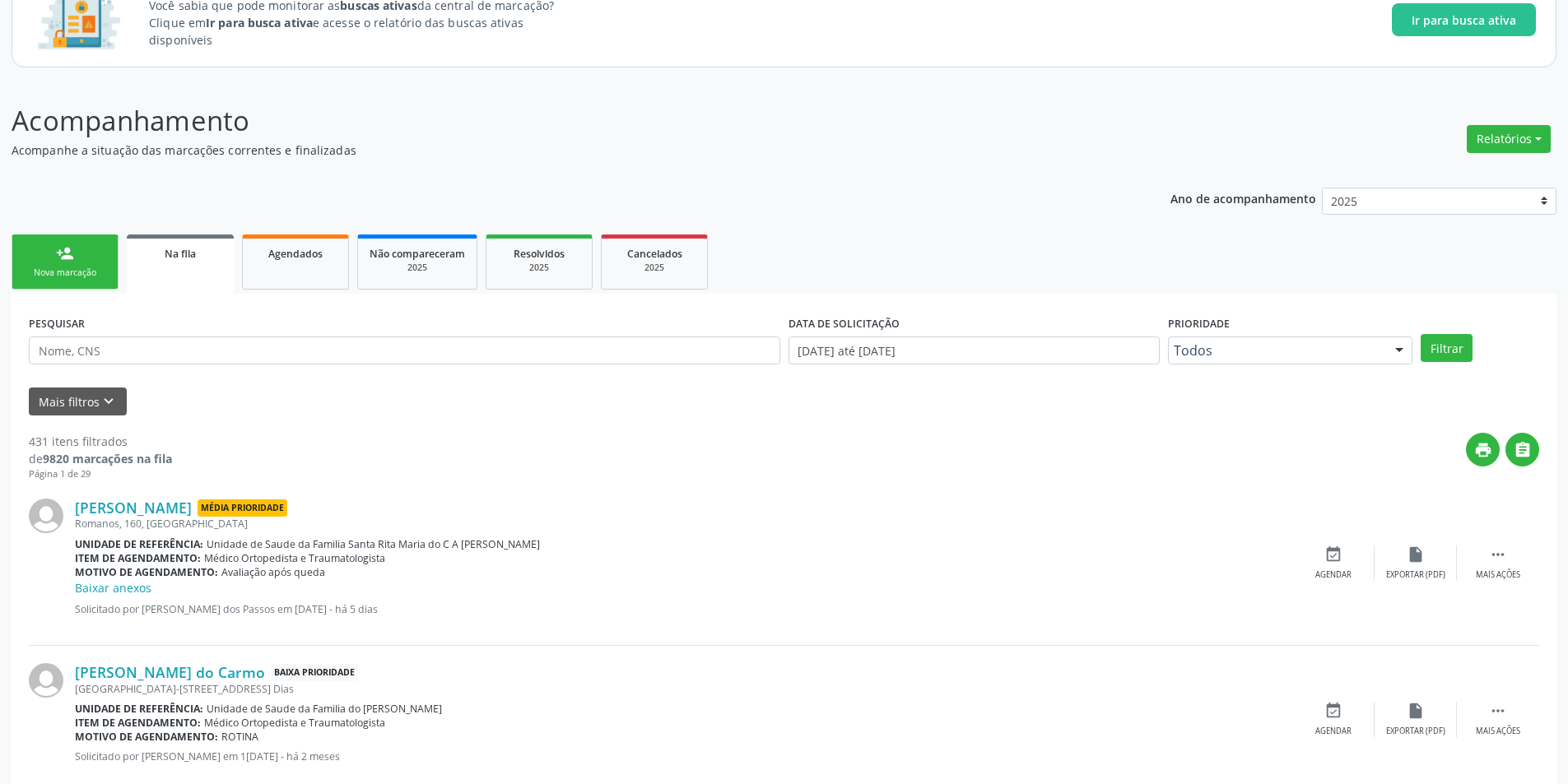
scroll to position [576, 0]
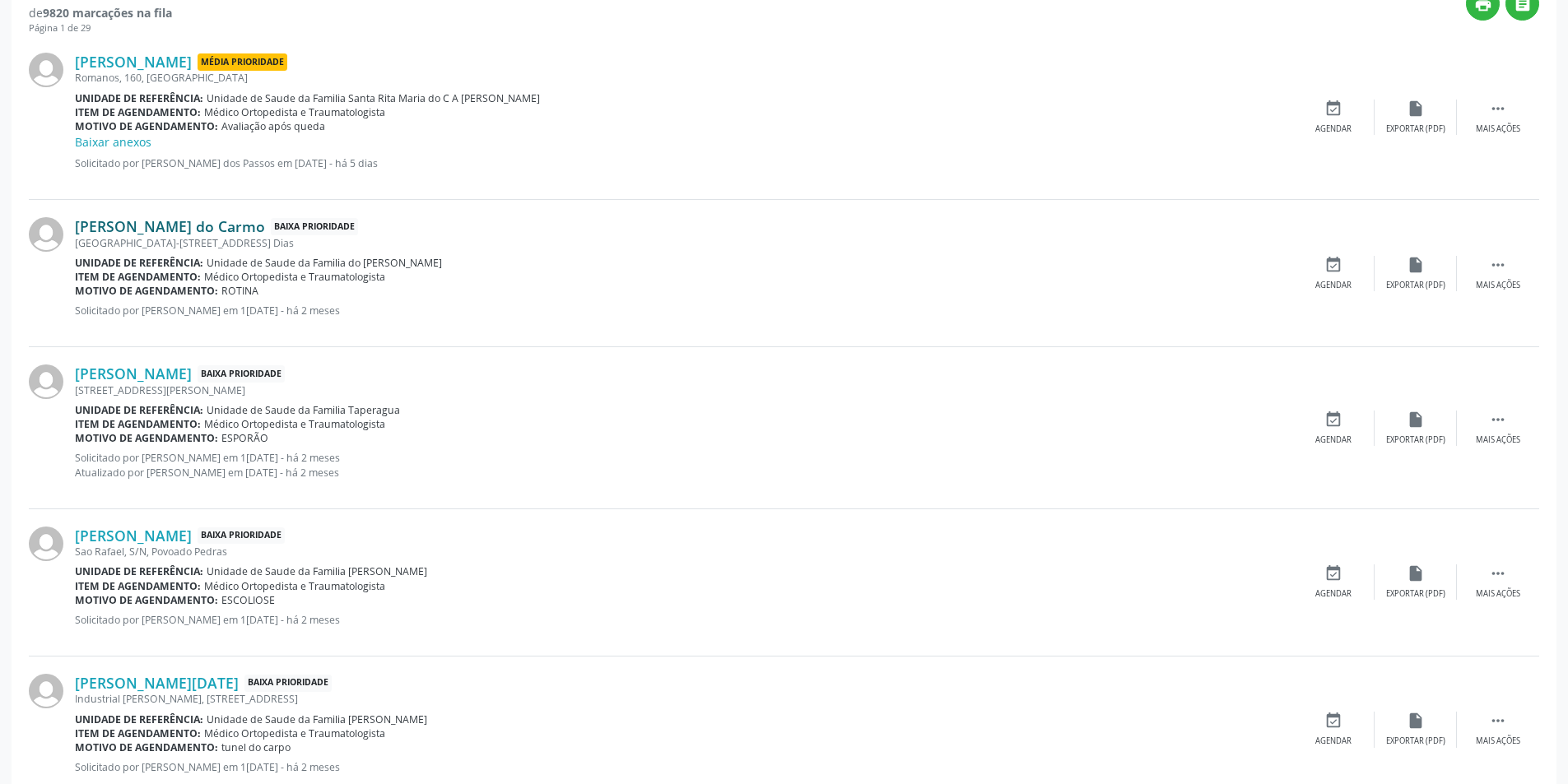
click at [187, 226] on link "[PERSON_NAME] do Carmo" at bounding box center [169, 226] width 190 height 18
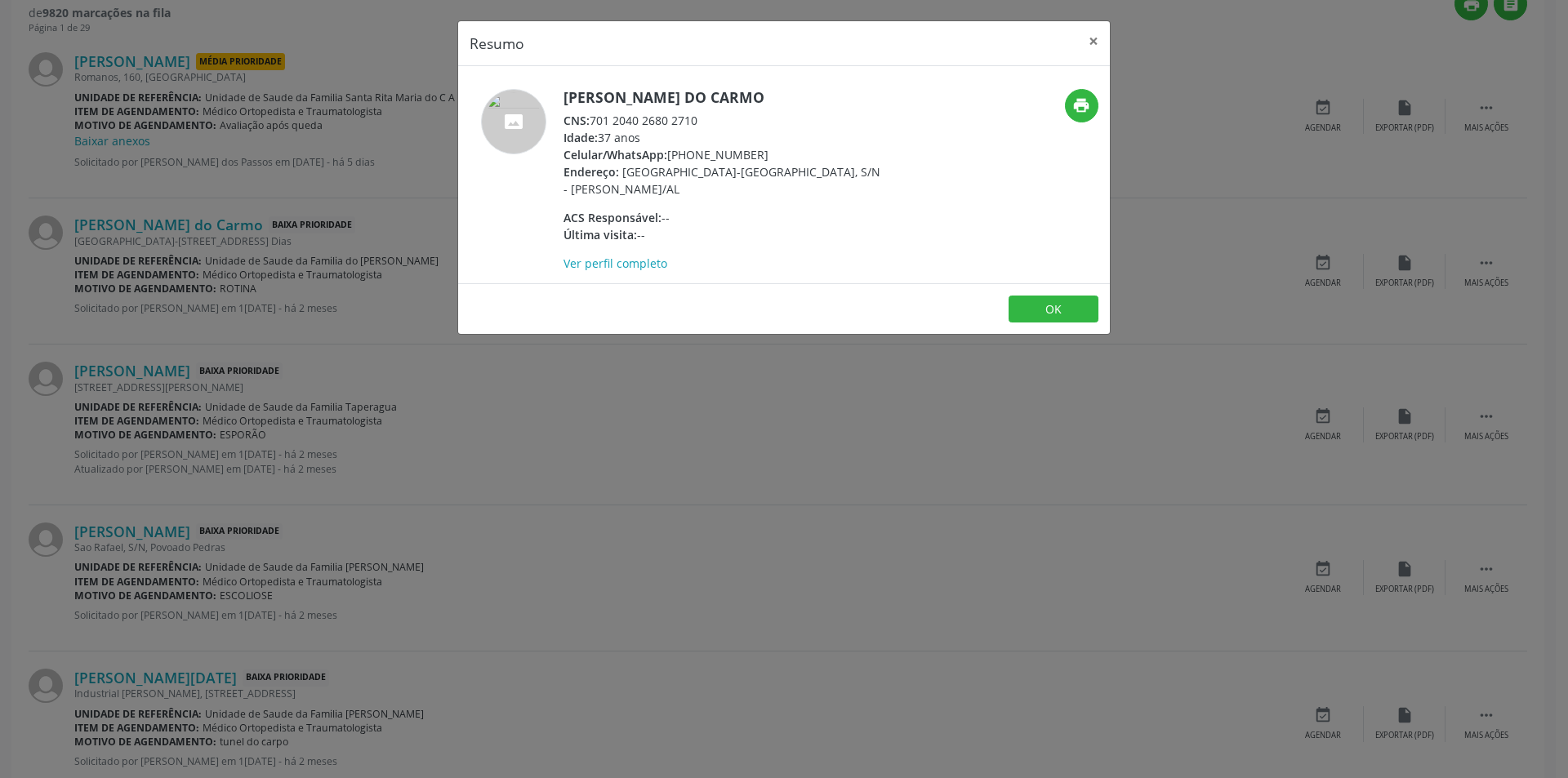
drag, startPoint x: 594, startPoint y: 120, endPoint x: 725, endPoint y: 119, distance: 131.0
click at [725, 119] on div "CNS: 701 2040 2680 2710" at bounding box center [721, 120] width 317 height 17
copy div "701 2040 2680 2710"
click at [1075, 308] on button "OK" at bounding box center [1053, 309] width 90 height 28
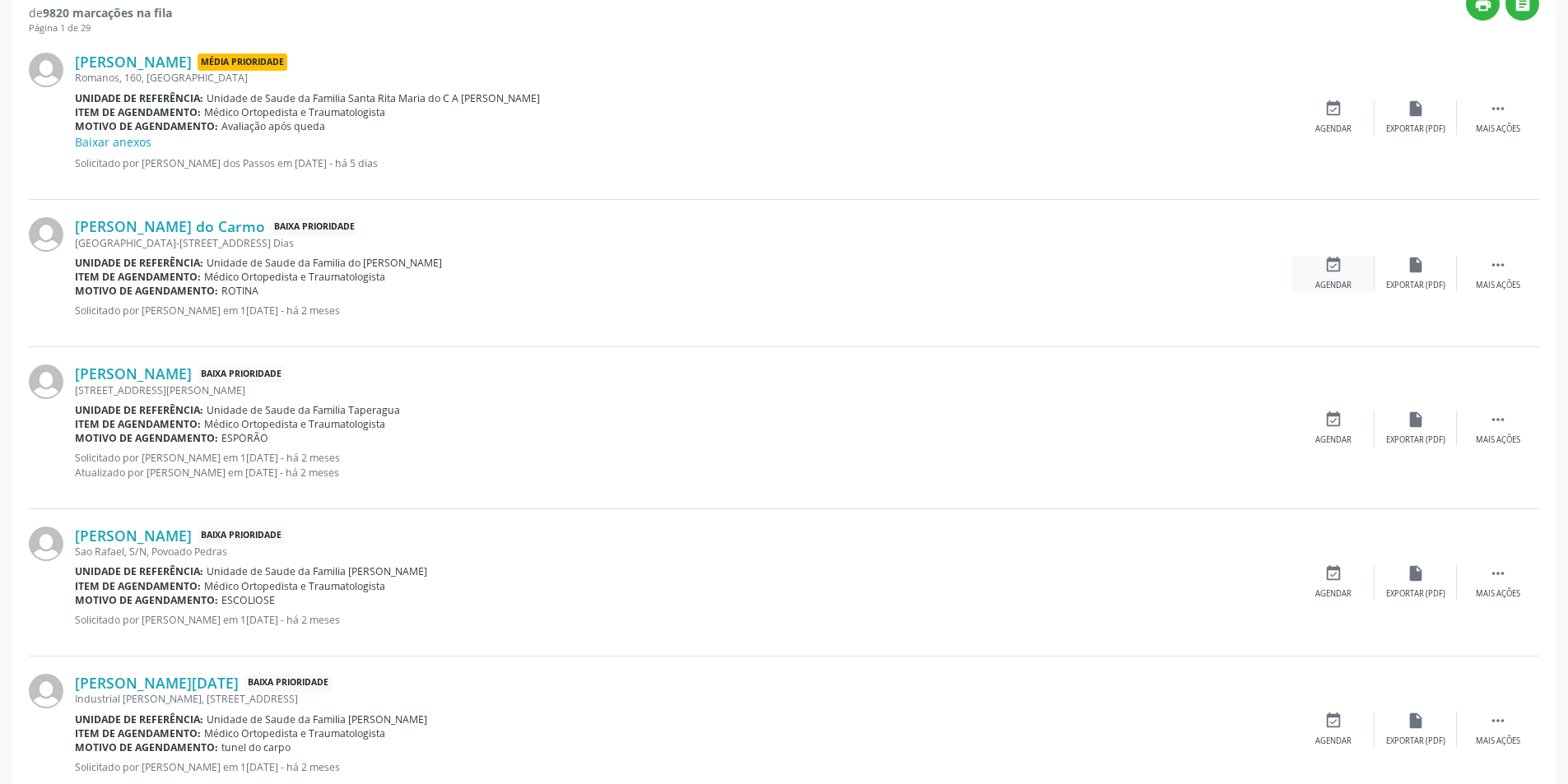
click at [1311, 279] on div "event_available Agendar" at bounding box center [1333, 274] width 83 height 36
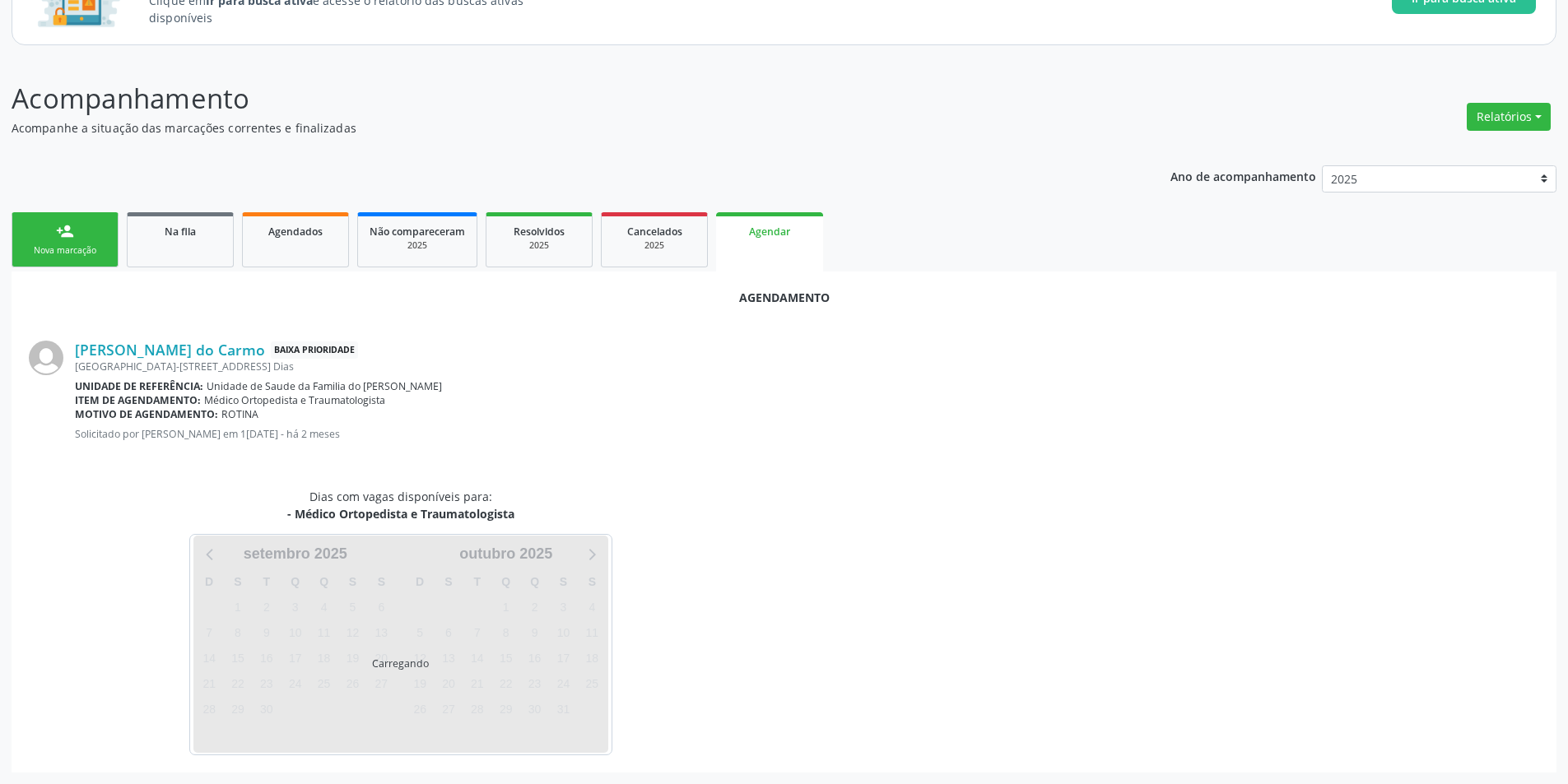
scroll to position [191, 0]
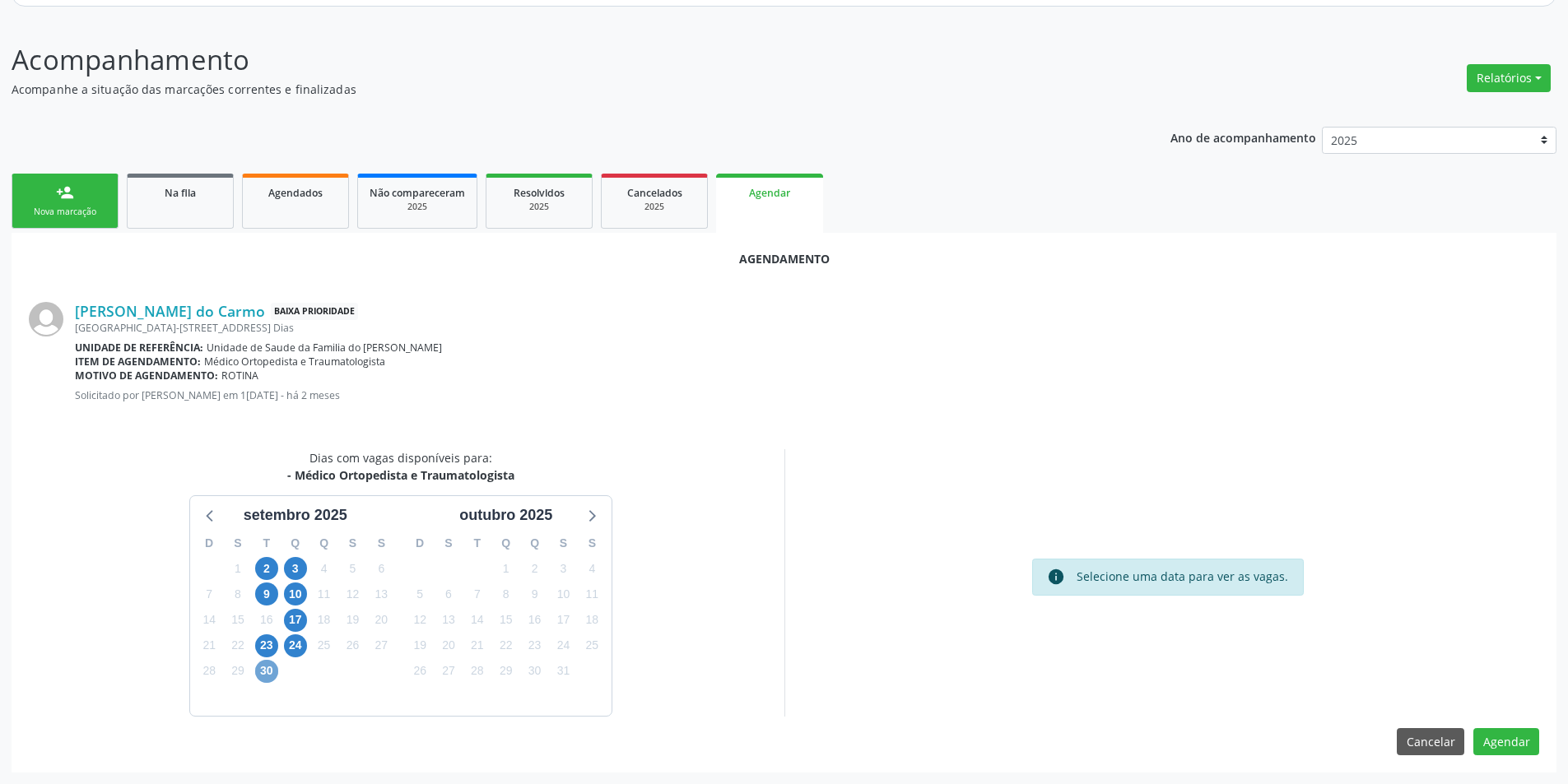
click at [271, 665] on span "30" at bounding box center [266, 671] width 23 height 23
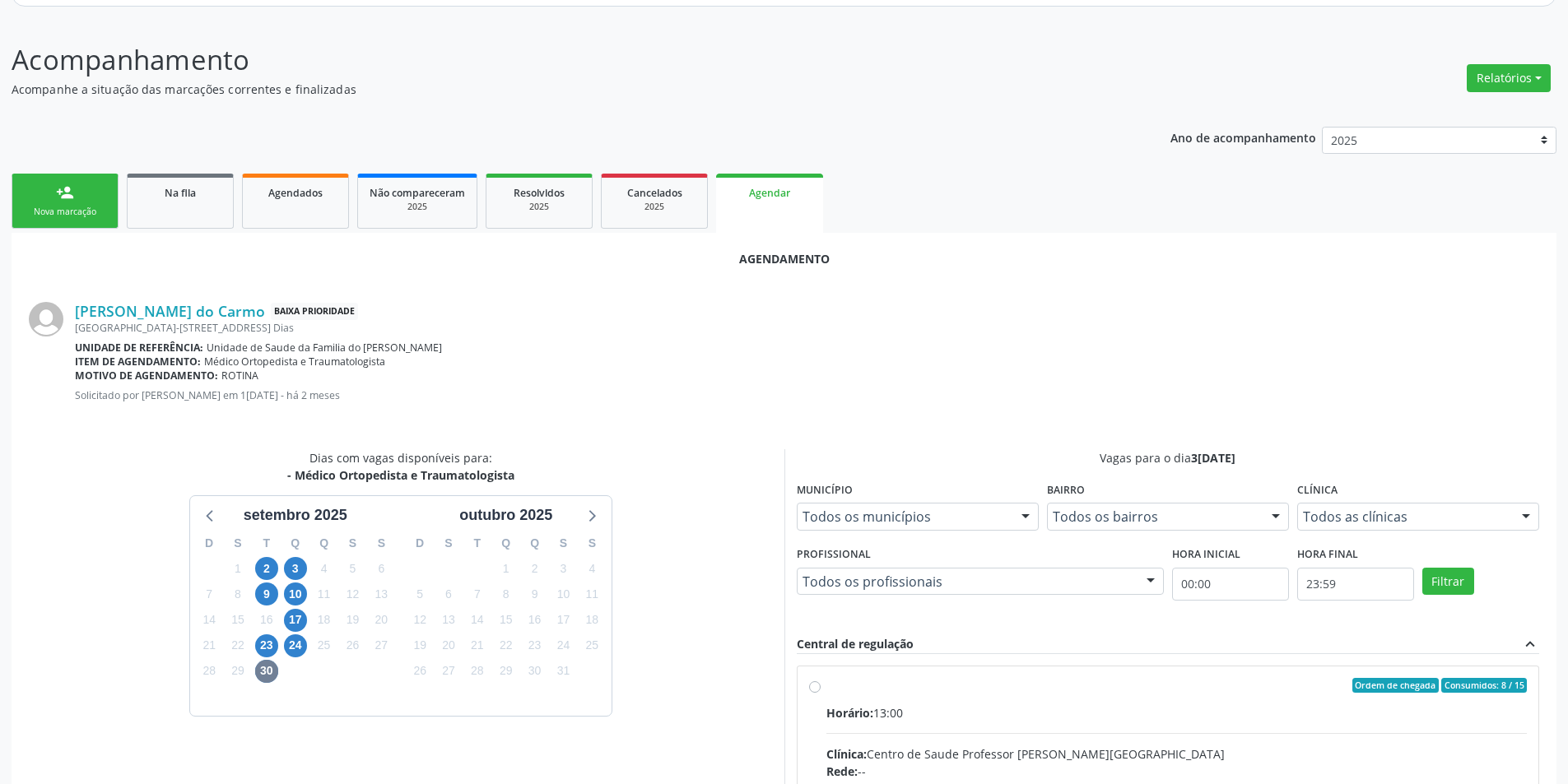
click at [812, 685] on input "Ordem de chegada Consumidos: 8 / 15 Horário: 13:00 Clínica: Centro de Saude Pro…" at bounding box center [815, 685] width 12 height 15
radio input "true"
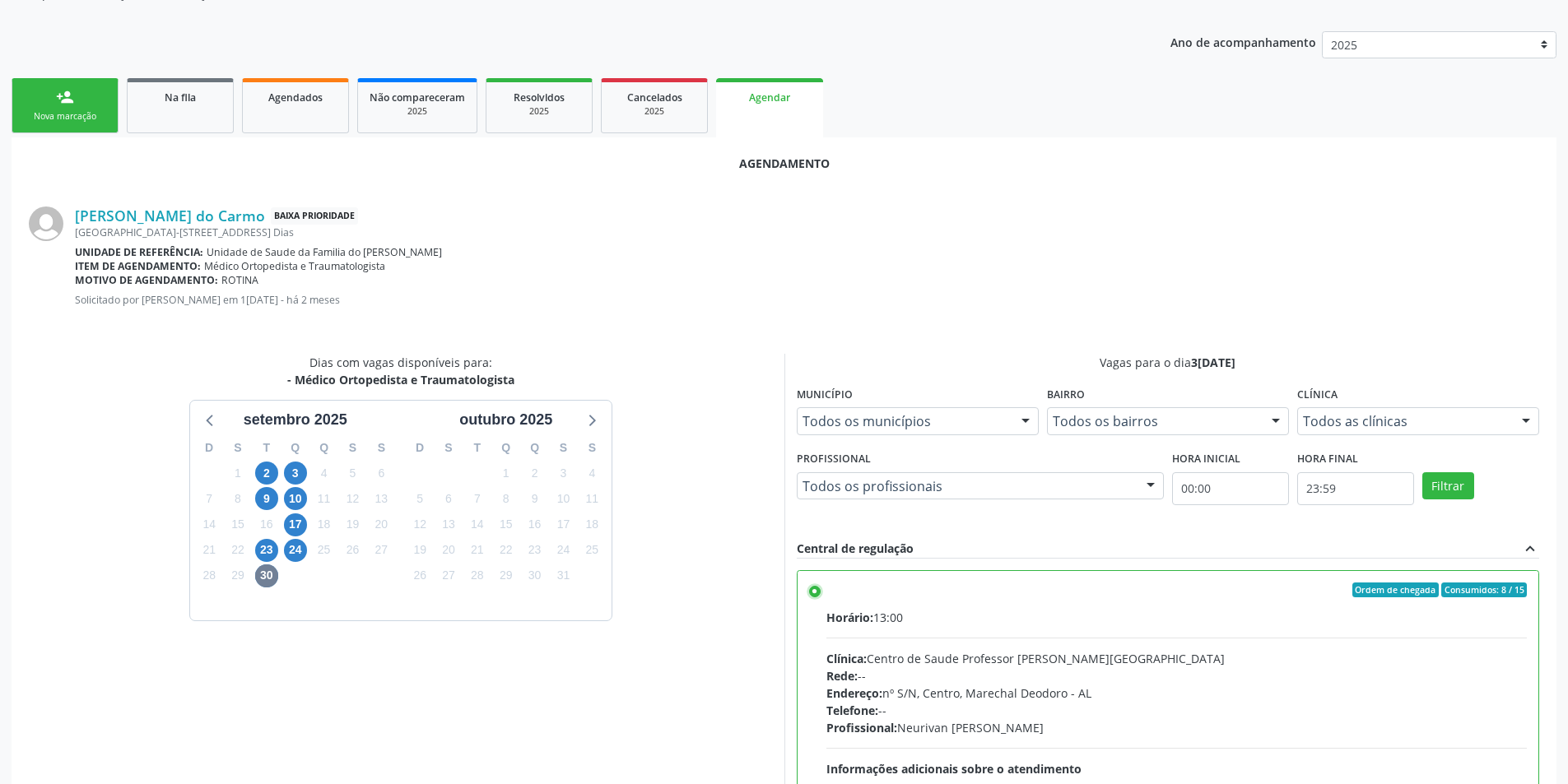
scroll to position [458, 0]
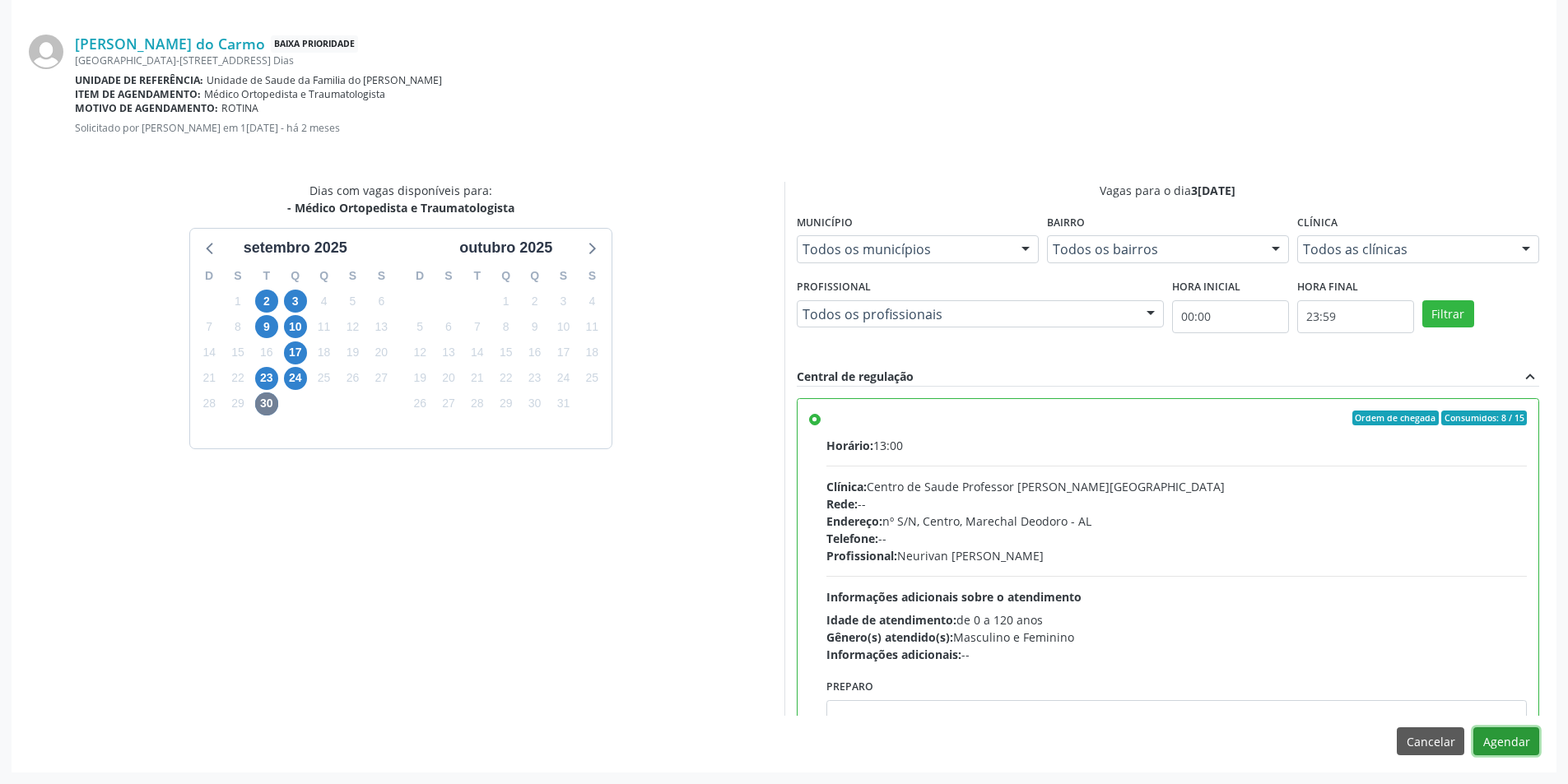
click at [1514, 743] on button "Agendar" at bounding box center [1506, 741] width 66 height 28
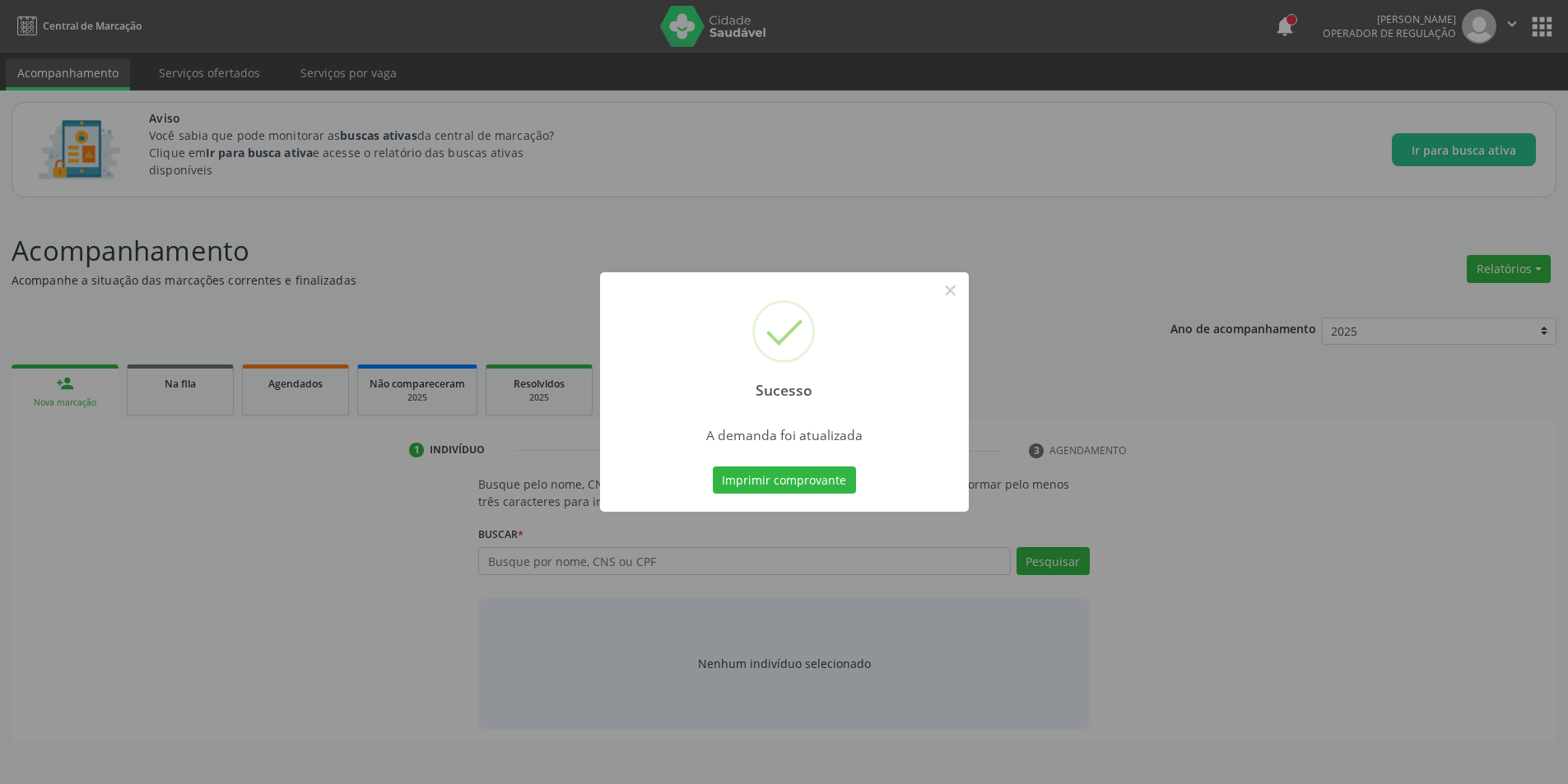
scroll to position [0, 0]
click at [959, 296] on button "×" at bounding box center [956, 291] width 28 height 28
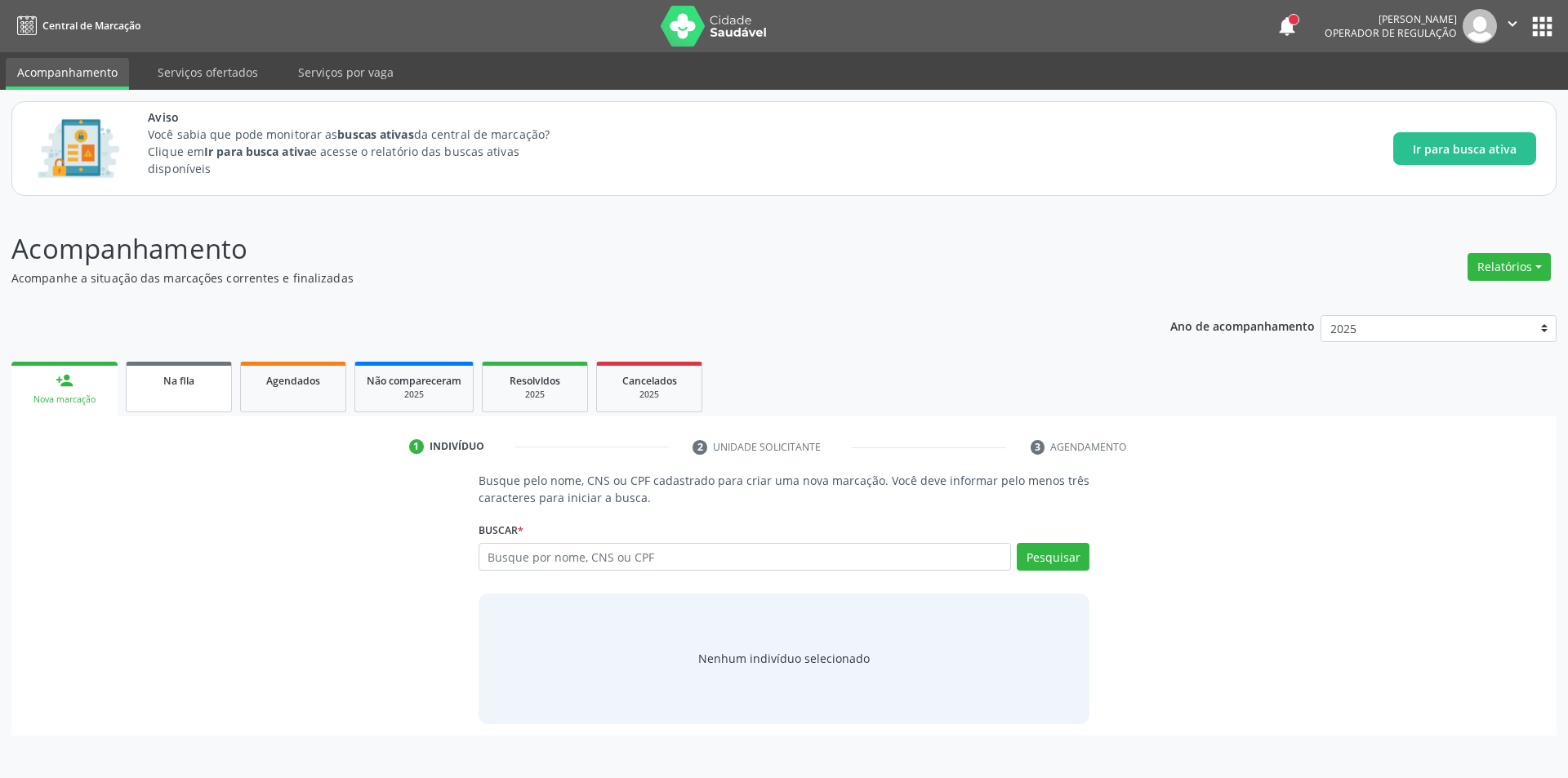
click at [182, 403] on link "Na fila" at bounding box center [178, 387] width 106 height 50
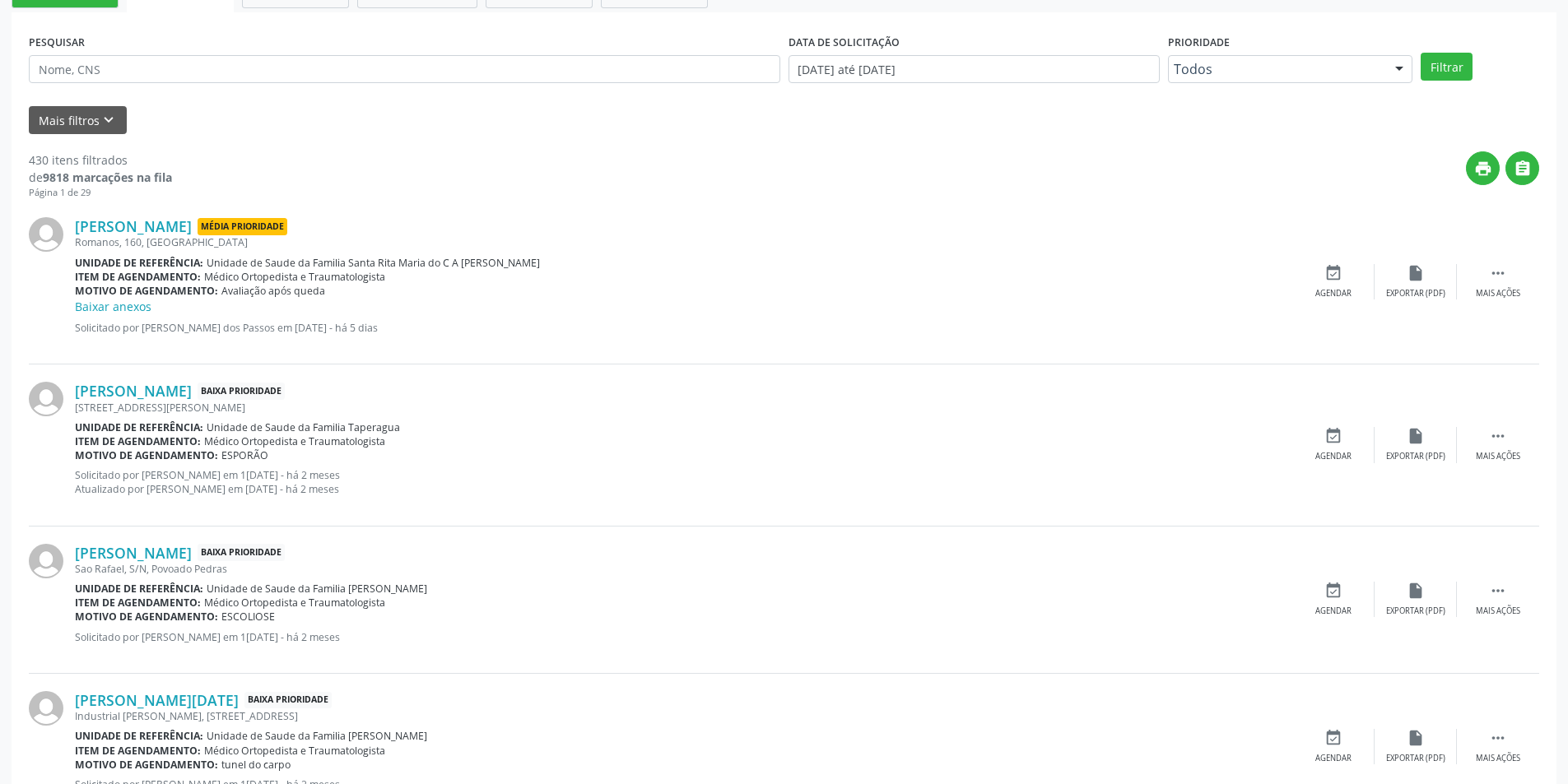
scroll to position [494, 0]
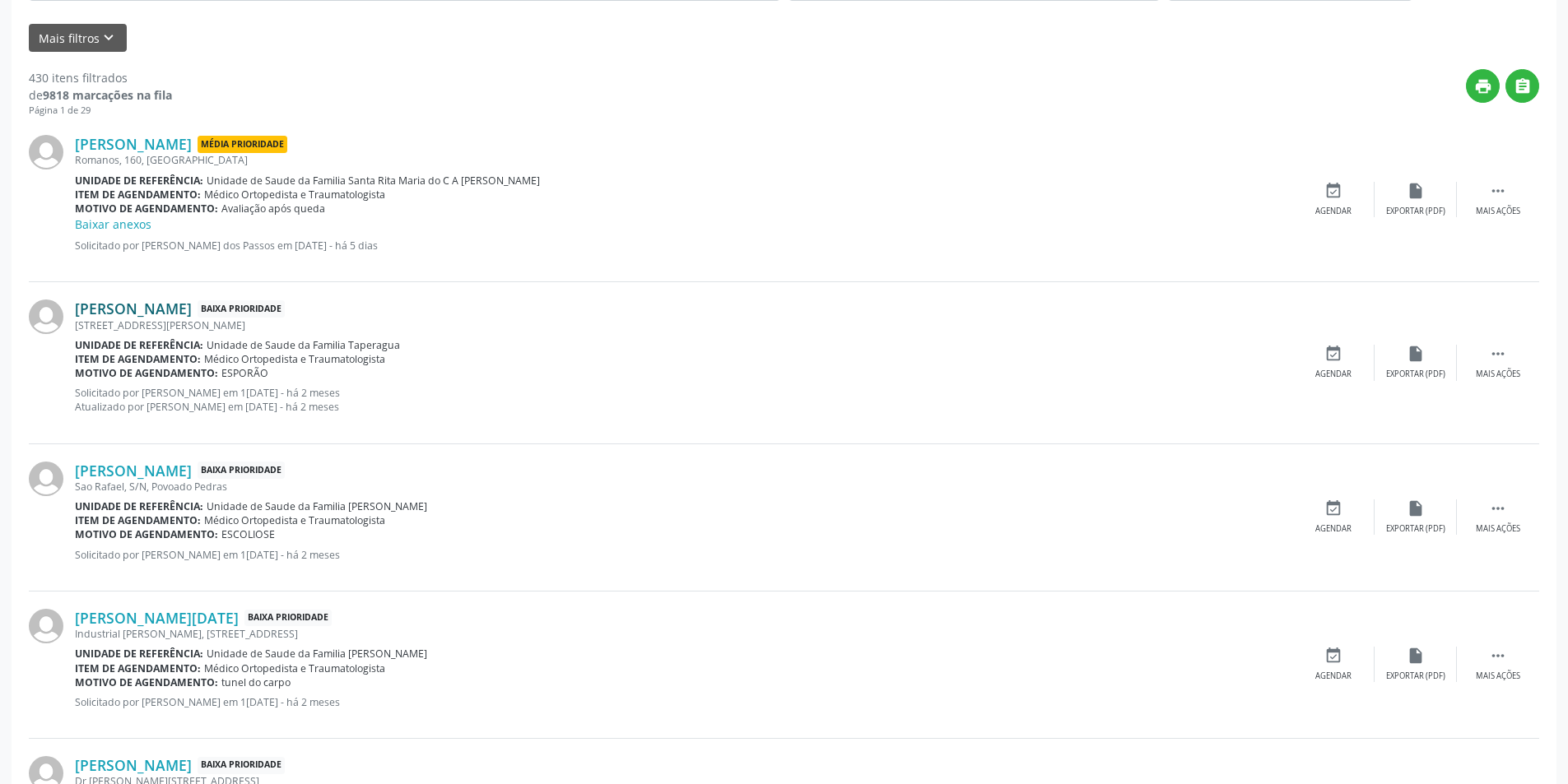
click at [192, 309] on link "[PERSON_NAME]" at bounding box center [132, 309] width 117 height 18
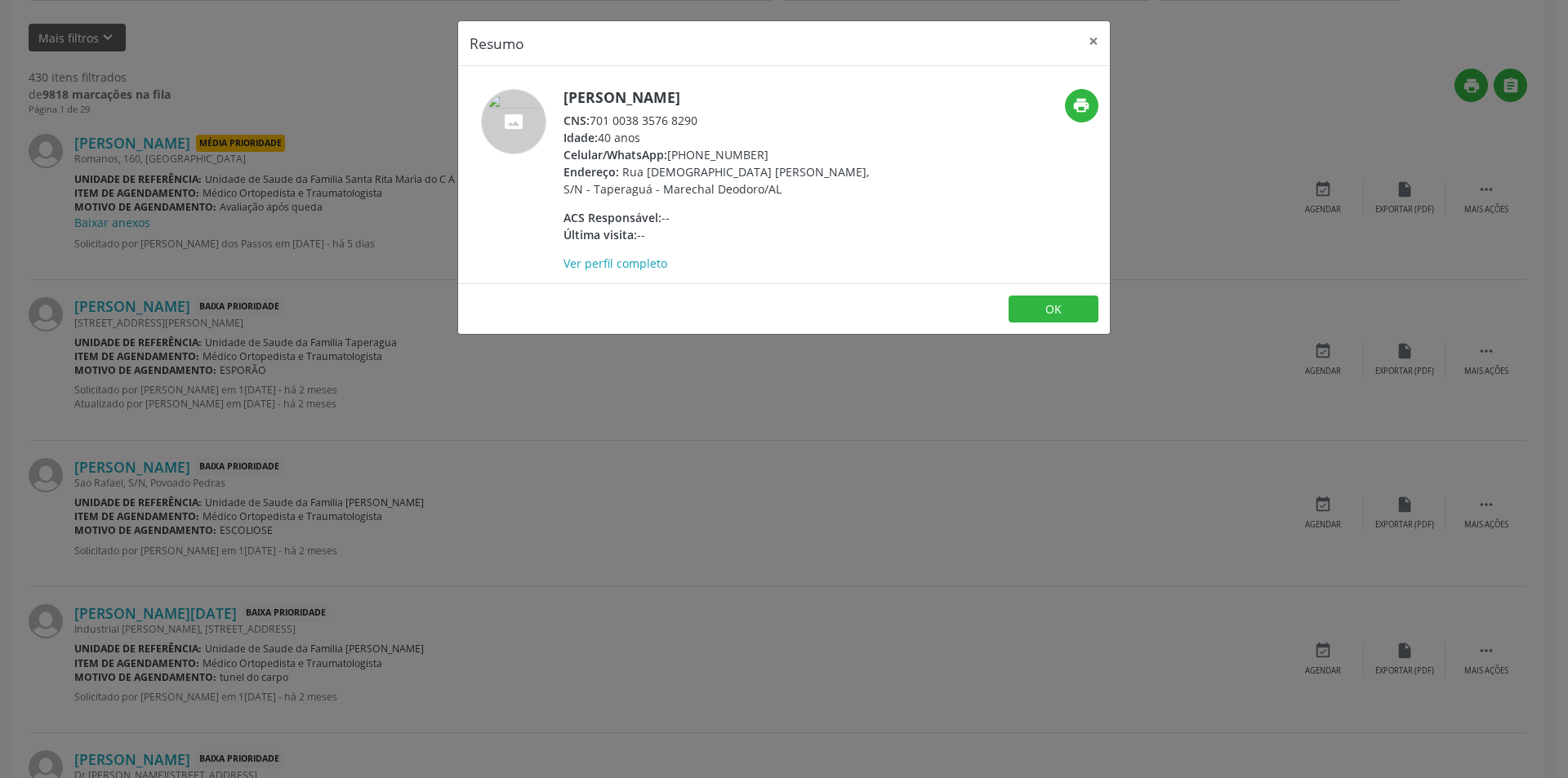
drag, startPoint x: 592, startPoint y: 119, endPoint x: 717, endPoint y: 115, distance: 125.1
click at [717, 115] on div "CNS: 701 0038 3576 8290" at bounding box center [721, 120] width 317 height 17
click at [1084, 308] on button "OK" at bounding box center [1053, 309] width 90 height 28
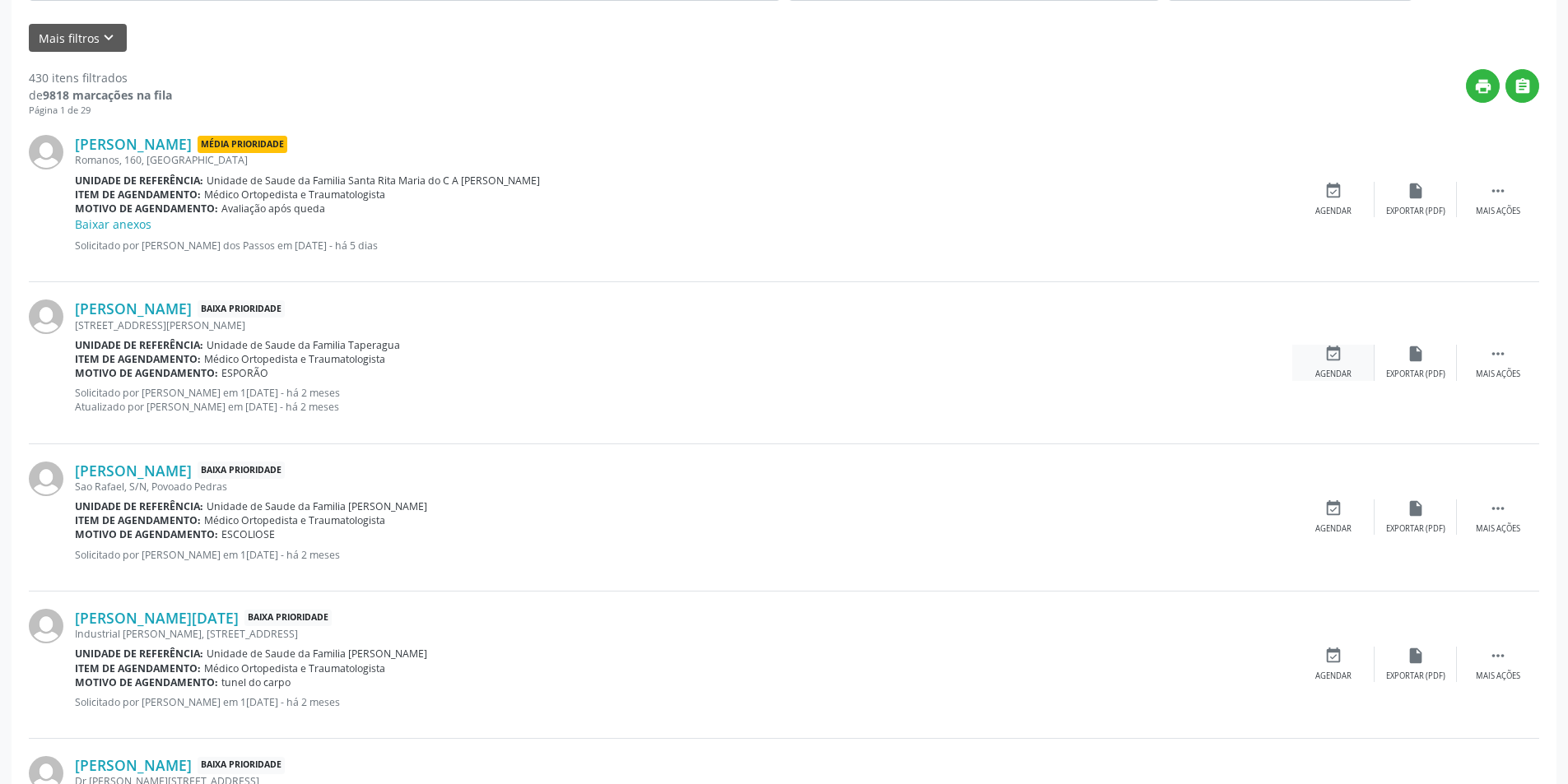
click at [1351, 368] on div "event_available Agendar" at bounding box center [1333, 363] width 83 height 36
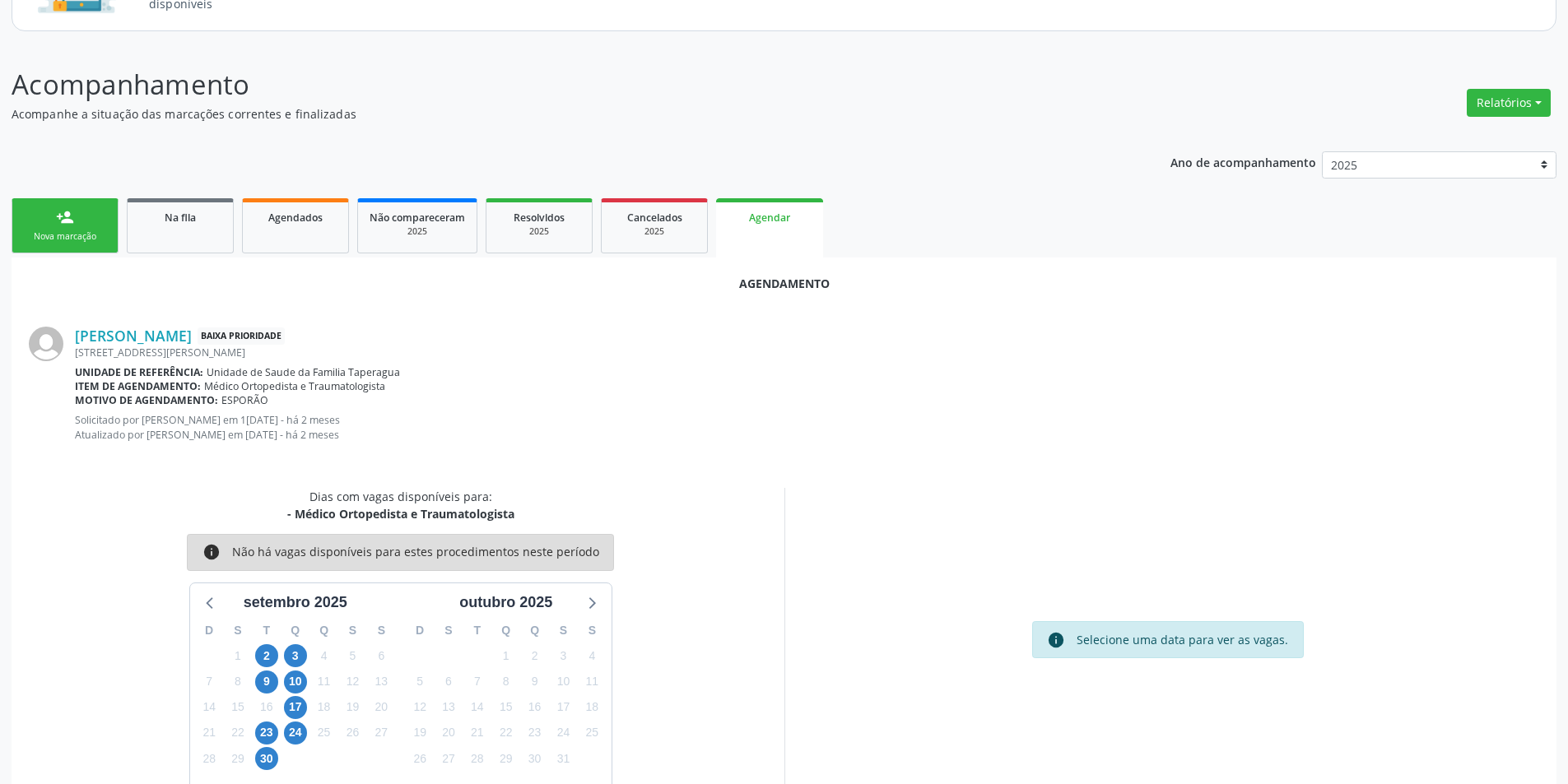
scroll to position [205, 0]
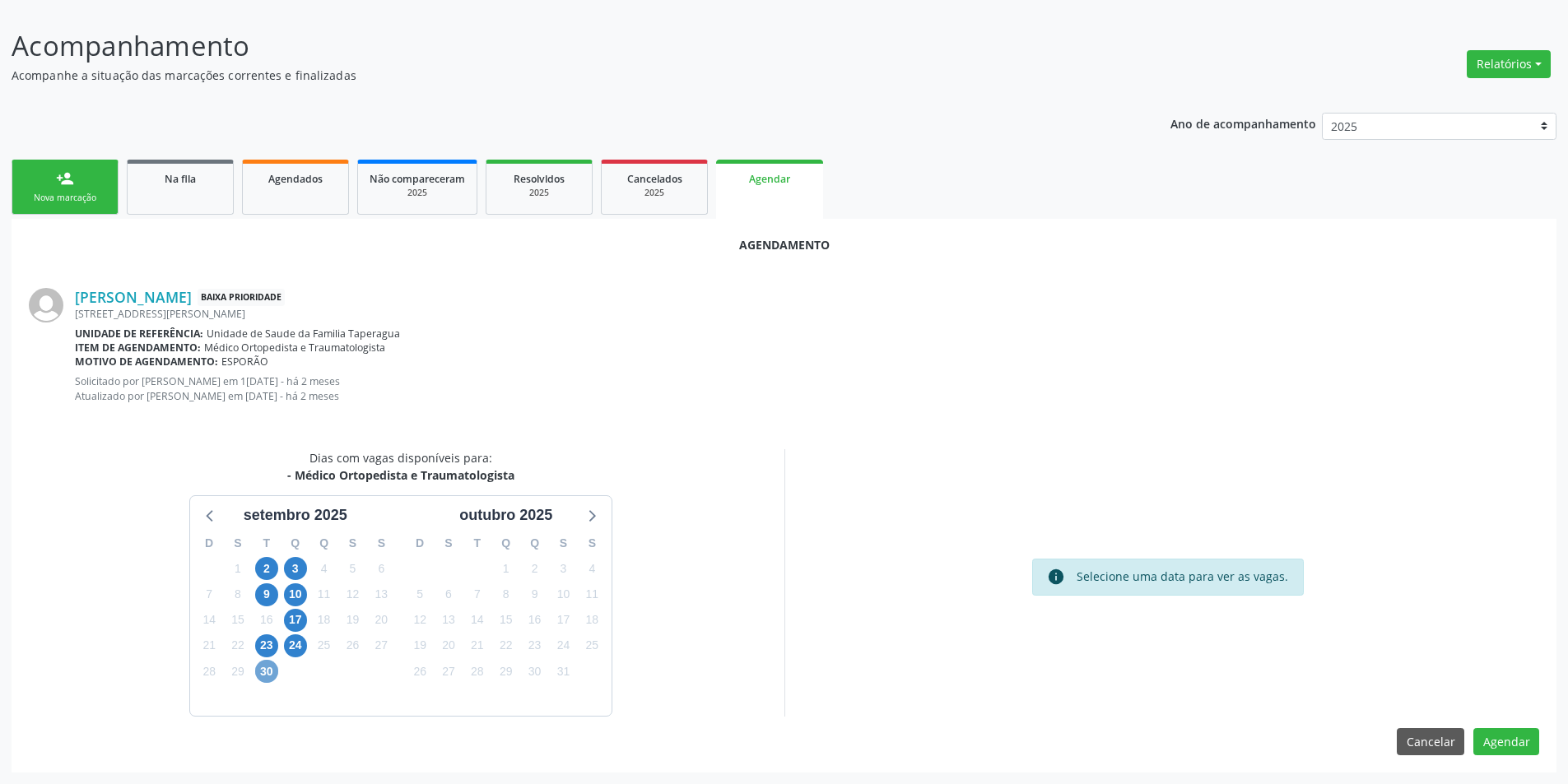
click at [263, 671] on span "30" at bounding box center [266, 671] width 23 height 23
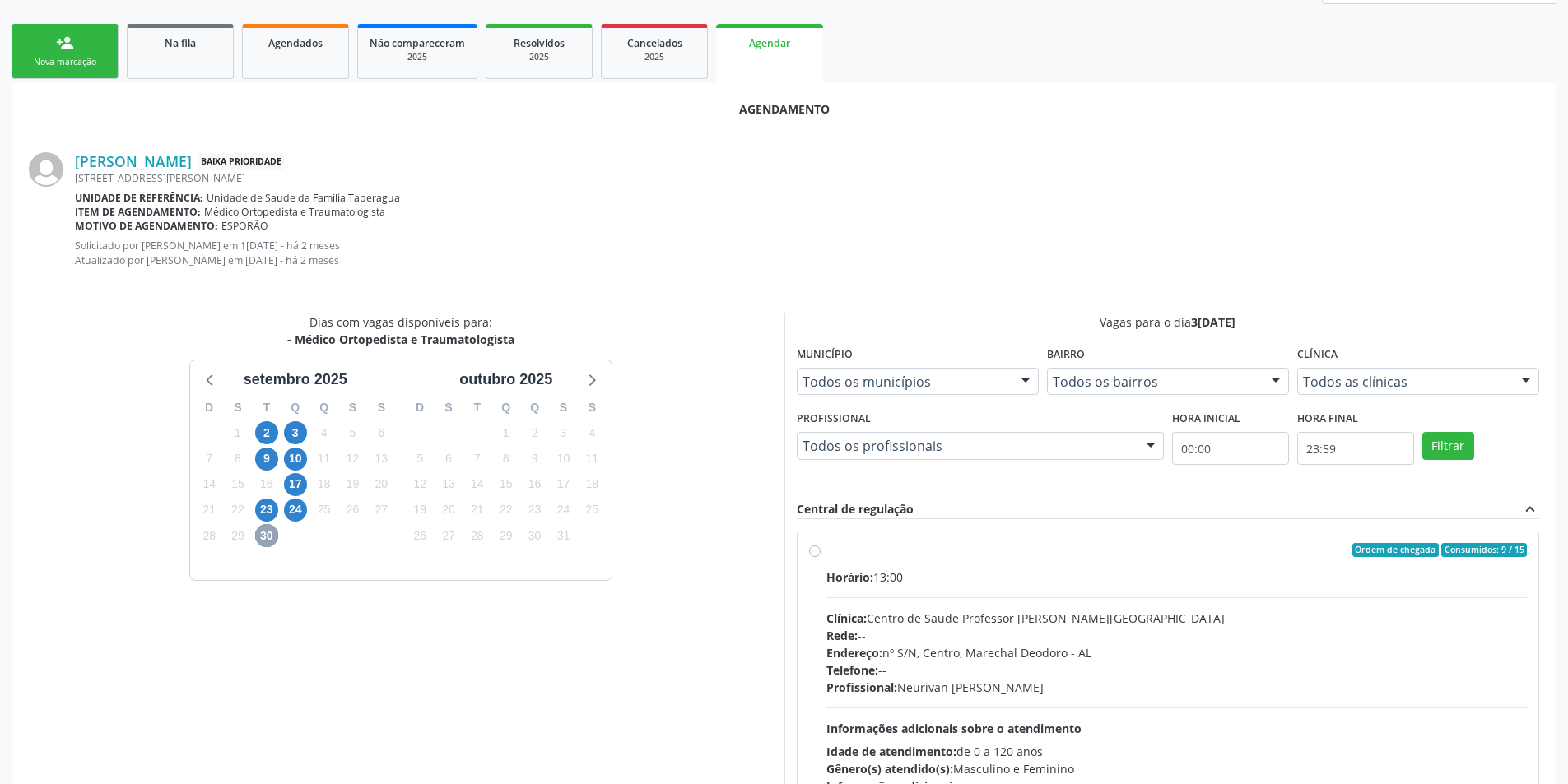
scroll to position [370, 0]
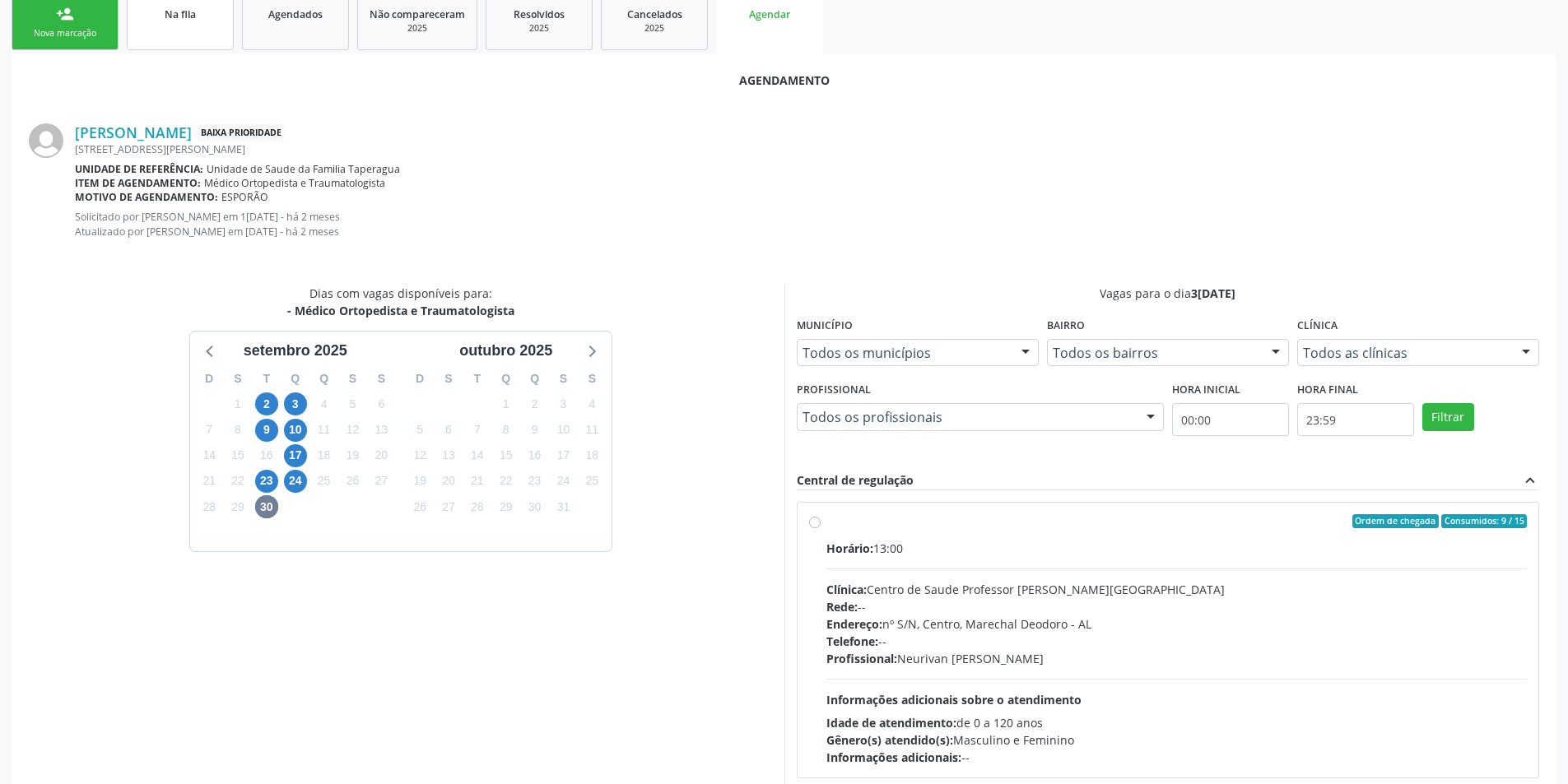
click at [214, 24] on link "Na fila" at bounding box center [179, 22] width 107 height 55
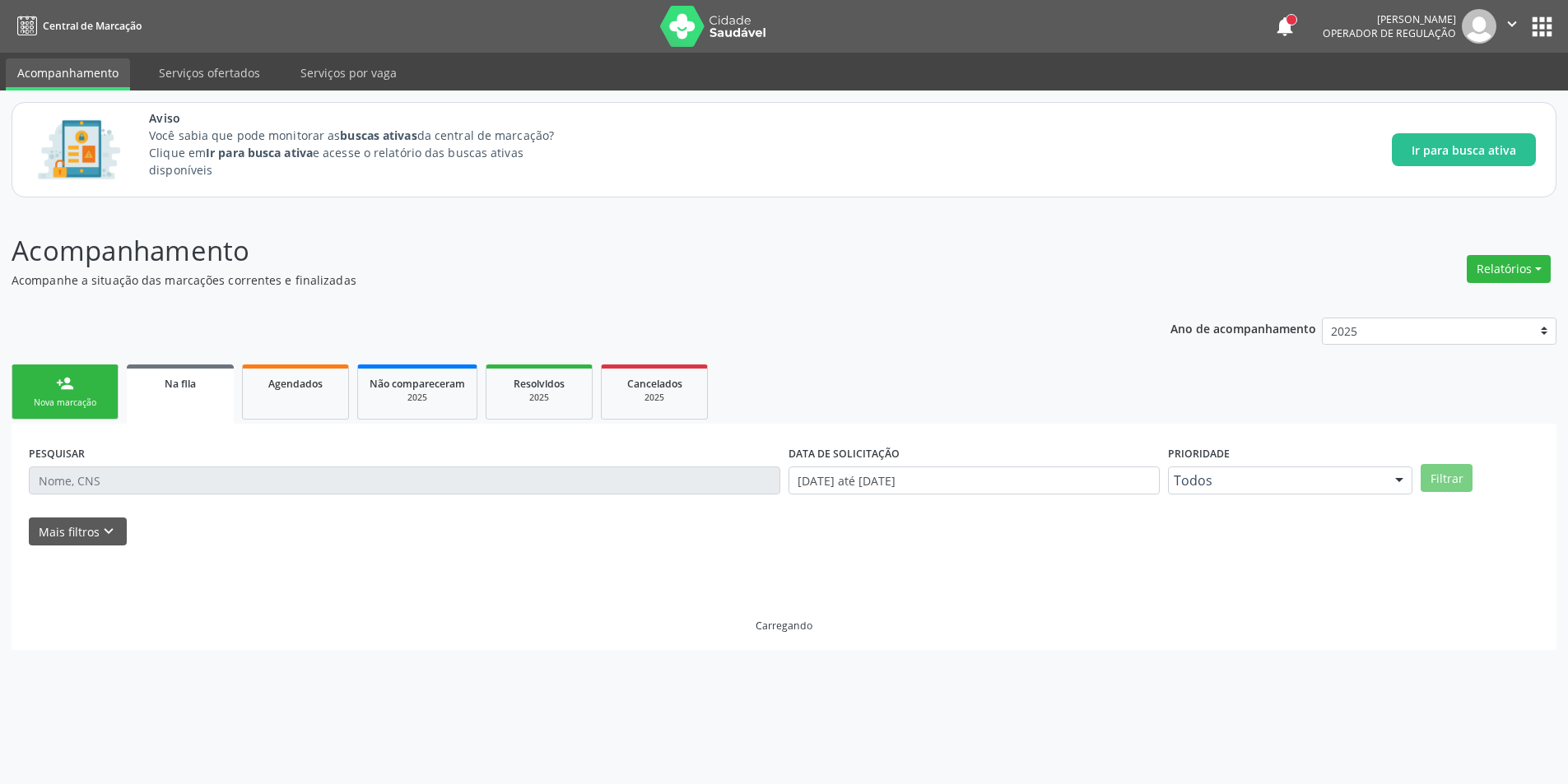
scroll to position [0, 0]
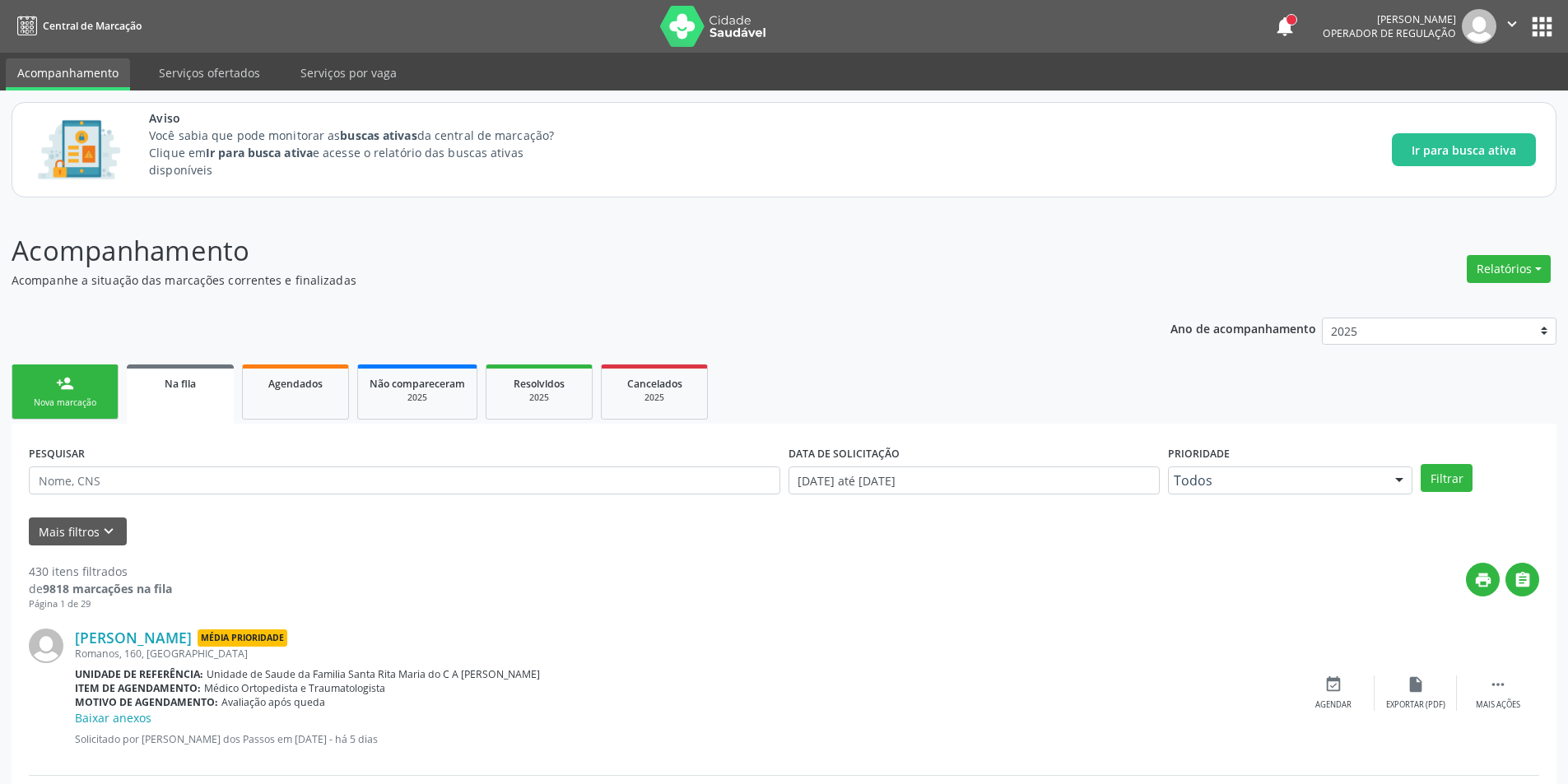
click at [169, 383] on span "Na fila" at bounding box center [179, 384] width 31 height 14
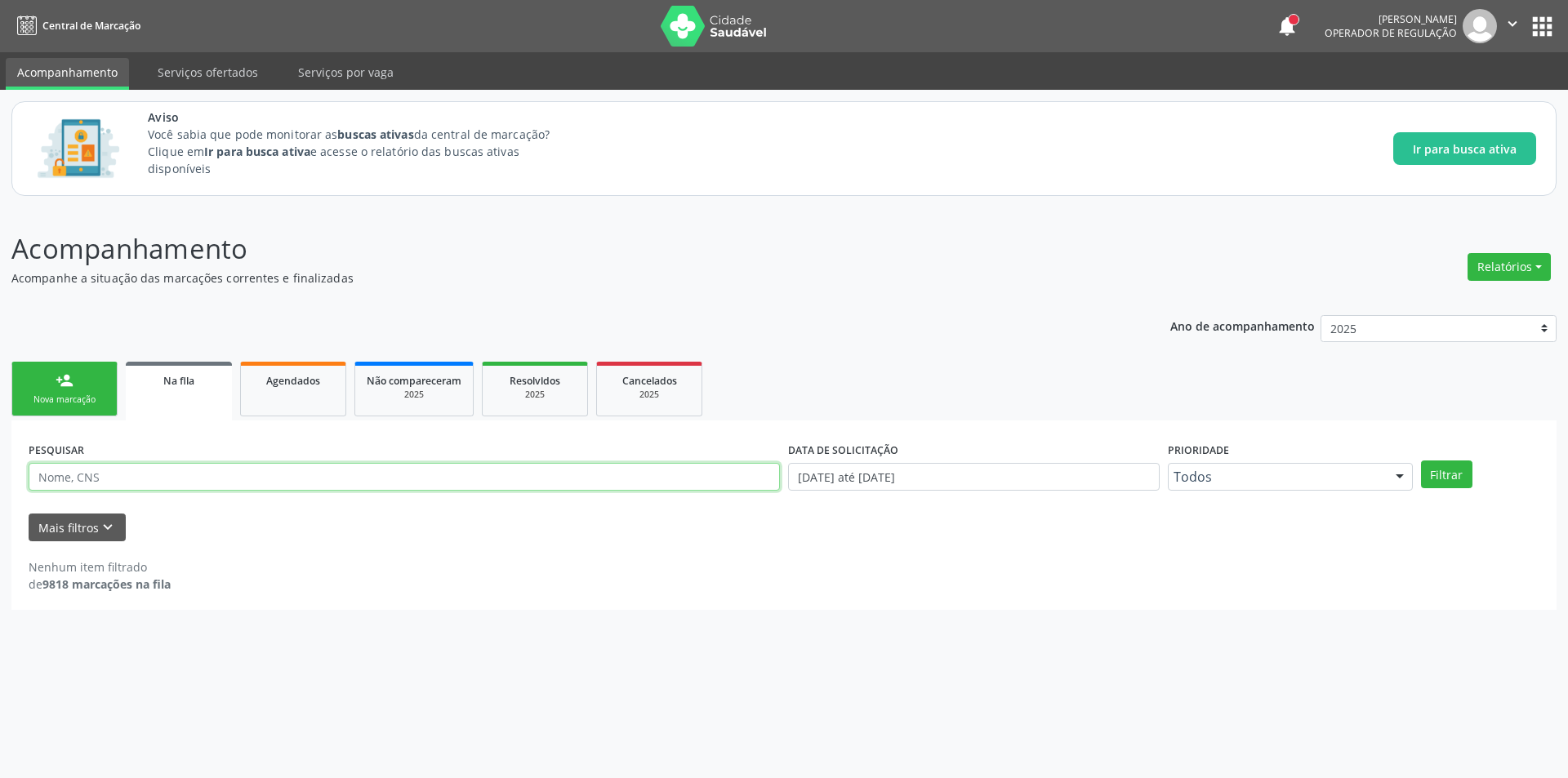
paste input "700000573538209"
type input "700000573538209"
click at [1444, 480] on button "Filtrar" at bounding box center [1446, 475] width 51 height 28
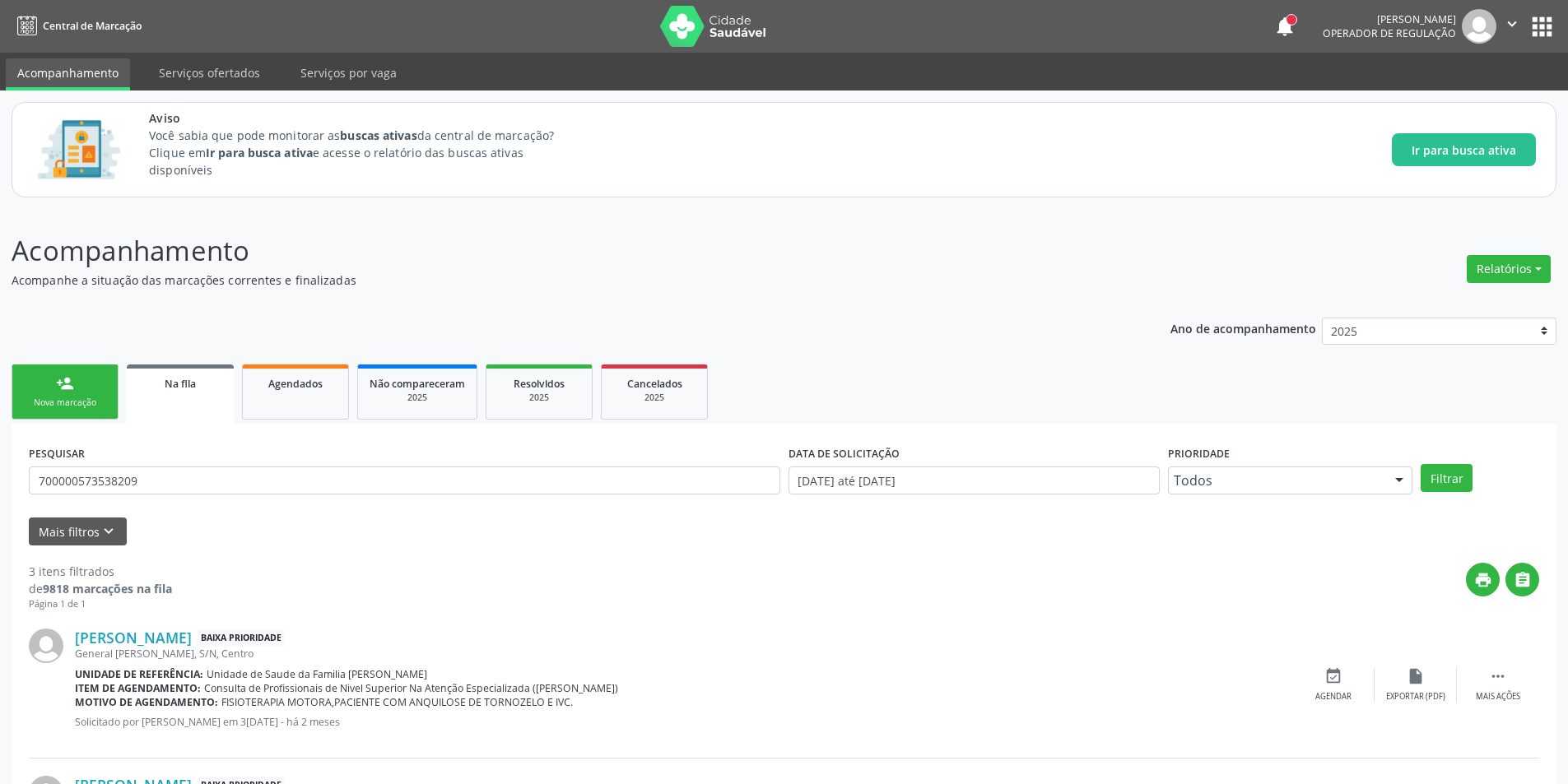
click at [177, 411] on link "Na fila" at bounding box center [179, 393] width 107 height 59
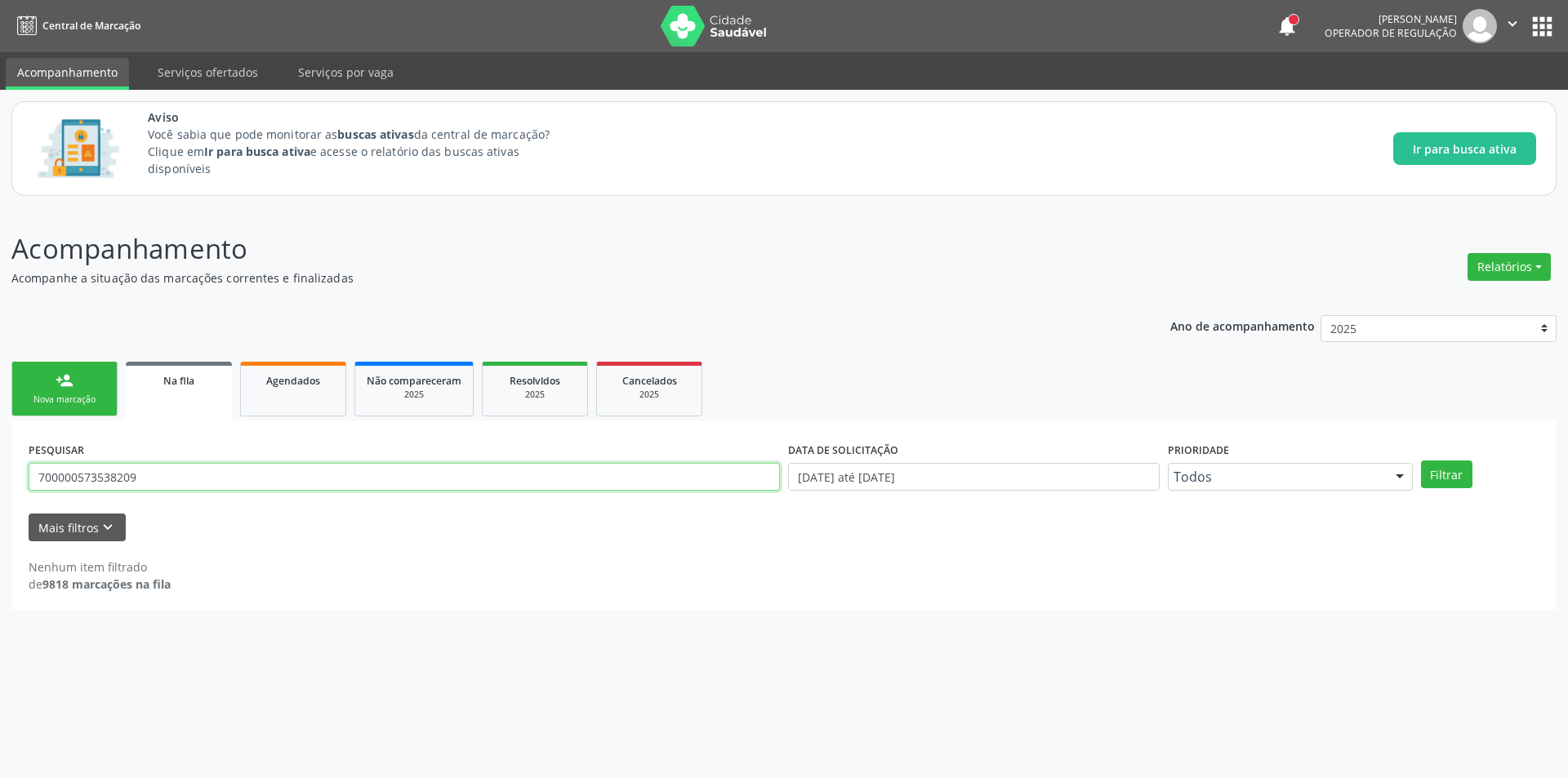
drag, startPoint x: 191, startPoint y: 481, endPoint x: 0, endPoint y: 481, distance: 191.0
click at [0, 481] on div "Acompanhamento Acompanhe a situação das marcações correntes e finalizadas Relat…" at bounding box center [784, 493] width 1568 height 571
click at [111, 525] on icon "keyboard_arrow_down" at bounding box center [108, 528] width 18 height 18
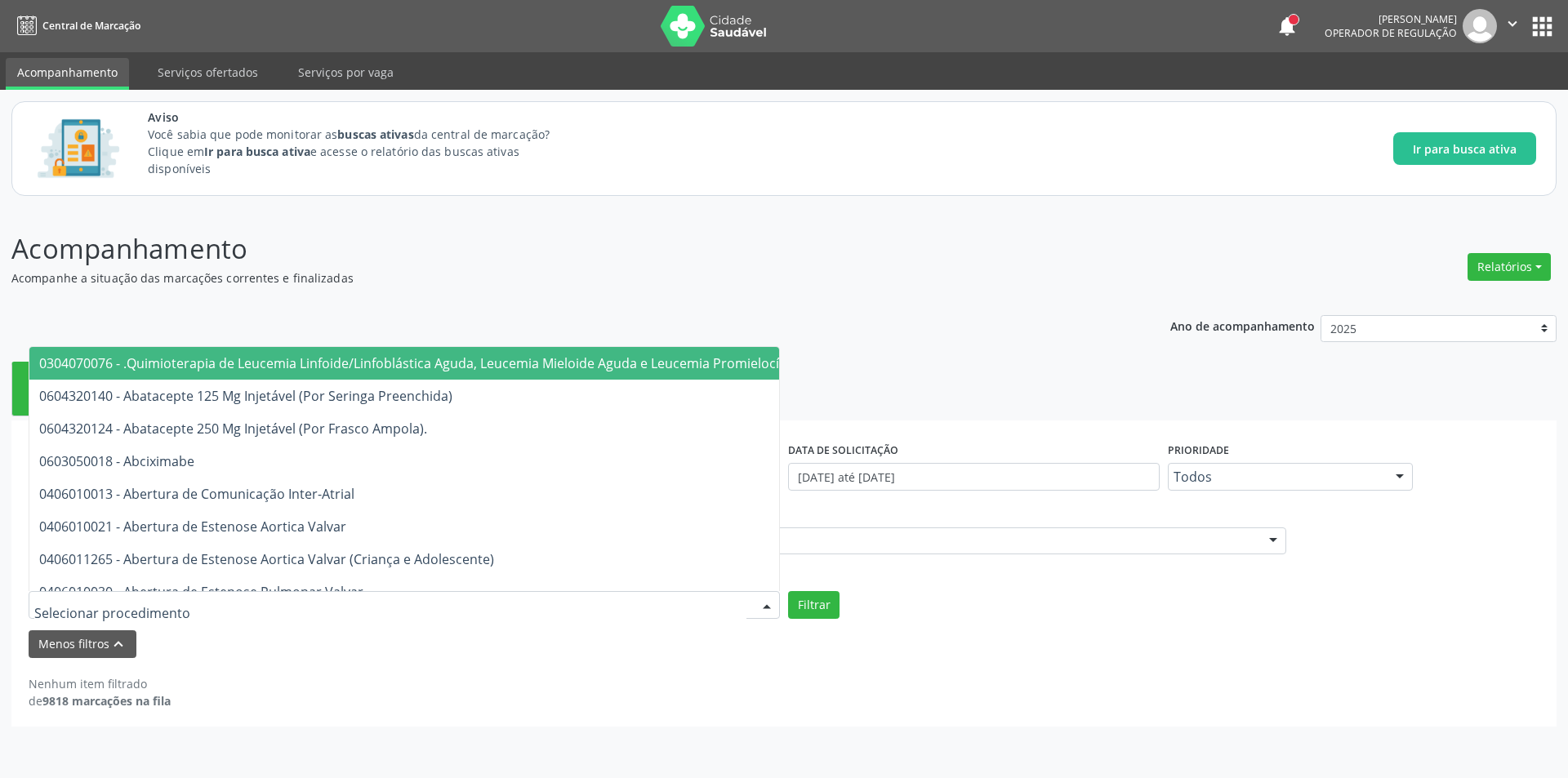
click at [313, 601] on div at bounding box center [404, 605] width 751 height 28
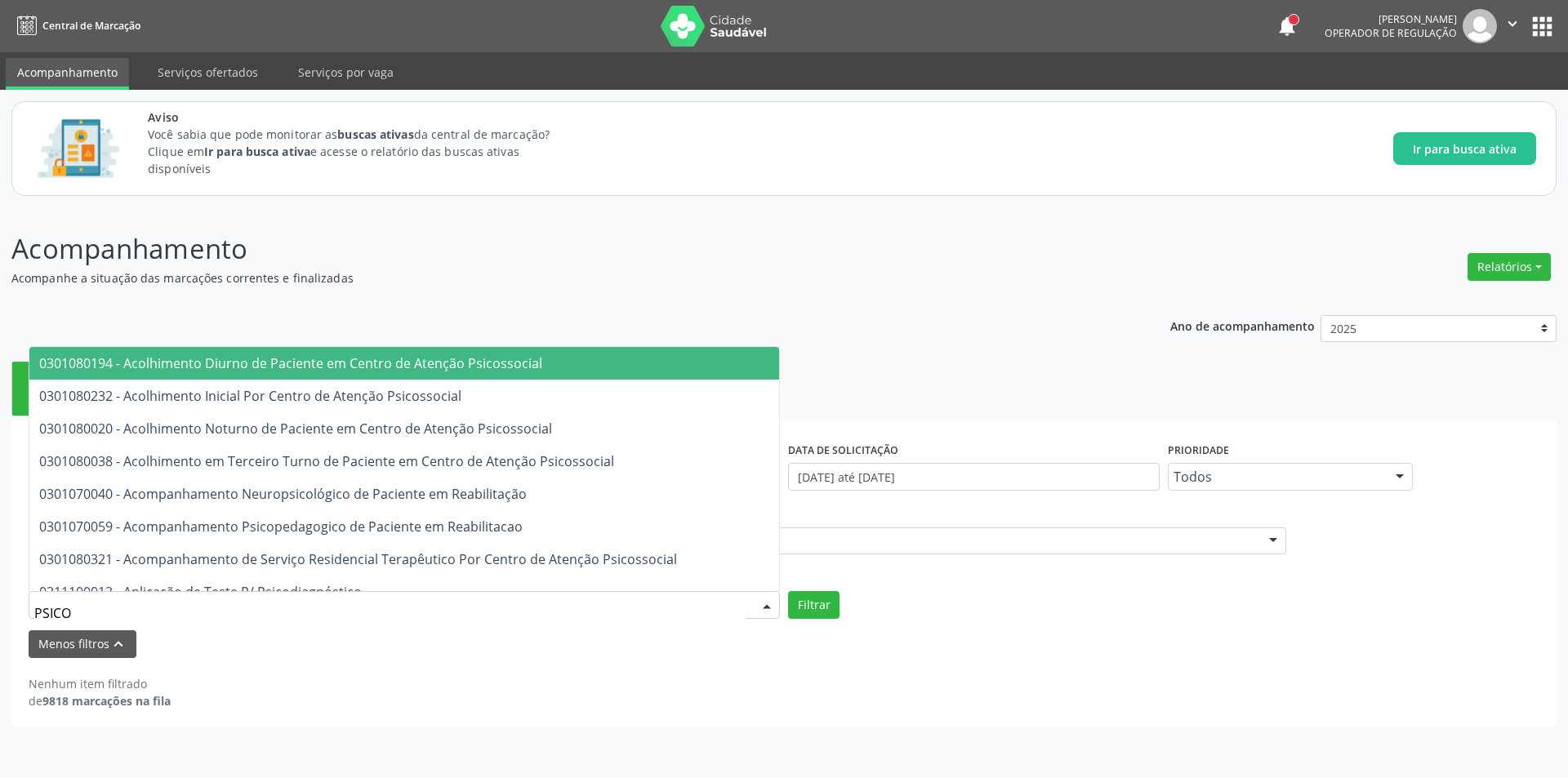
type input "PSIC"
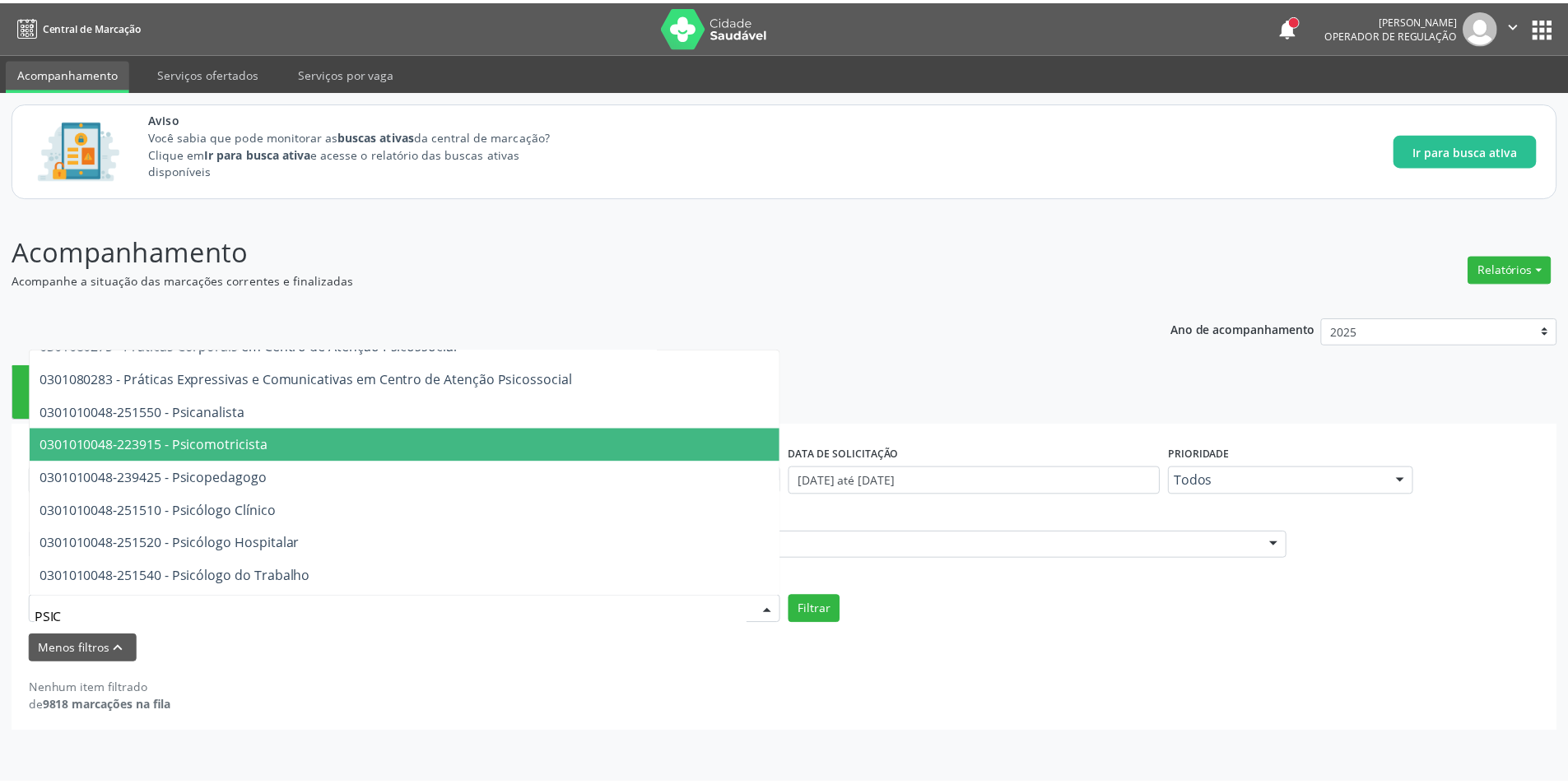
scroll to position [741, 0]
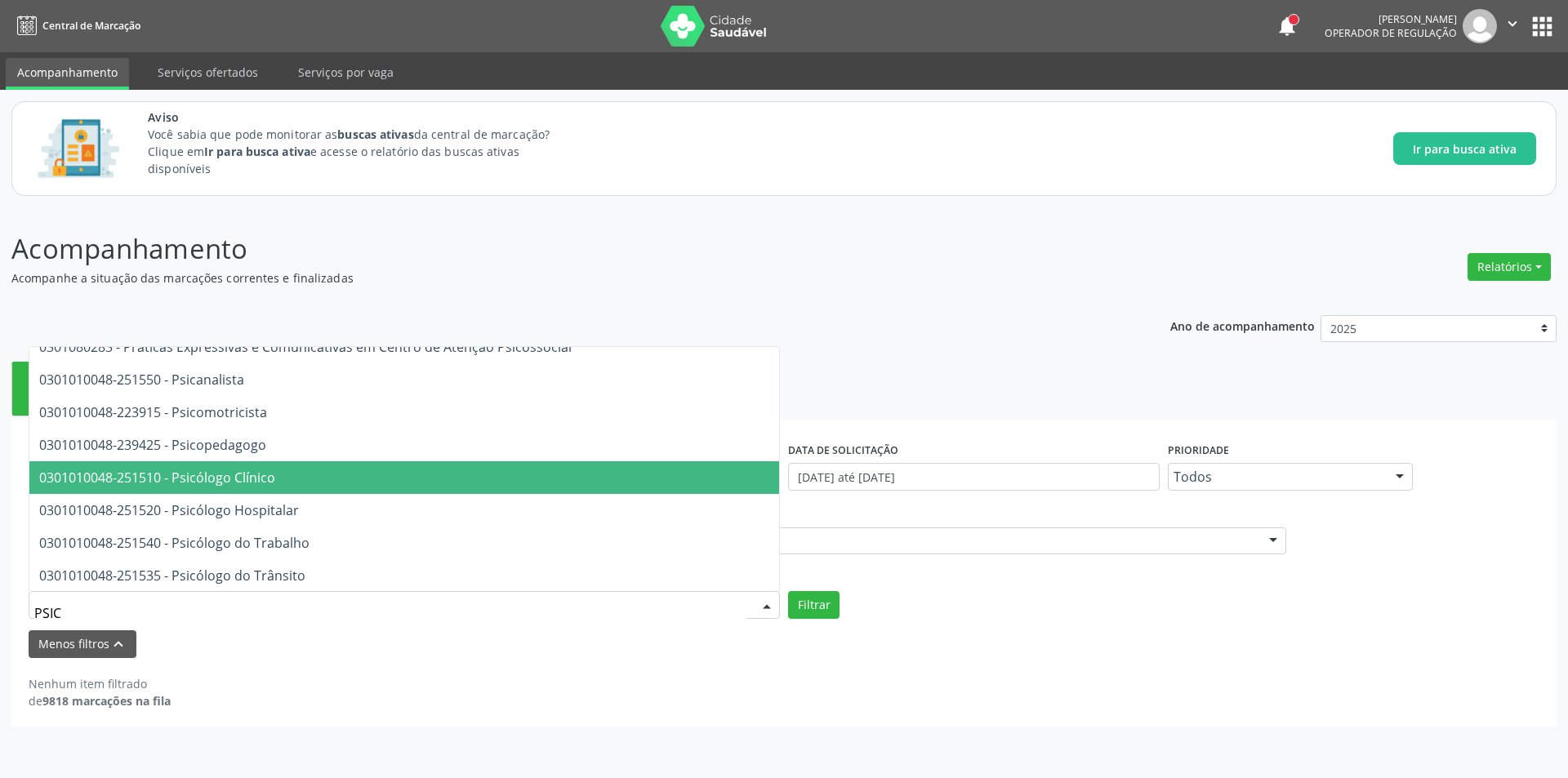
click at [262, 481] on span "0301010048-251510 - Psicólogo Clínico" at bounding box center [157, 477] width 236 height 18
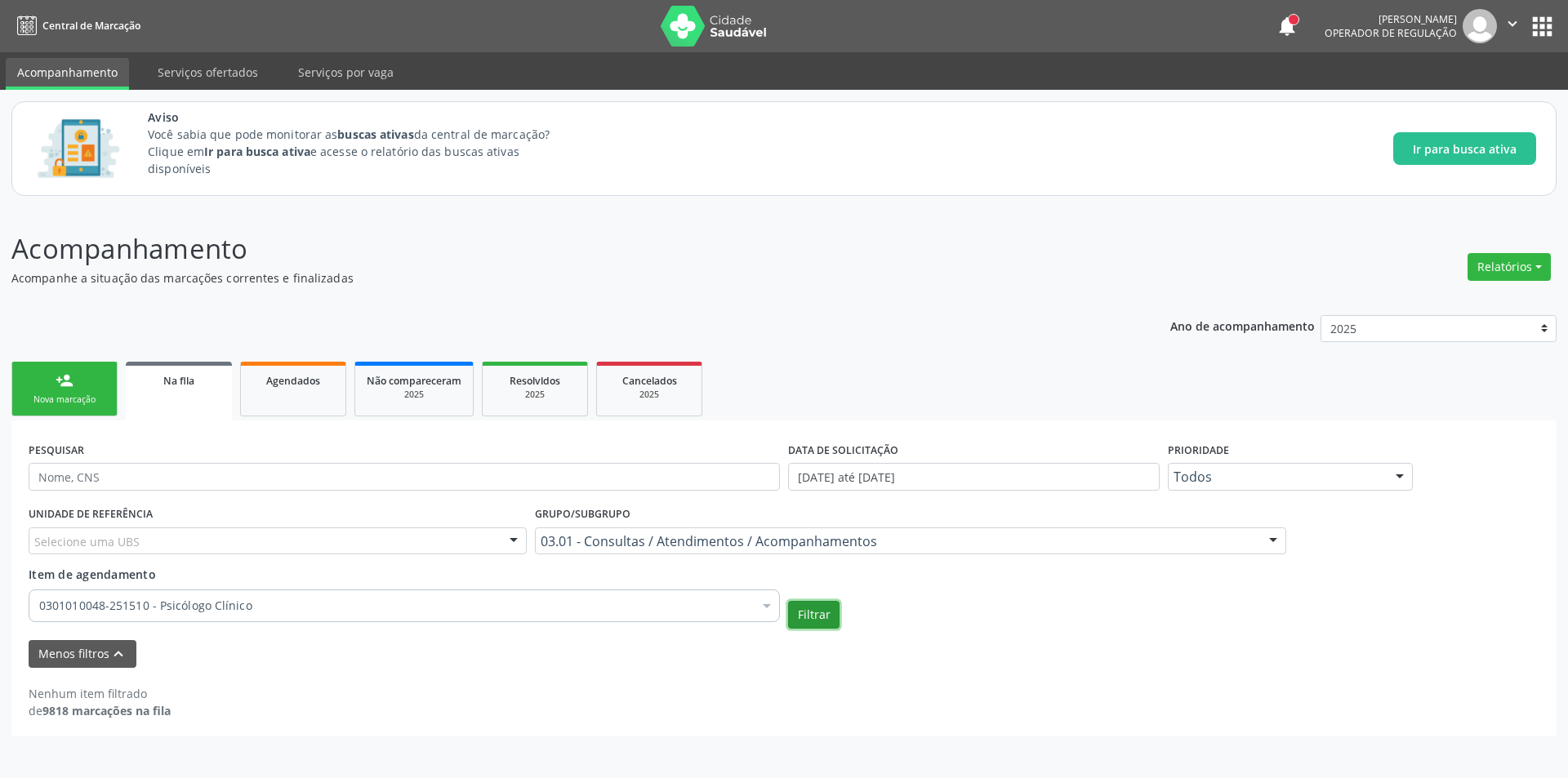
click at [822, 613] on button "Filtrar" at bounding box center [813, 615] width 51 height 28
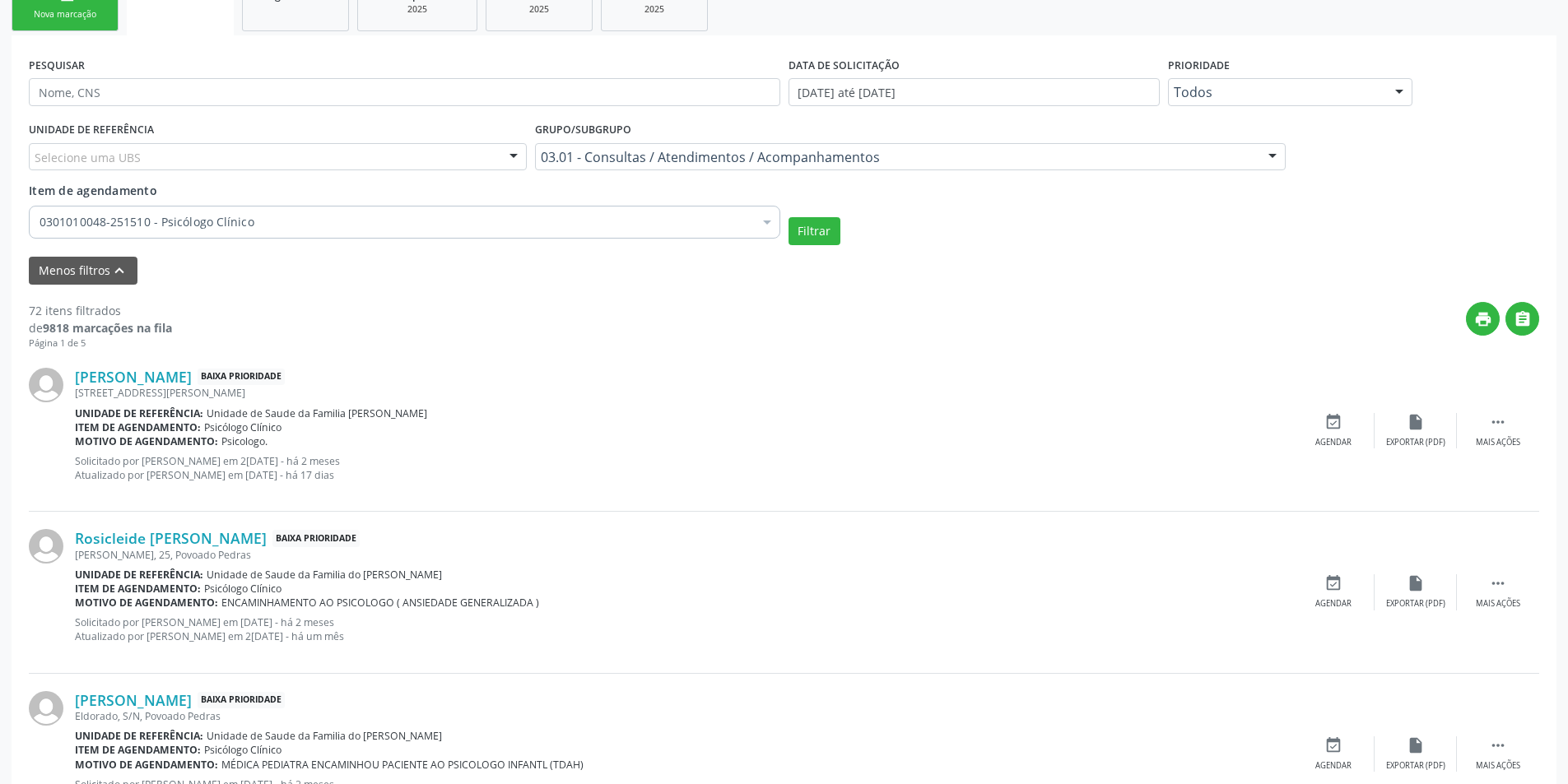
scroll to position [411, 0]
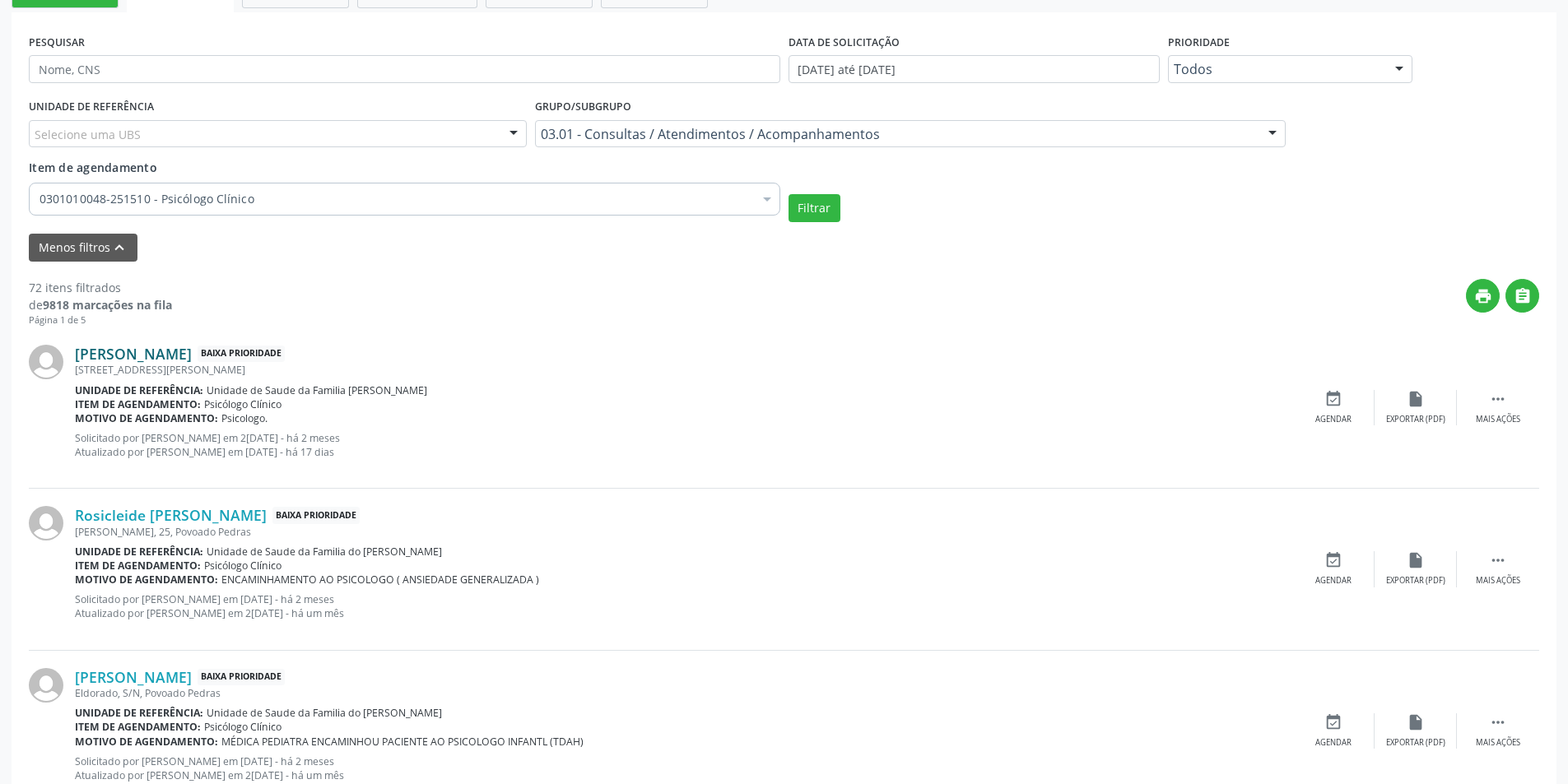
click at [192, 353] on link "[PERSON_NAME]" at bounding box center [132, 354] width 117 height 18
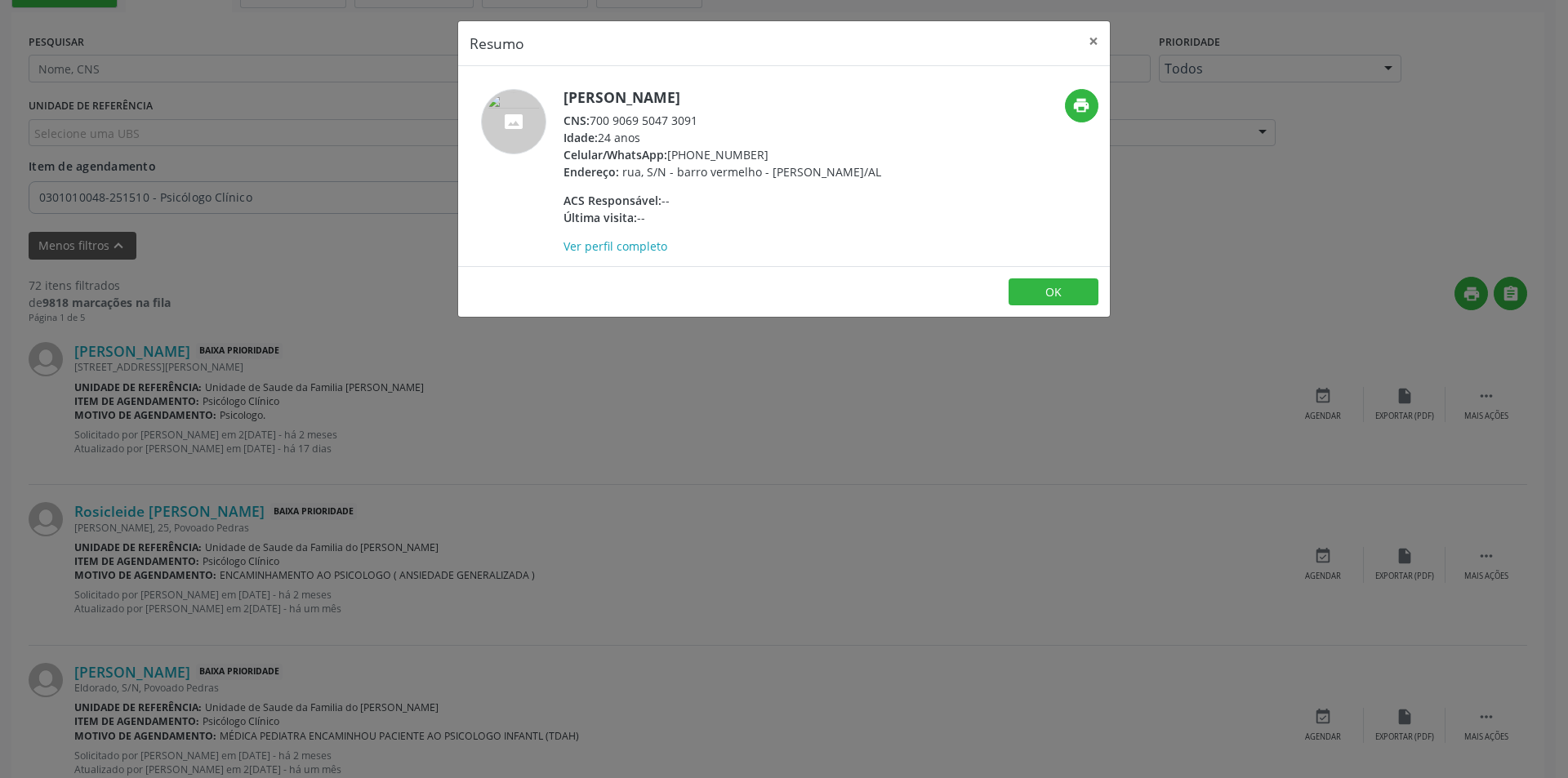
drag, startPoint x: 593, startPoint y: 120, endPoint x: 703, endPoint y: 121, distance: 110.0
click at [703, 121] on div "CNS: 700 9069 5047 3091" at bounding box center [721, 120] width 317 height 17
click at [1065, 306] on button "OK" at bounding box center [1053, 293] width 90 height 28
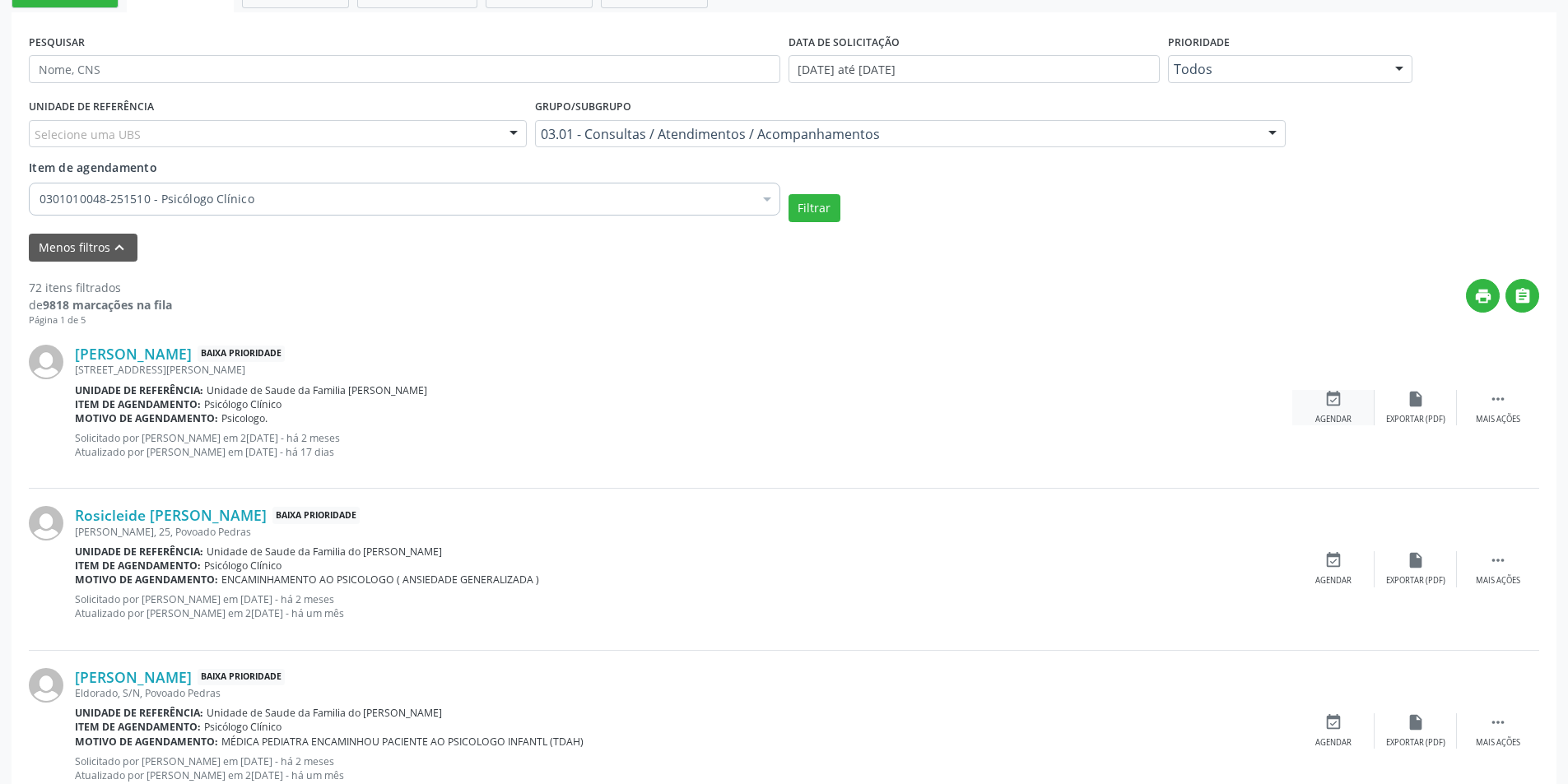
click at [1346, 398] on div "event_available Agendar" at bounding box center [1333, 408] width 83 height 36
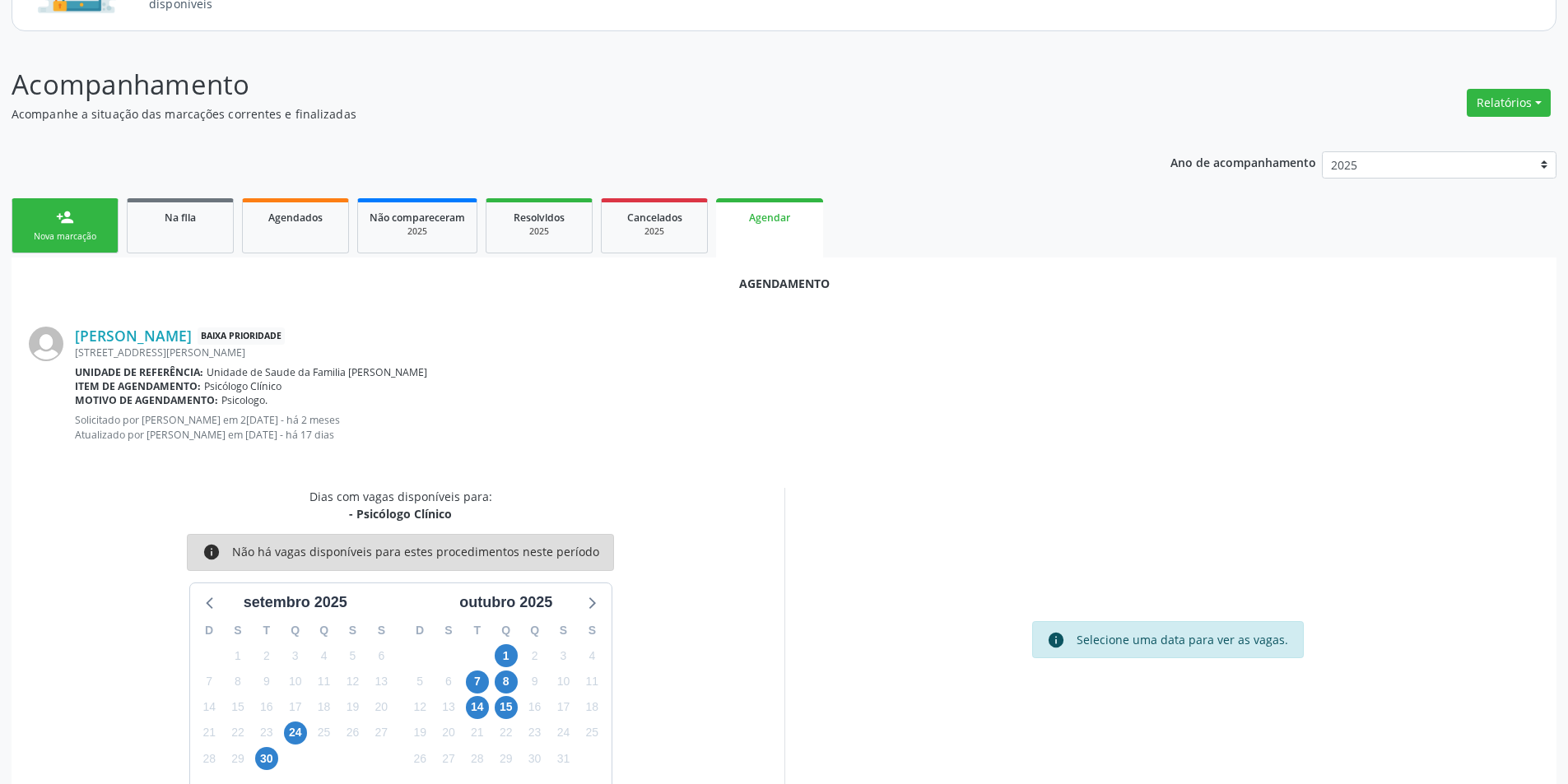
scroll to position [205, 0]
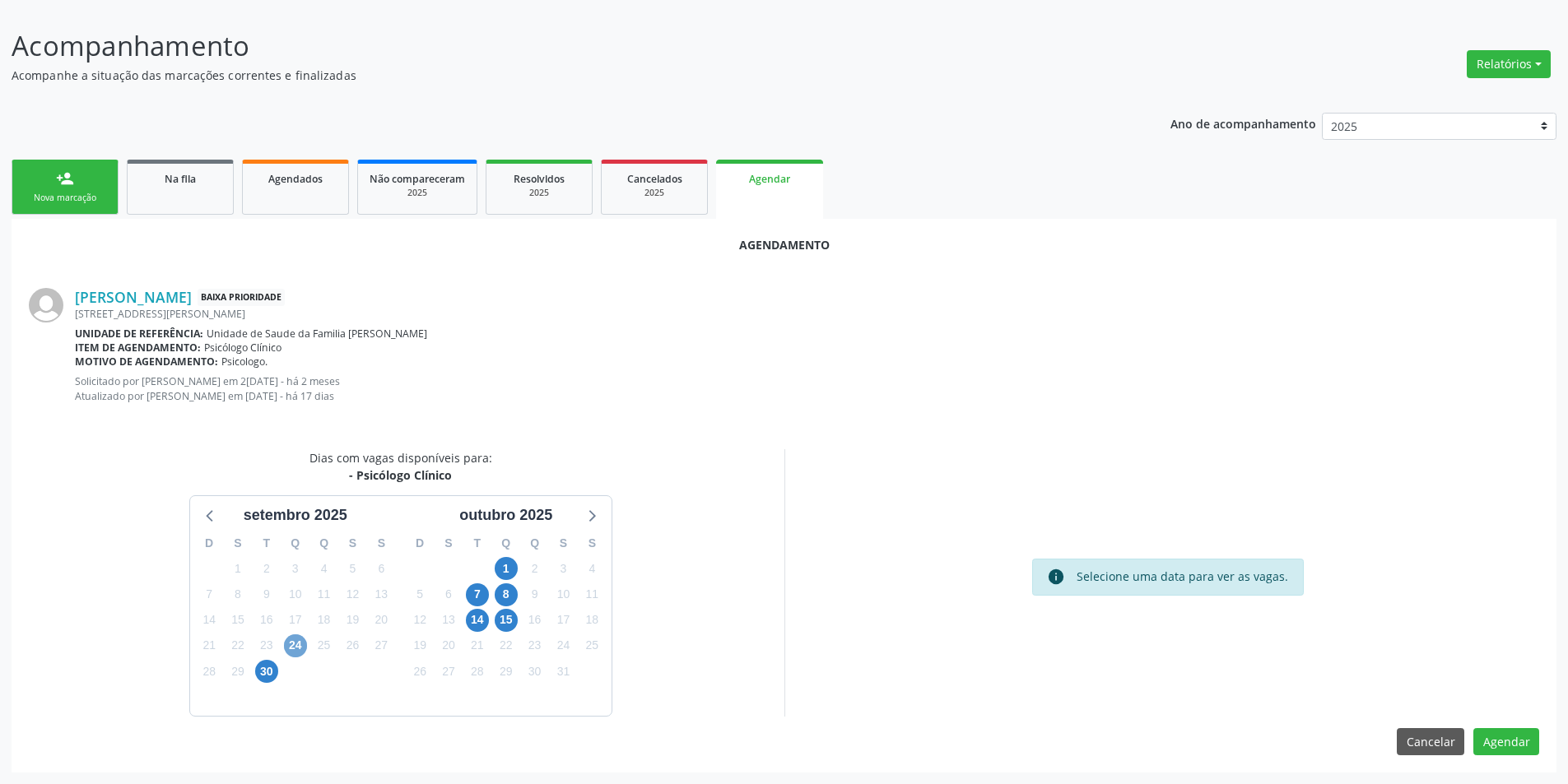
click at [296, 643] on span "24" at bounding box center [295, 646] width 23 height 23
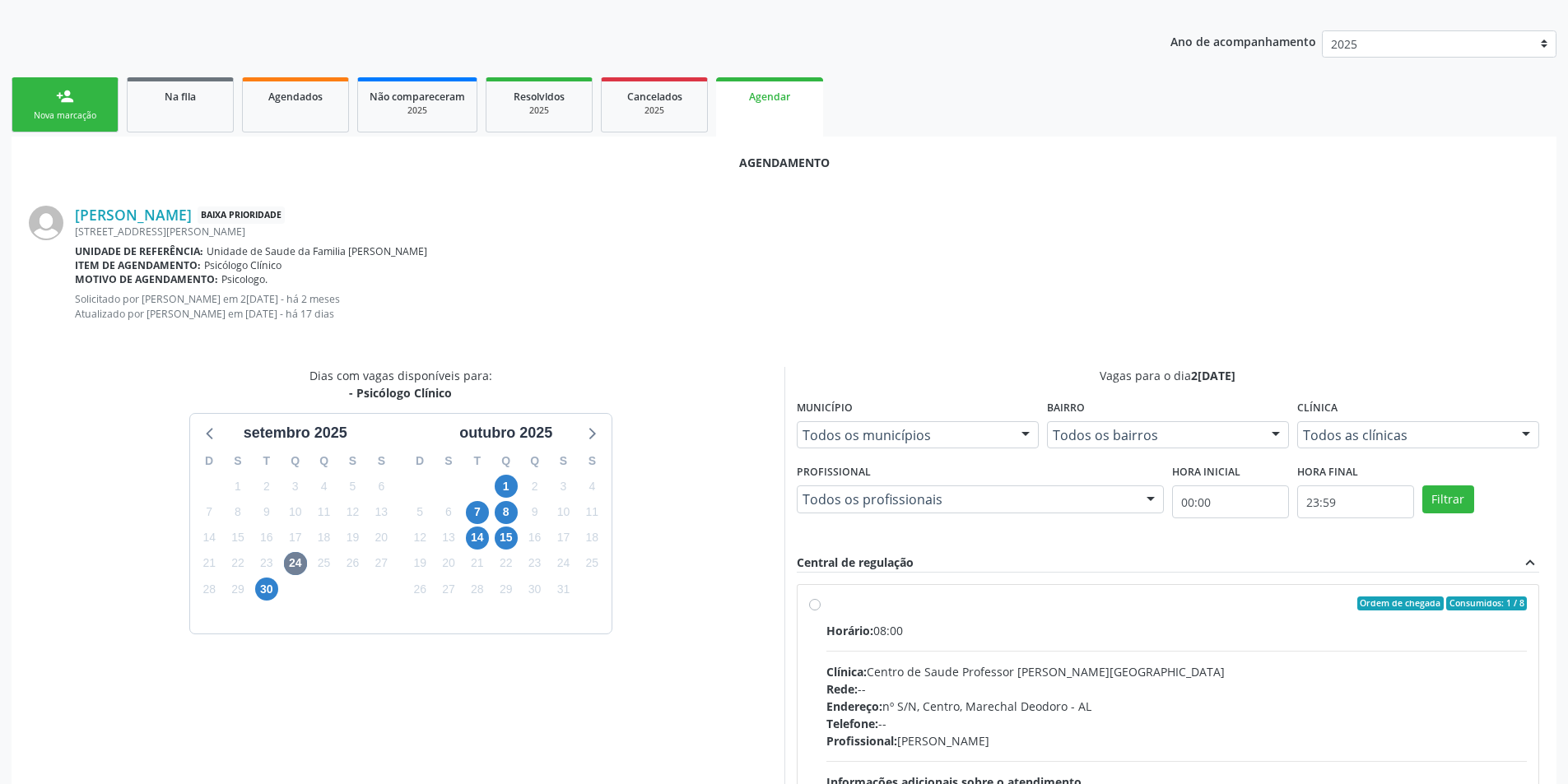
click at [827, 604] on label "Ordem de chegada Consumidos: 1 / 8 Horário: 08:00 Clínica: Centro de Saude Prof…" at bounding box center [1177, 723] width 701 height 253
click at [812, 604] on input "Ordem de chegada Consumidos: 1 / 8 Horário: 08:00 Clínica: Centro de Saude Prof…" at bounding box center [815, 604] width 12 height 15
radio input "true"
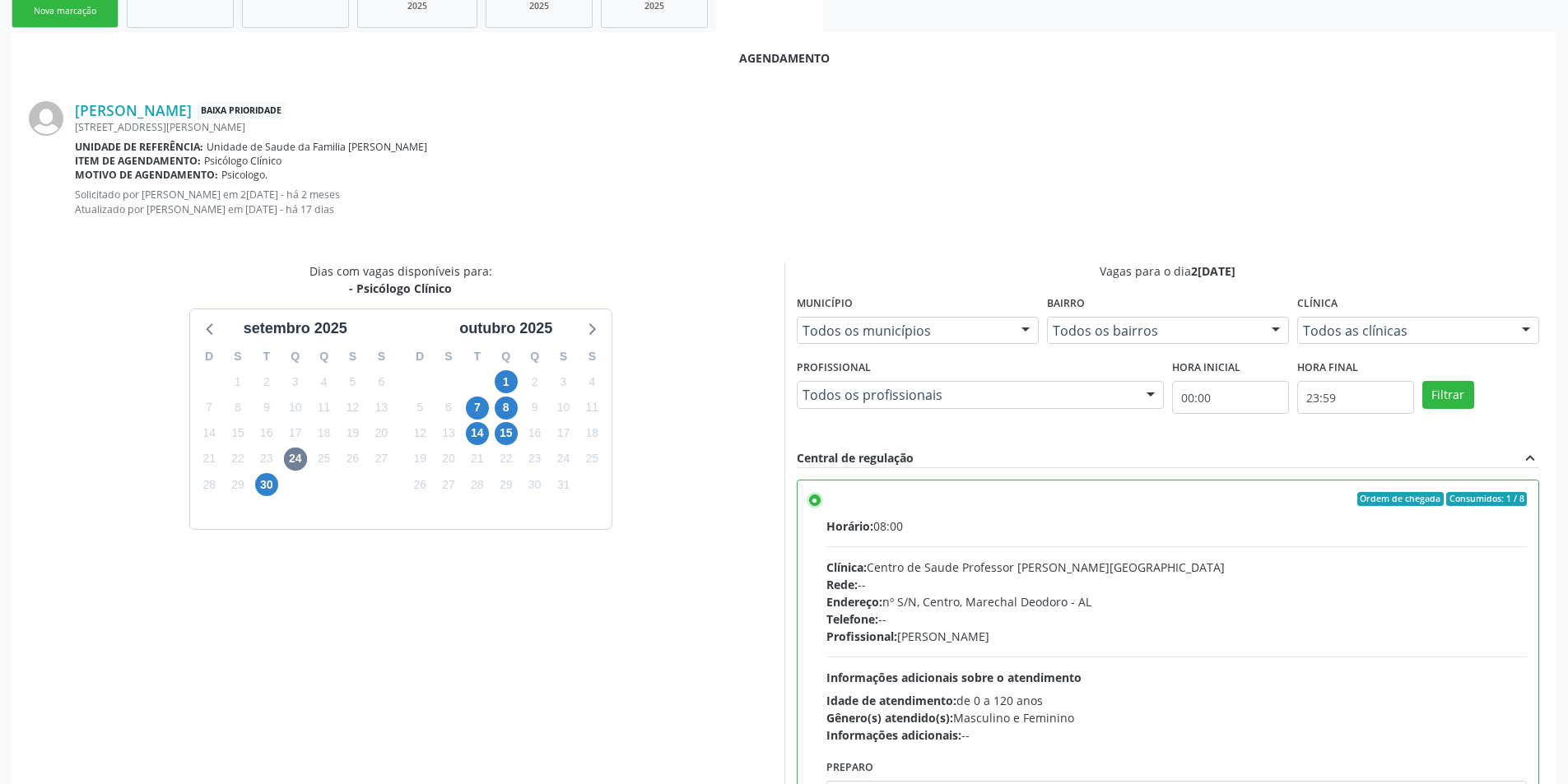
scroll to position [472, 0]
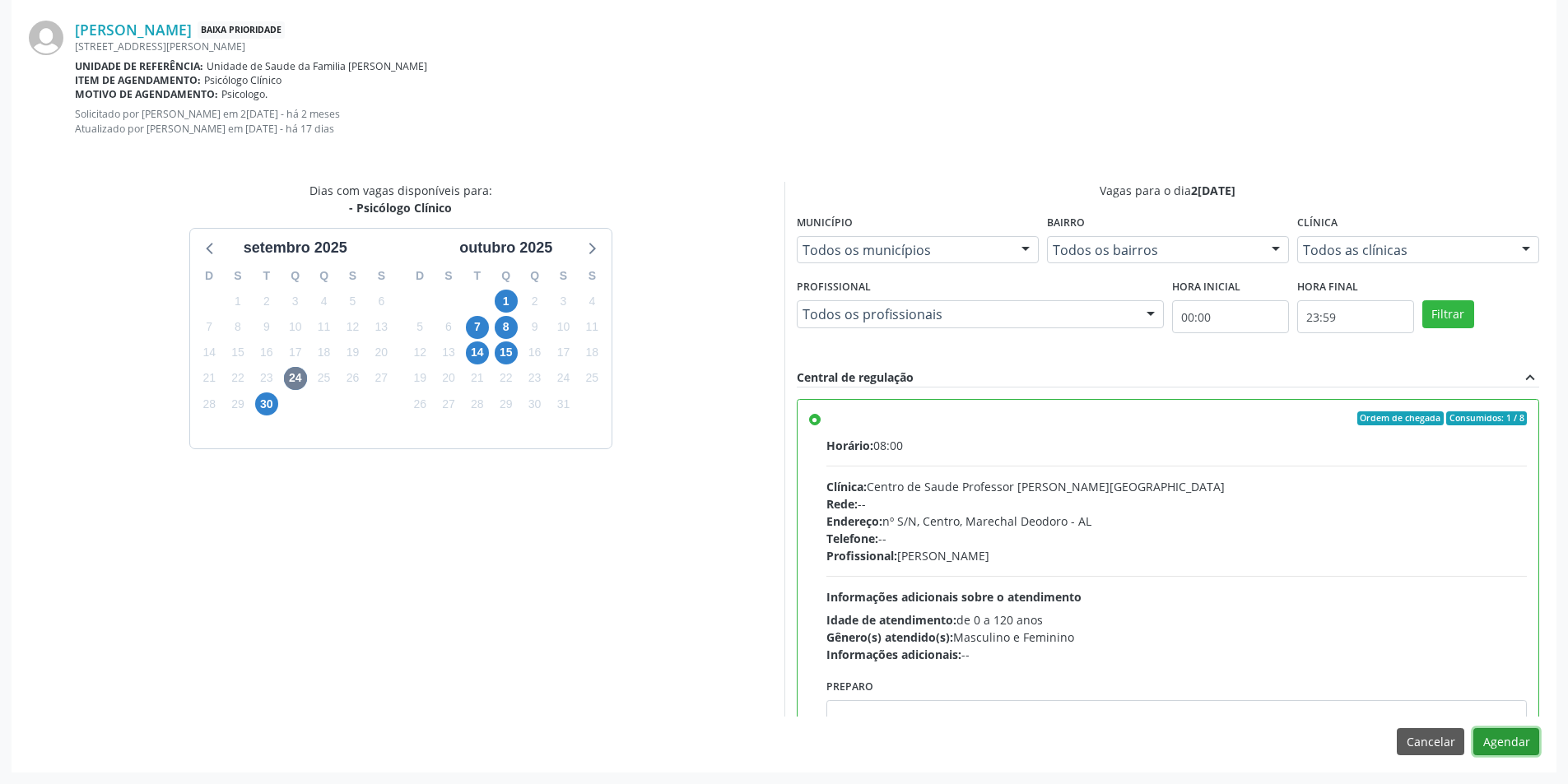
click at [1487, 737] on button "Agendar" at bounding box center [1506, 742] width 66 height 28
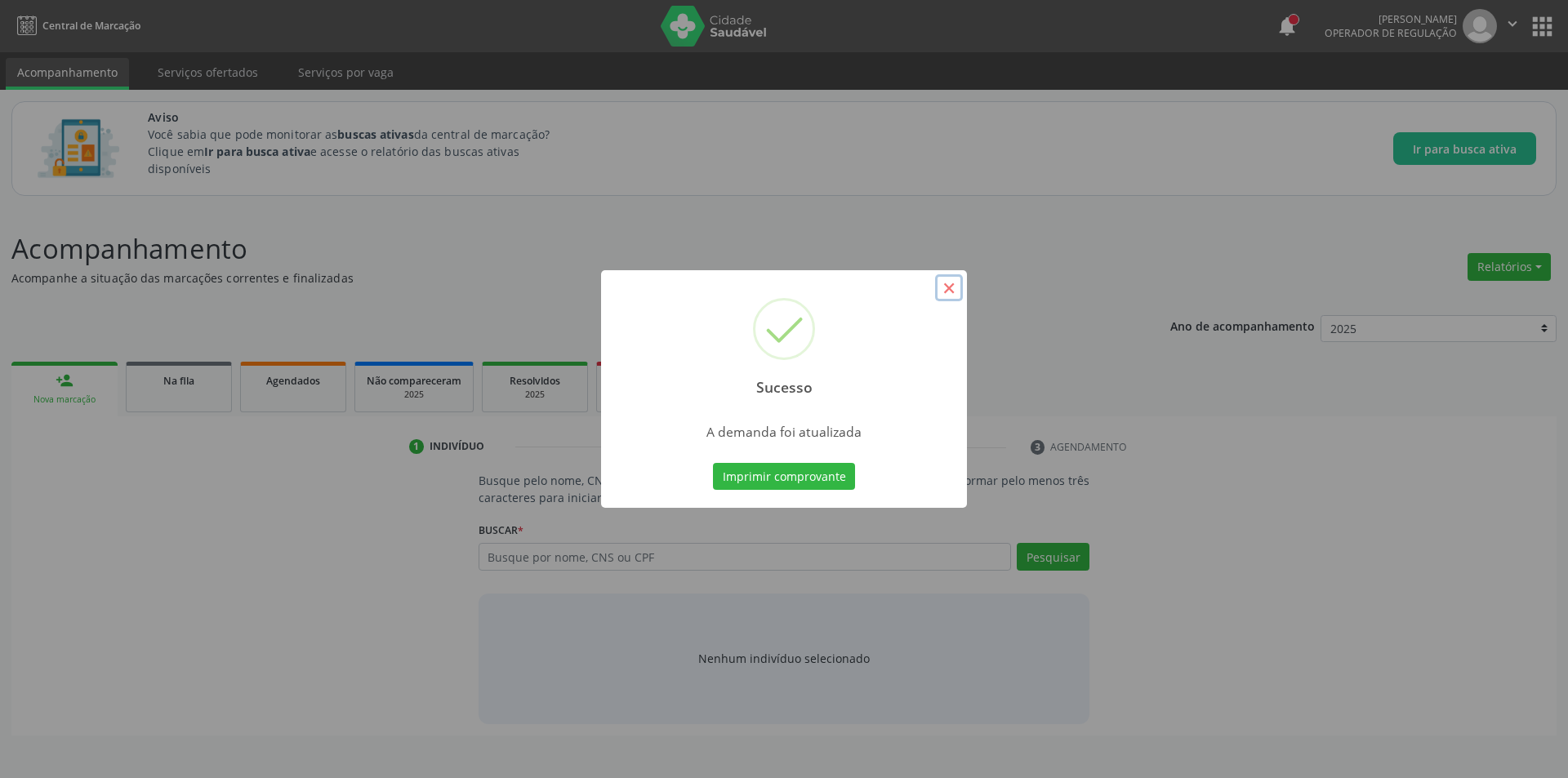
click at [954, 287] on button "×" at bounding box center [949, 289] width 28 height 28
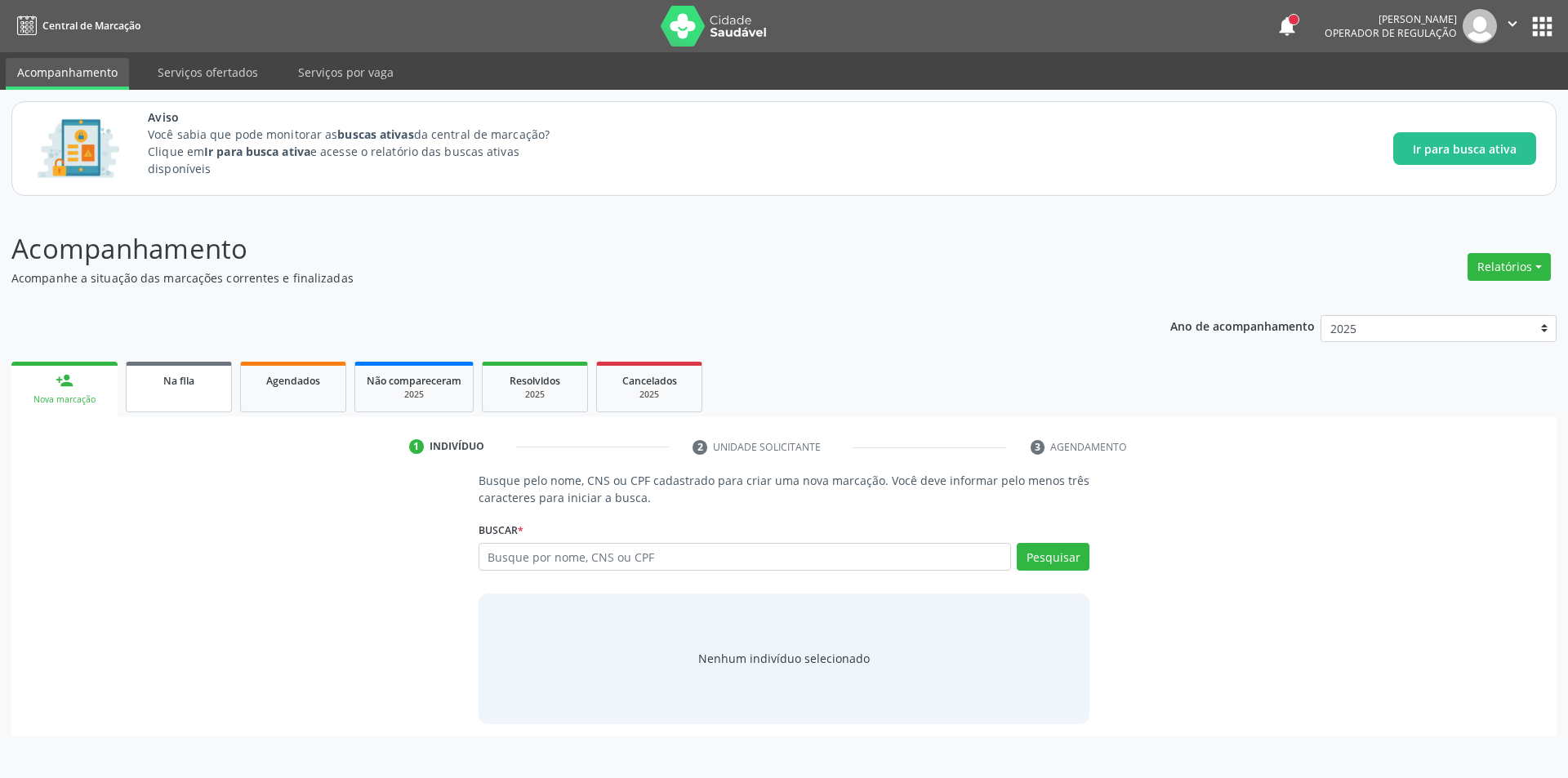
click at [194, 384] on span "Na fila" at bounding box center [178, 381] width 31 height 14
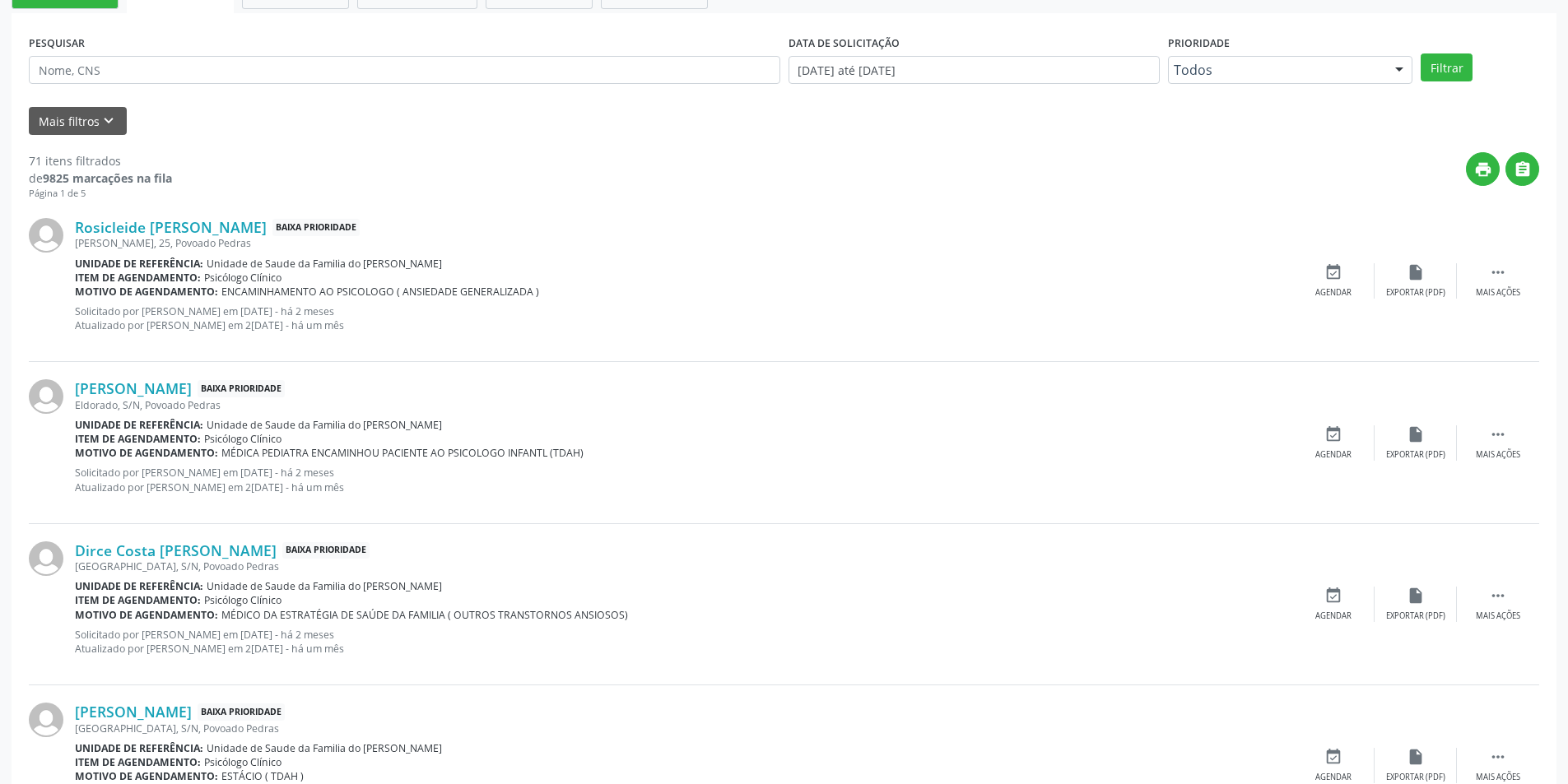
scroll to position [411, 0]
click at [190, 229] on link "Rosicleide [PERSON_NAME]" at bounding box center [170, 226] width 192 height 18
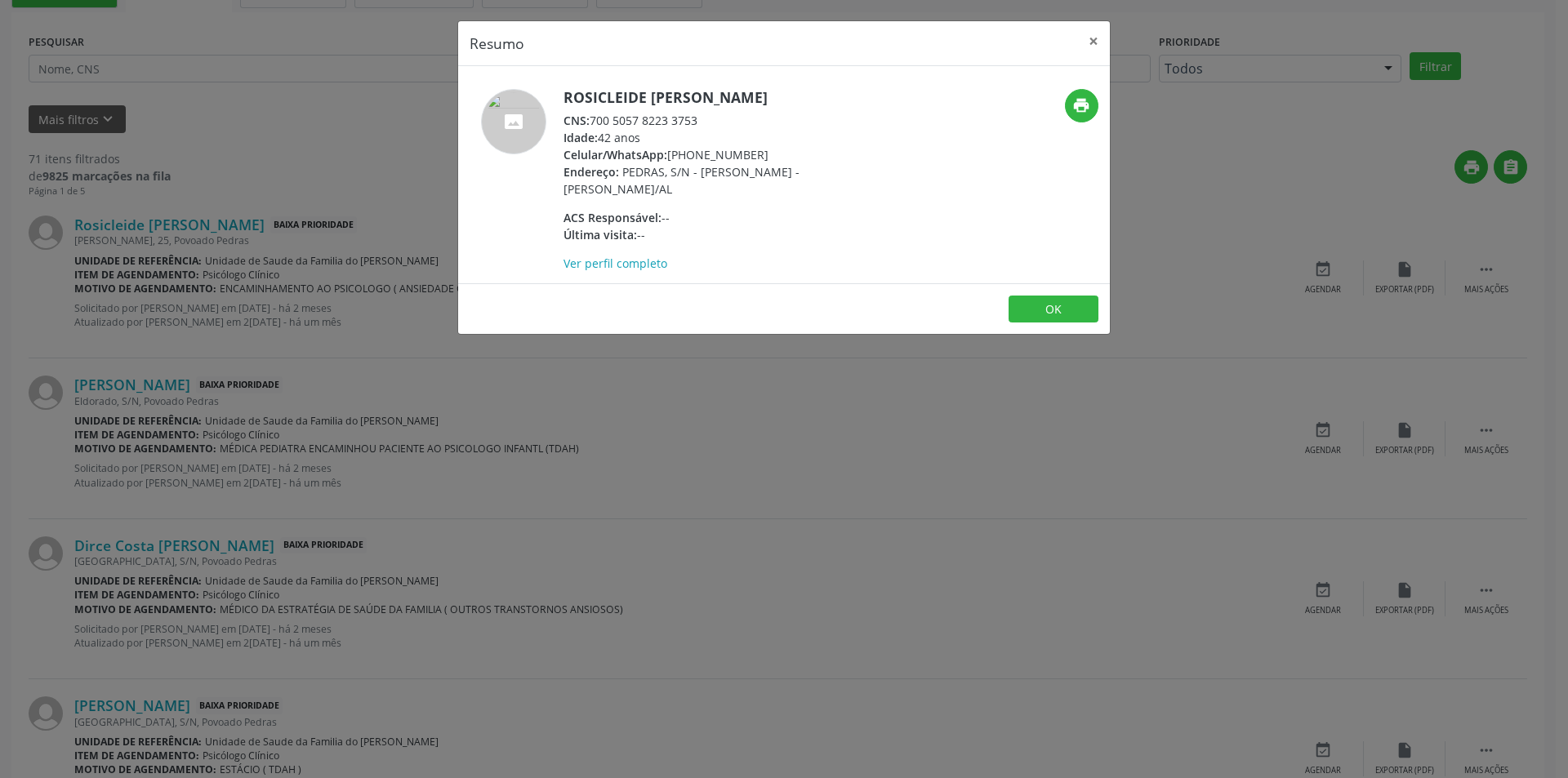
drag, startPoint x: 595, startPoint y: 120, endPoint x: 705, endPoint y: 118, distance: 110.0
click at [705, 118] on div "CNS: 700 5057 8223 3753" at bounding box center [721, 120] width 317 height 17
click at [1062, 310] on button "OK" at bounding box center [1053, 309] width 90 height 28
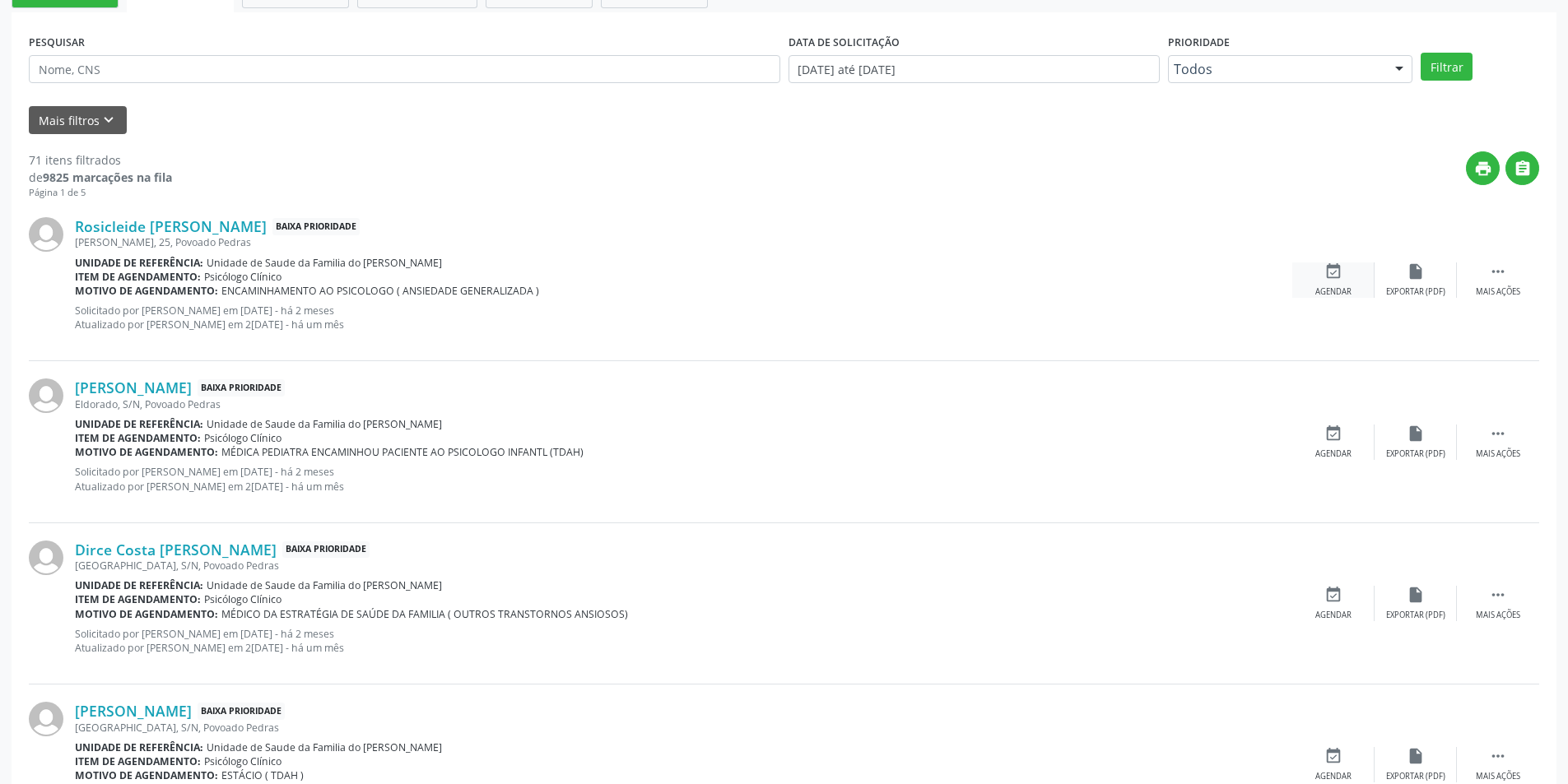
click at [1336, 274] on icon "event_available" at bounding box center [1334, 272] width 18 height 18
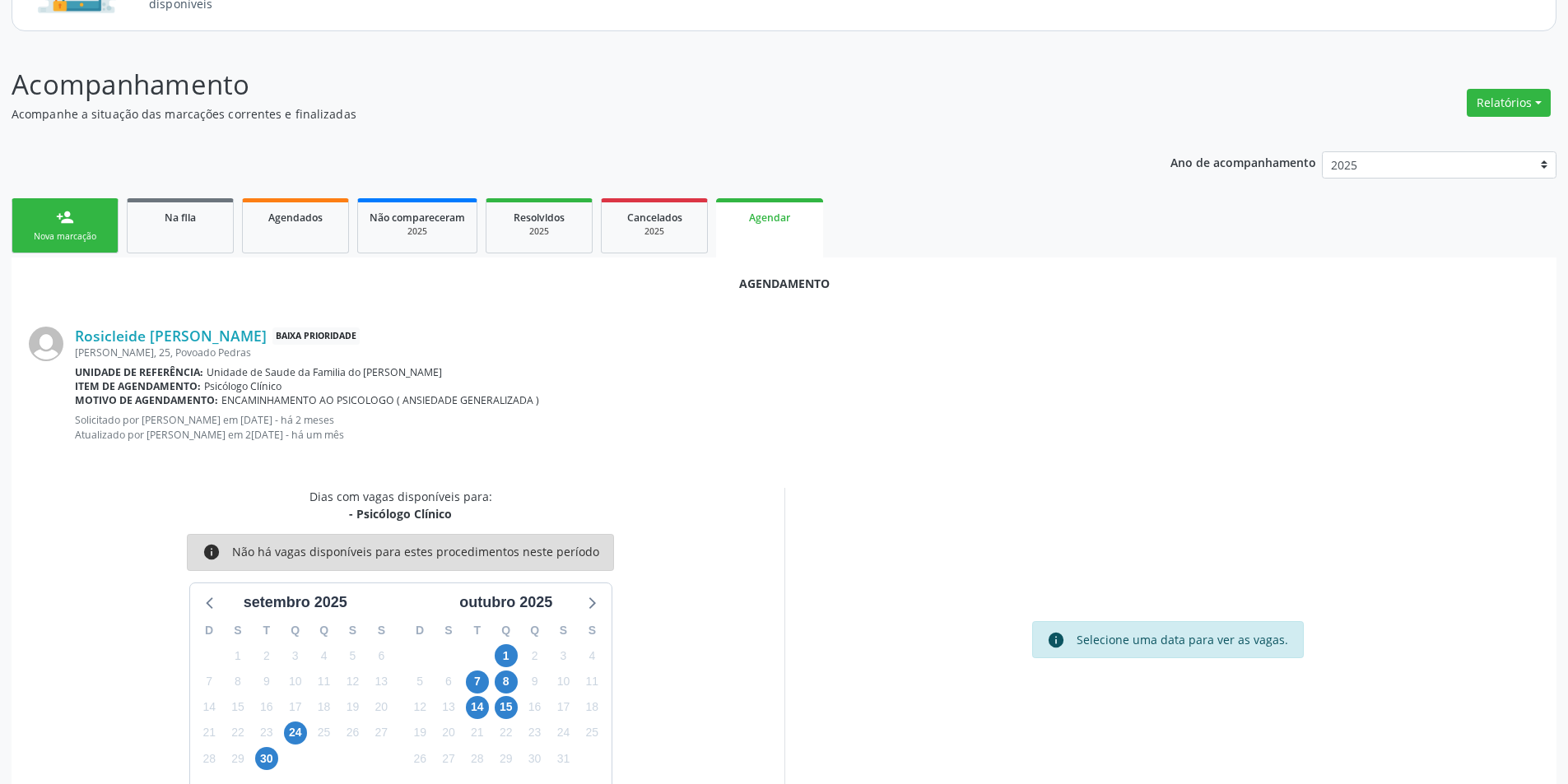
scroll to position [205, 0]
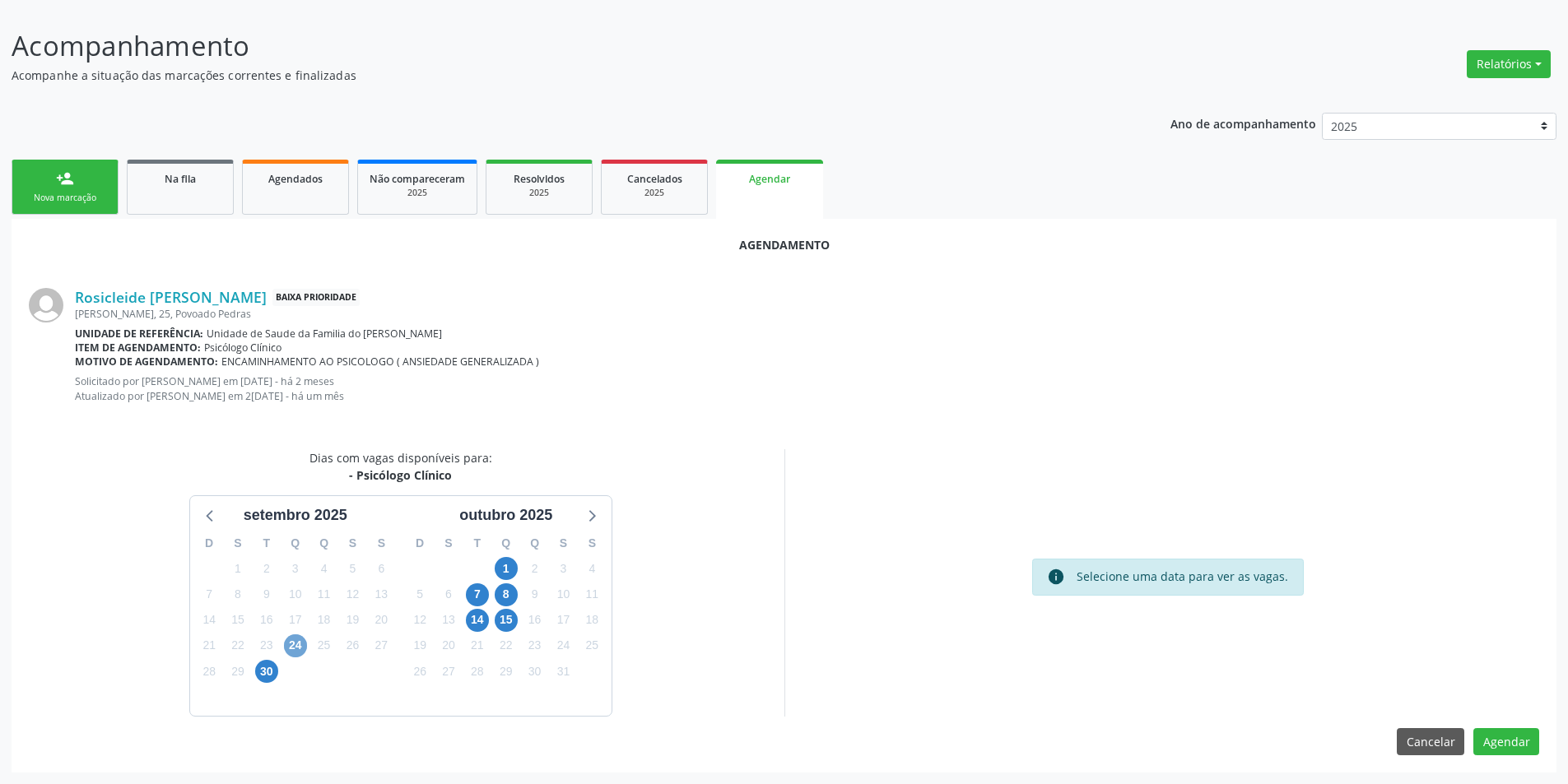
click at [299, 647] on span "24" at bounding box center [295, 646] width 23 height 23
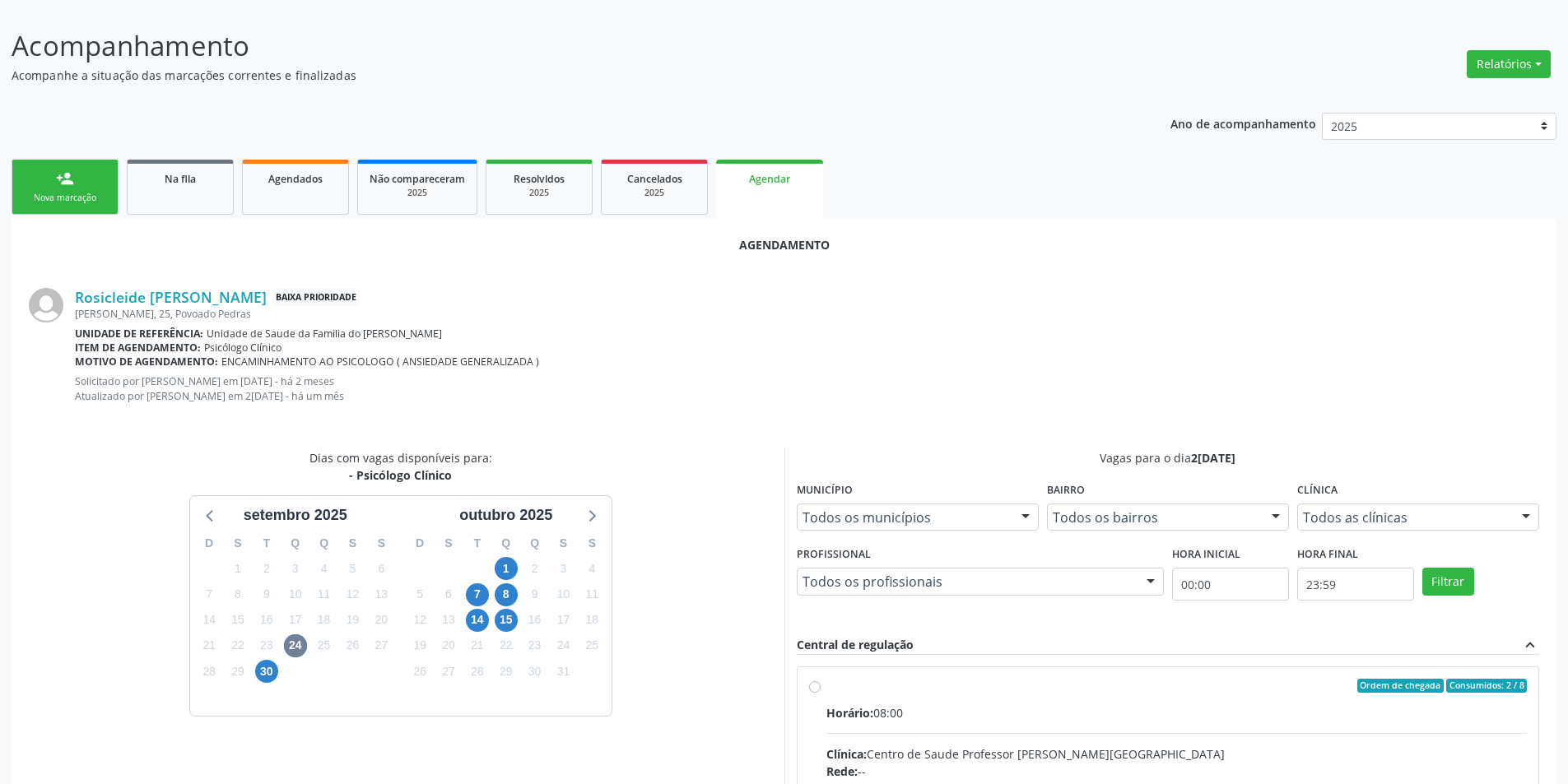
click at [811, 691] on input "Ordem de chegada Consumidos: 2 / 8 Horário: 08:00 Clínica: Centro de Saude Prof…" at bounding box center [815, 686] width 12 height 15
radio input "true"
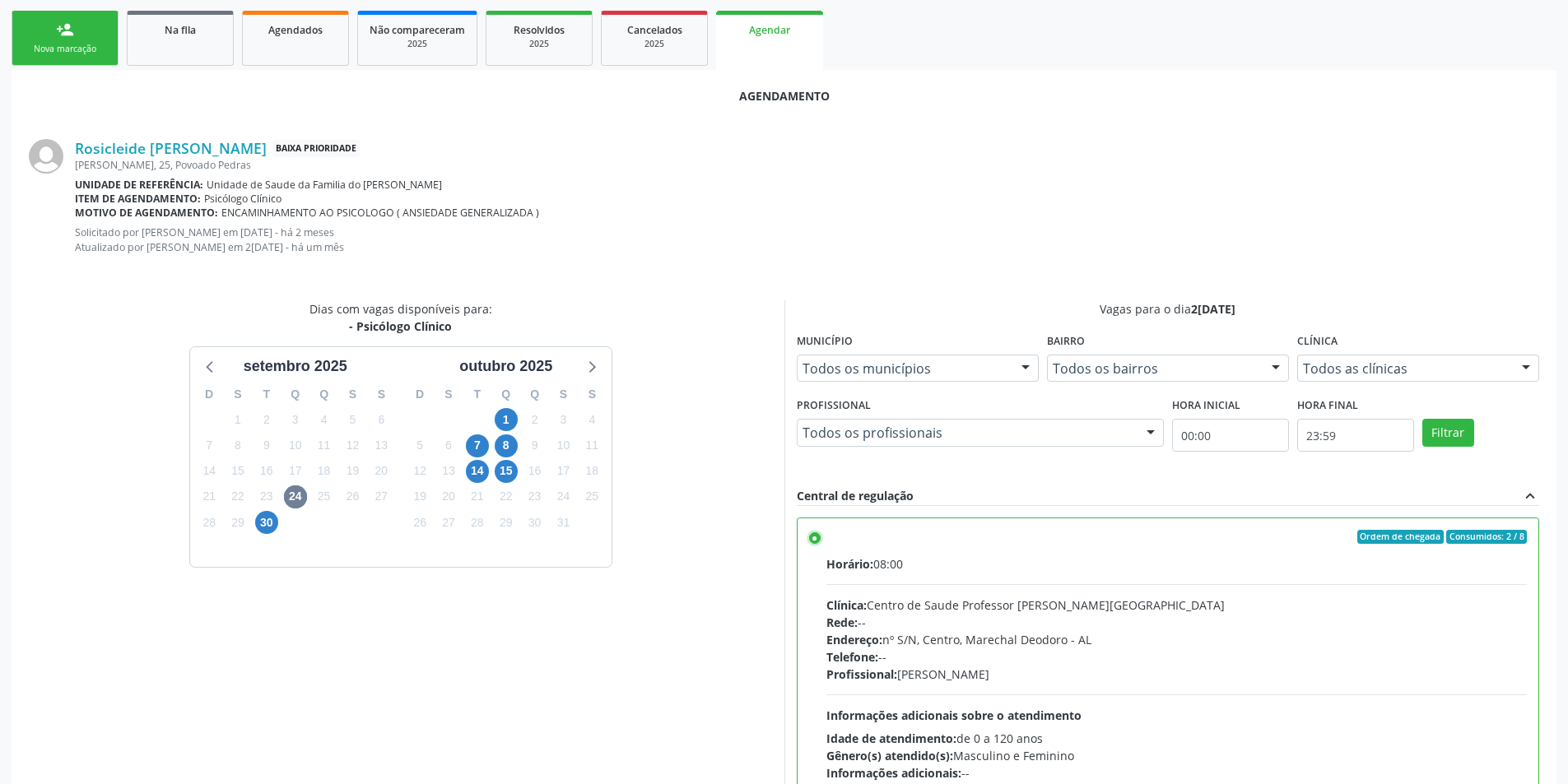
scroll to position [472, 0]
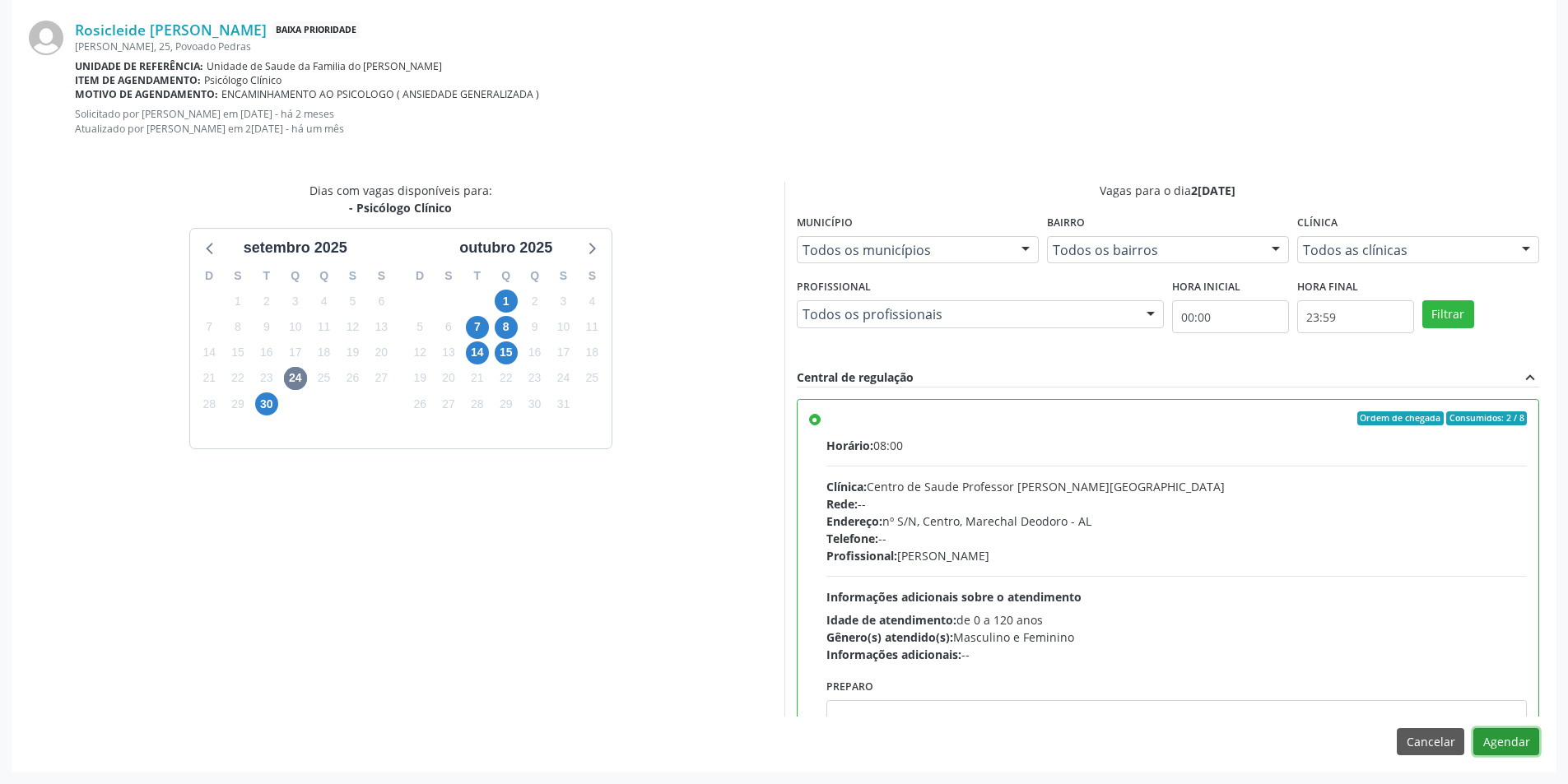
click at [1517, 741] on button "Agendar" at bounding box center [1506, 742] width 66 height 28
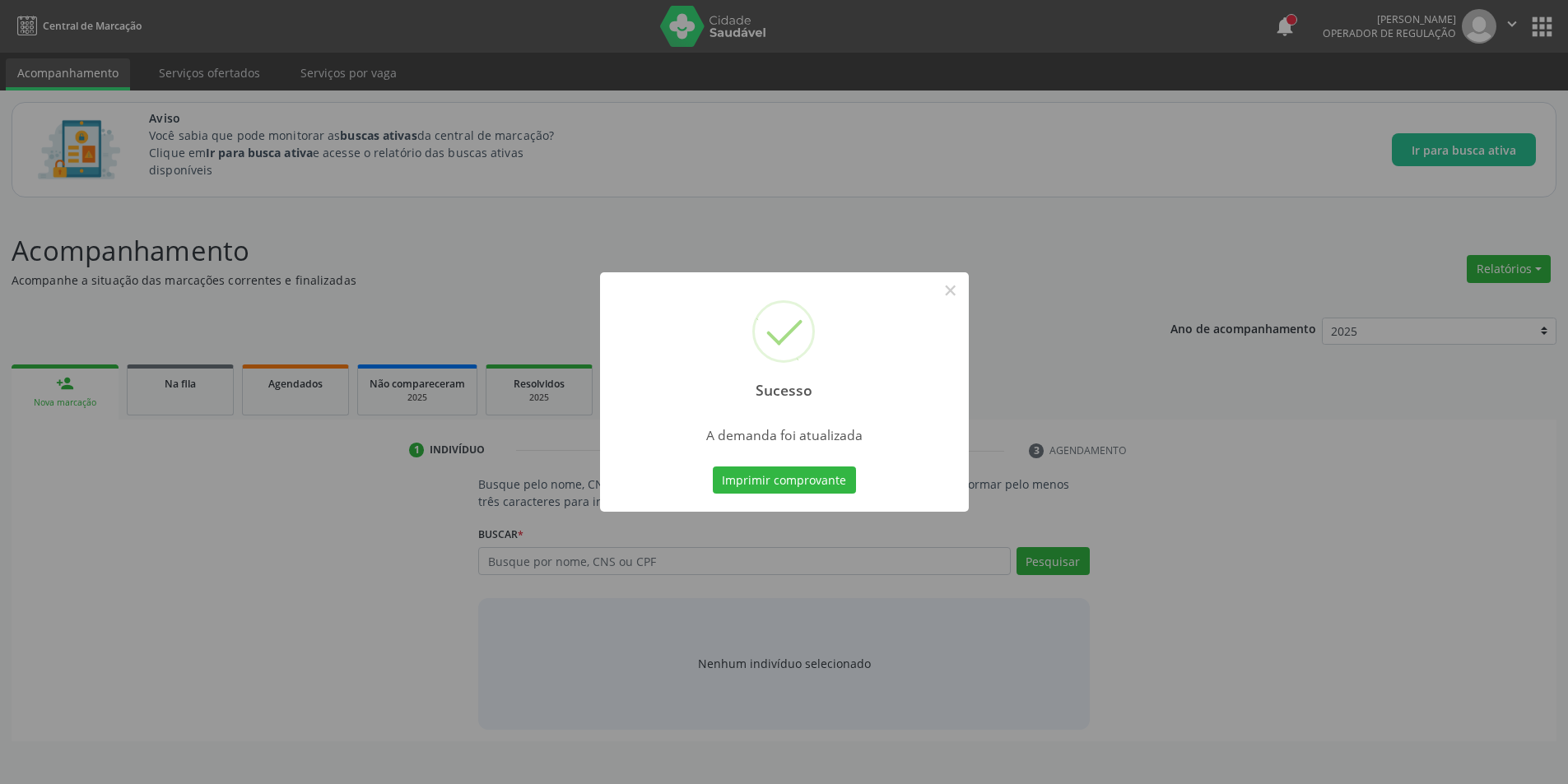
scroll to position [0, 0]
click at [957, 287] on button "×" at bounding box center [956, 291] width 28 height 28
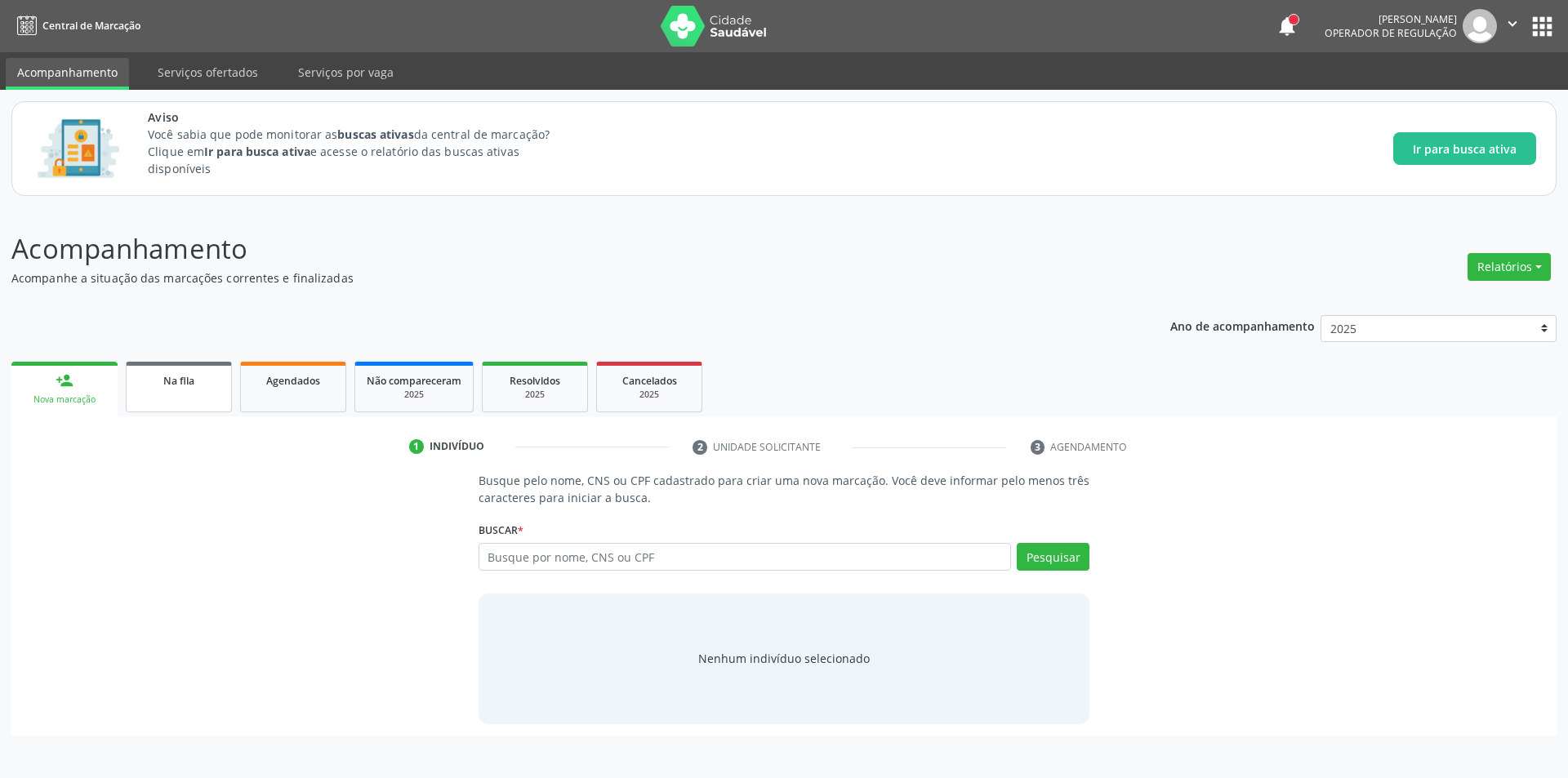
click at [205, 389] on link "Na fila" at bounding box center [178, 387] width 106 height 50
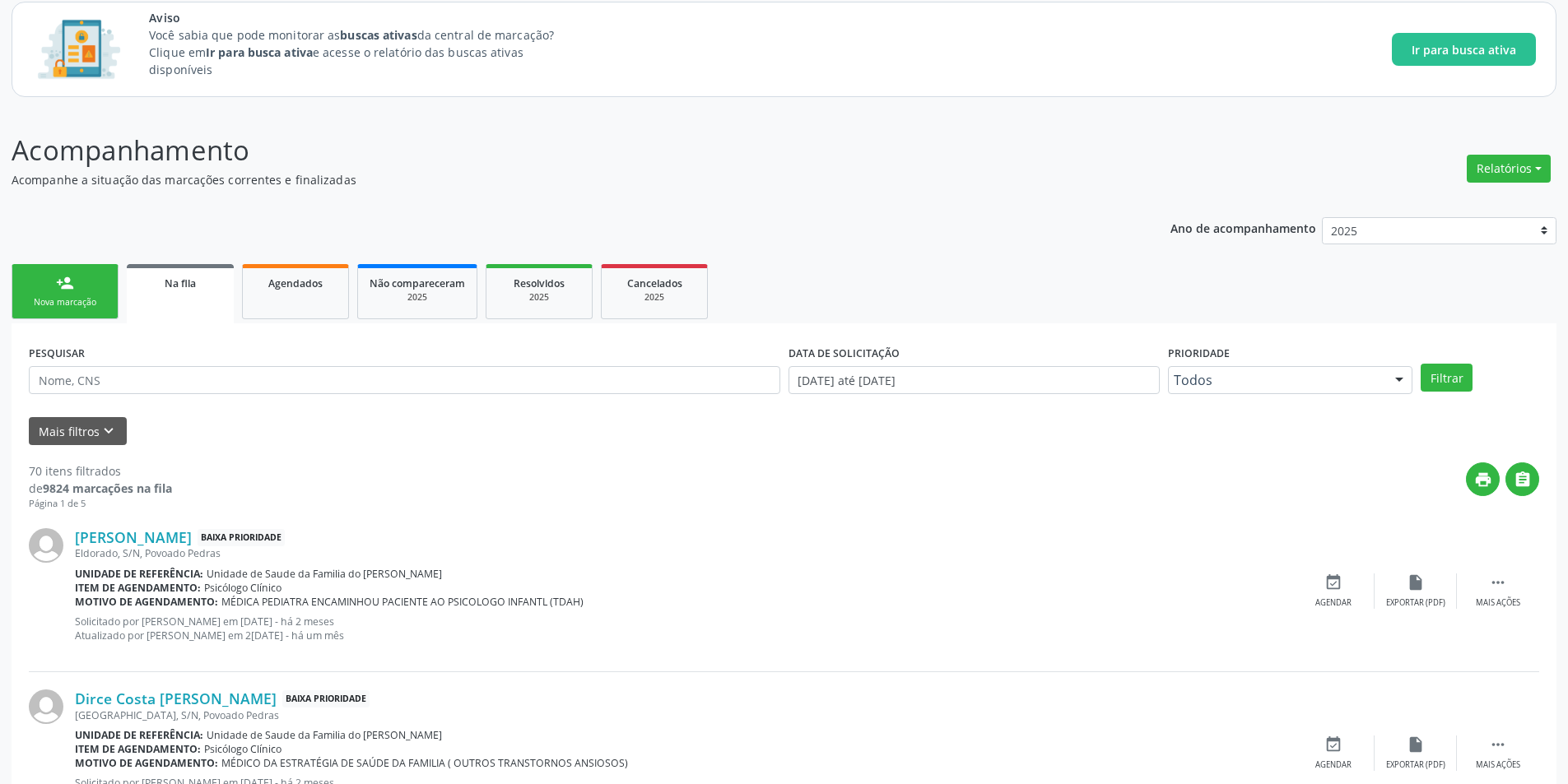
scroll to position [494, 0]
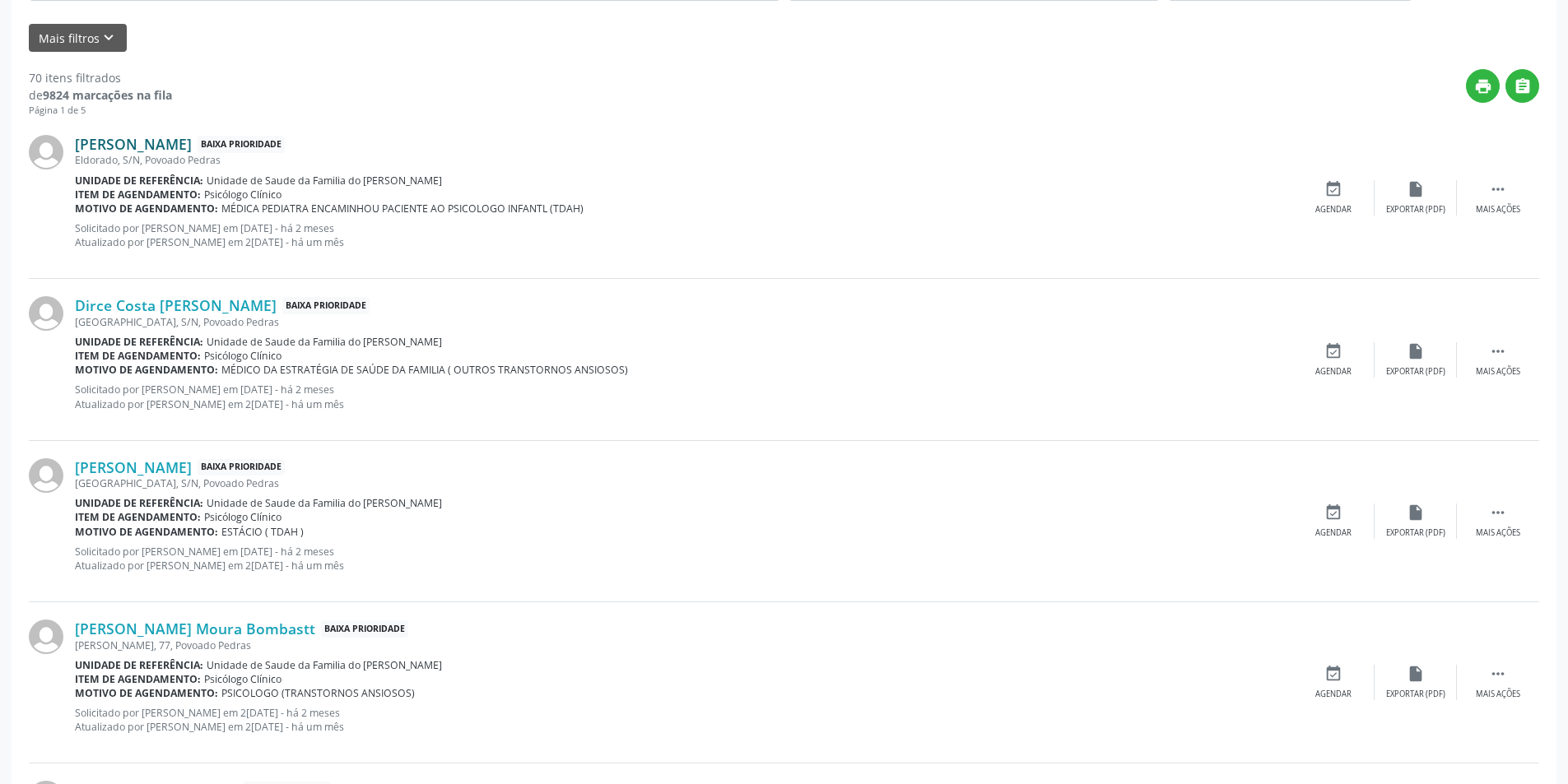
click at [191, 145] on link "[PERSON_NAME]" at bounding box center [132, 144] width 117 height 18
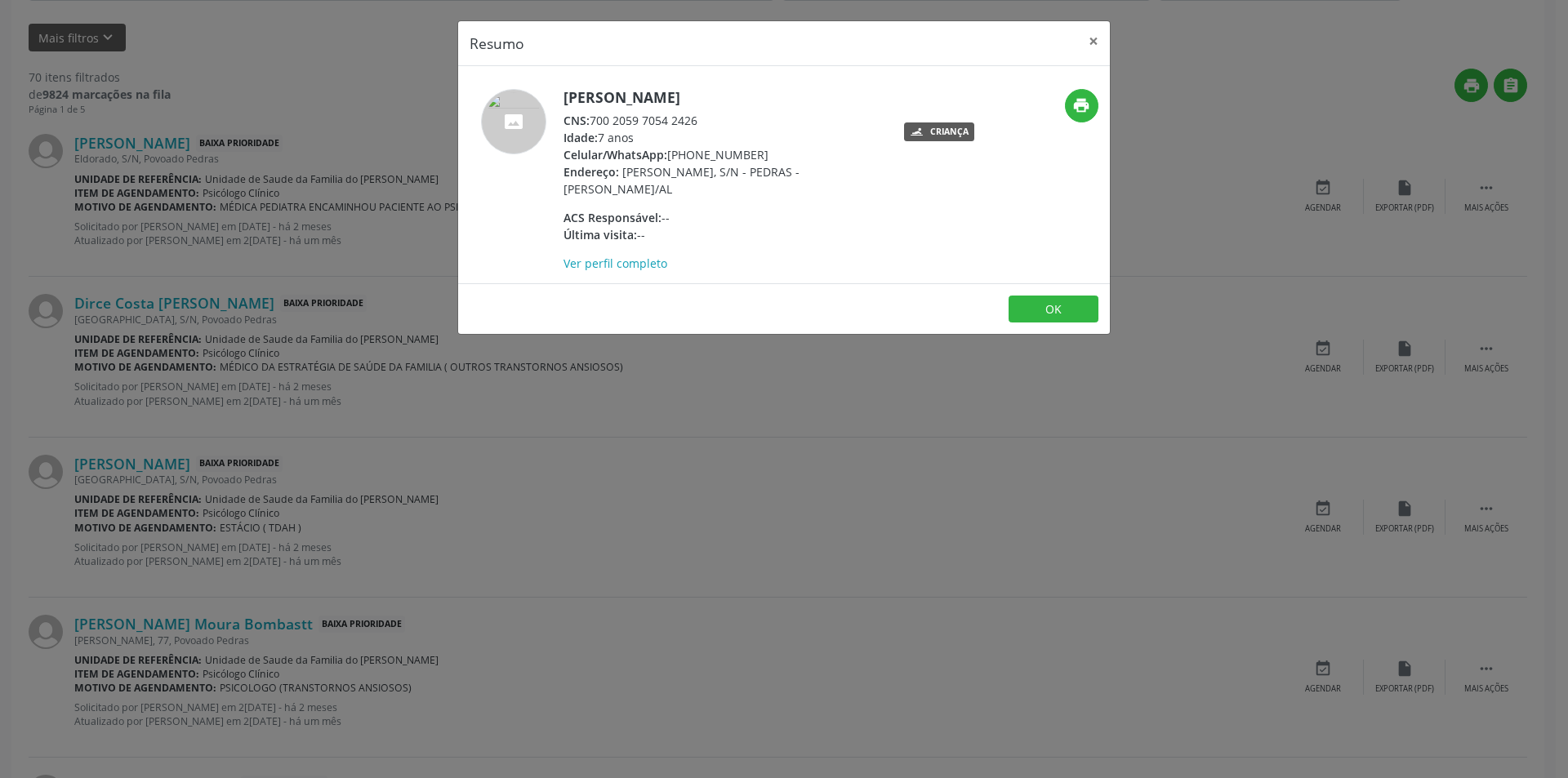
click at [593, 119] on div "CNS: 700 2059 7054 2426" at bounding box center [721, 120] width 317 height 17
click at [844, 403] on div "Resumo × [PERSON_NAME] CNS: 700 2059 7054 2426 Idade: 7 anos Celular/WhatsApp: …" at bounding box center [784, 389] width 1568 height 778
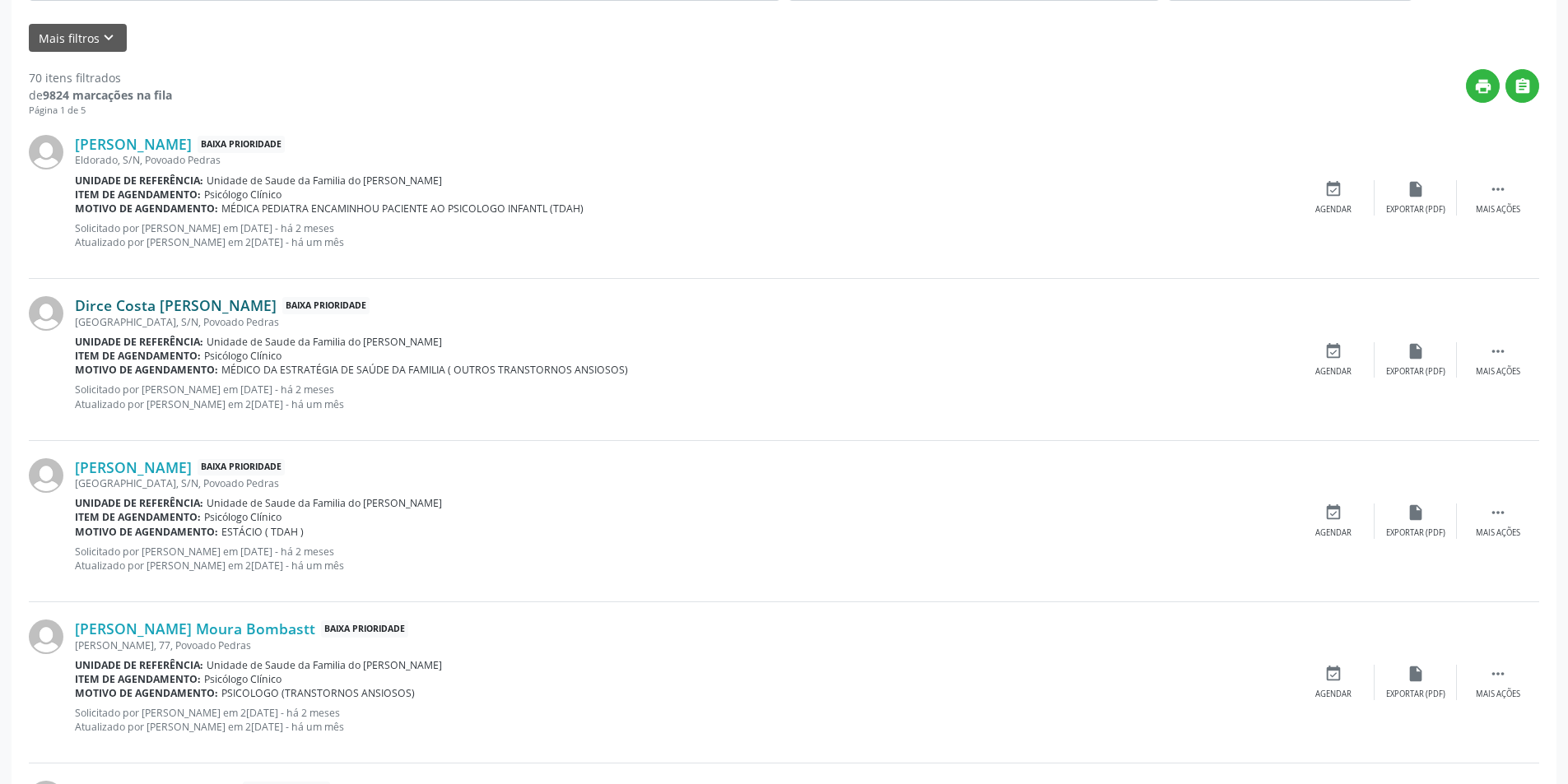
click at [183, 303] on link "Dirce Costa [PERSON_NAME]" at bounding box center [175, 305] width 201 height 18
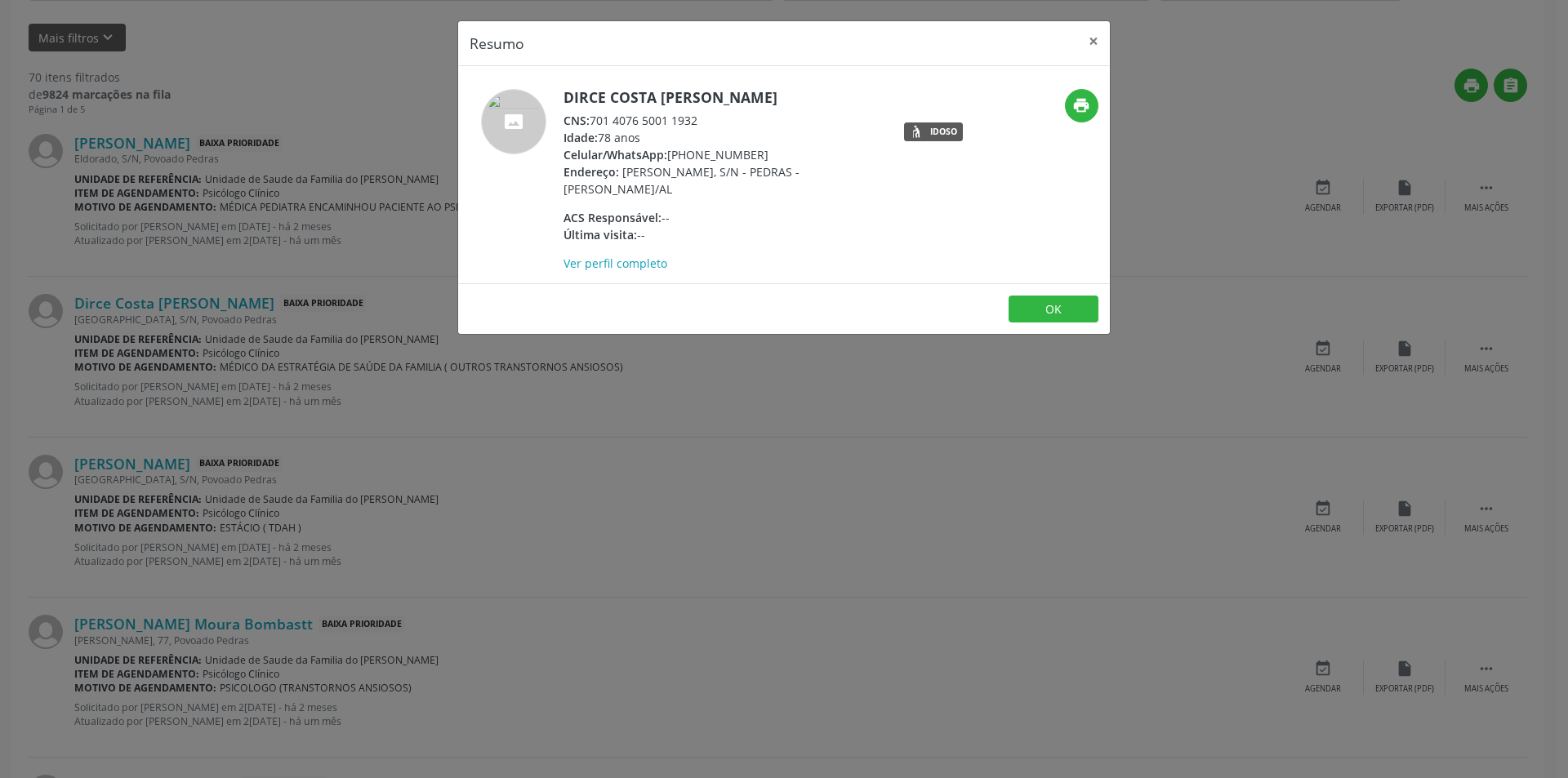
drag, startPoint x: 593, startPoint y: 118, endPoint x: 705, endPoint y: 116, distance: 112.0
click at [705, 116] on div "CNS: 701 4076 5001 1932" at bounding box center [721, 120] width 317 height 17
click at [1054, 317] on button "OK" at bounding box center [1053, 309] width 90 height 28
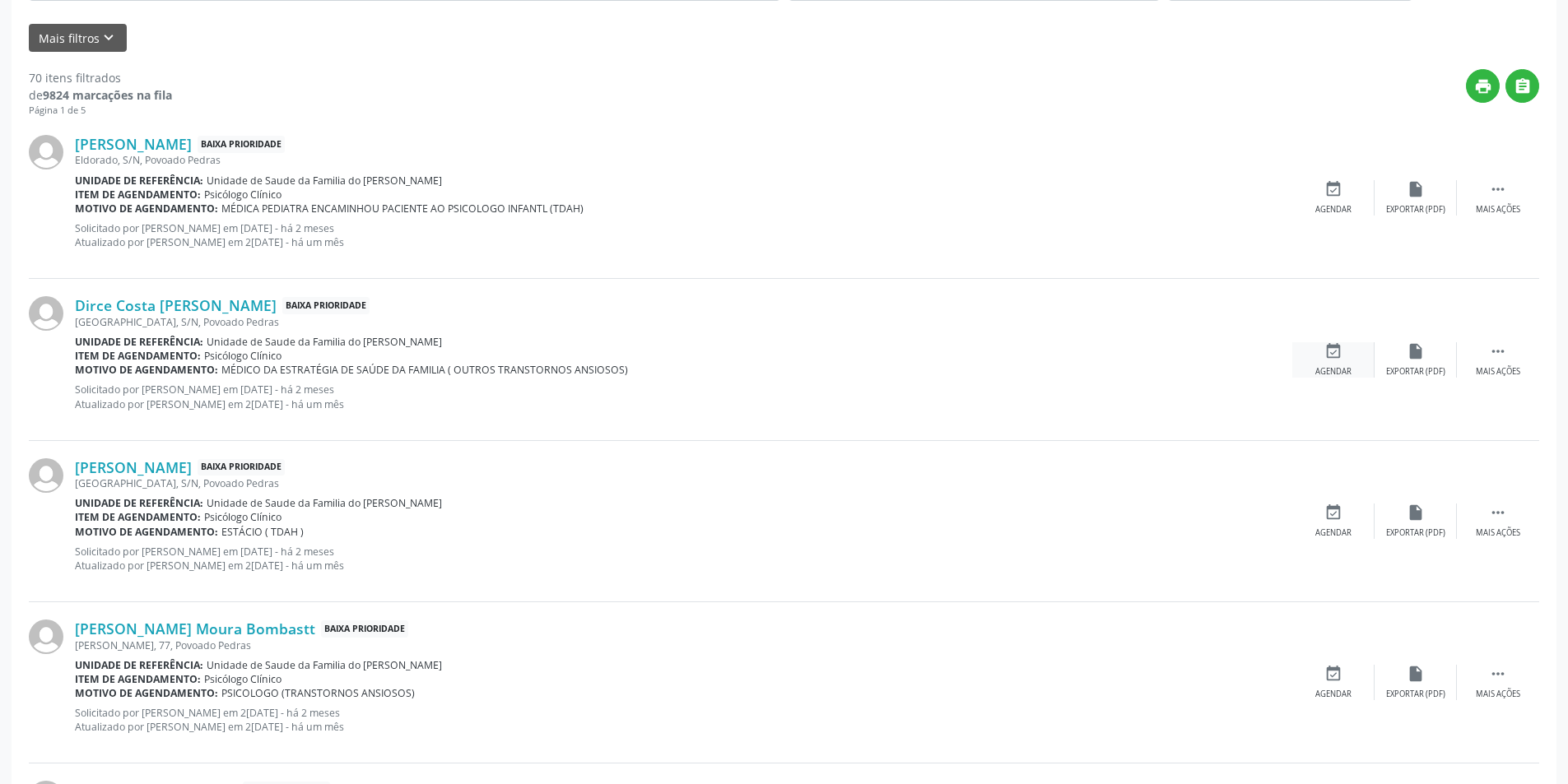
click at [1325, 357] on icon "event_available" at bounding box center [1334, 352] width 18 height 18
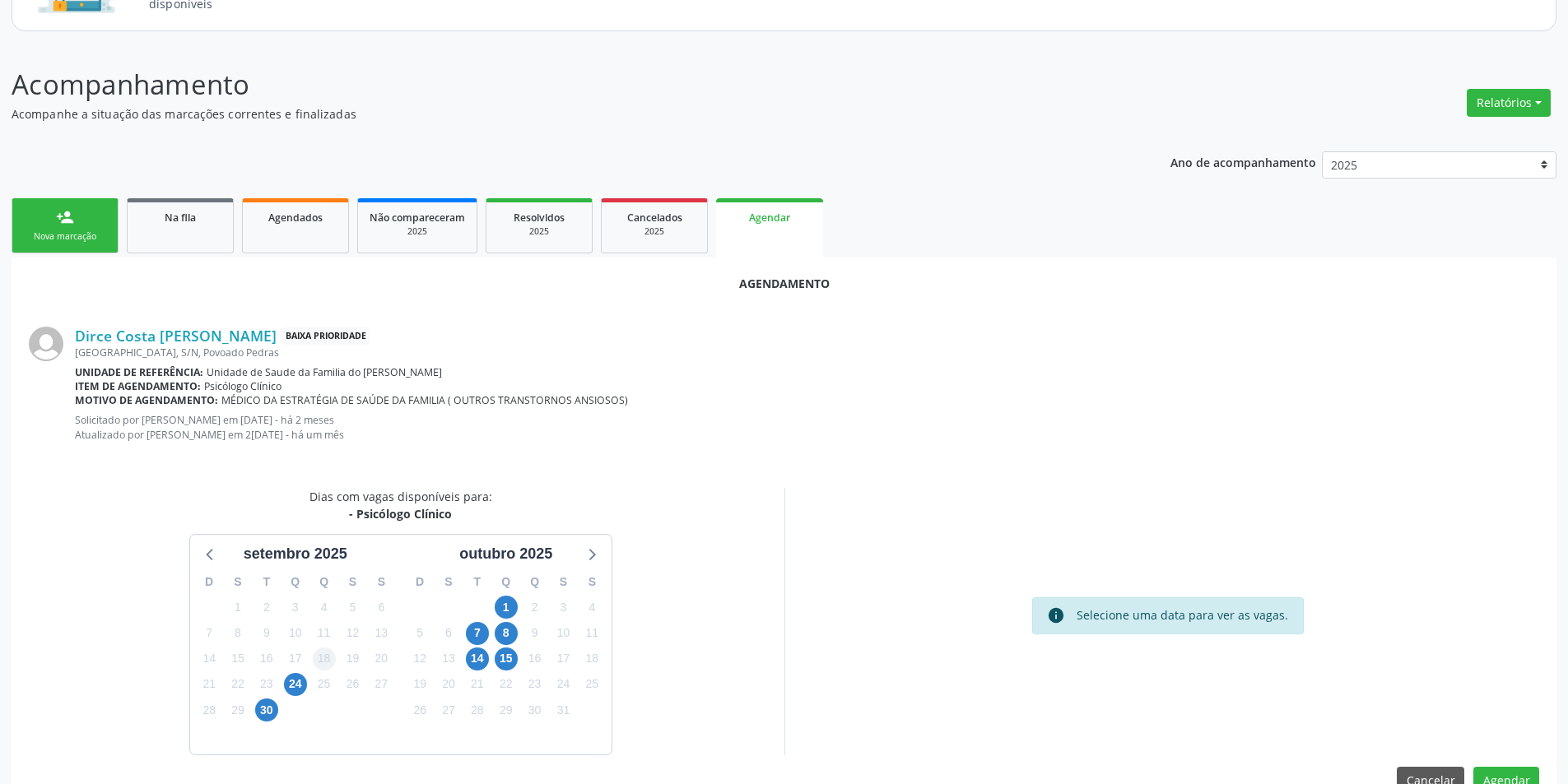
scroll to position [205, 0]
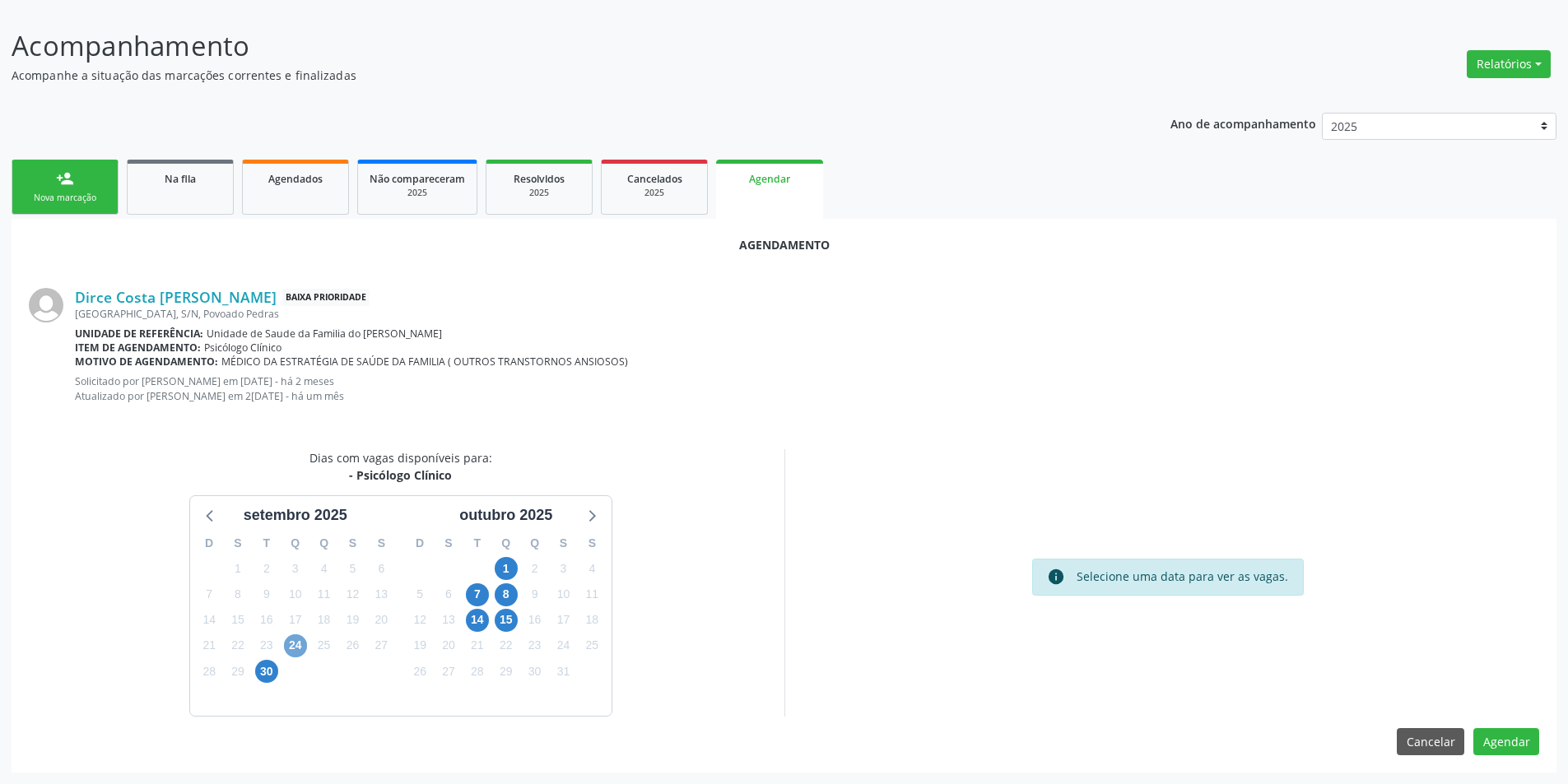
click at [300, 647] on span "24" at bounding box center [295, 646] width 23 height 23
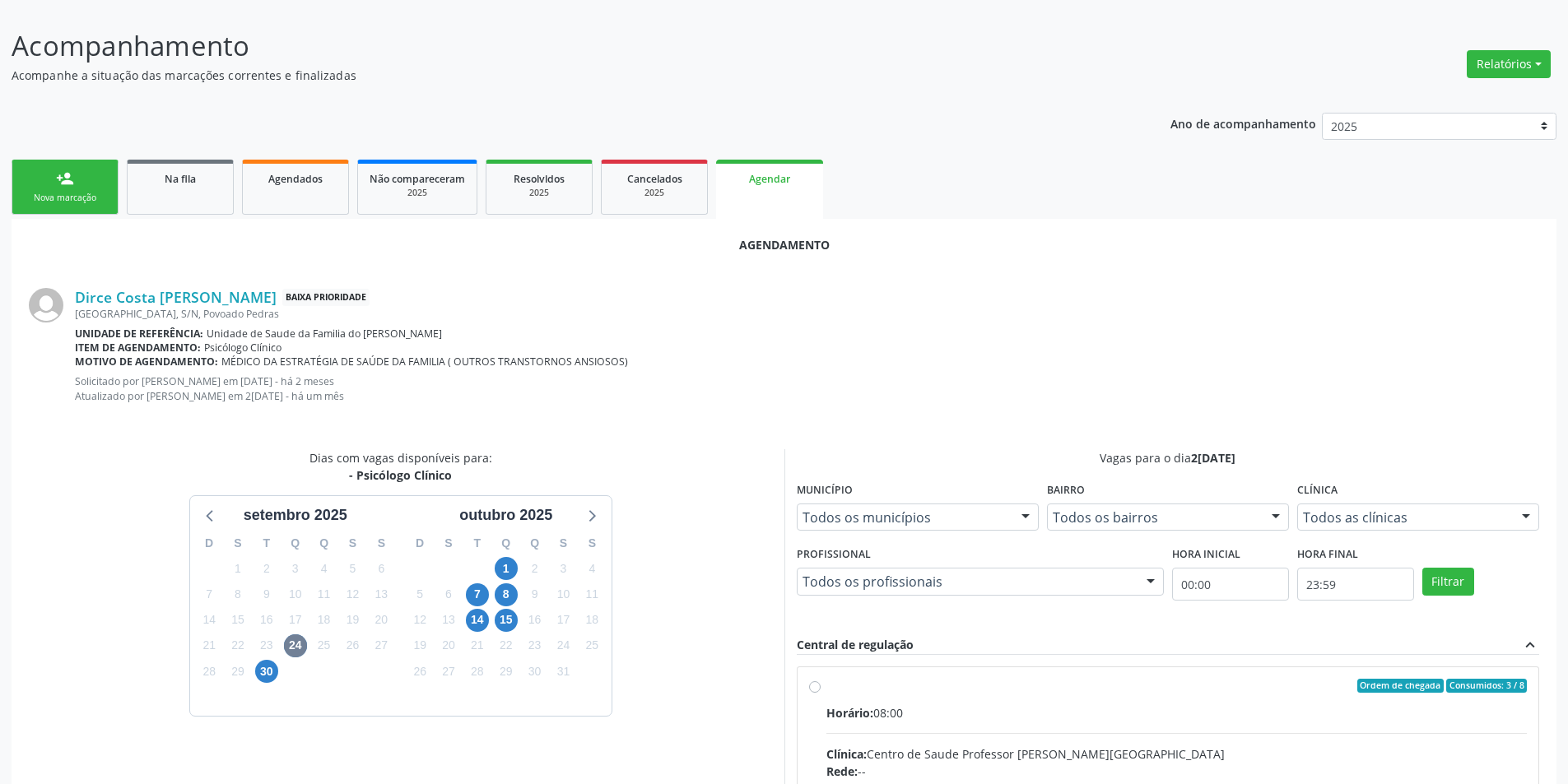
click at [814, 686] on input "Ordem de chegada Consumidos: 3 / 8 Horário: 08:00 Clínica: Centro de Saude Prof…" at bounding box center [815, 686] width 12 height 15
radio input "true"
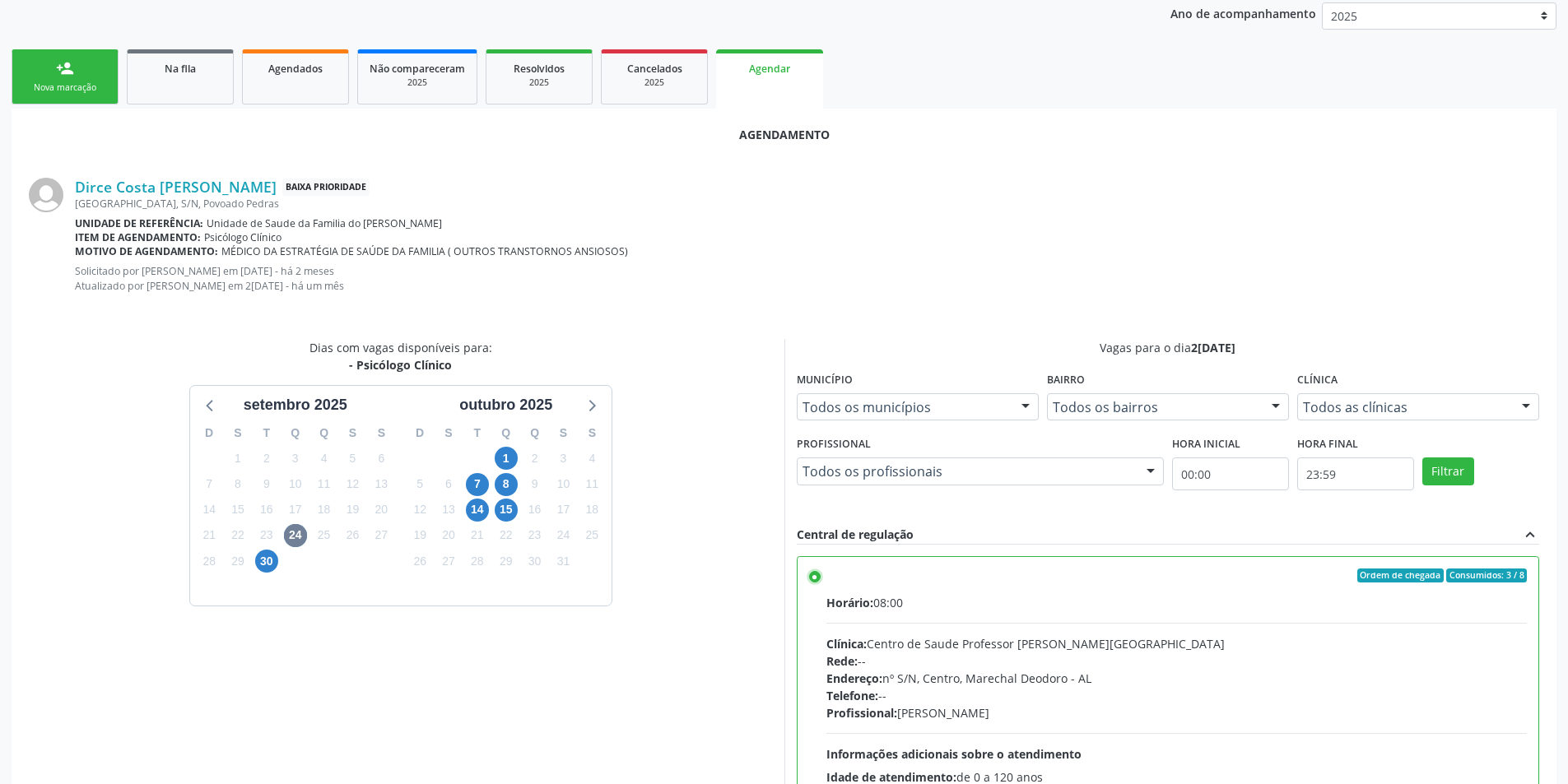
scroll to position [472, 0]
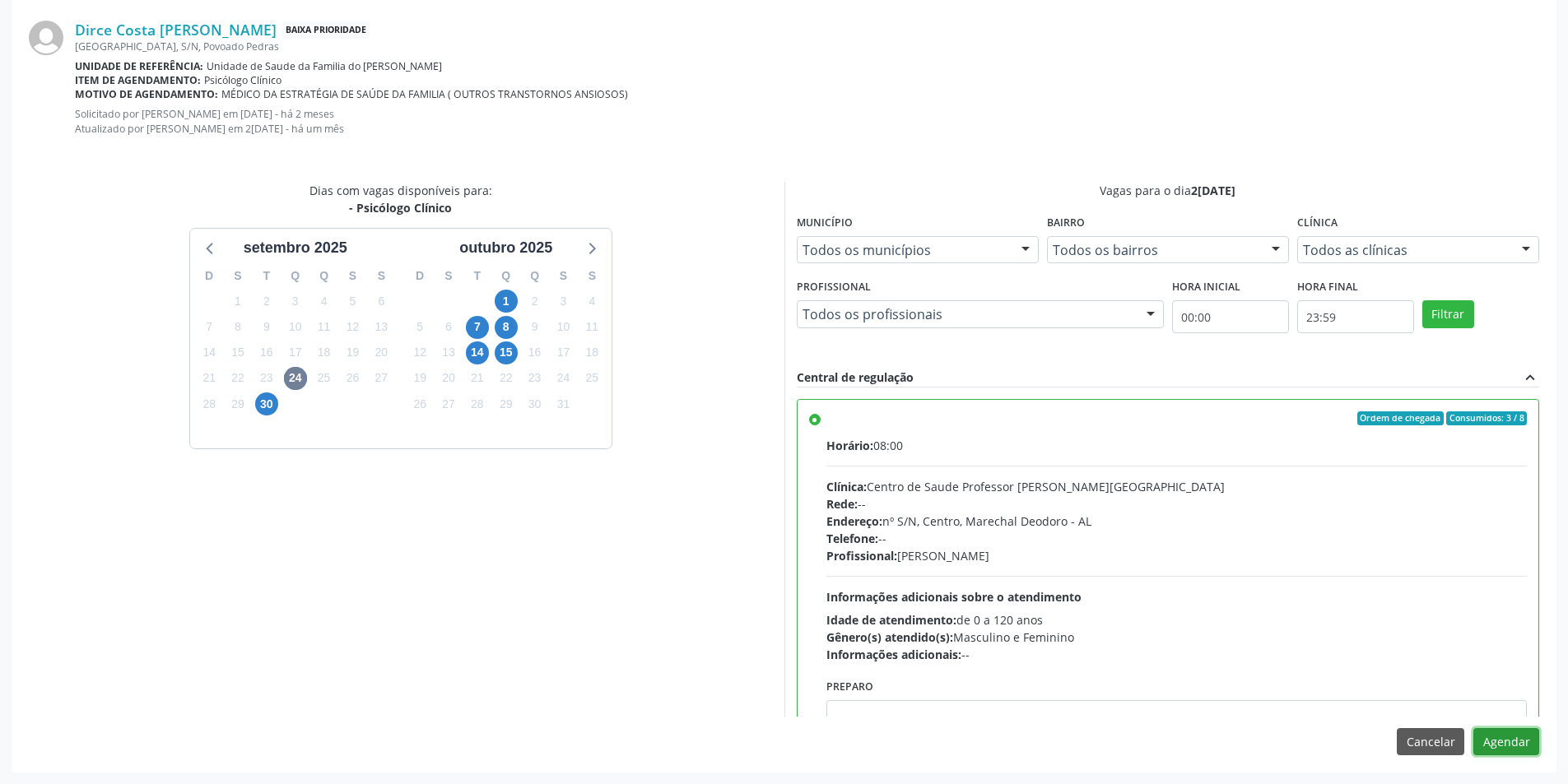
click at [1509, 742] on button "Agendar" at bounding box center [1506, 742] width 66 height 28
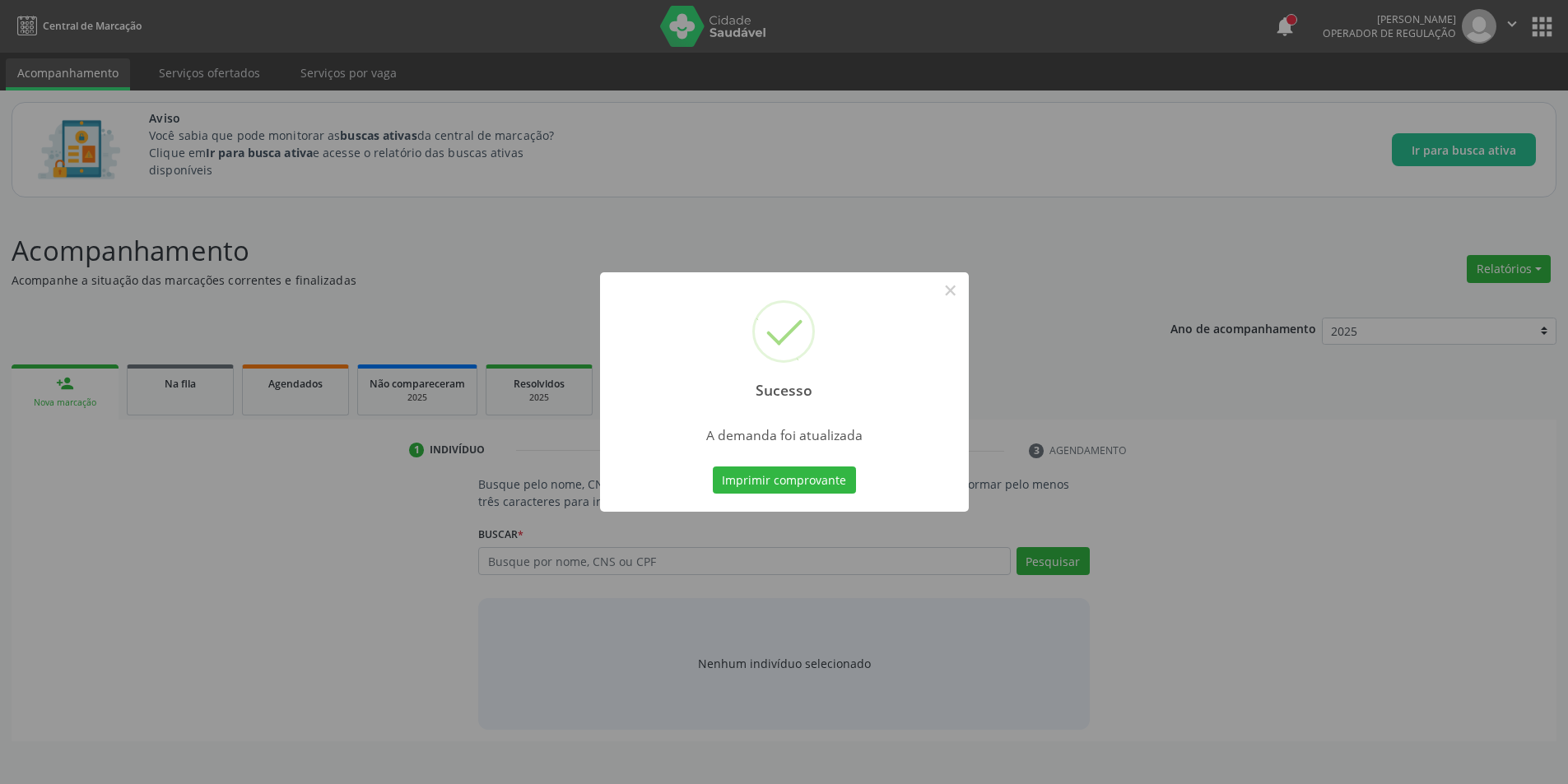
scroll to position [0, 0]
click at [955, 288] on button "×" at bounding box center [956, 291] width 28 height 28
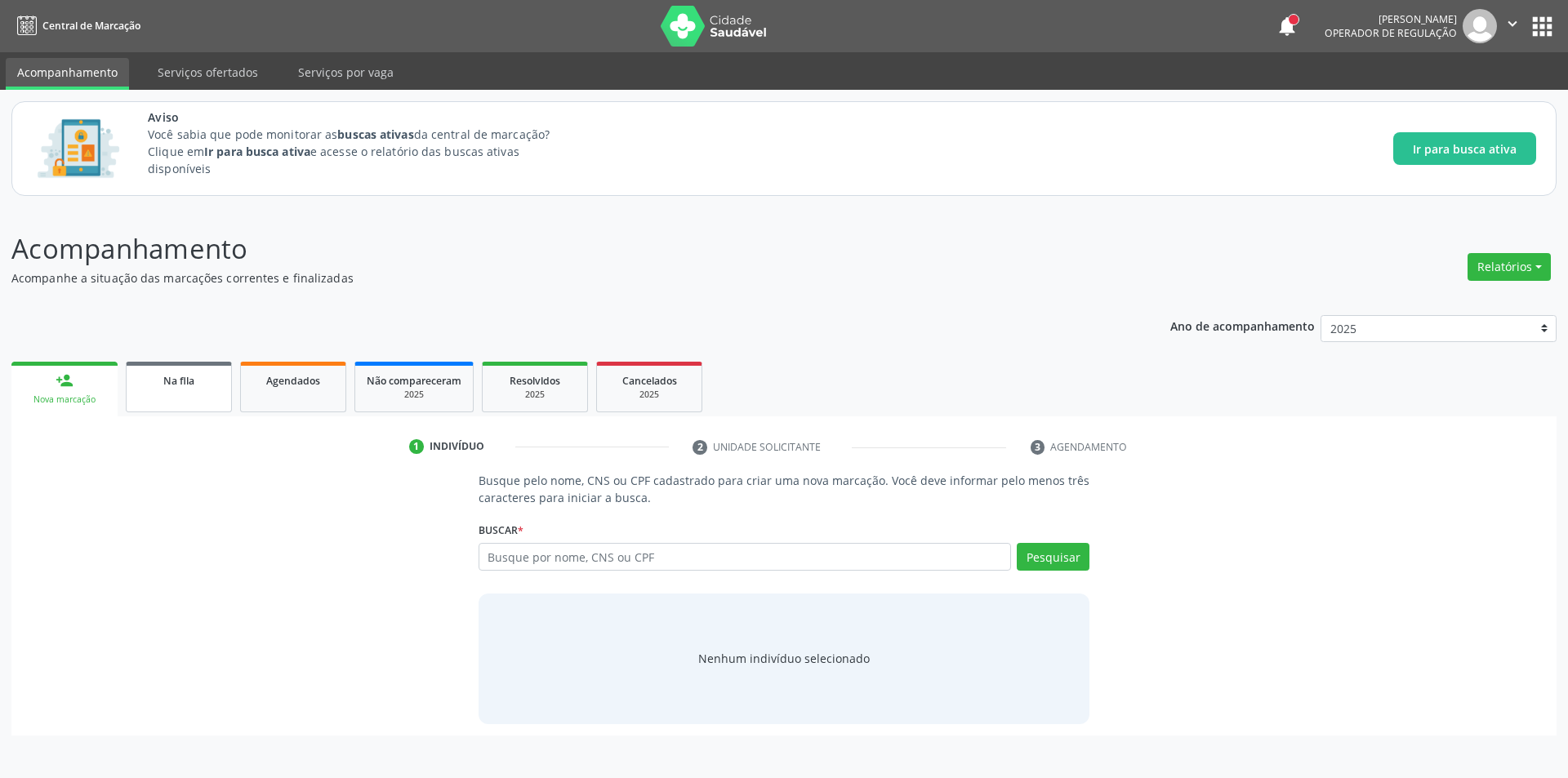
click at [191, 399] on link "Na fila" at bounding box center [178, 387] width 106 height 50
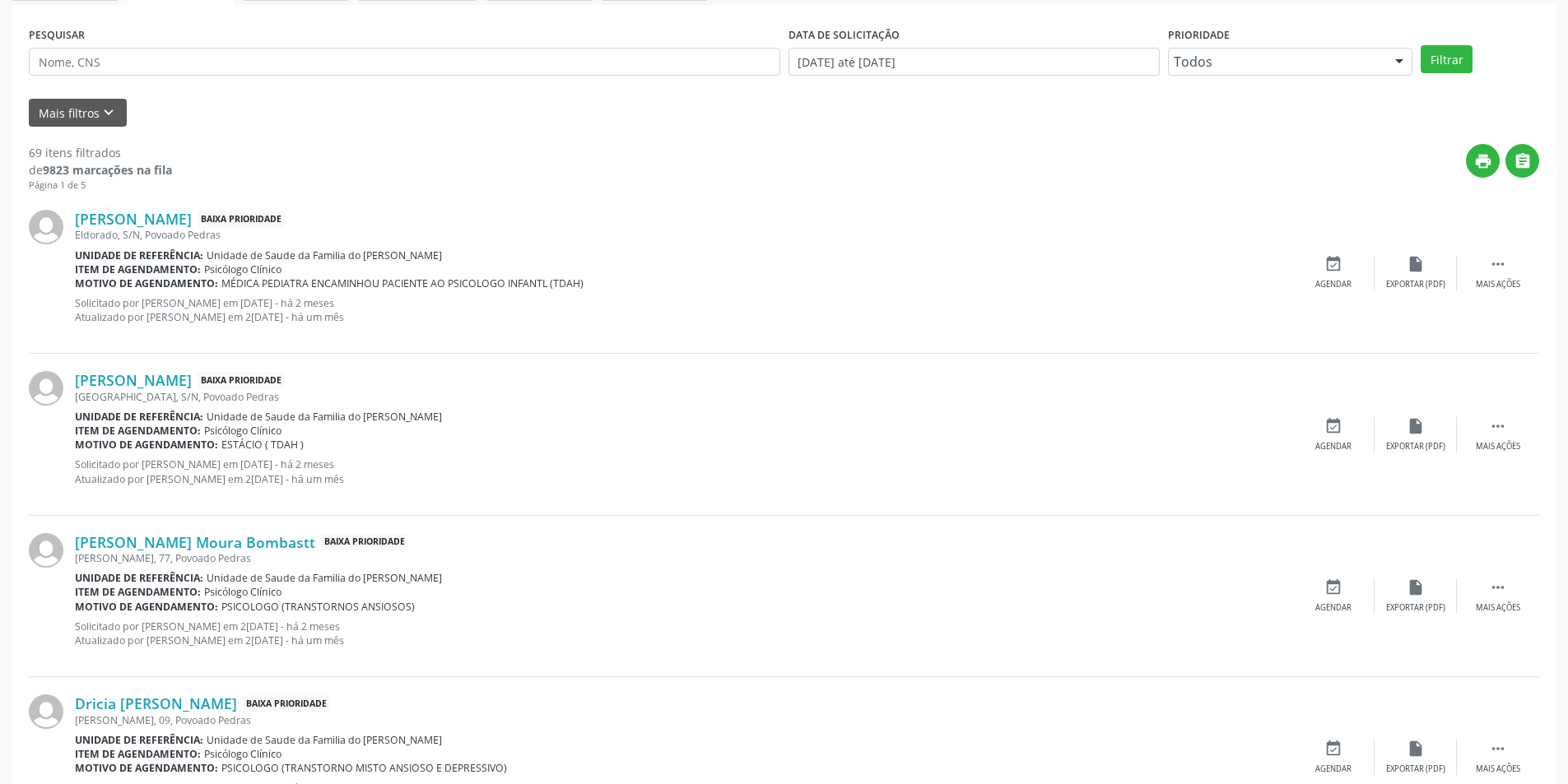
scroll to position [658, 0]
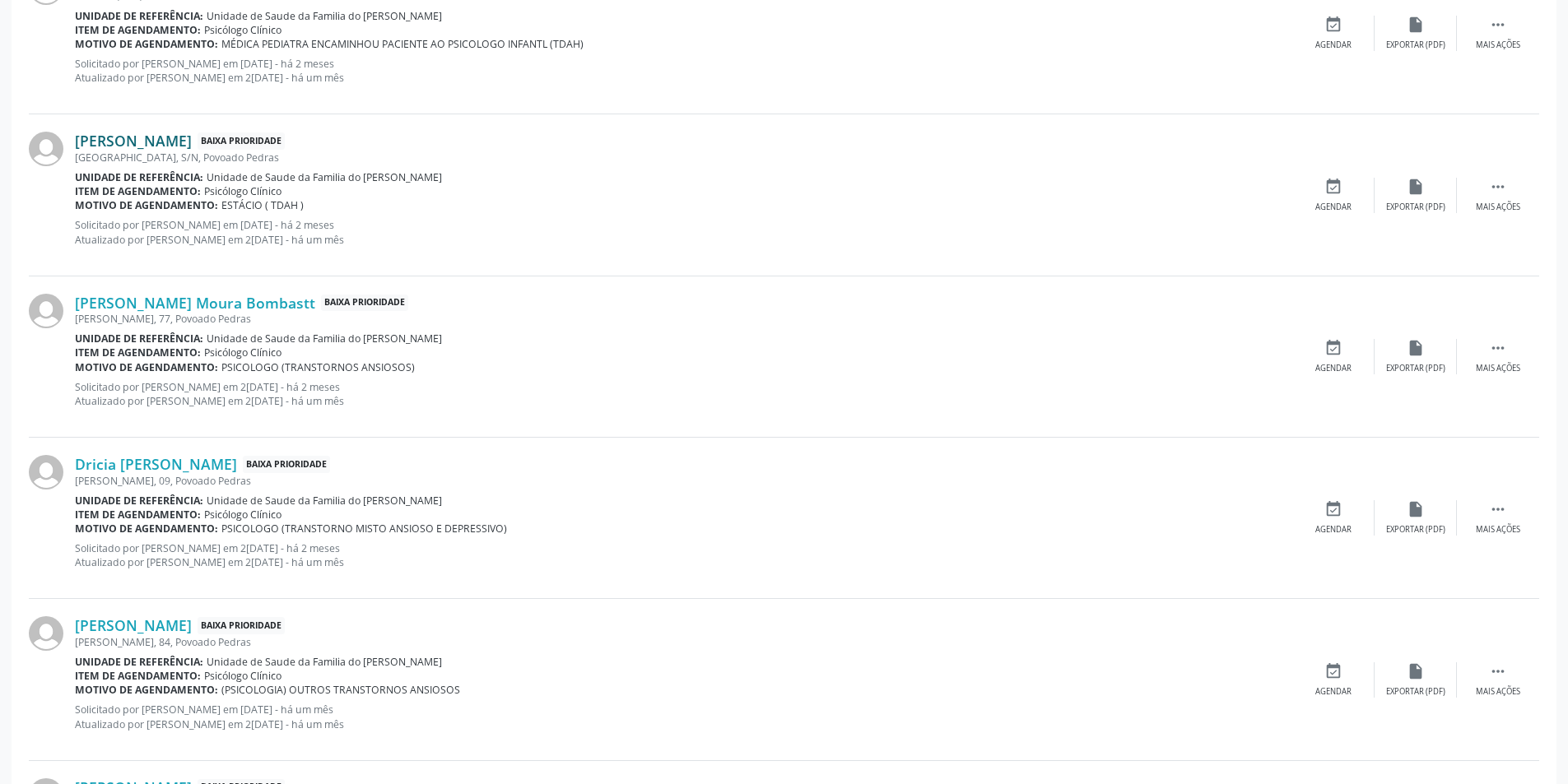
click at [164, 143] on link "[PERSON_NAME]" at bounding box center [132, 140] width 117 height 18
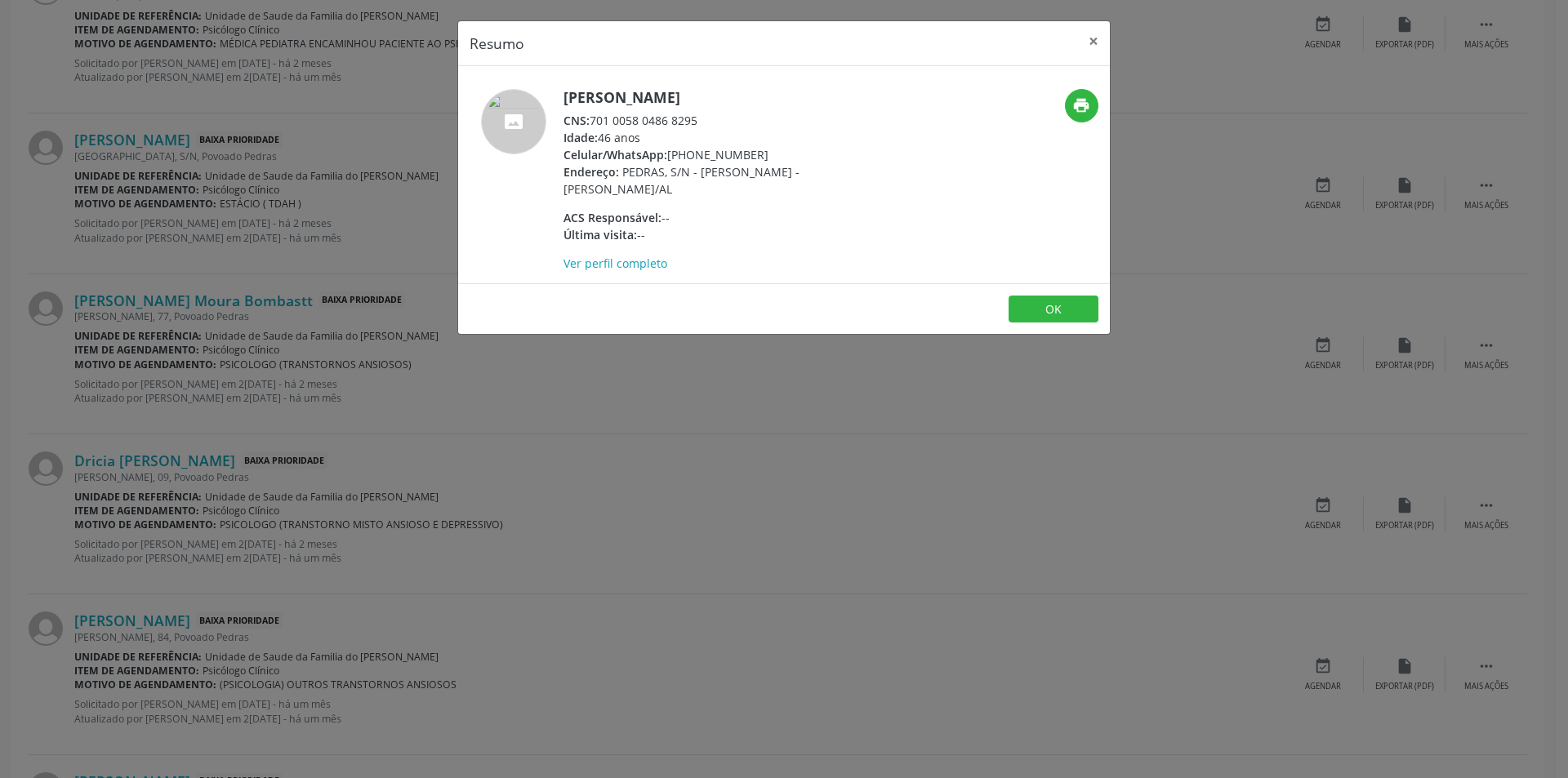
drag, startPoint x: 592, startPoint y: 119, endPoint x: 712, endPoint y: 124, distance: 120.1
click at [712, 124] on div "CNS: 701 0058 0486 8295" at bounding box center [721, 120] width 317 height 17
click at [1050, 313] on button "OK" at bounding box center [1053, 309] width 90 height 28
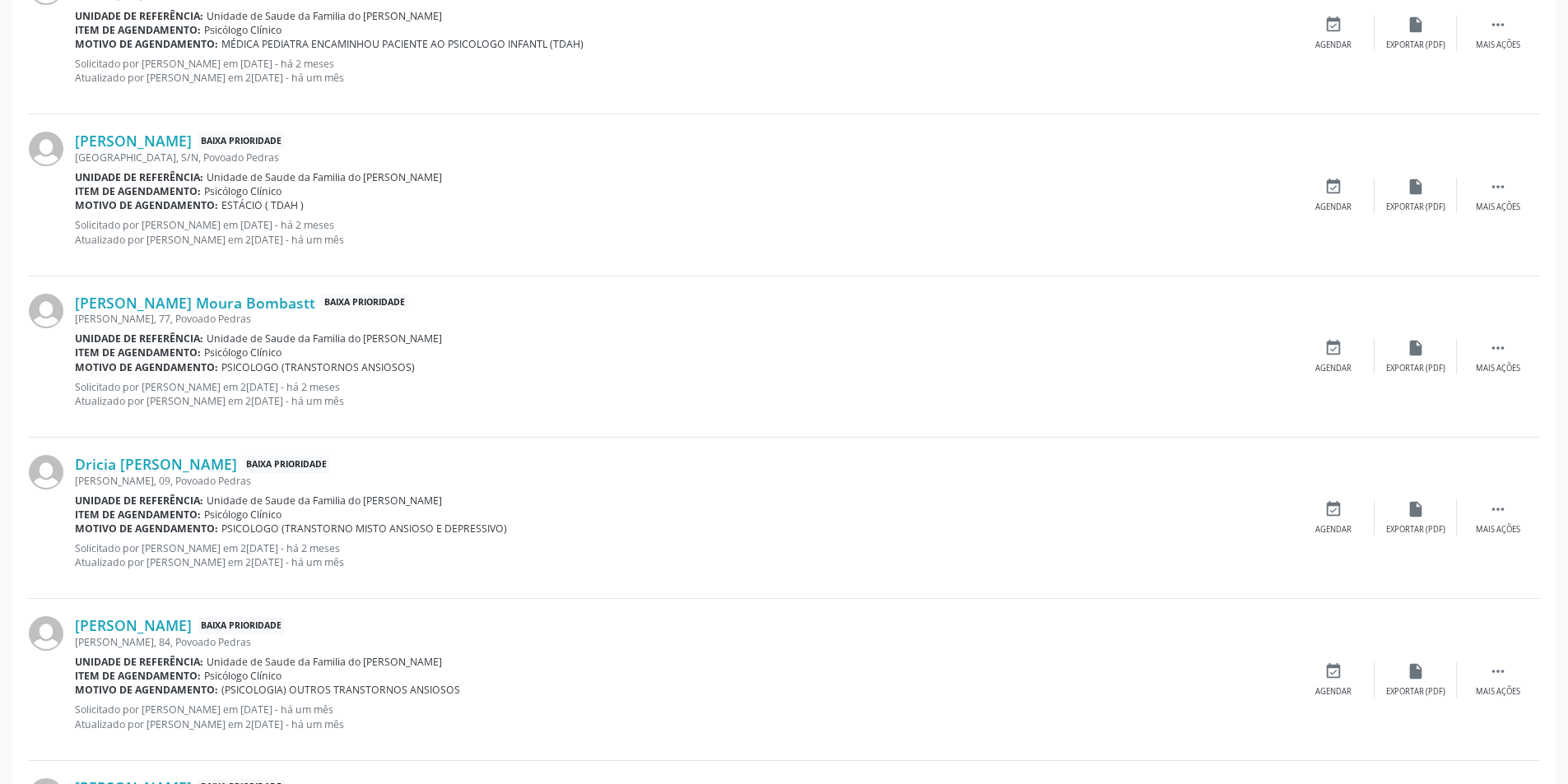
click at [1329, 172] on div "[PERSON_NAME] Baixa Prioridade [GEOGRAPHIC_DATA], S/N, [GEOGRAPHIC_DATA] Unidad…" at bounding box center [784, 195] width 1510 height 161
click at [1328, 198] on div "event_available Agendar" at bounding box center [1333, 195] width 83 height 36
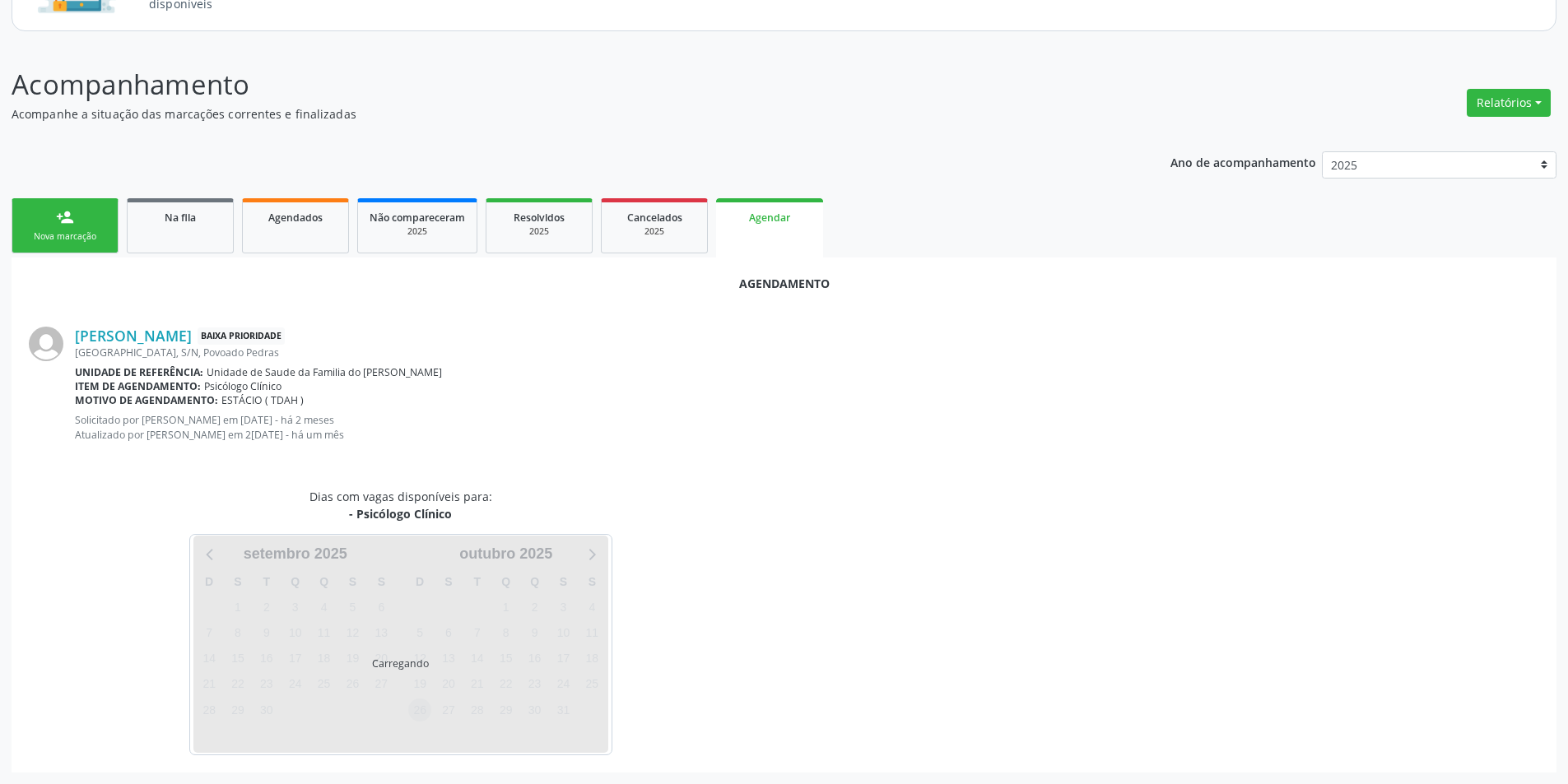
scroll to position [205, 0]
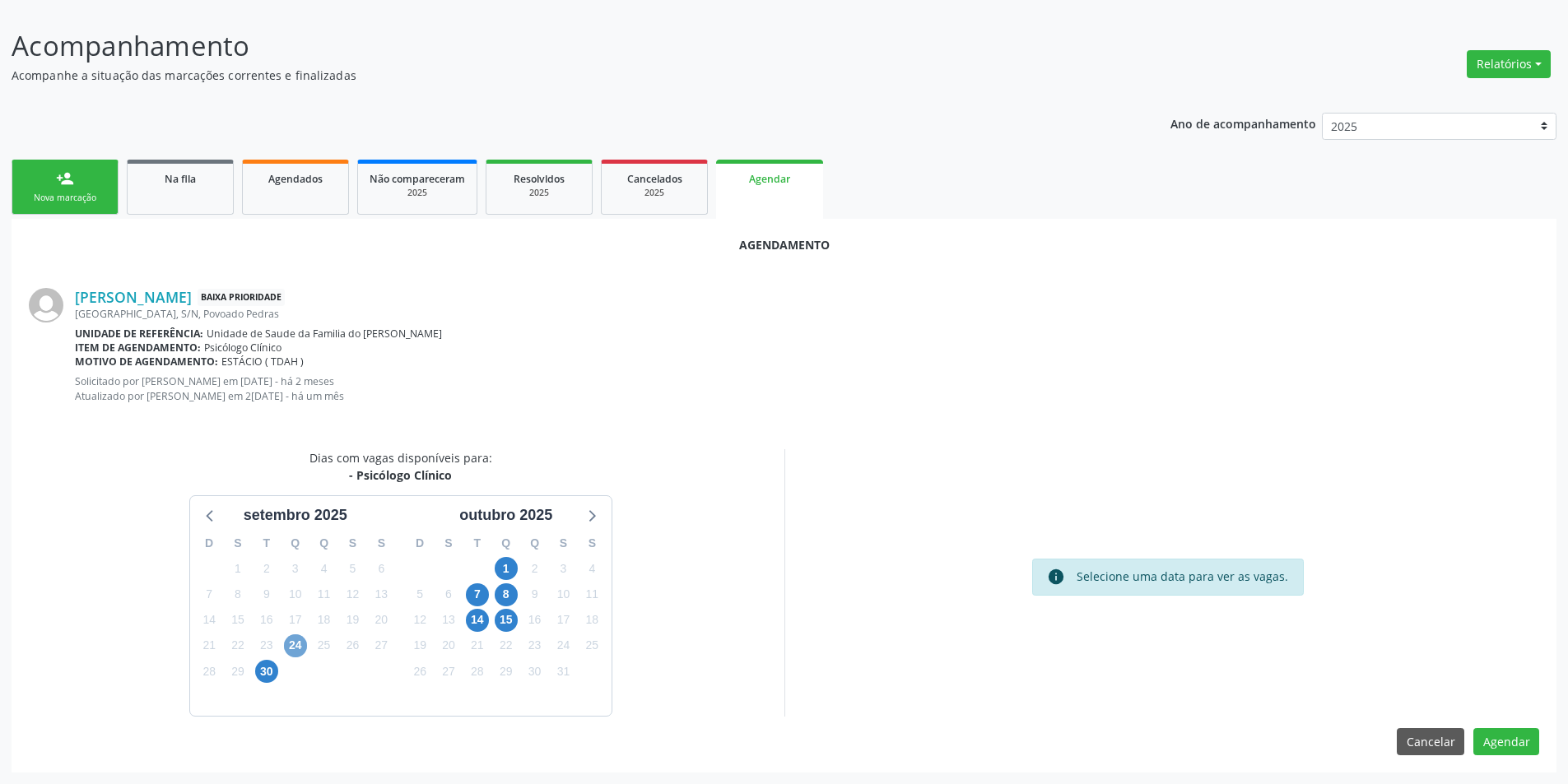
click at [291, 650] on span "24" at bounding box center [295, 646] width 23 height 23
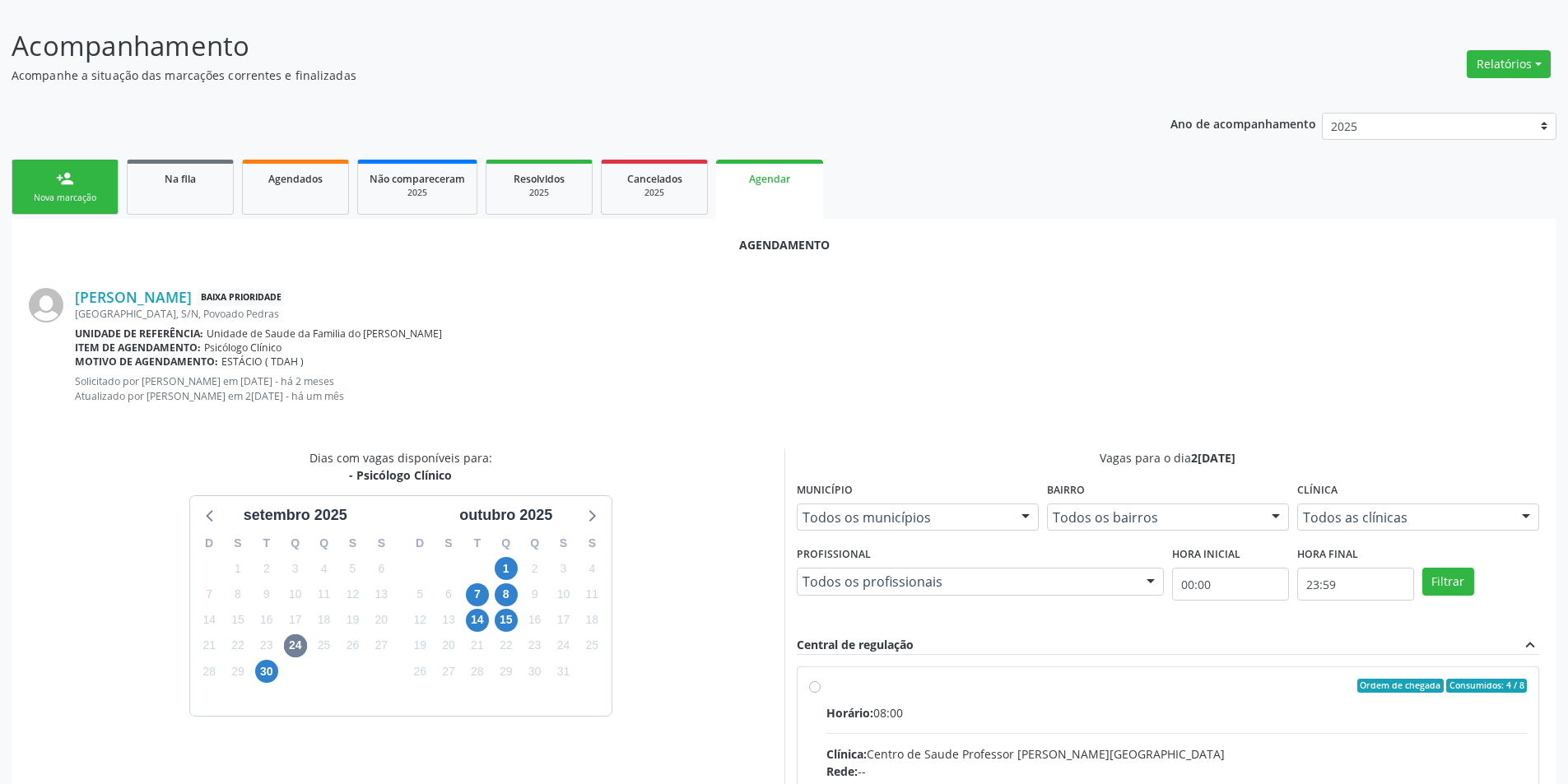
click at [809, 685] on input "Ordem de chegada Consumidos: 4 / 8 Horário: 08:00 Clínica: Centro de Saude Prof…" at bounding box center [815, 686] width 12 height 15
radio input "true"
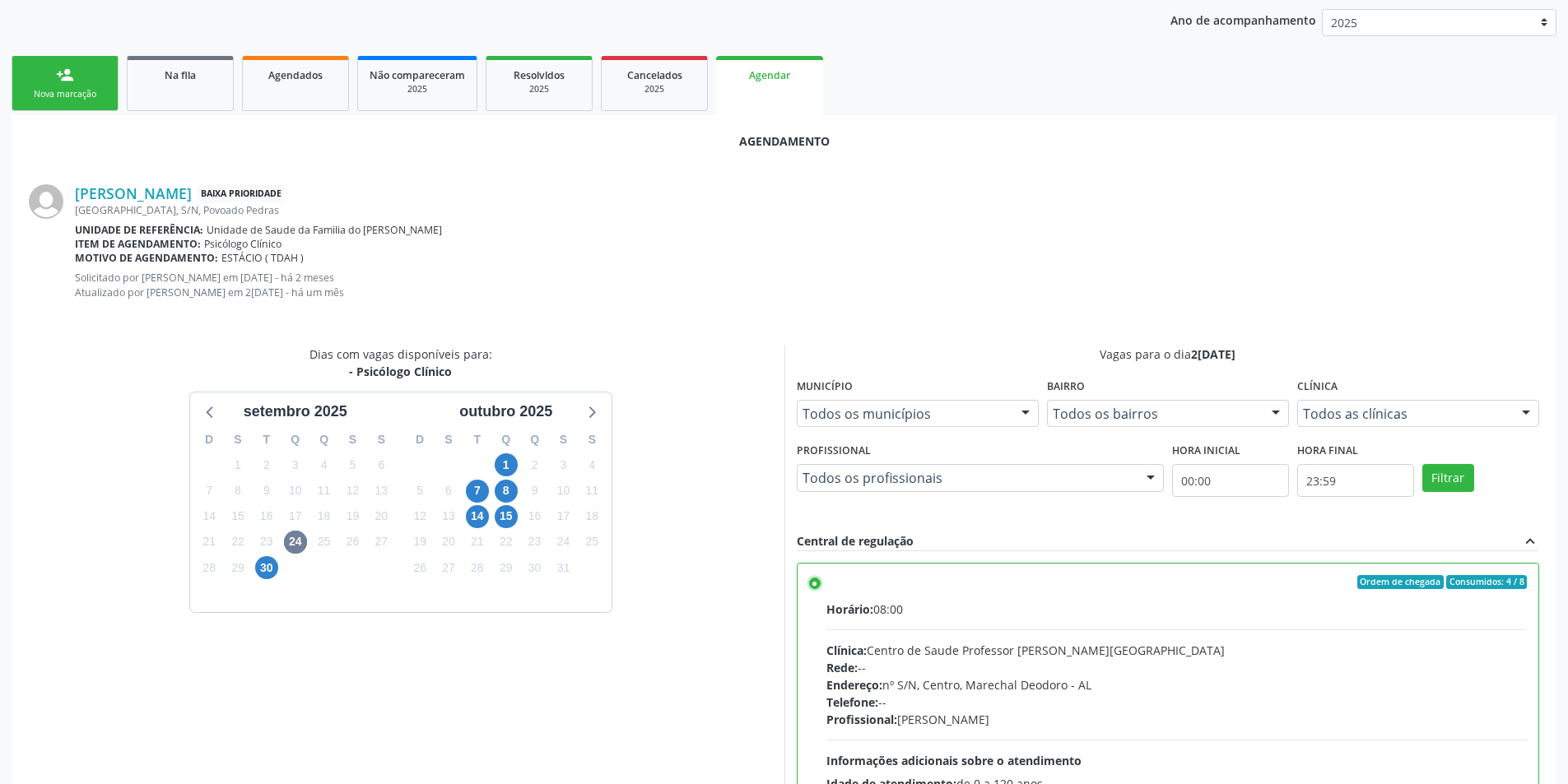
scroll to position [472, 0]
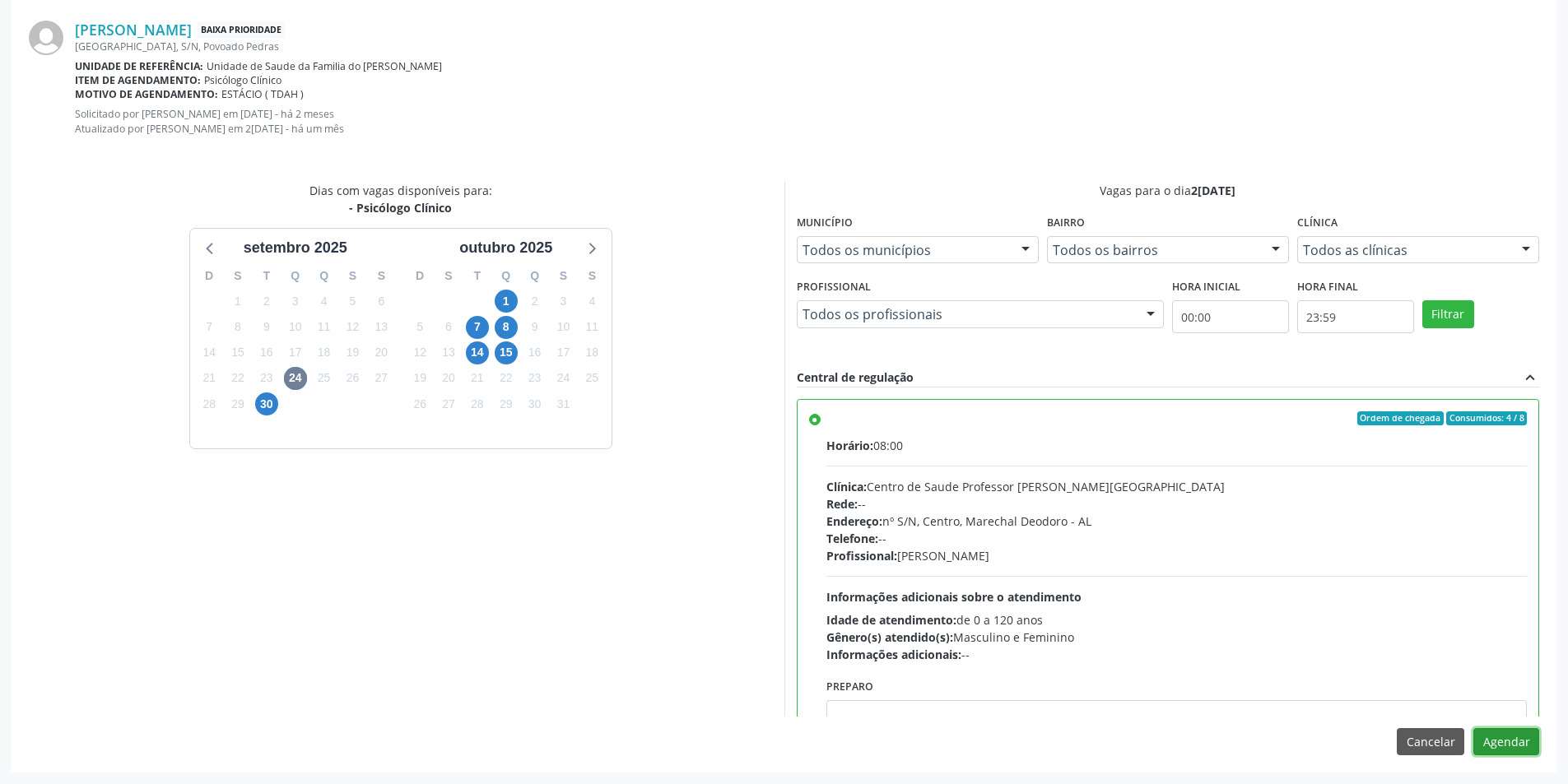
click at [1517, 744] on button "Agendar" at bounding box center [1506, 742] width 66 height 28
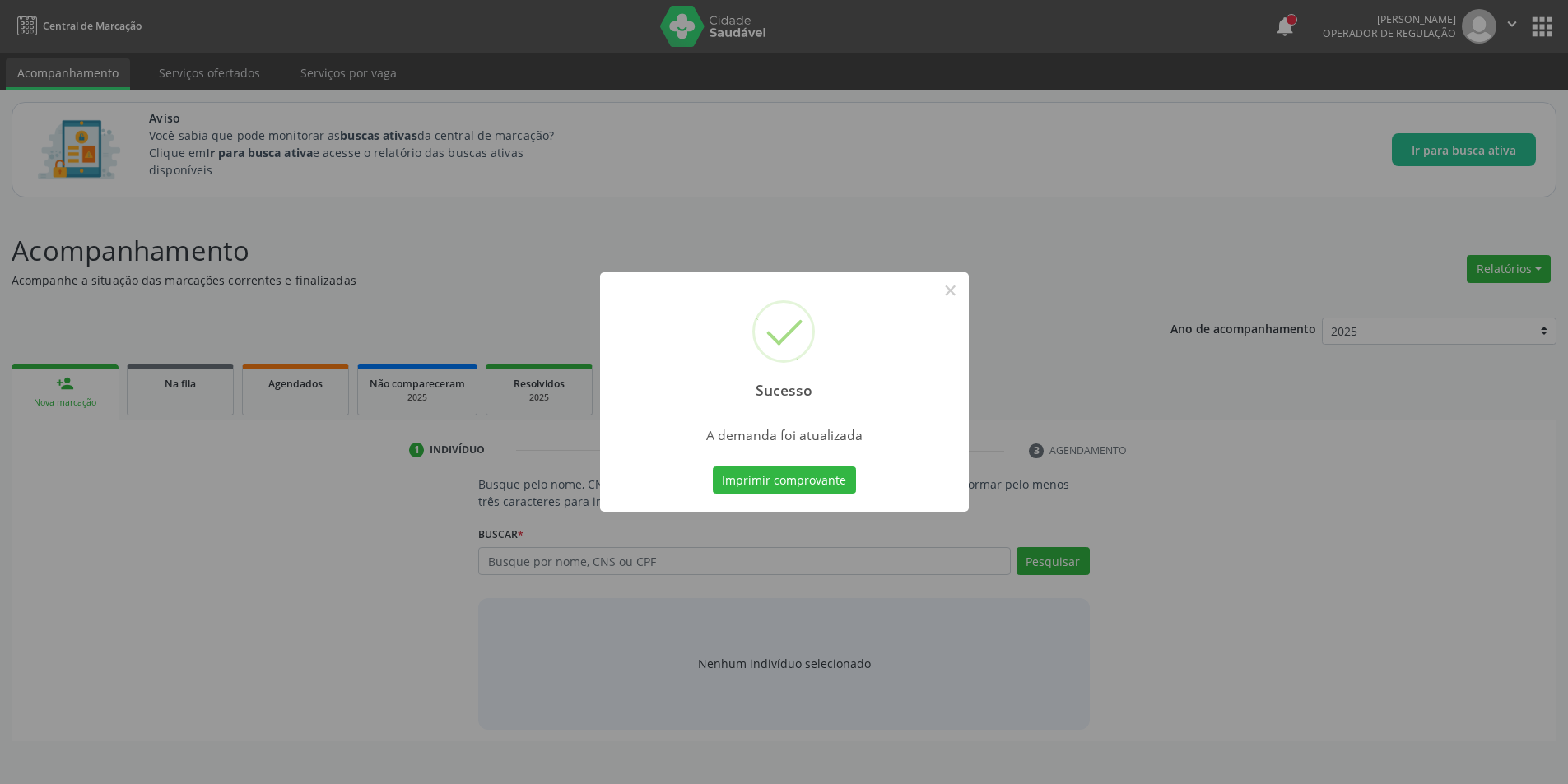
scroll to position [0, 0]
click at [954, 292] on button "×" at bounding box center [956, 291] width 28 height 28
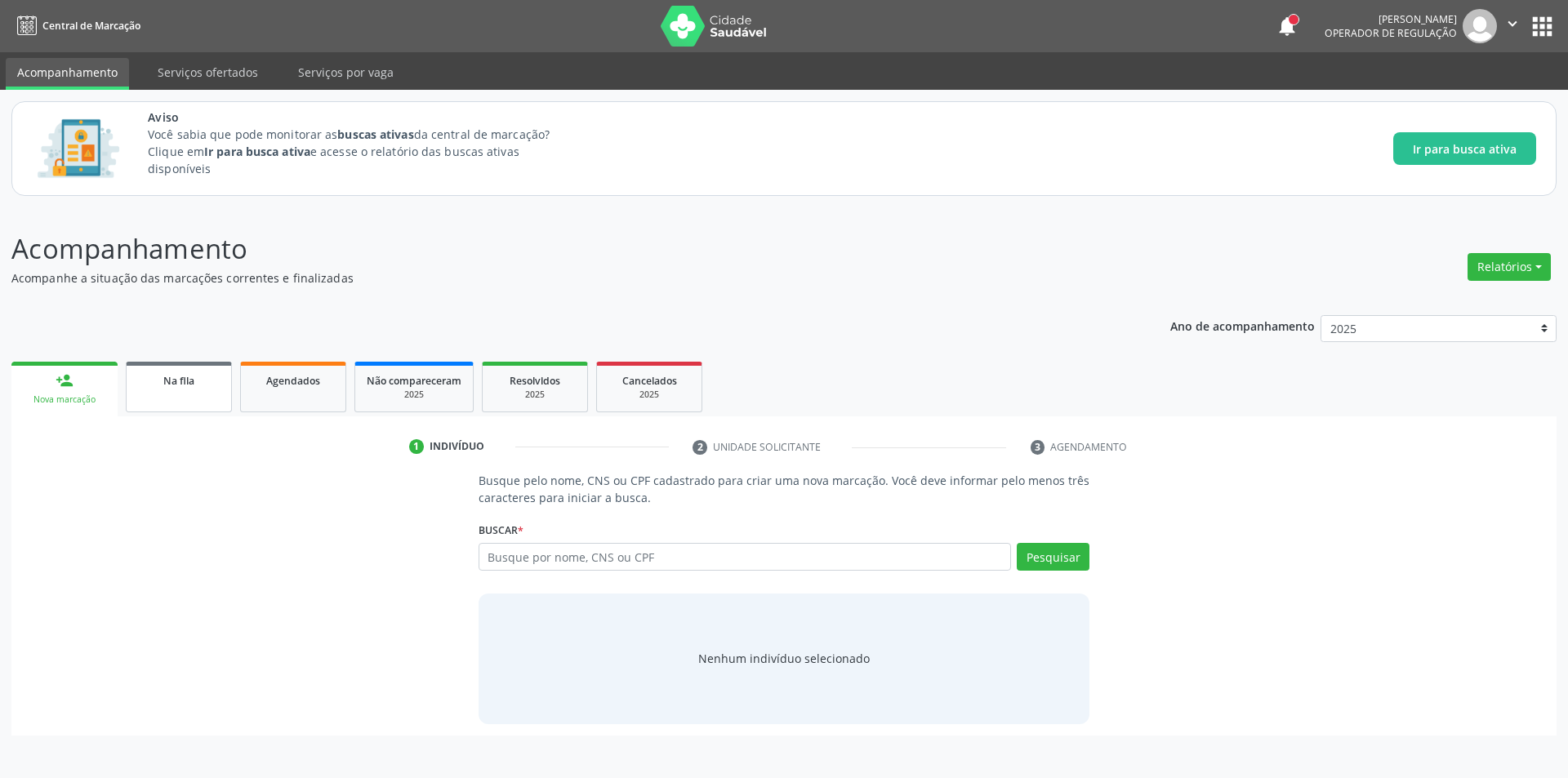
click at [199, 393] on link "Na fila" at bounding box center [178, 387] width 106 height 50
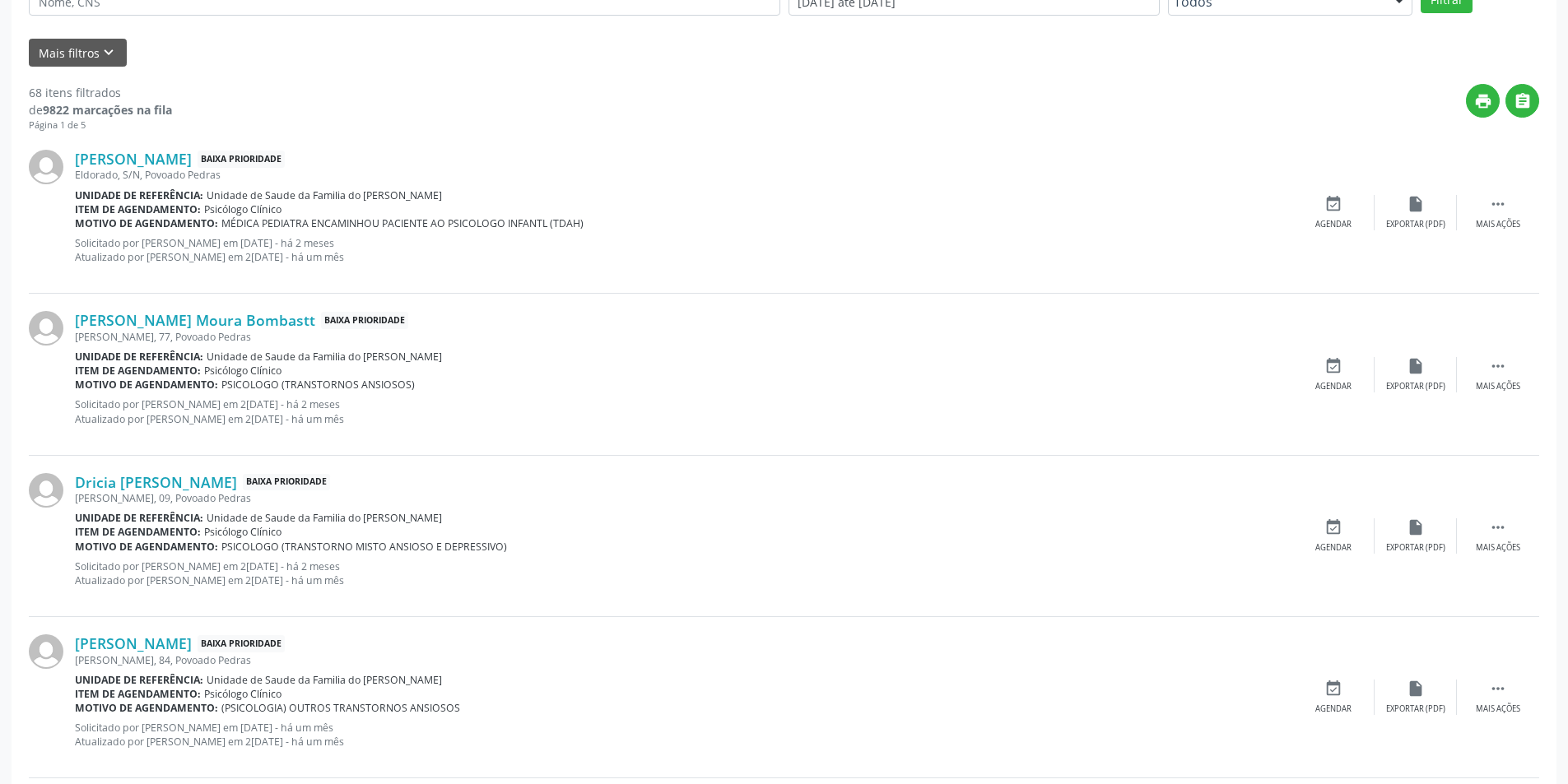
scroll to position [494, 0]
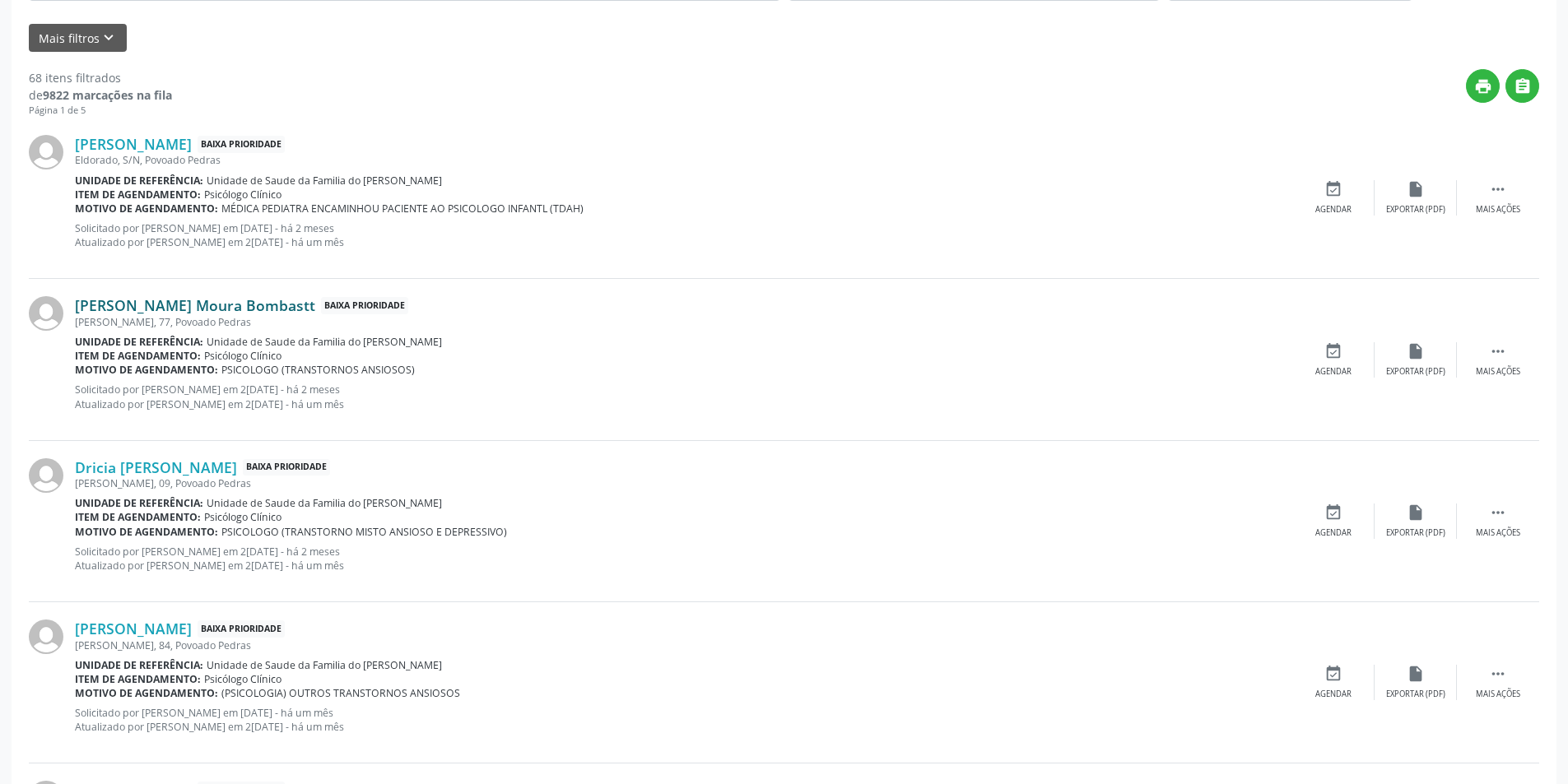
click at [209, 308] on link "[PERSON_NAME] Moura Bombastt" at bounding box center [194, 305] width 240 height 18
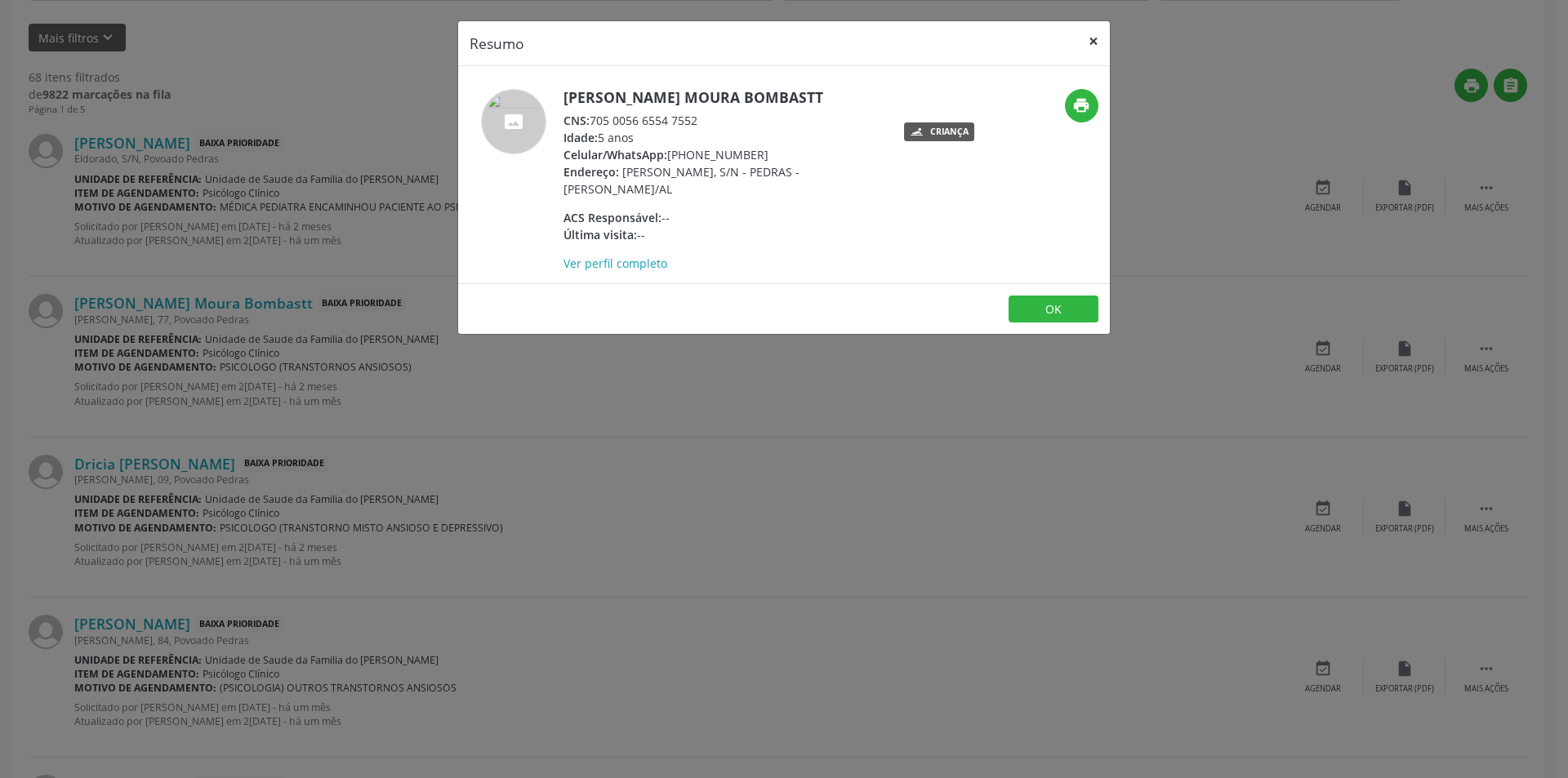
click at [1087, 41] on button "×" at bounding box center [1093, 41] width 33 height 40
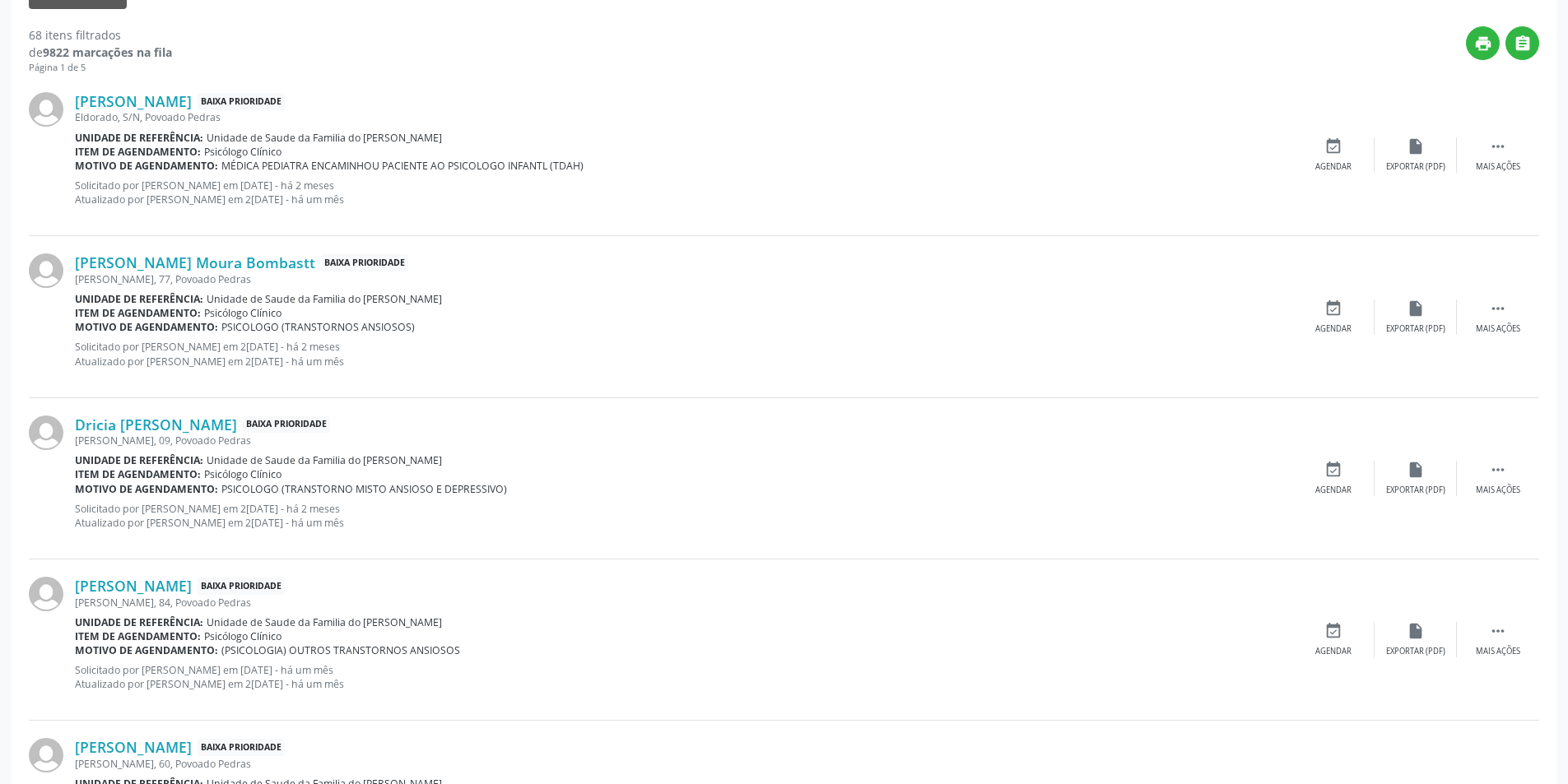
scroll to position [576, 0]
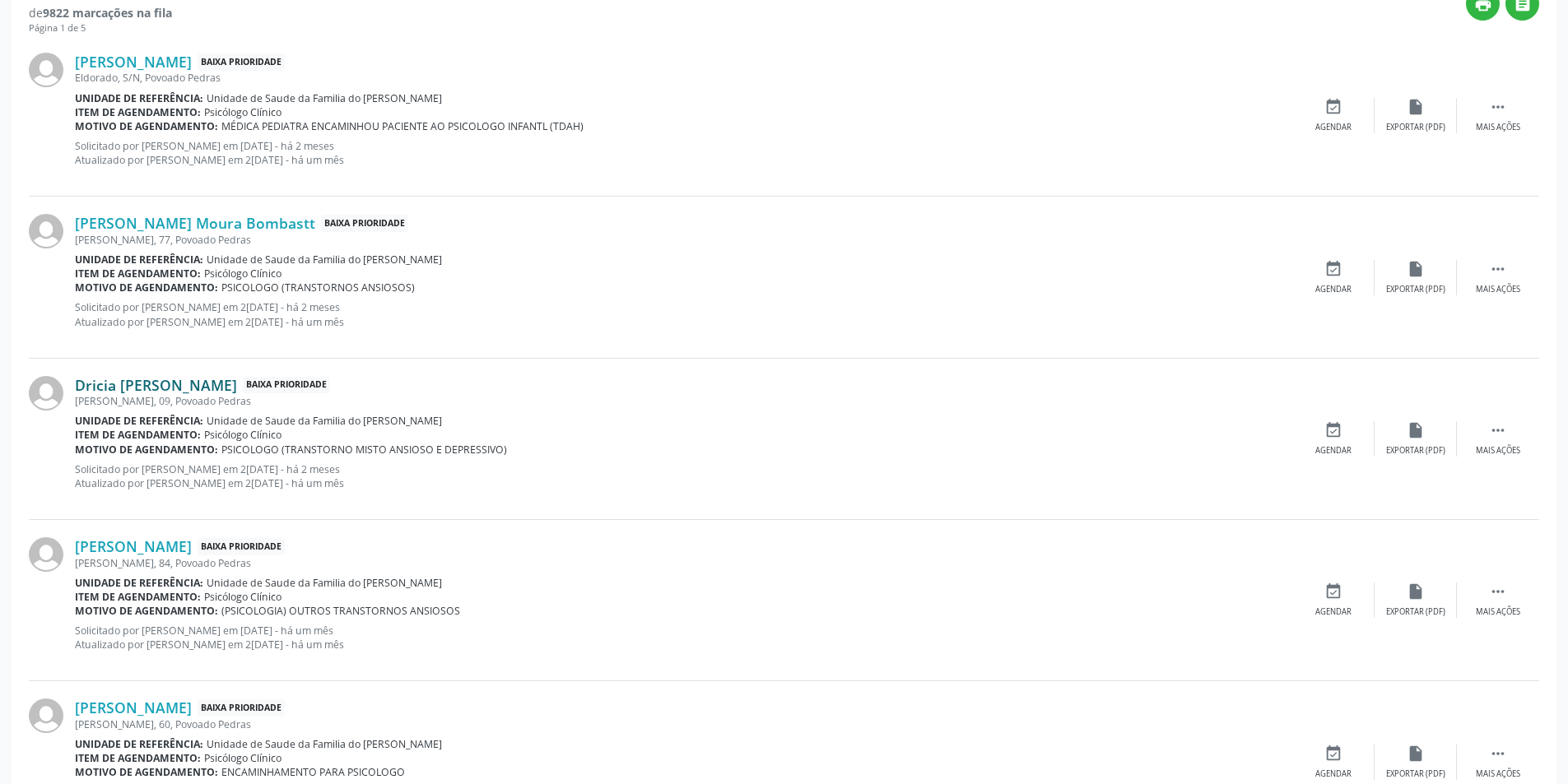
click at [212, 386] on link "Dricia [PERSON_NAME]" at bounding box center [155, 386] width 162 height 18
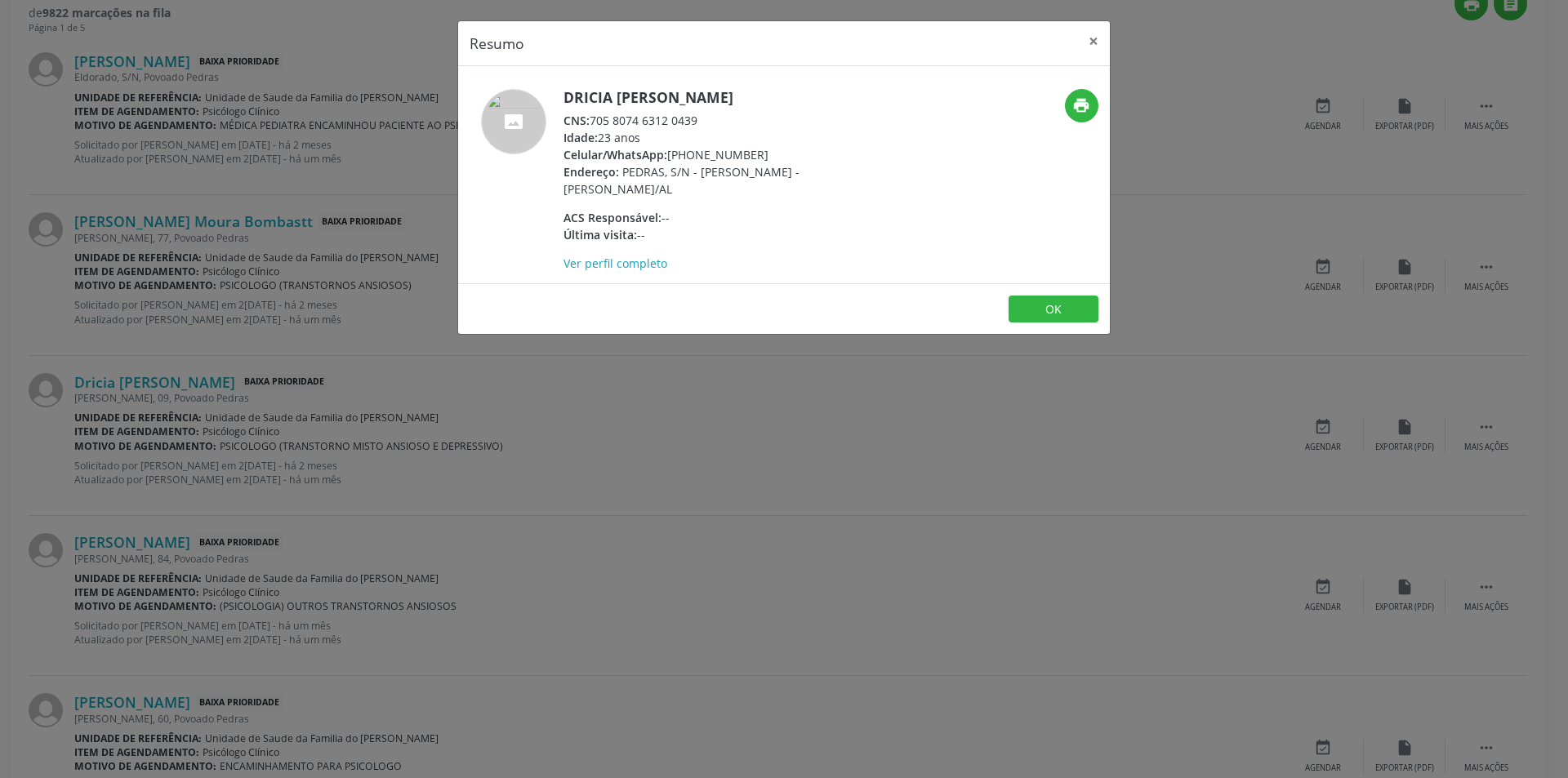
drag, startPoint x: 594, startPoint y: 120, endPoint x: 716, endPoint y: 120, distance: 122.0
click at [716, 120] on div "CNS: 705 8074 6312 0439" at bounding box center [721, 120] width 317 height 17
click at [1053, 308] on button "OK" at bounding box center [1053, 309] width 90 height 28
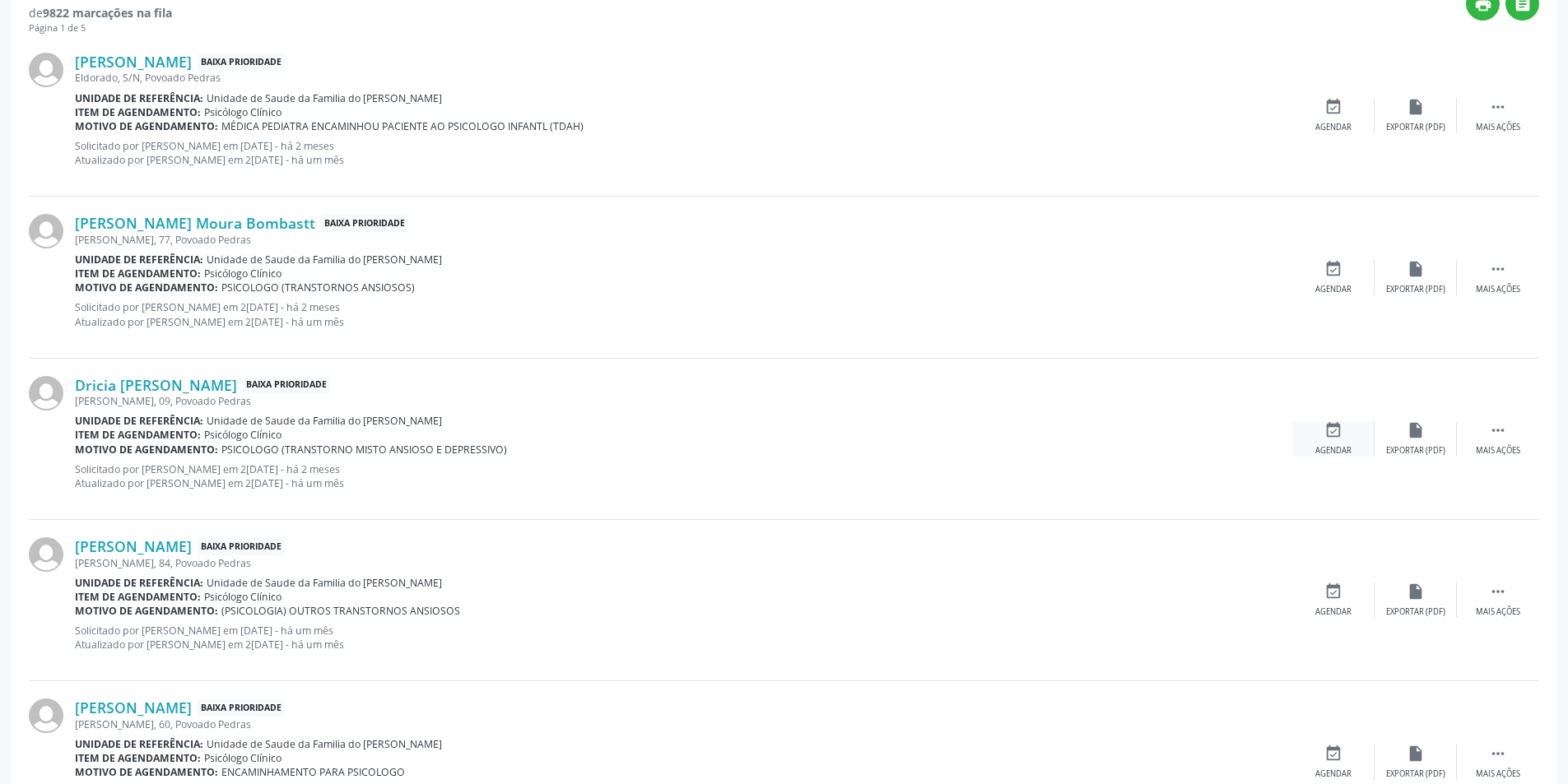
click at [1325, 433] on icon "event_available" at bounding box center [1334, 430] width 18 height 18
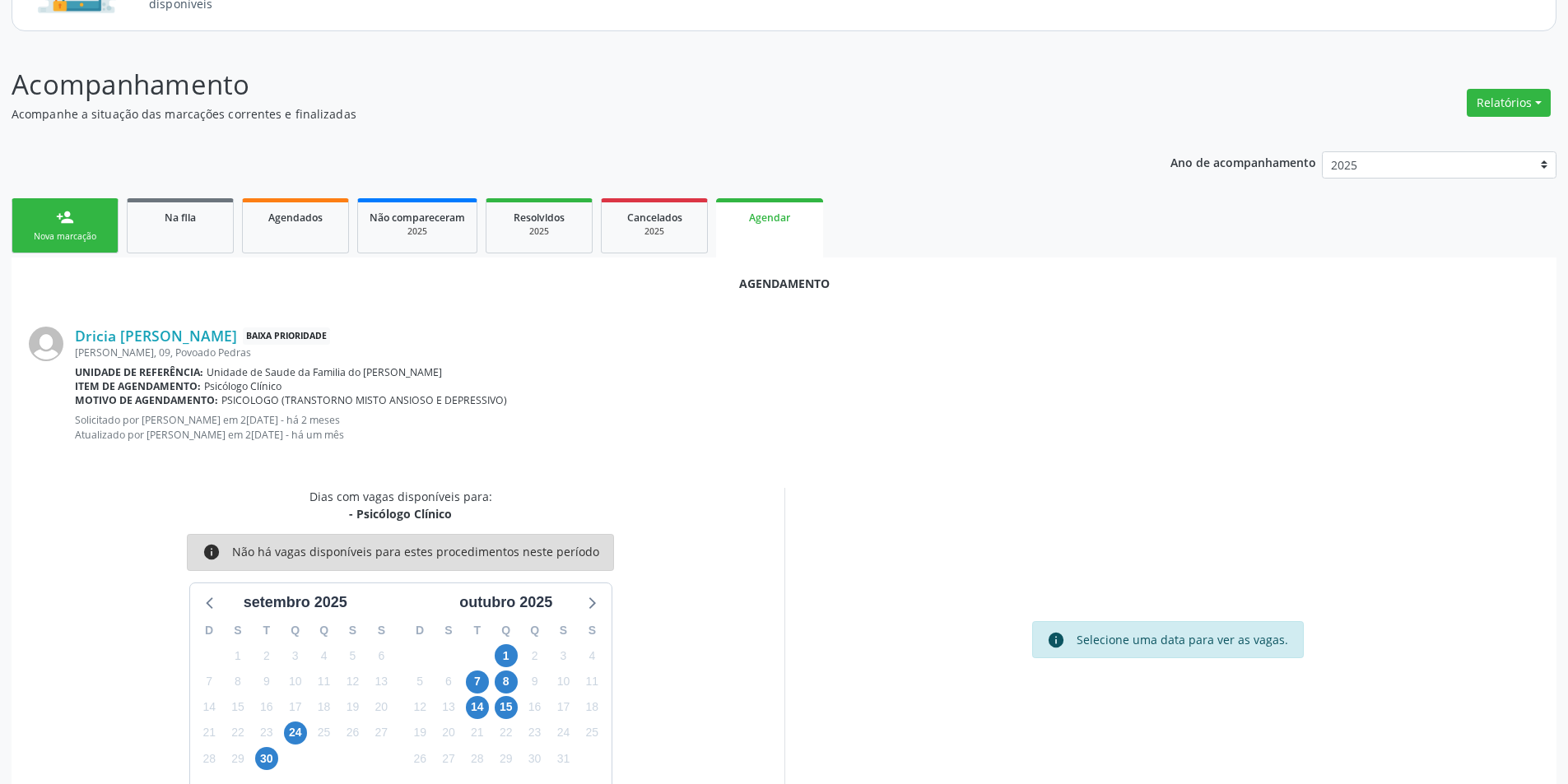
scroll to position [205, 0]
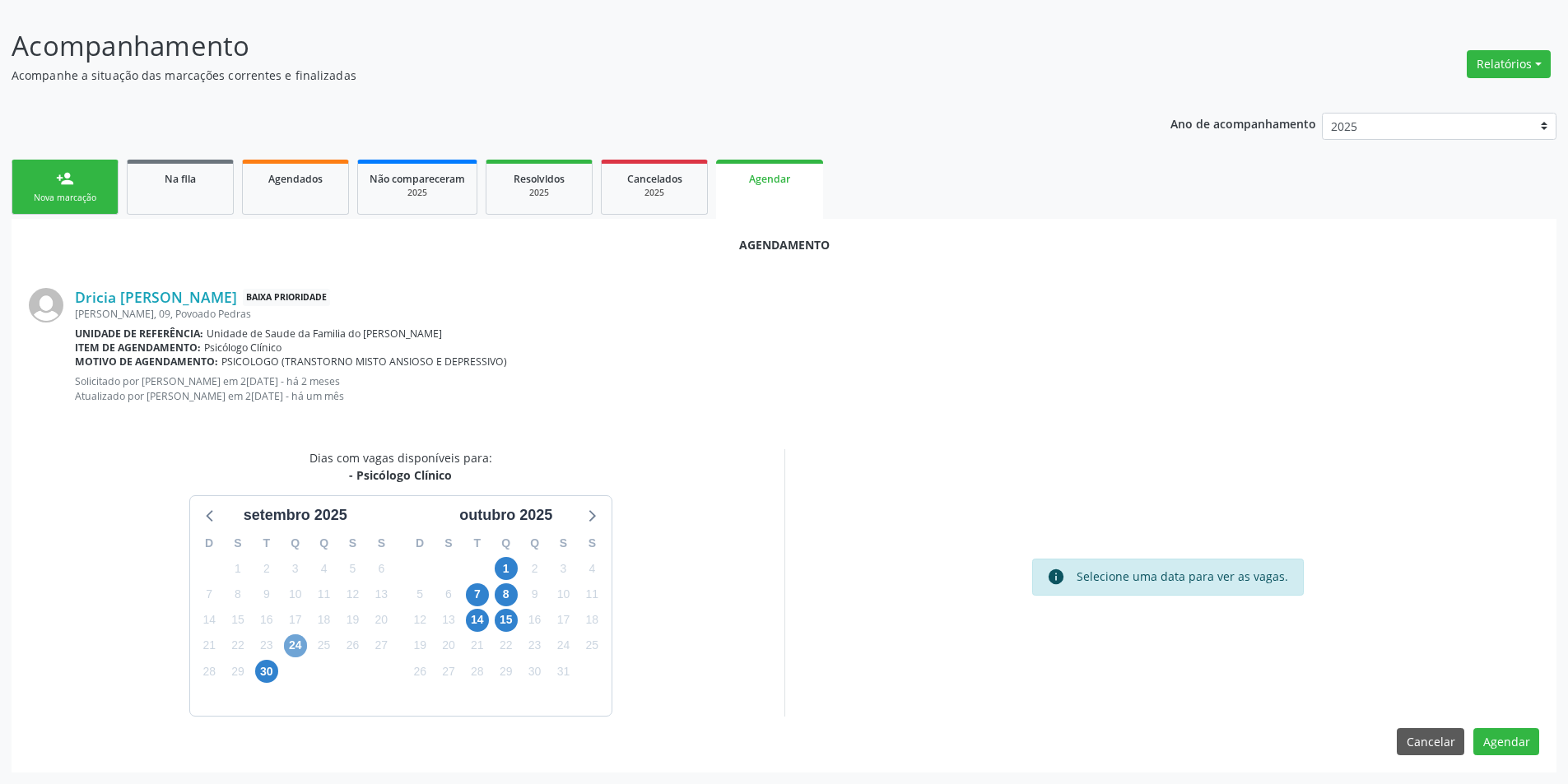
click at [293, 648] on span "24" at bounding box center [295, 646] width 23 height 23
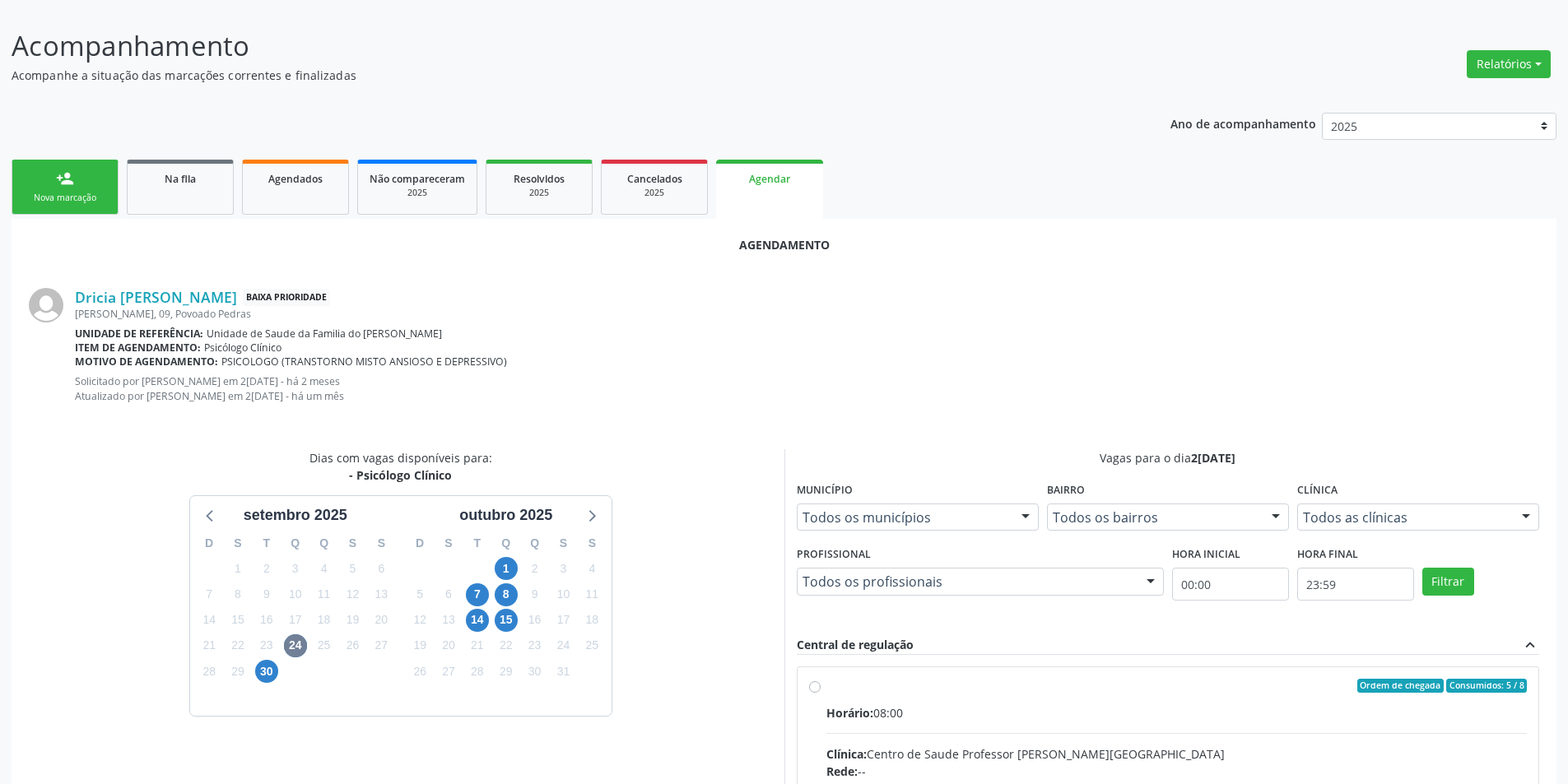
click at [813, 685] on input "Ordem de chegada Consumidos: 5 / 8 Horário: 08:00 Clínica: Centro de Saude Prof…" at bounding box center [815, 686] width 12 height 15
radio input "true"
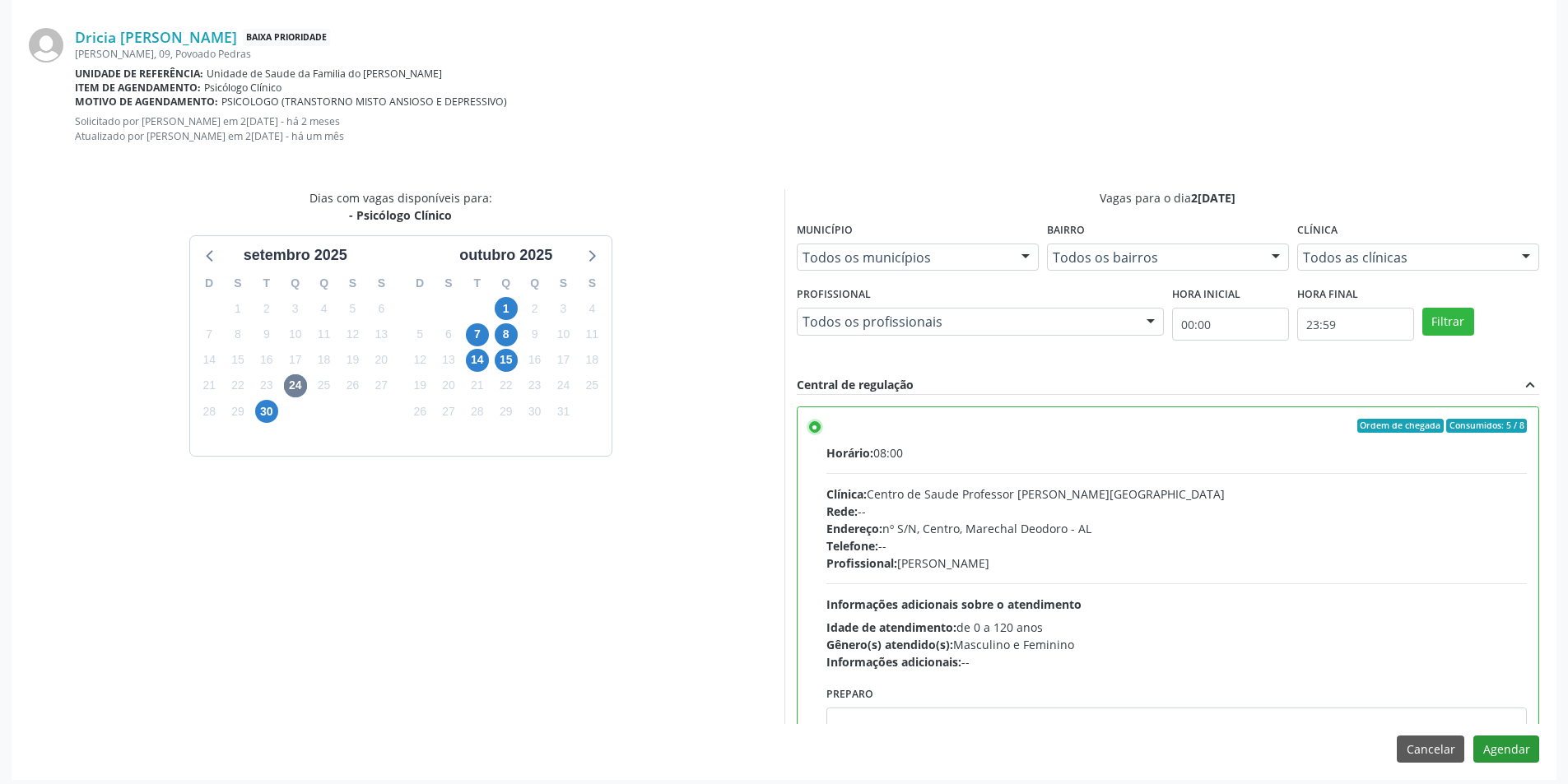
scroll to position [472, 0]
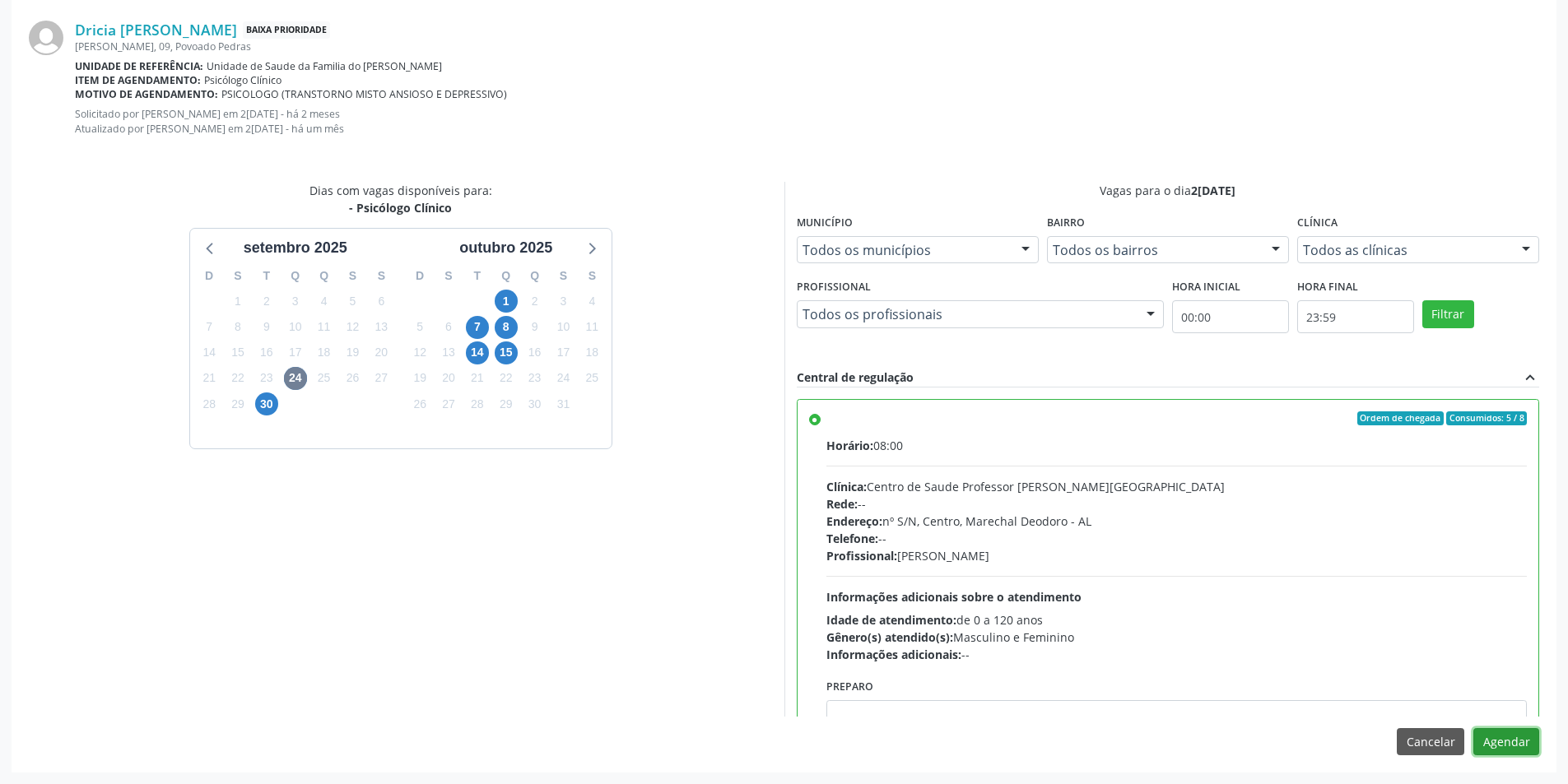
click at [1506, 741] on button "Agendar" at bounding box center [1506, 742] width 66 height 28
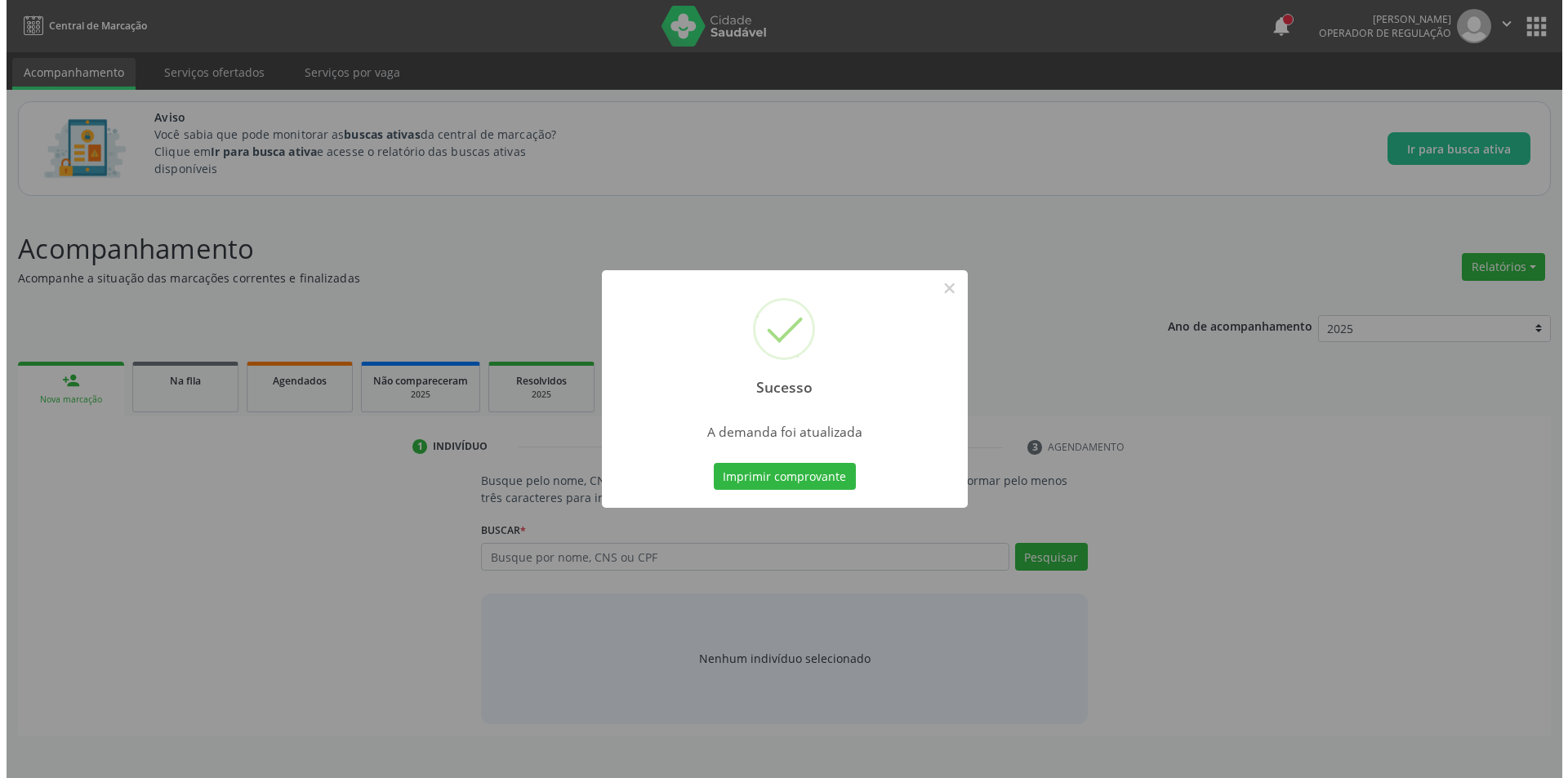
scroll to position [0, 0]
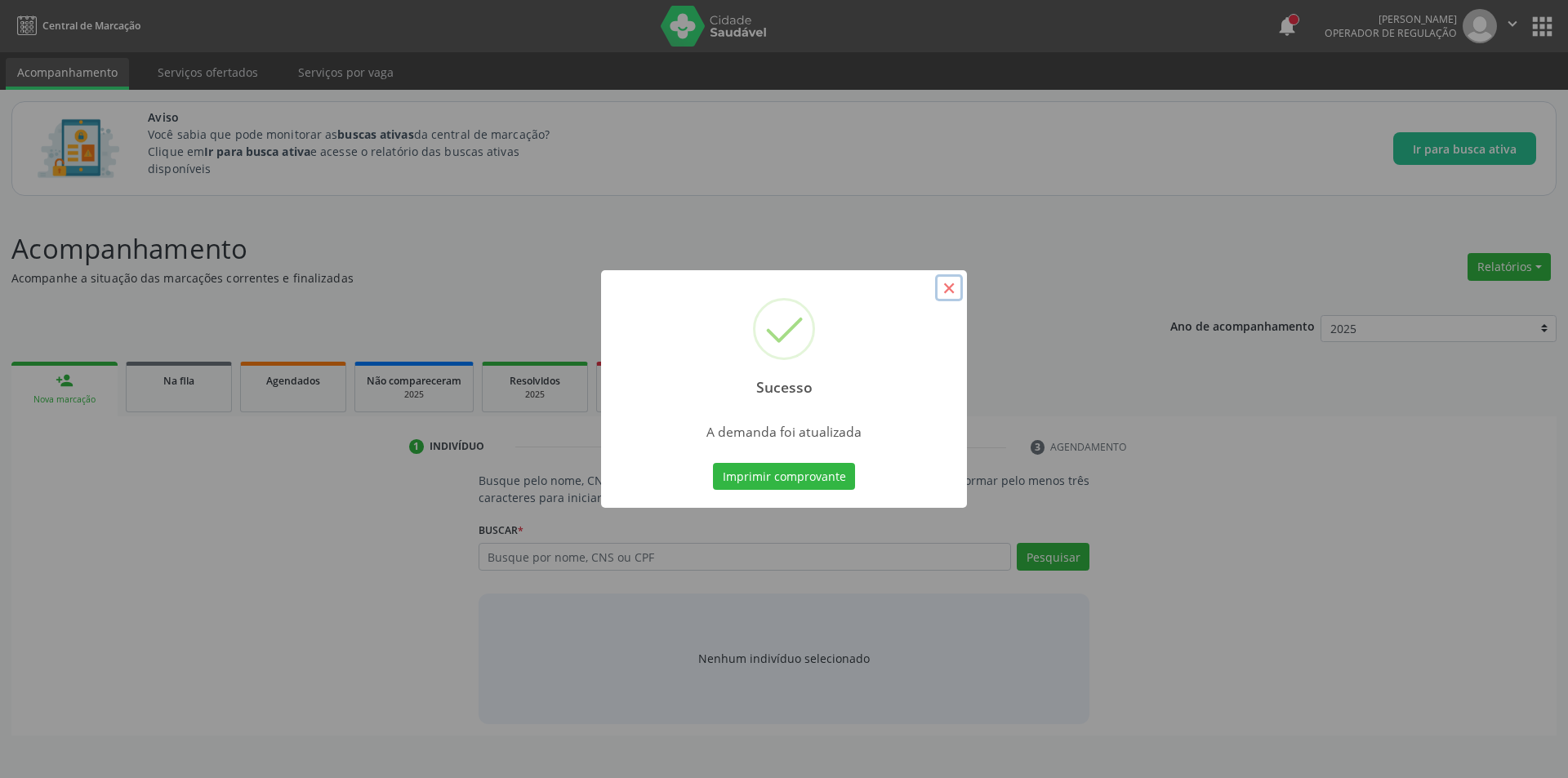
click at [953, 289] on button "×" at bounding box center [949, 289] width 28 height 28
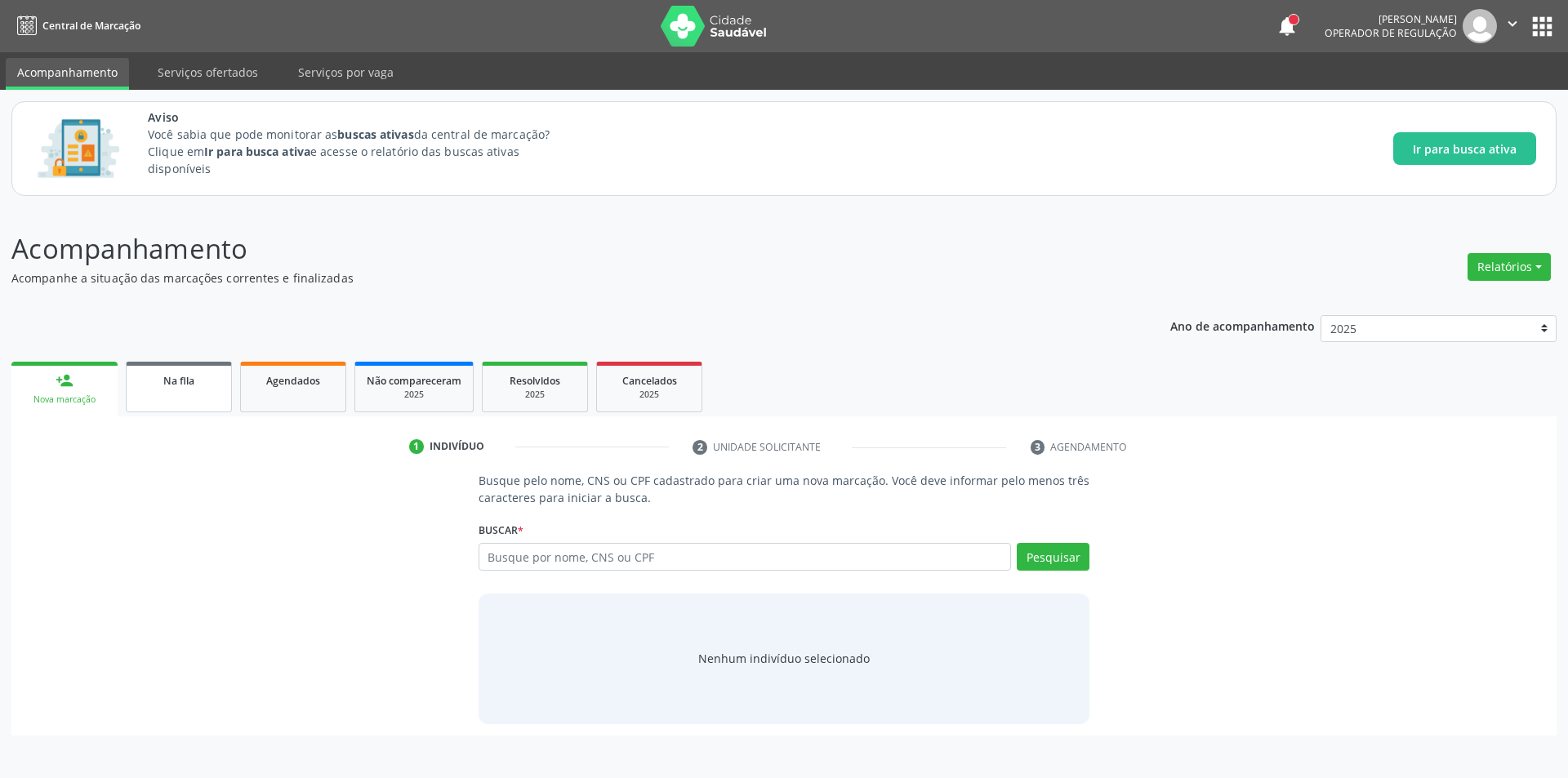
click at [202, 381] on div "Na fila" at bounding box center [179, 380] width 82 height 17
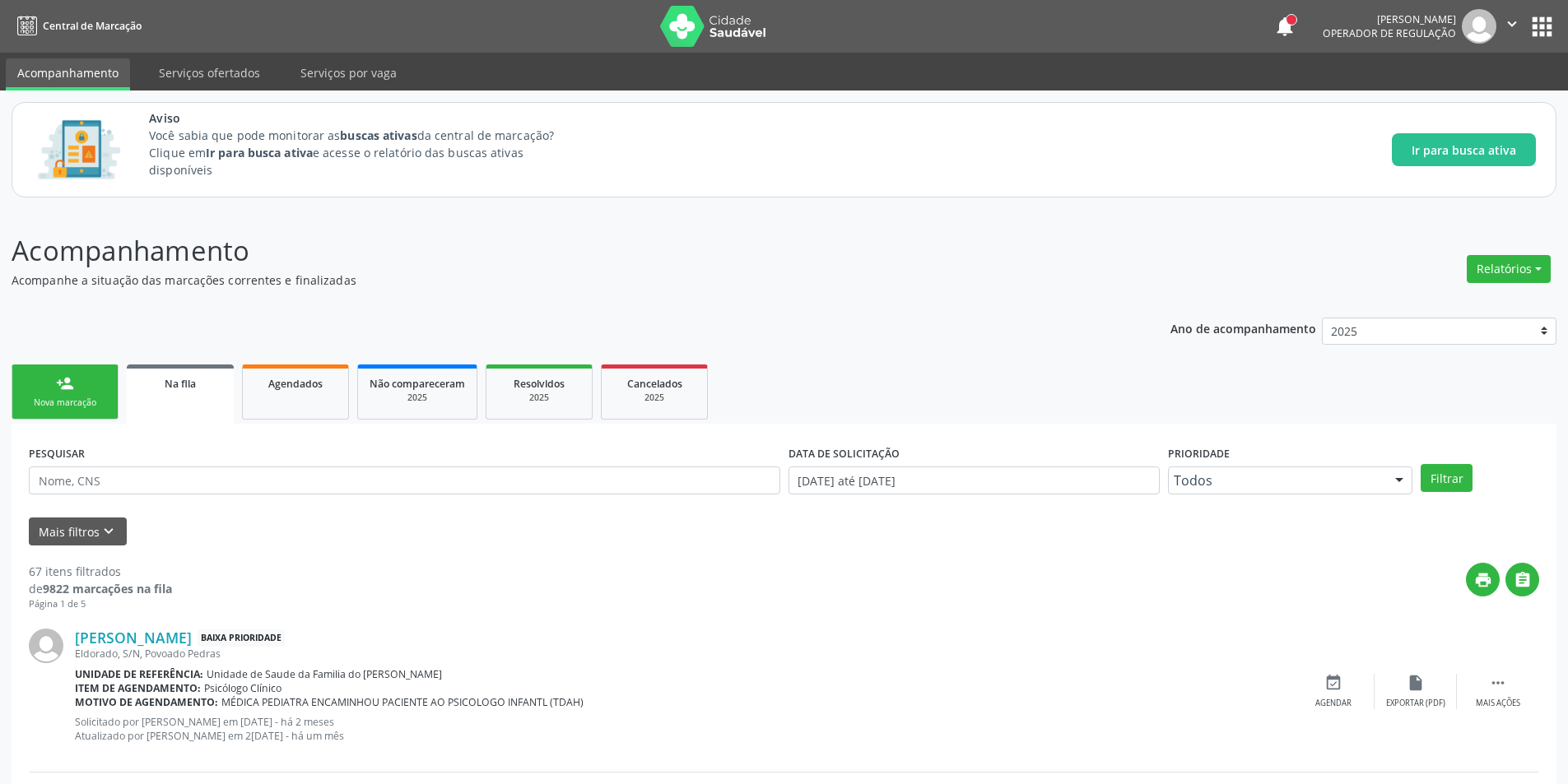
click at [180, 387] on span "Na fila" at bounding box center [179, 384] width 31 height 14
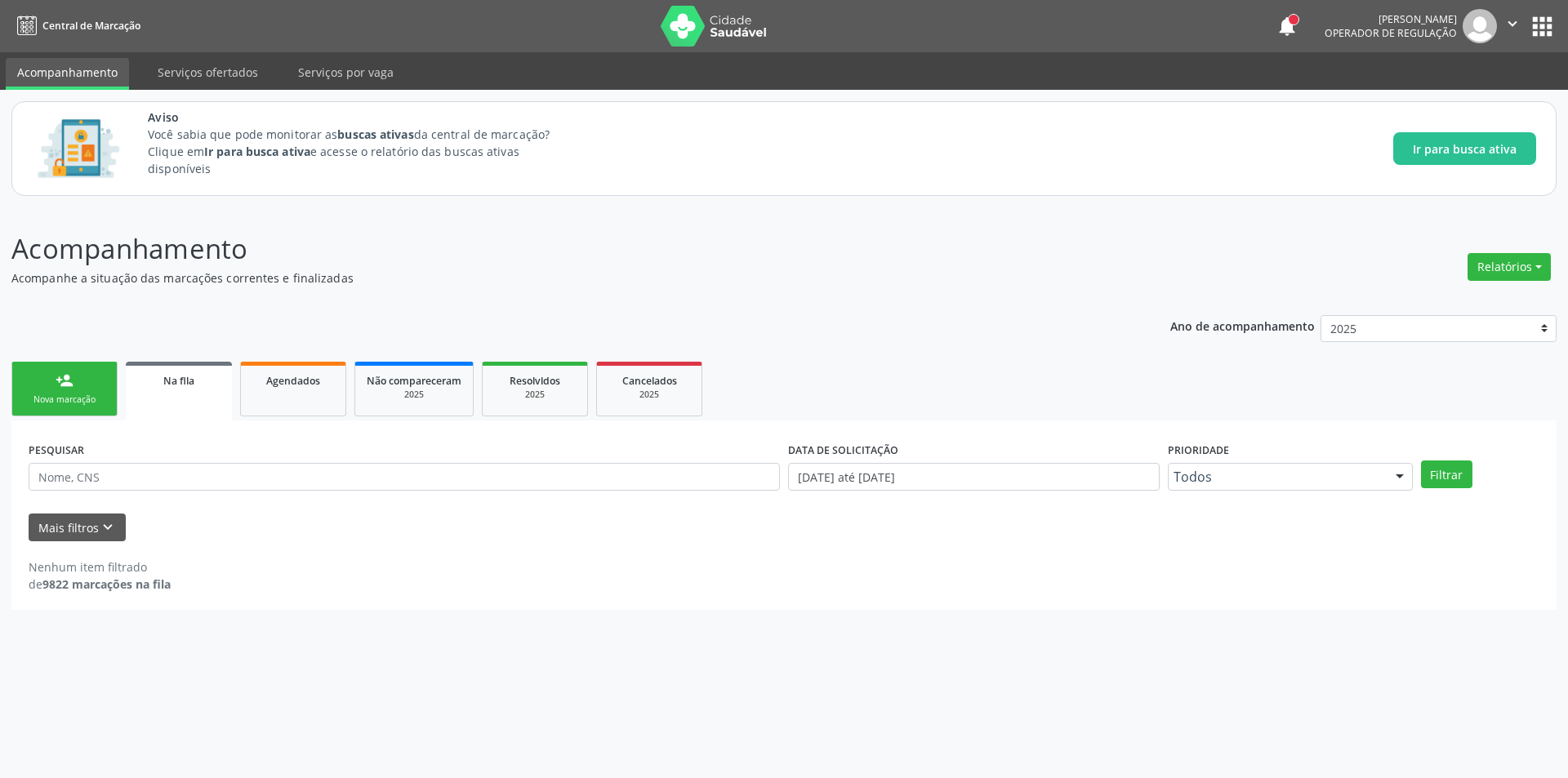
click at [176, 369] on link "Na fila" at bounding box center [178, 390] width 106 height 58
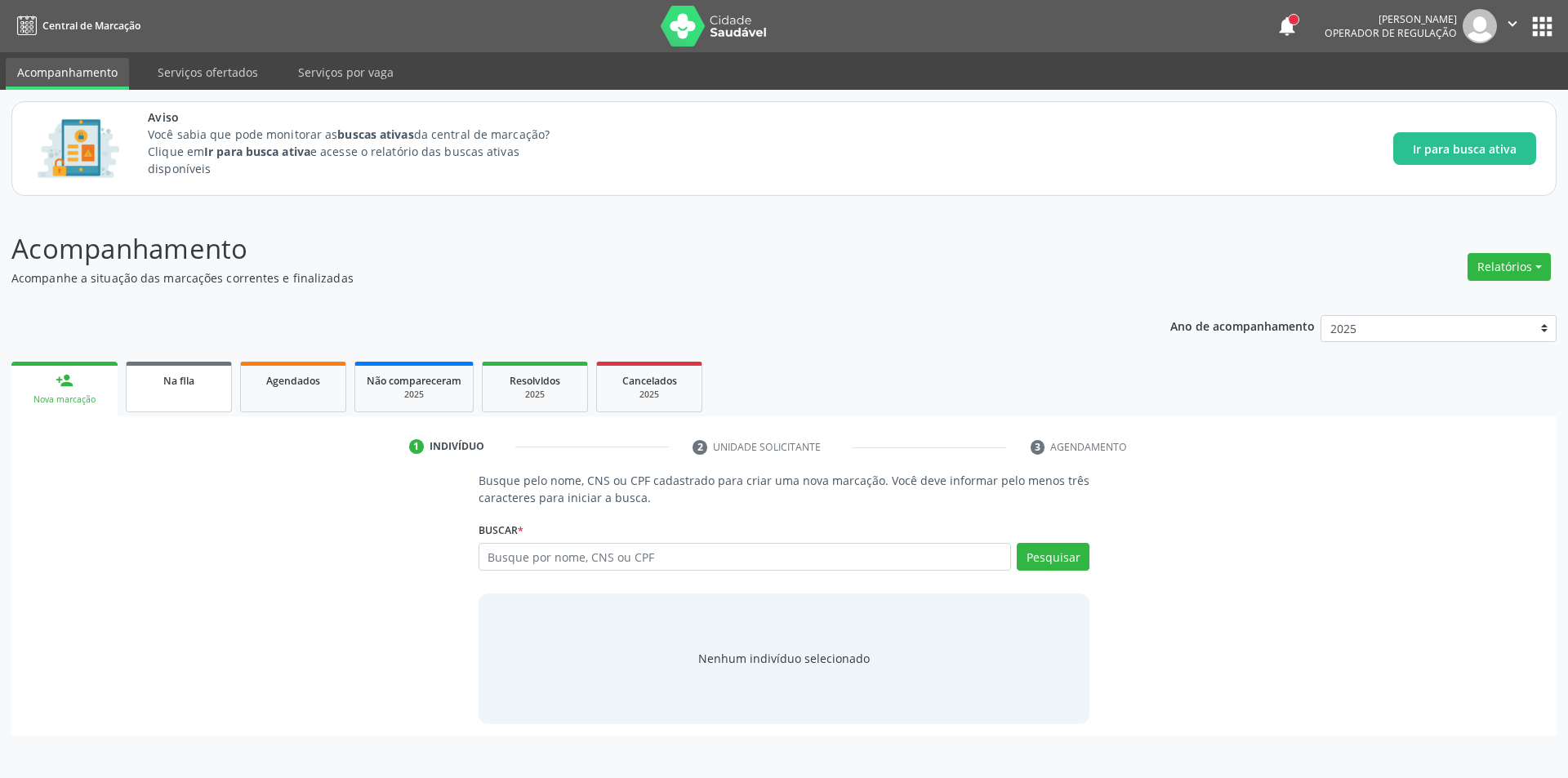
click at [190, 380] on span "Na fila" at bounding box center [178, 381] width 31 height 14
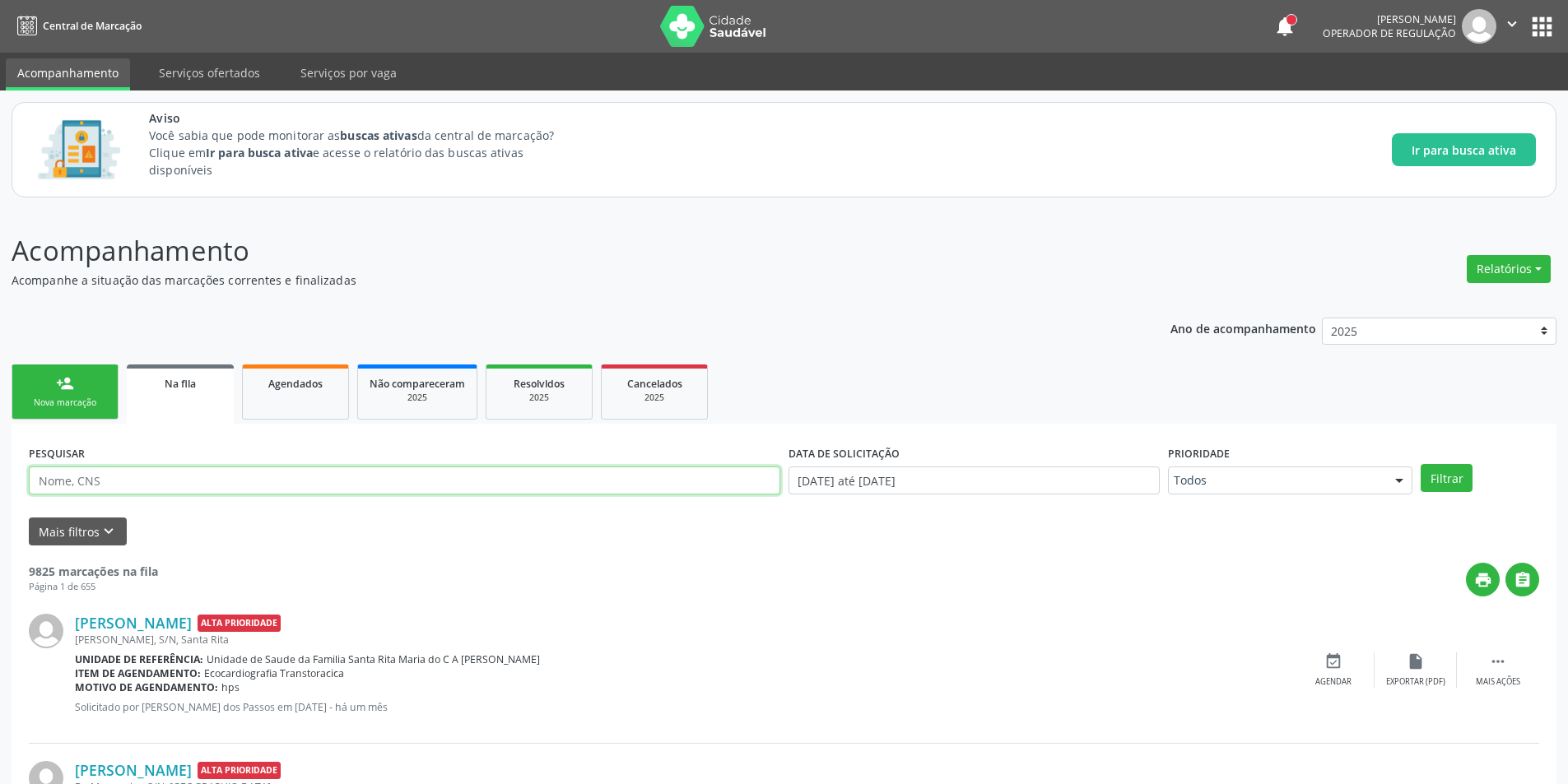
paste input "702307185797614"
type input "702307185797614"
click at [1445, 478] on button "Filtrar" at bounding box center [1446, 478] width 52 height 28
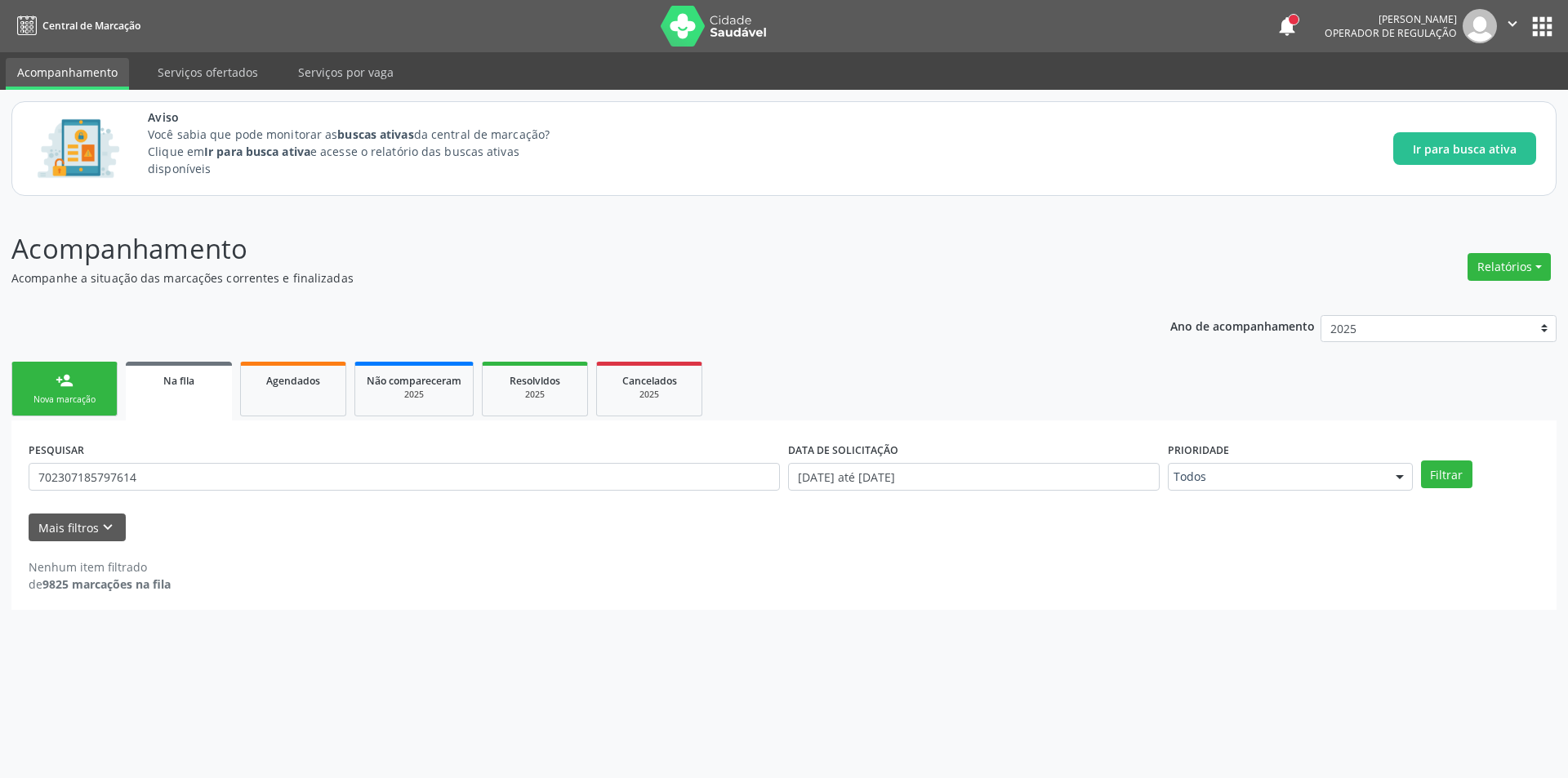
click at [161, 401] on link "Na fila" at bounding box center [178, 390] width 106 height 58
drag, startPoint x: 190, startPoint y: 477, endPoint x: 10, endPoint y: 450, distance: 182.0
click at [0, 476] on div "Acompanhamento Acompanhe a situação das marcações correntes e finalizadas Relat…" at bounding box center [784, 493] width 1568 height 571
paste input "706005849899646"
type input "706005849899646"
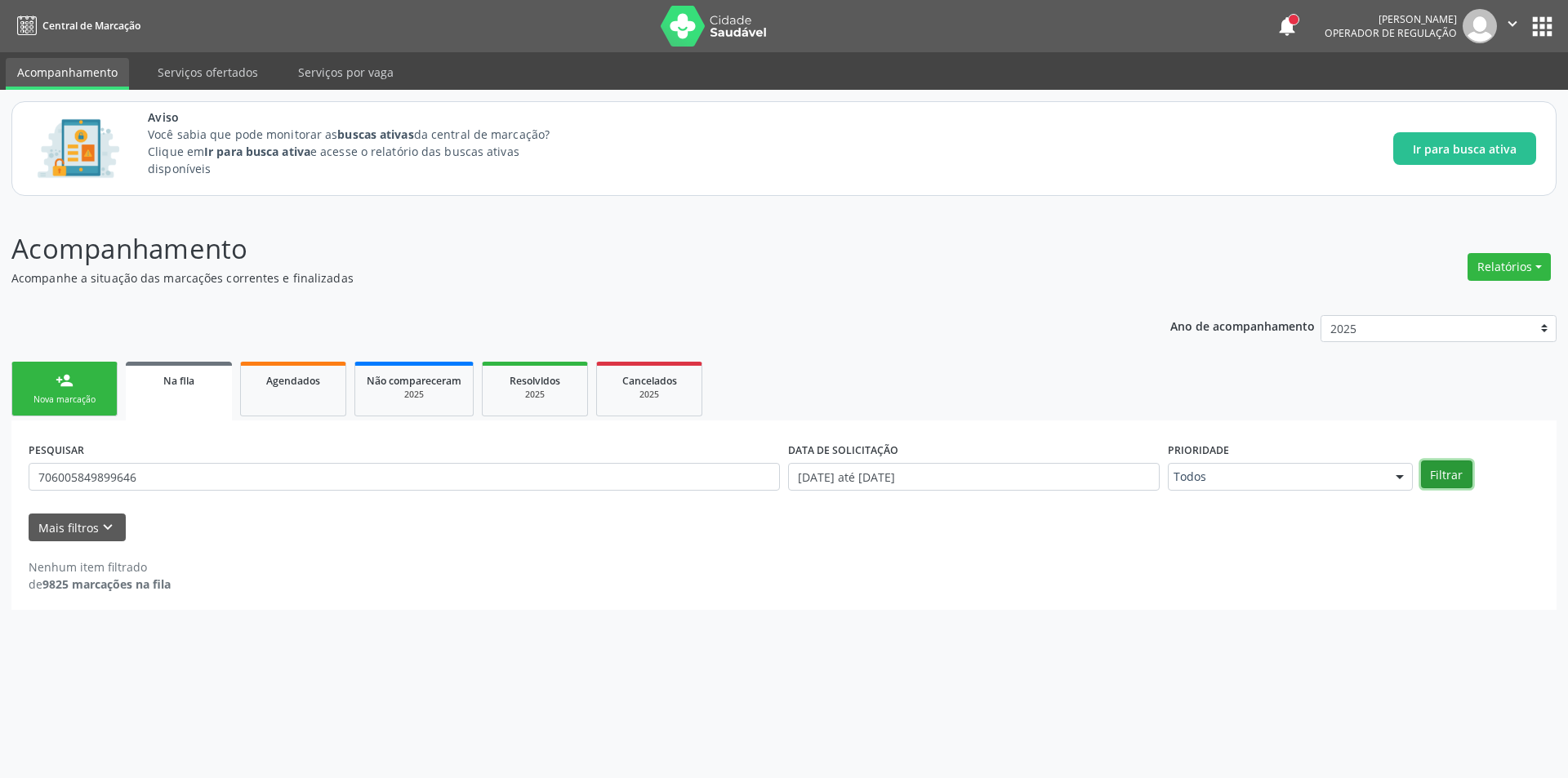
click at [1454, 477] on button "Filtrar" at bounding box center [1446, 475] width 51 height 28
drag, startPoint x: 172, startPoint y: 479, endPoint x: 0, endPoint y: 482, distance: 172.0
click at [0, 482] on div "Acompanhamento Acompanhe a situação das marcações correntes e finalizadas Relat…" at bounding box center [784, 493] width 1568 height 571
click at [181, 397] on link "Na fila" at bounding box center [178, 390] width 106 height 58
click at [169, 389] on link "Na fila" at bounding box center [178, 390] width 106 height 58
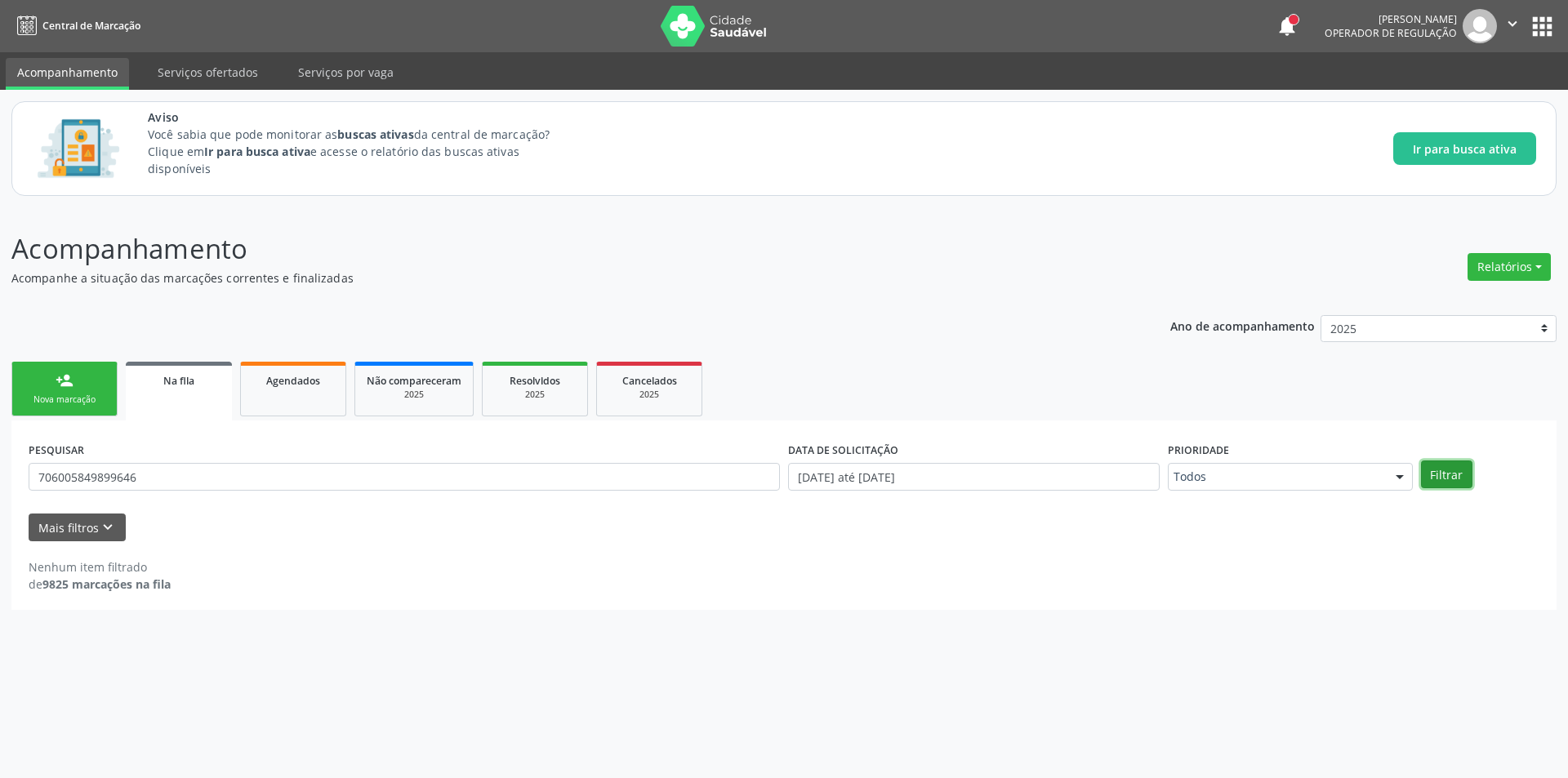
click at [1467, 477] on button "Filtrar" at bounding box center [1446, 475] width 51 height 28
click at [1459, 469] on button "Filtrar" at bounding box center [1446, 475] width 51 height 28
click at [1532, 22] on button "apps" at bounding box center [1541, 26] width 29 height 29
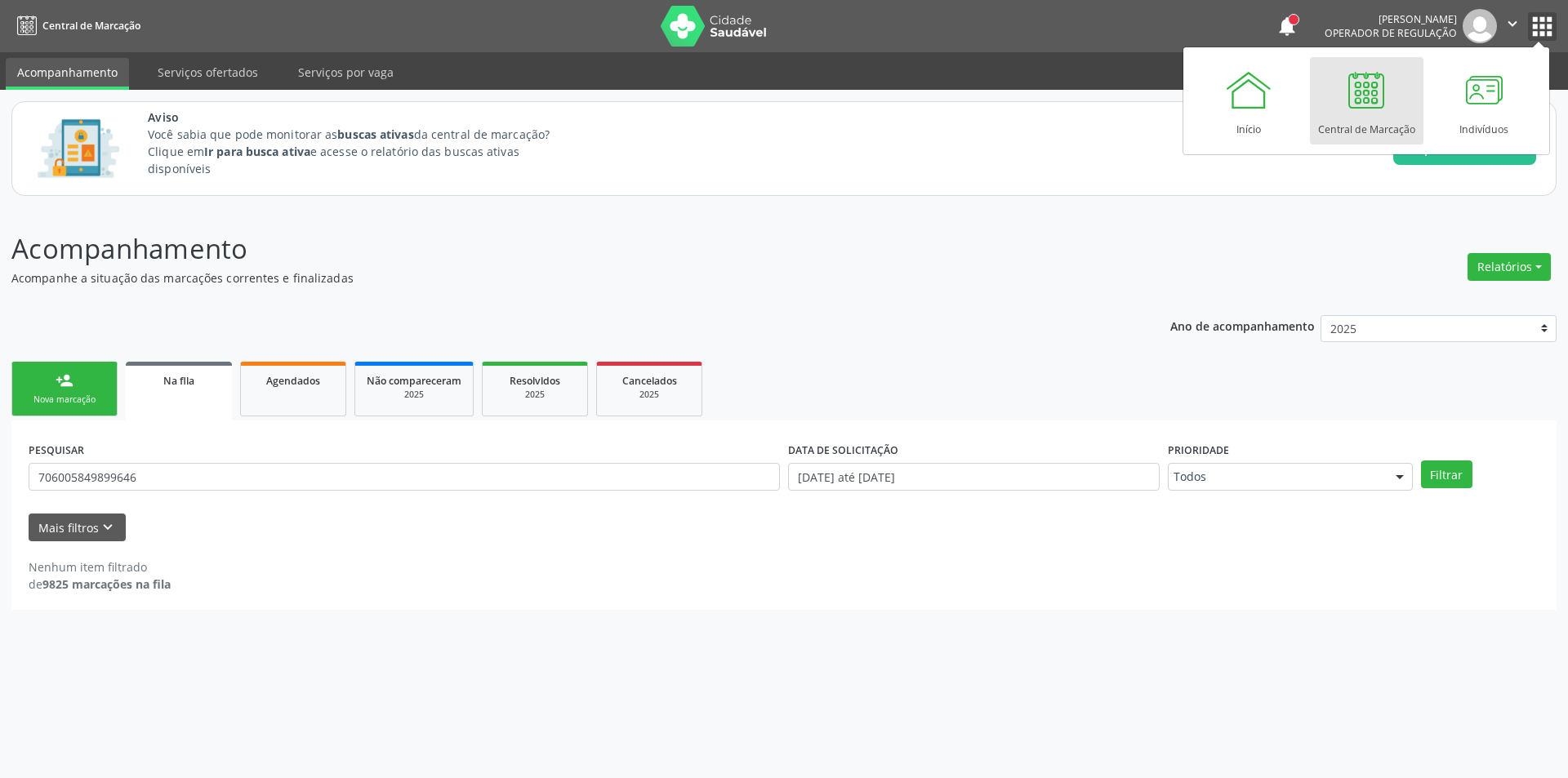
click at [1512, 18] on icon "" at bounding box center [1512, 24] width 18 height 18
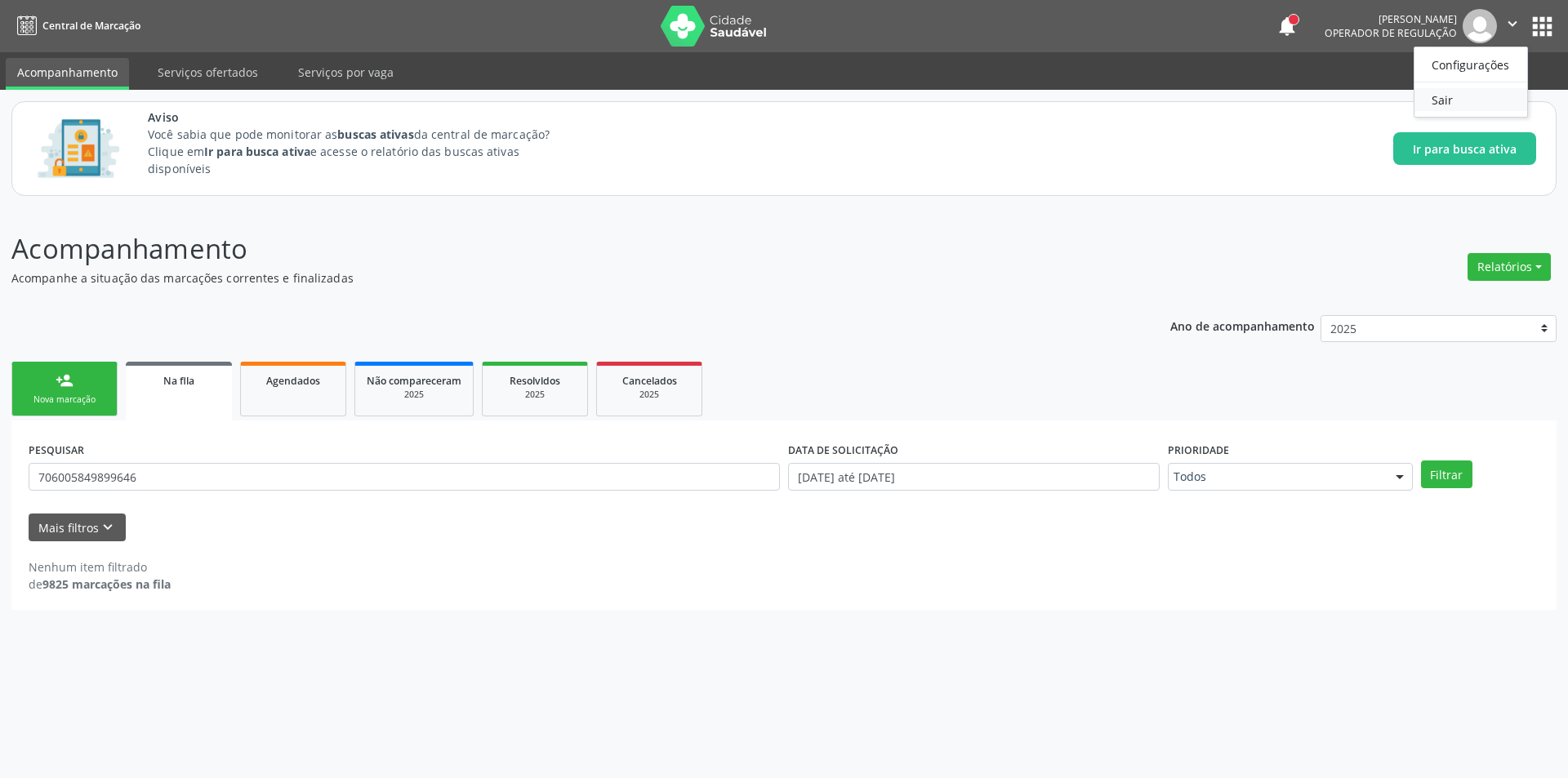
click at [1476, 92] on link "Sair" at bounding box center [1470, 99] width 113 height 23
